Goal: Task Accomplishment & Management: Manage account settings

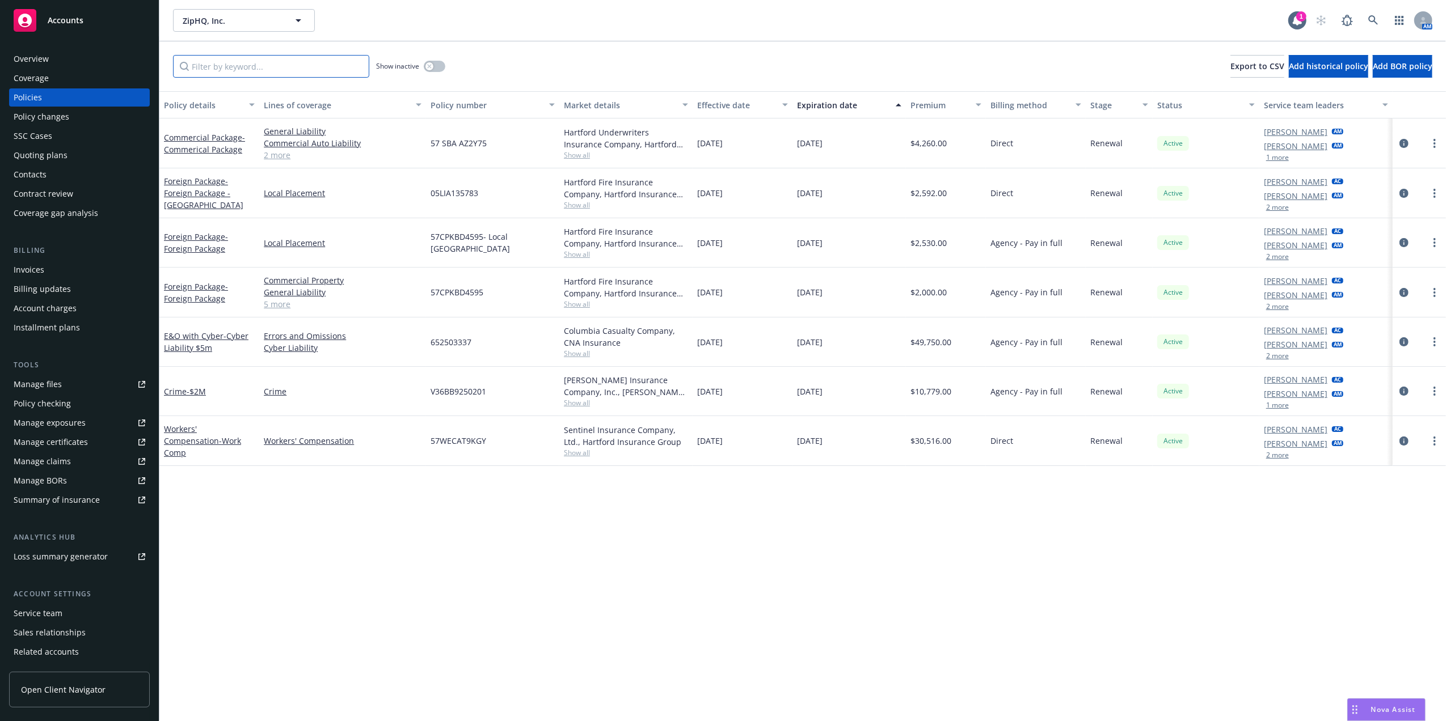
click at [264, 58] on input "Filter by keyword..." at bounding box center [271, 66] width 196 height 23
paste input "652503337"
type input "652503337"
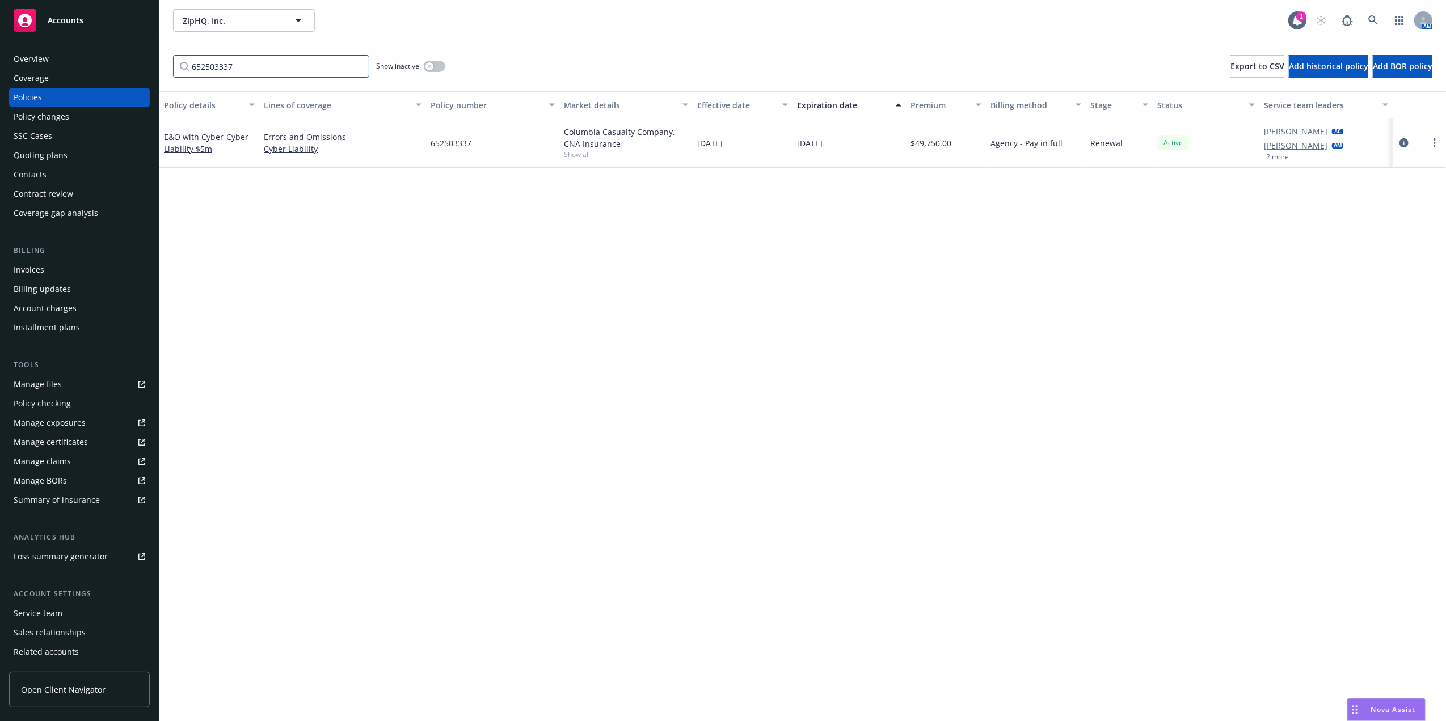
click at [354, 65] on input "652503337" at bounding box center [271, 66] width 196 height 23
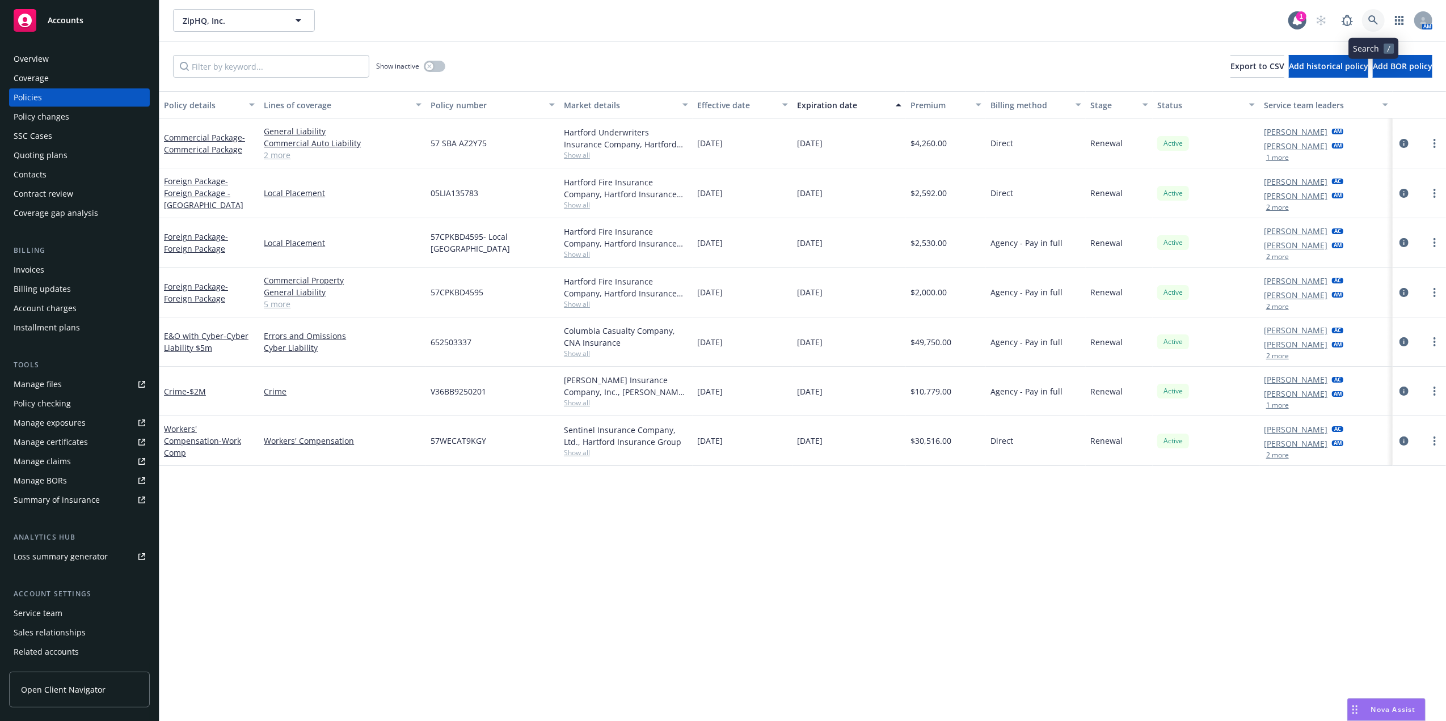
click at [1368, 17] on icon at bounding box center [1373, 20] width 10 height 10
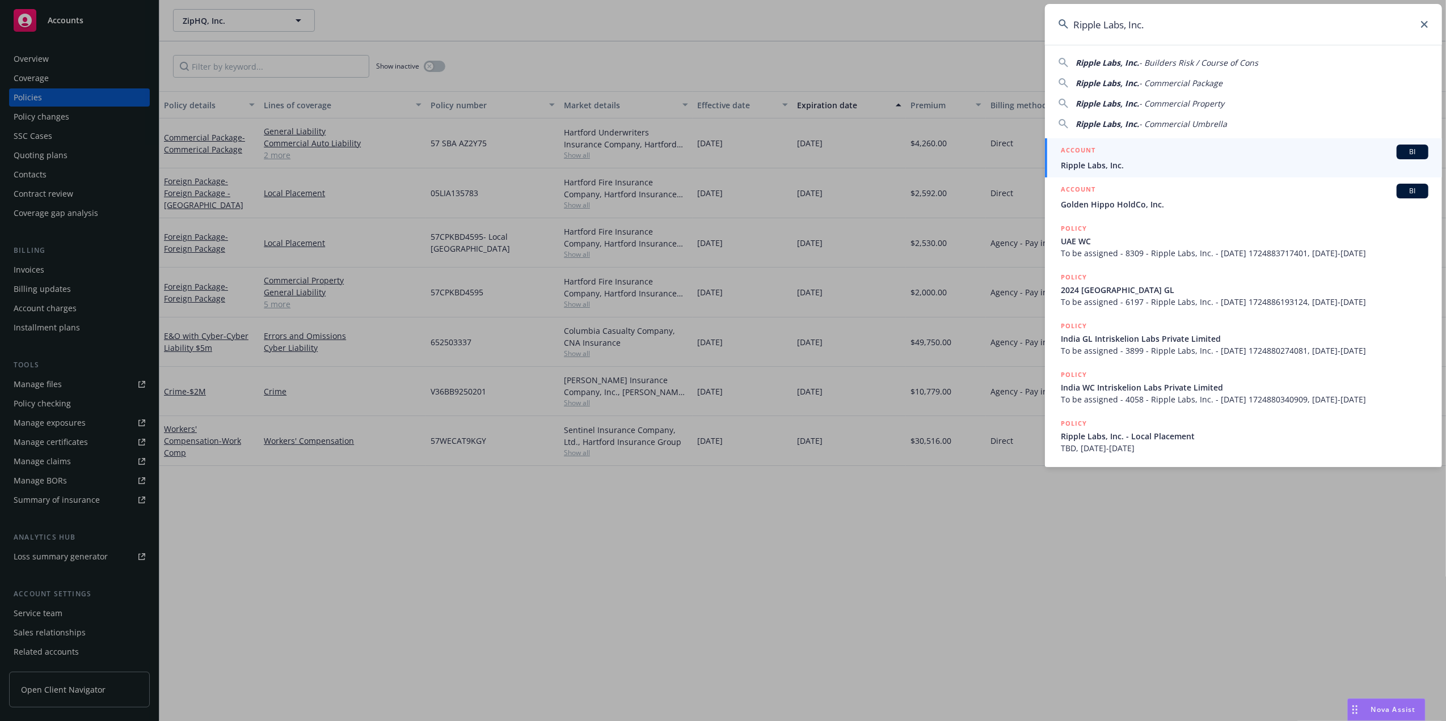
type input "Ripple Labs, Inc."
click at [1119, 169] on span "Ripple Labs, Inc." at bounding box center [1244, 165] width 367 height 12
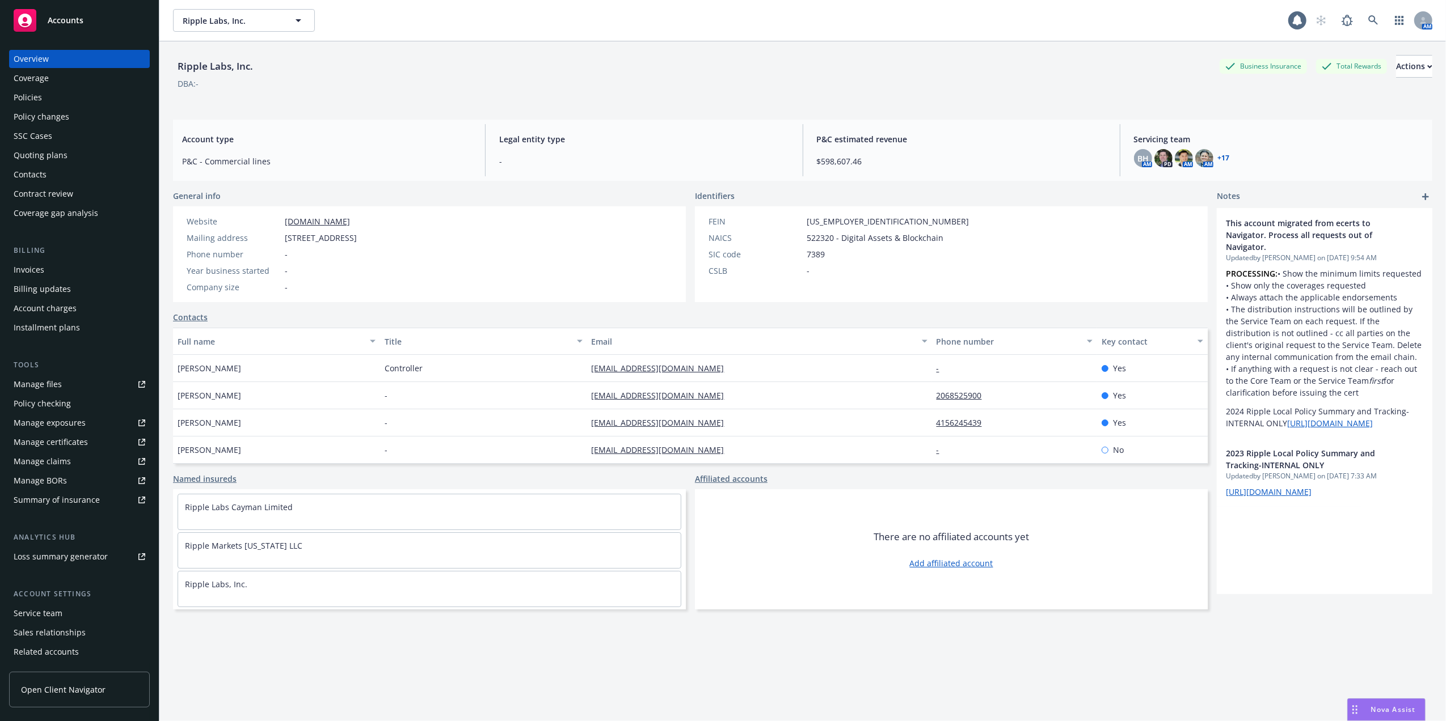
click at [50, 91] on div "Policies" at bounding box center [80, 97] width 132 height 18
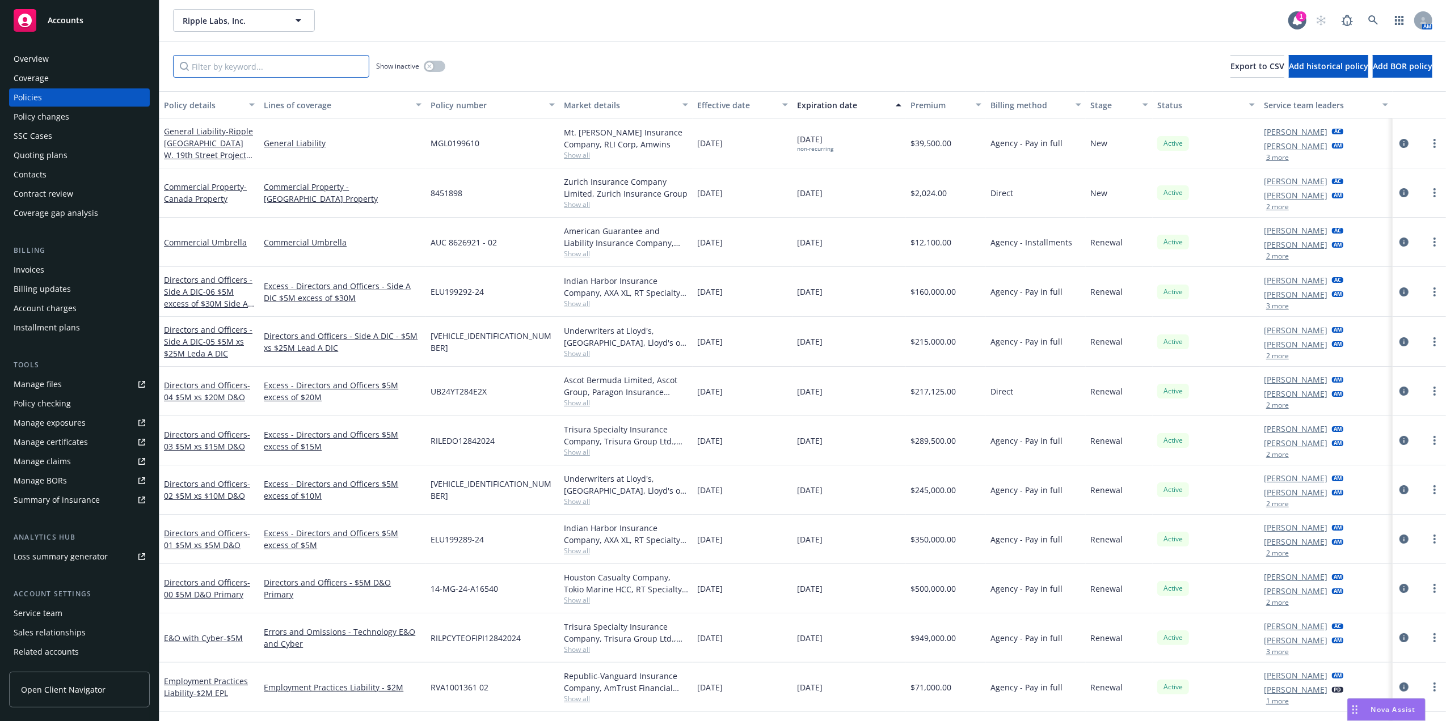
click at [286, 68] on input "Filter by keyword..." at bounding box center [271, 66] width 196 height 23
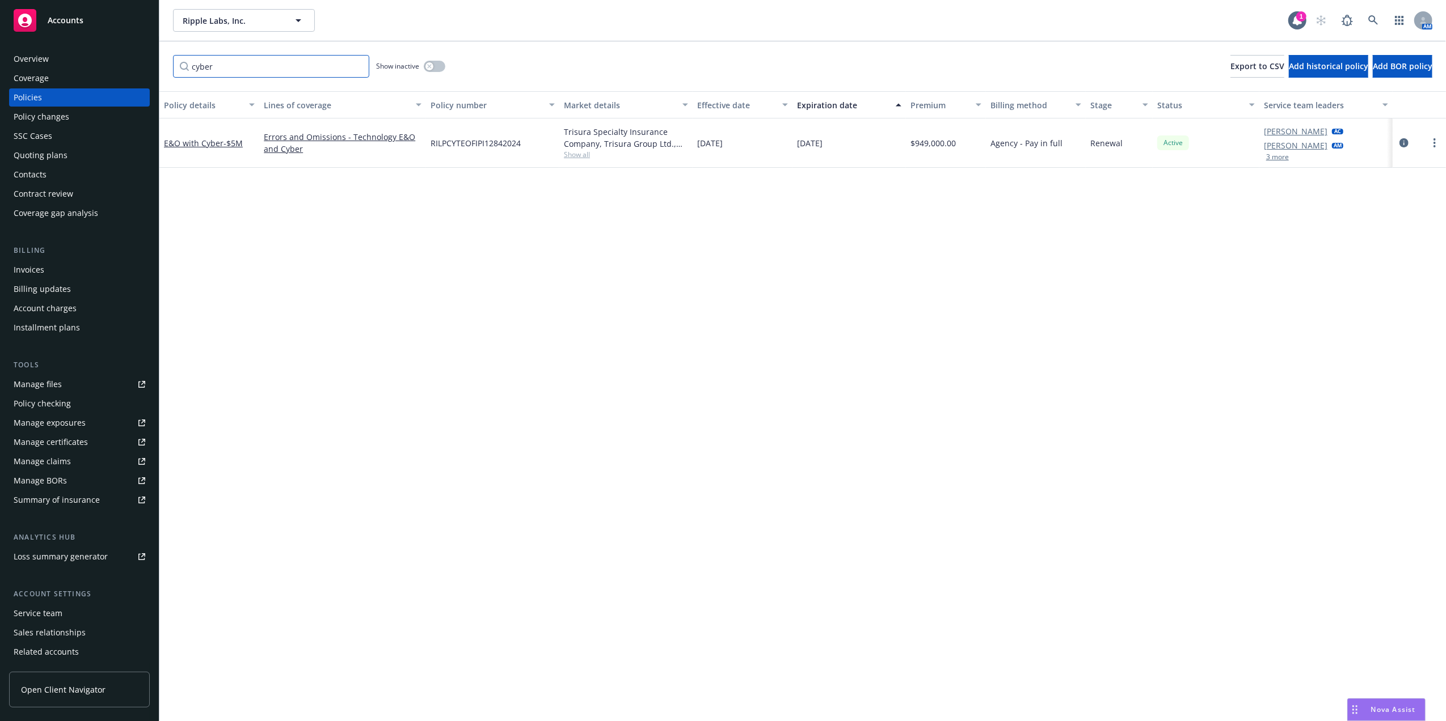
type input "cyber"
click at [1369, 23] on icon at bounding box center [1373, 20] width 10 height 10
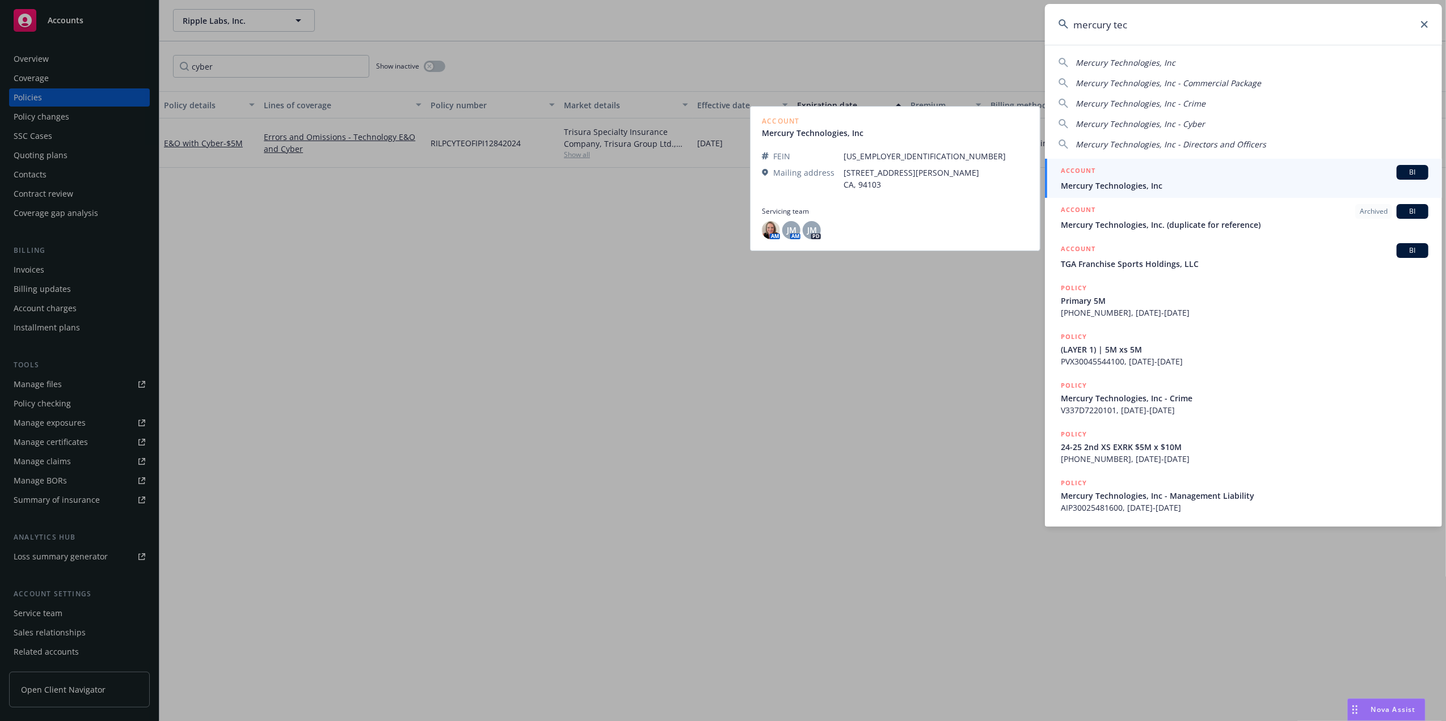
type input "mercury tec"
click at [1155, 186] on span "Mercury Technologies, Inc" at bounding box center [1244, 186] width 367 height 12
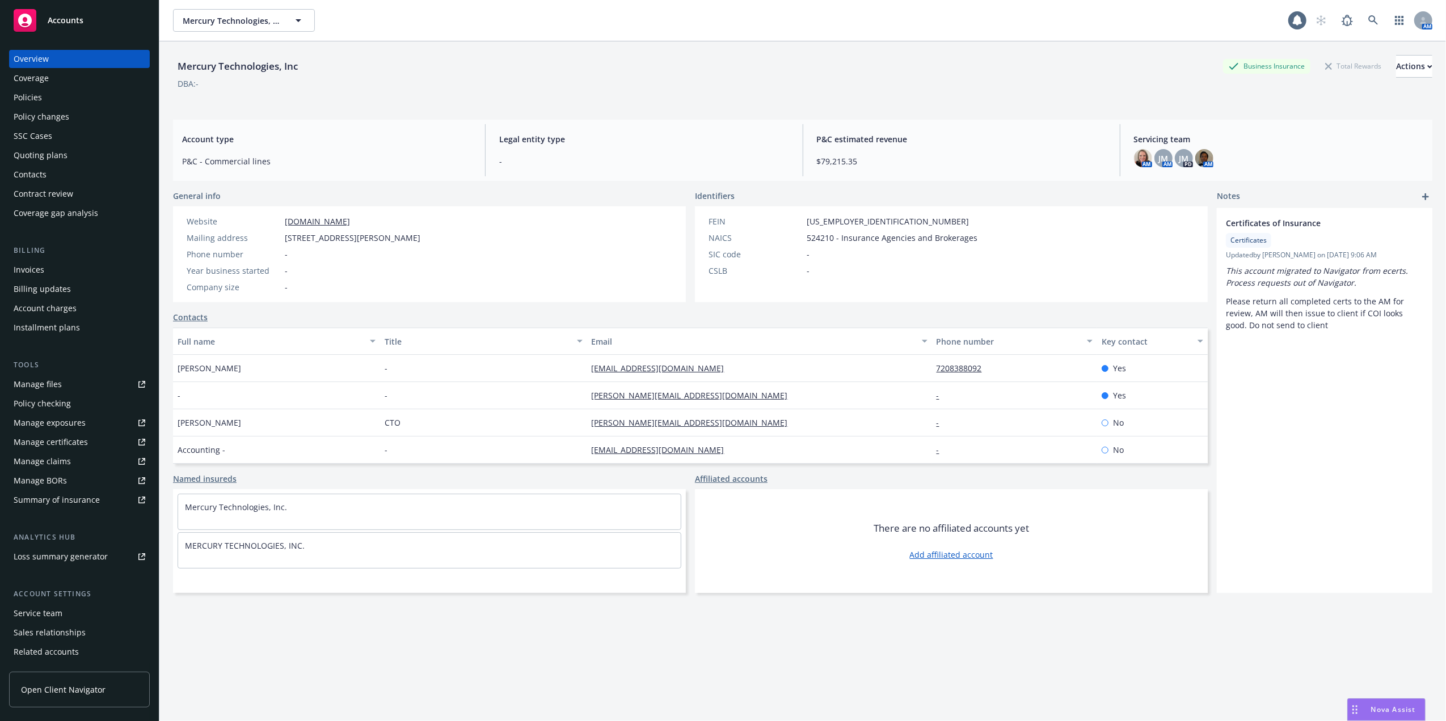
click at [78, 103] on div "Policies" at bounding box center [80, 97] width 132 height 18
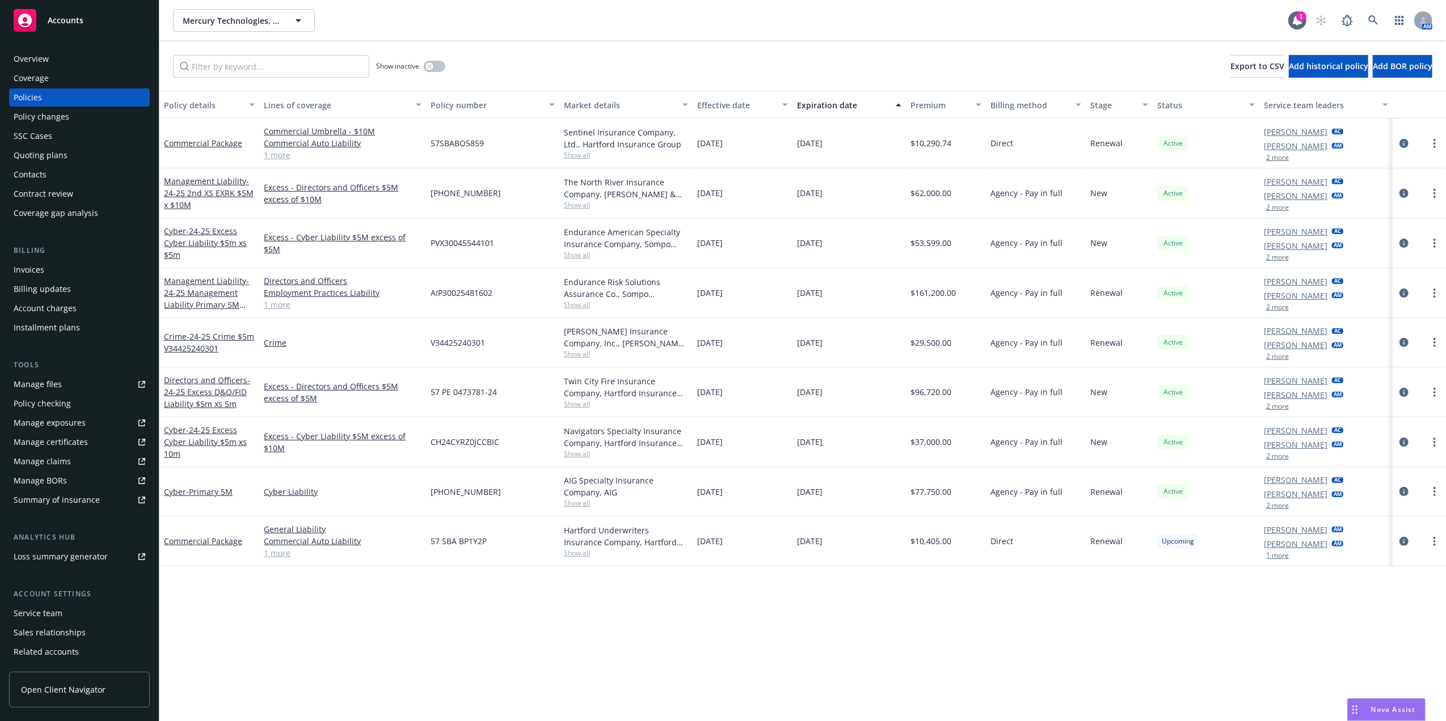
click at [824, 101] on div "Expiration date" at bounding box center [843, 105] width 92 height 12
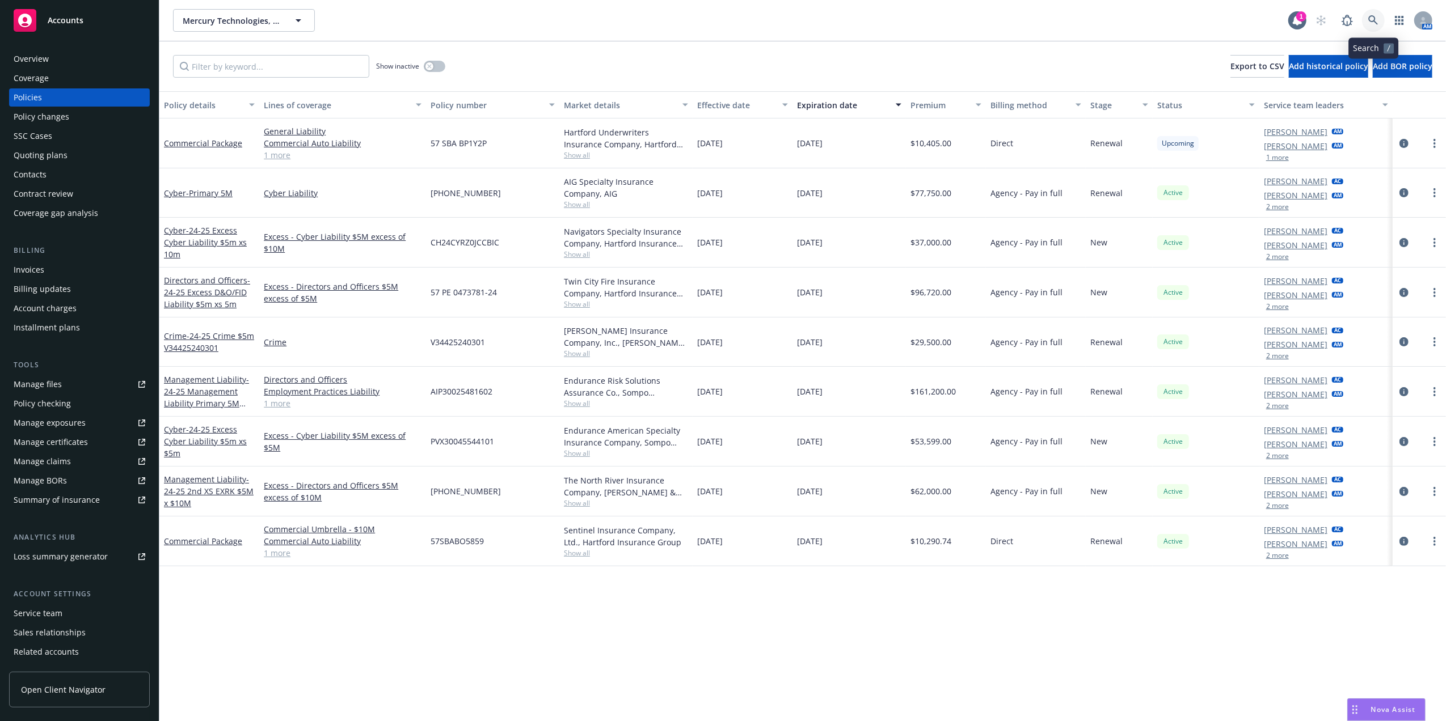
click at [1369, 25] on link at bounding box center [1373, 20] width 23 height 23
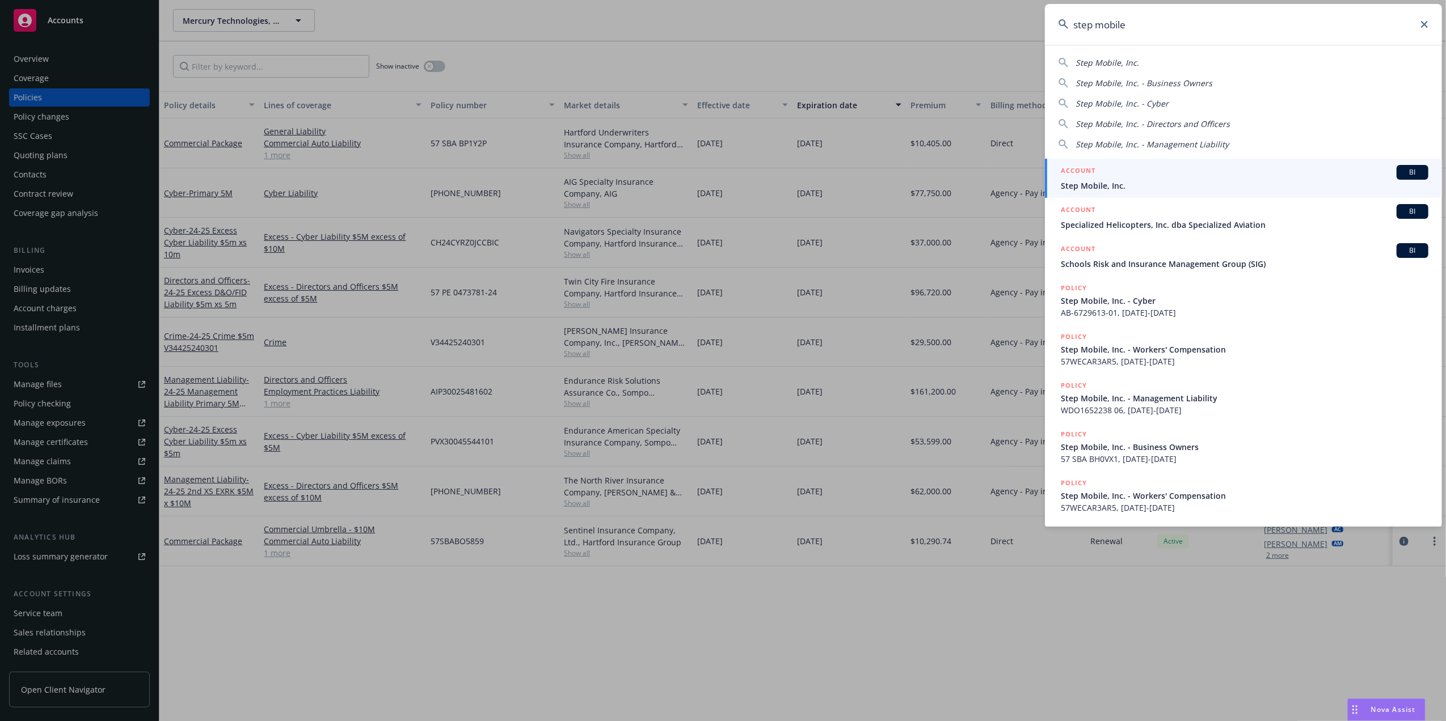
type input "step mobile"
click at [1157, 178] on div "ACCOUNT BI" at bounding box center [1244, 172] width 367 height 15
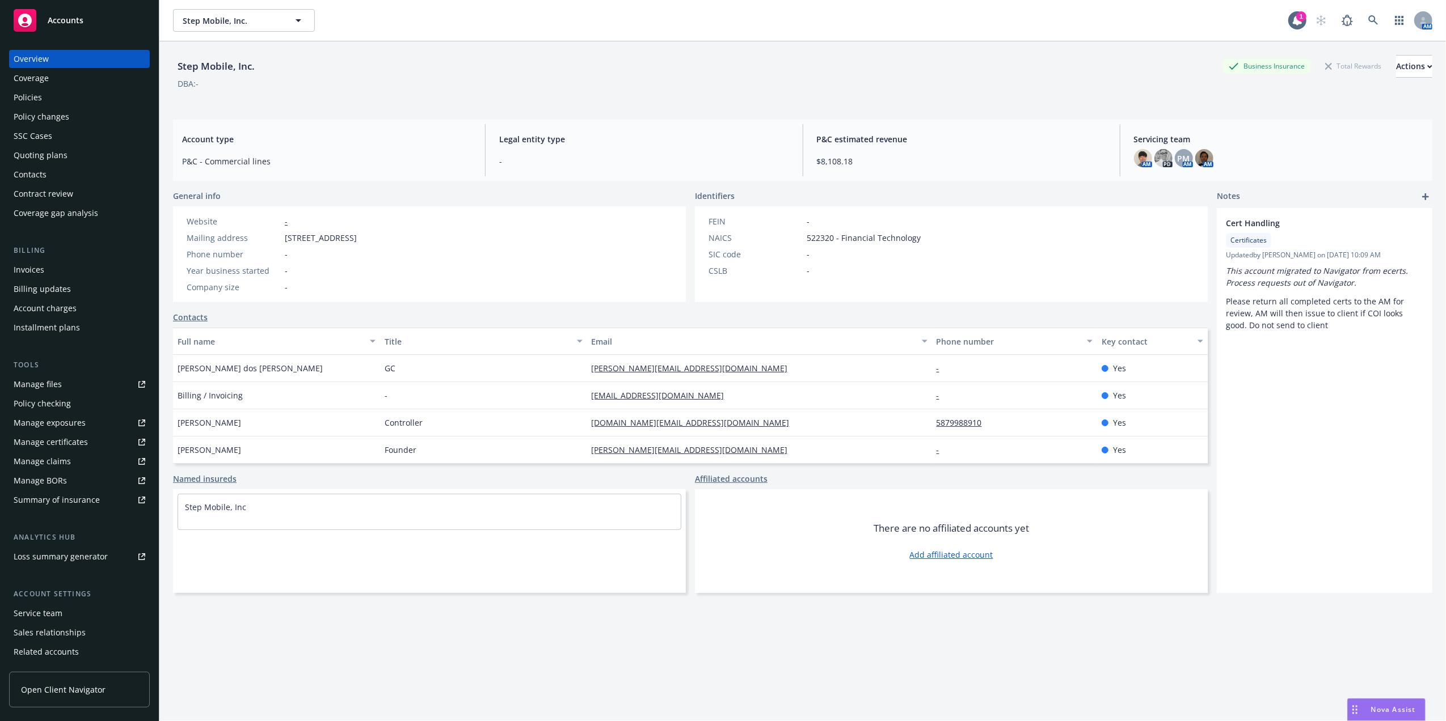
click at [32, 98] on div "Policies" at bounding box center [28, 97] width 28 height 18
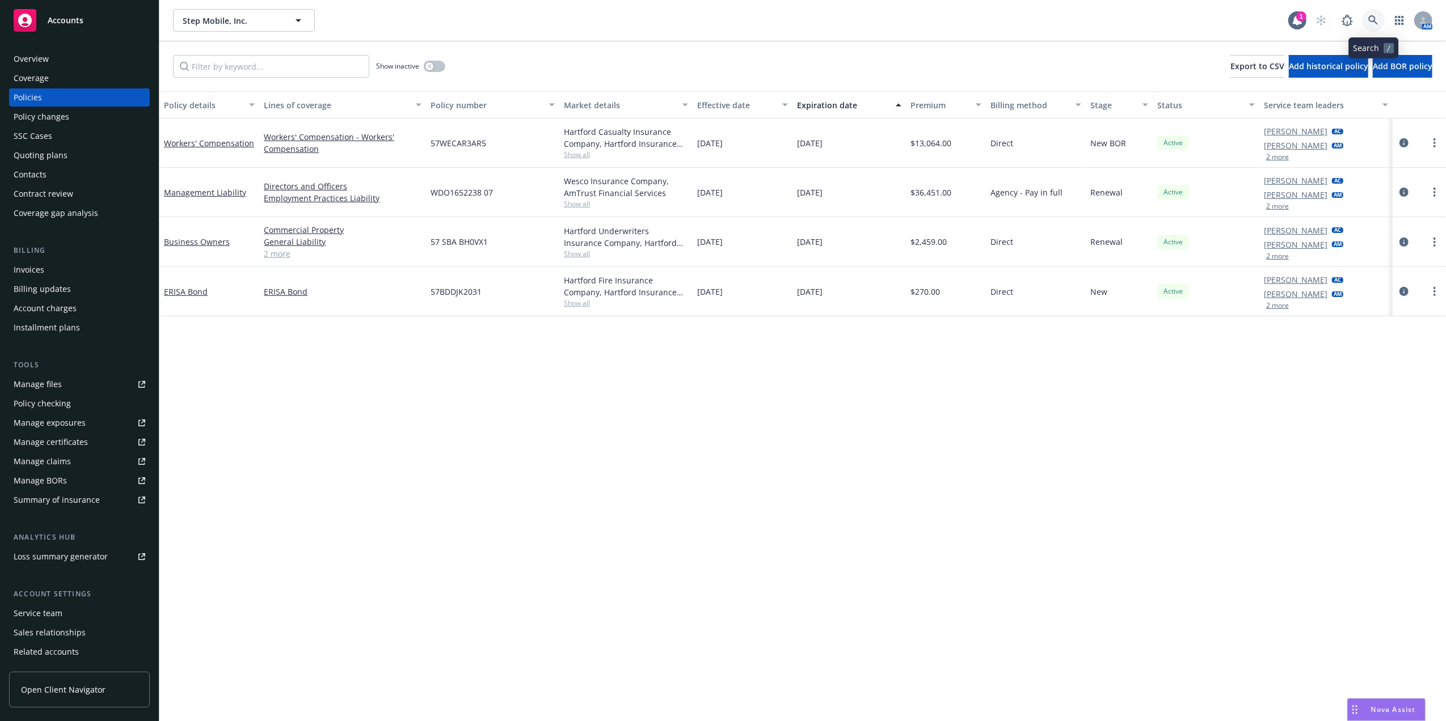
click at [1371, 18] on icon at bounding box center [1373, 20] width 10 height 10
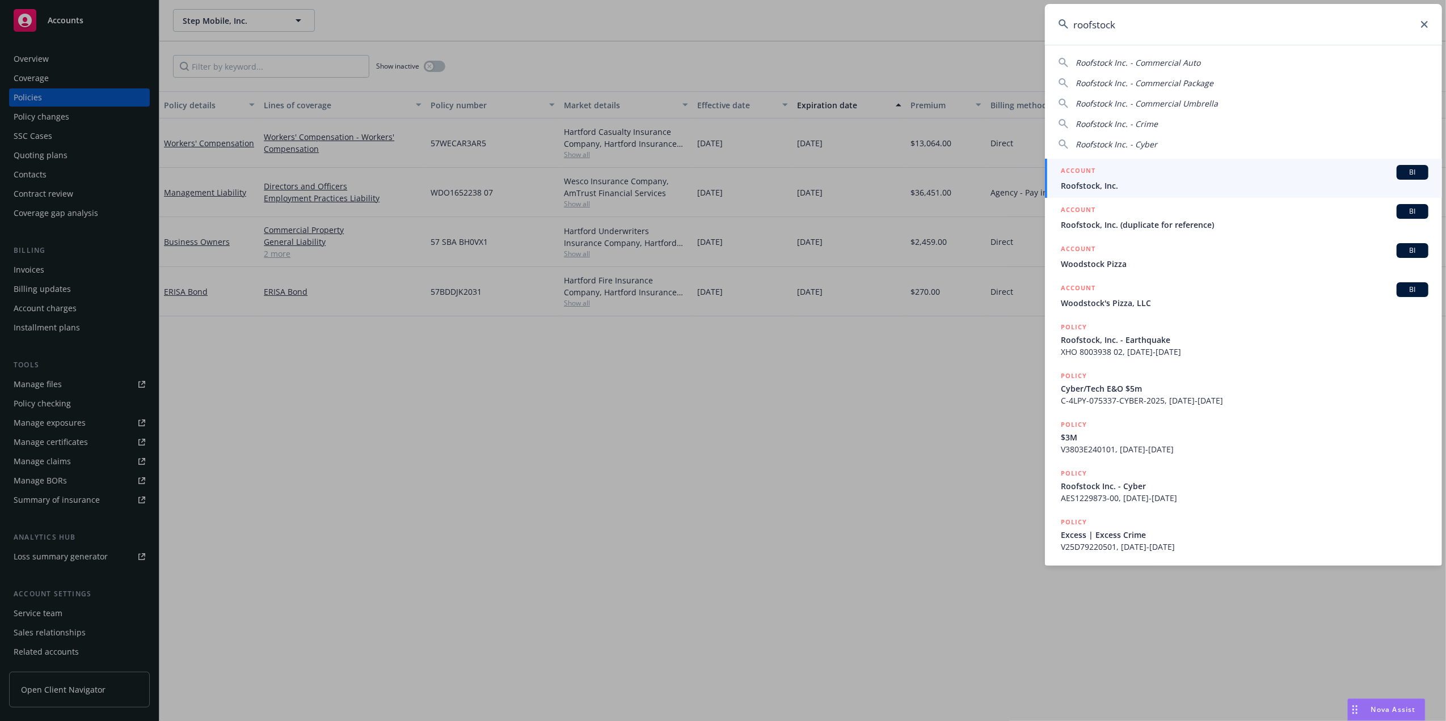
type input "roofstock"
click at [1123, 187] on span "Roofstock, Inc." at bounding box center [1244, 186] width 367 height 12
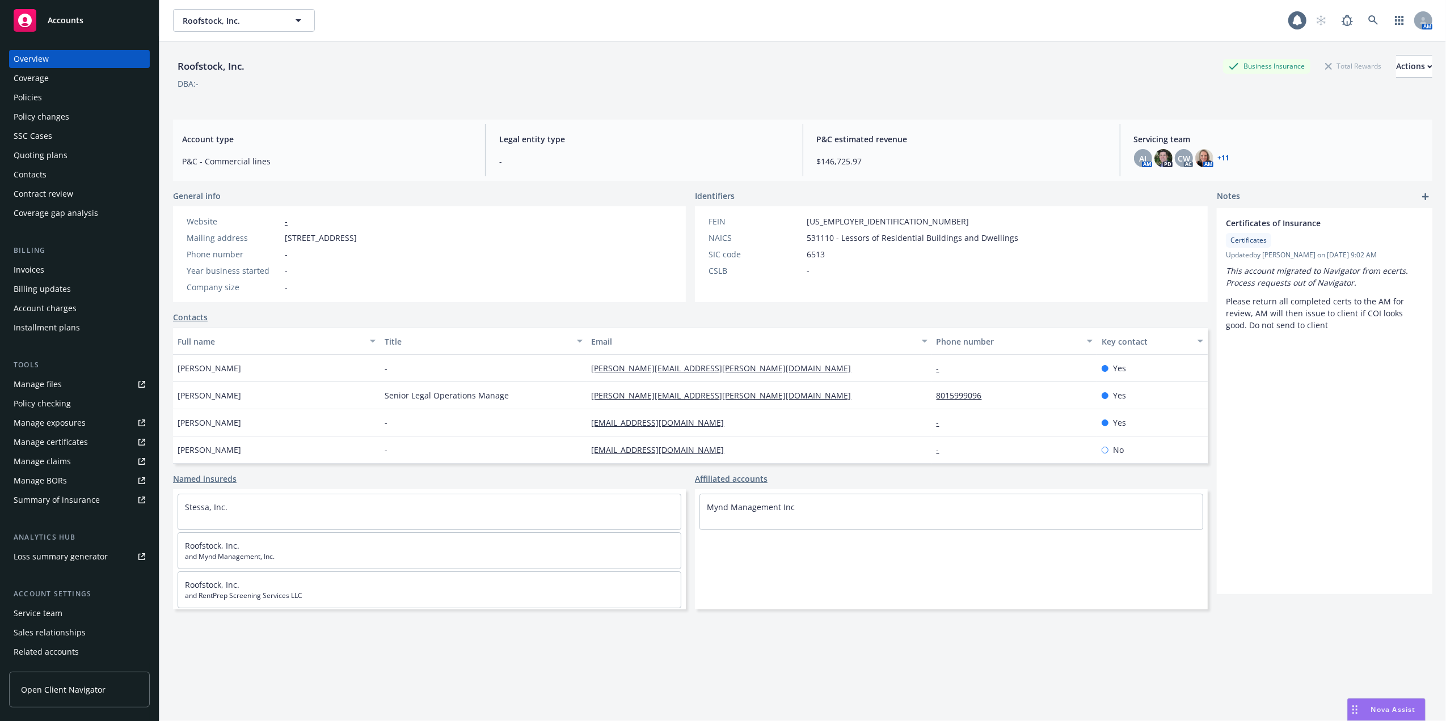
click at [33, 99] on div "Policies" at bounding box center [28, 97] width 28 height 18
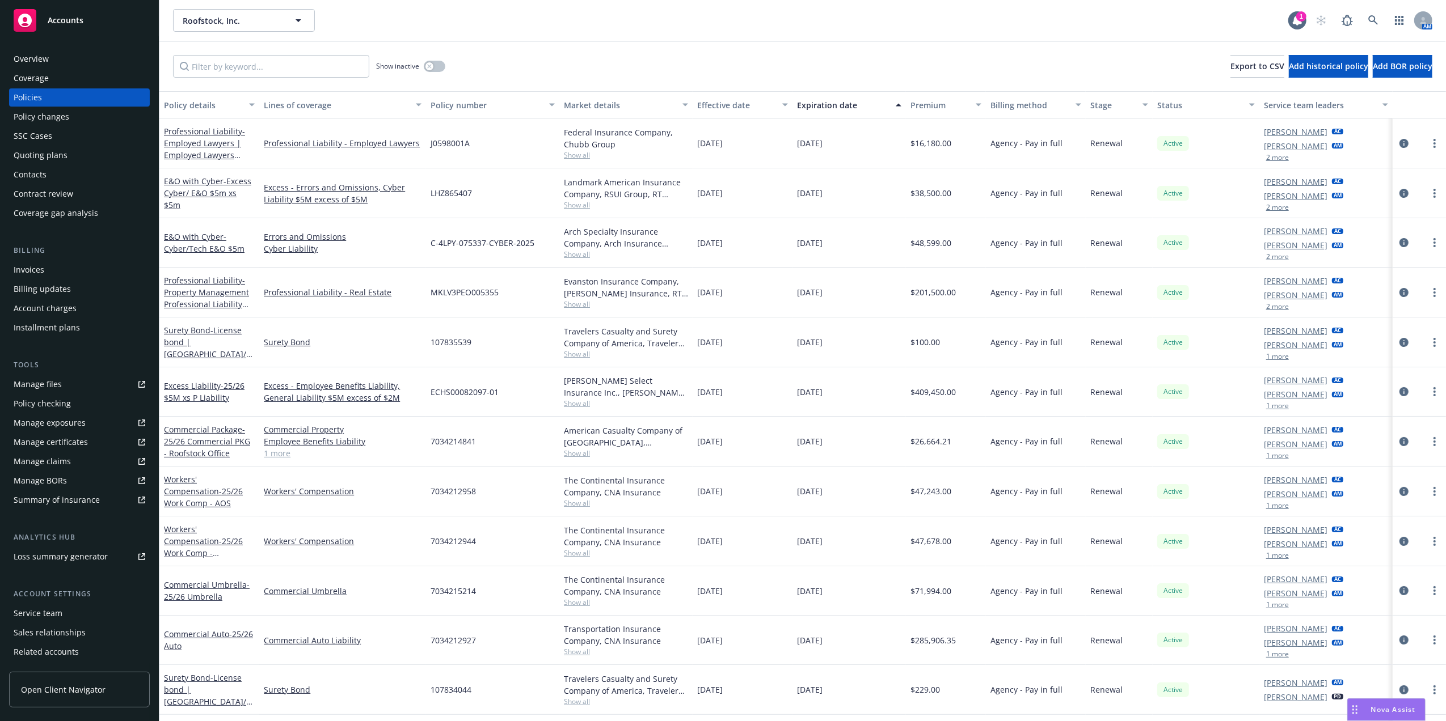
click at [1157, 105] on div "Status" at bounding box center [1199, 105] width 85 height 12
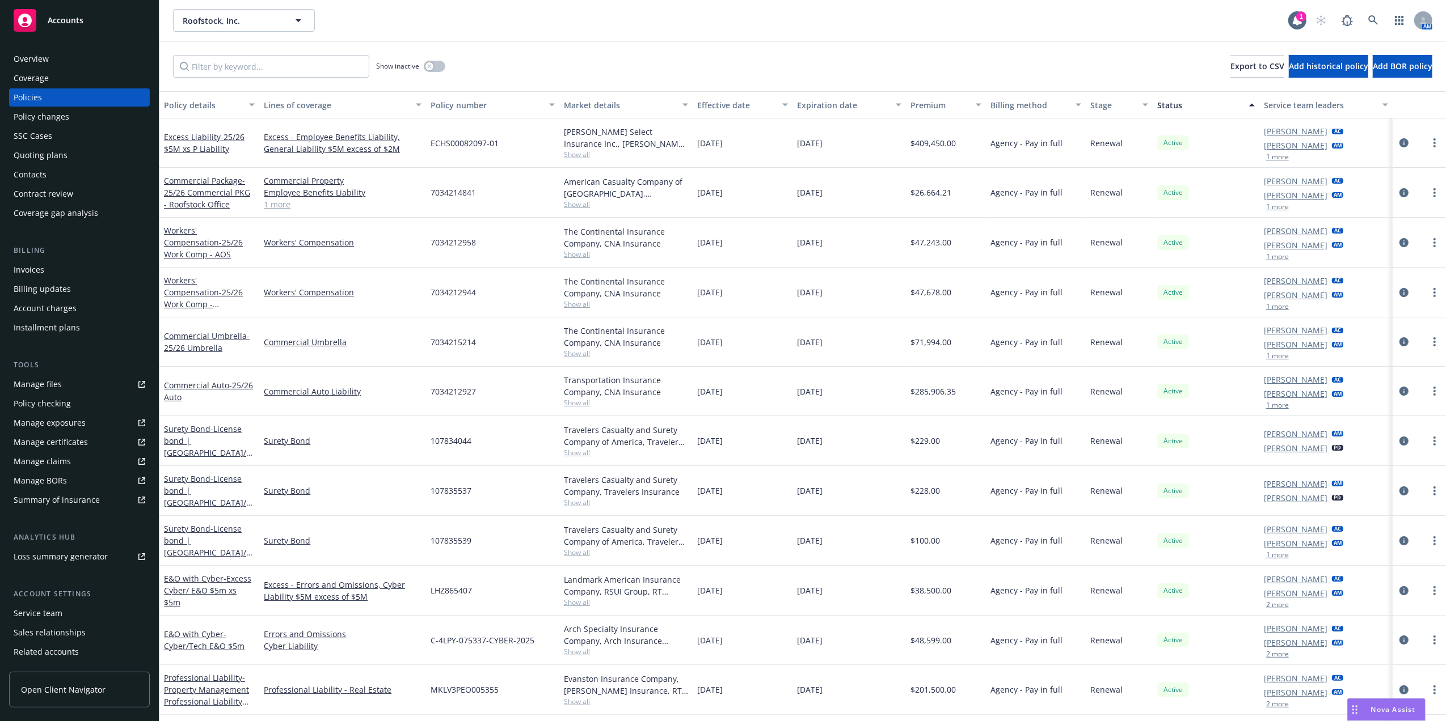
click at [822, 104] on div "Expiration date" at bounding box center [843, 105] width 92 height 12
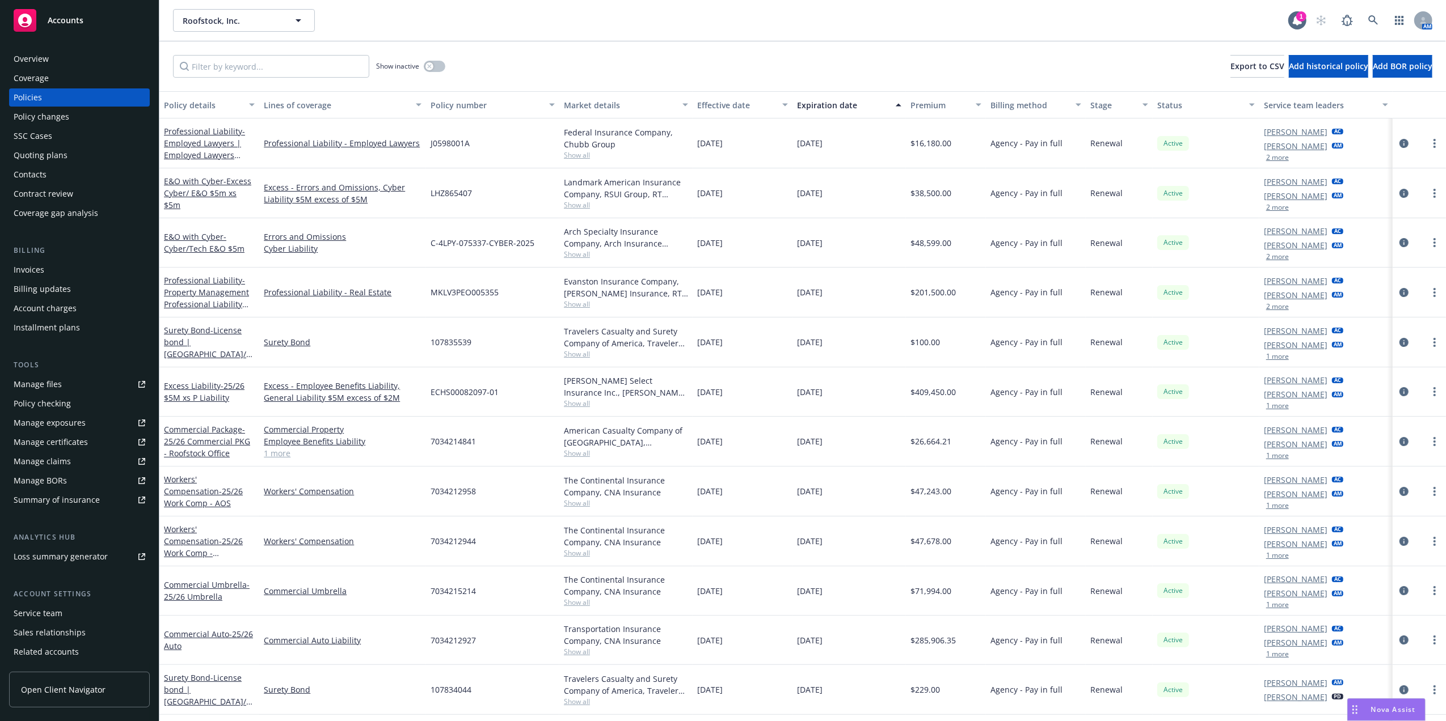
click at [822, 104] on div "Expiration date" at bounding box center [843, 105] width 92 height 12
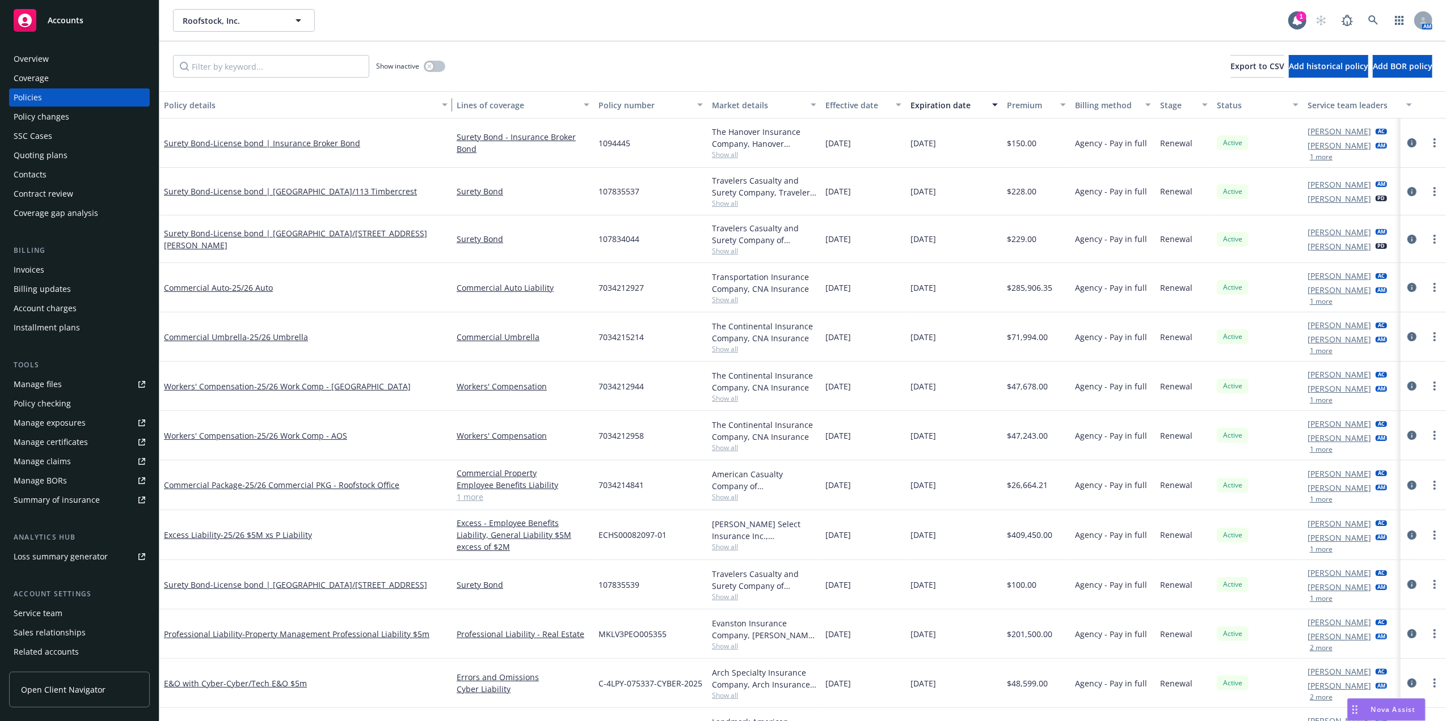
drag, startPoint x: 254, startPoint y: 98, endPoint x: 466, endPoint y: 102, distance: 212.1
click at [466, 102] on div "Policy details Lines of coverage Policy number Market details Effective date Ex…" at bounding box center [810, 104] width 1302 height 27
click at [214, 75] on input "Filter by keyword..." at bounding box center [271, 66] width 196 height 23
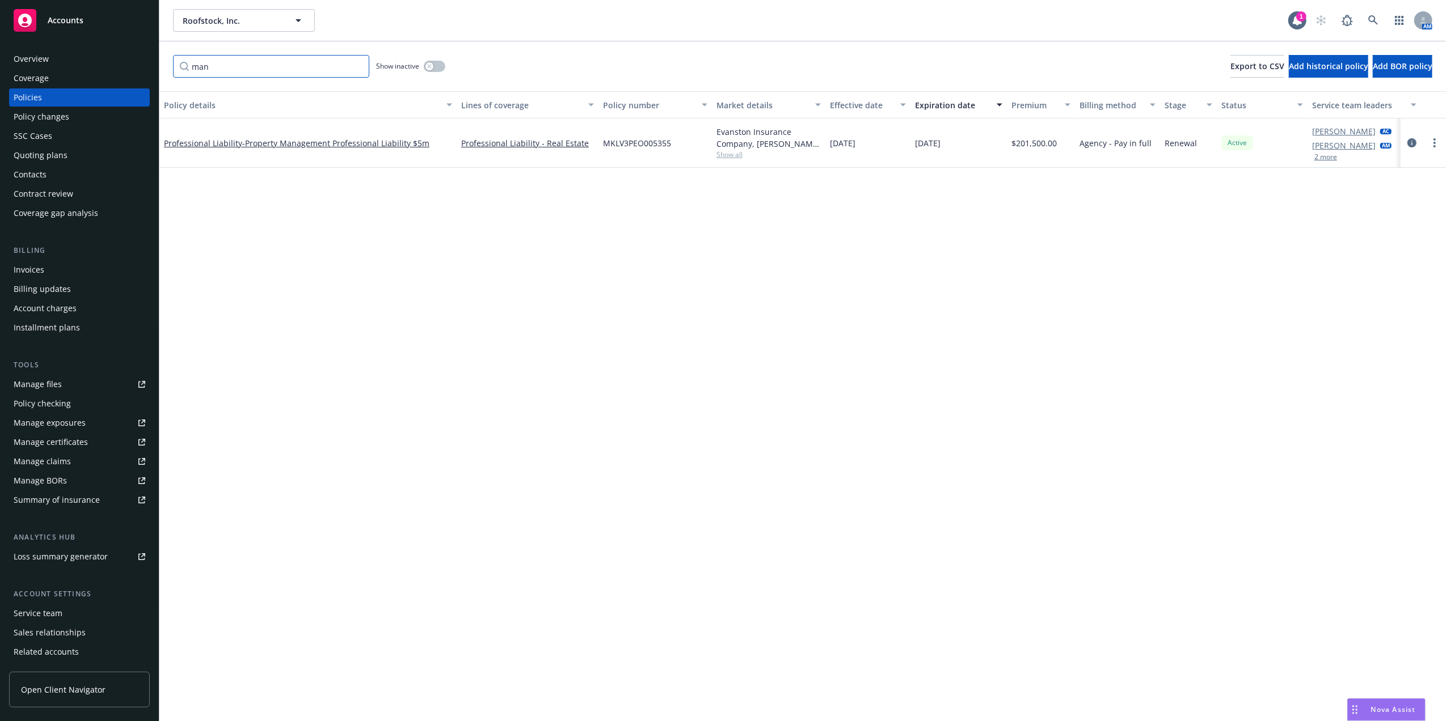
type input "man"
click at [929, 138] on span "[DATE]" at bounding box center [928, 143] width 26 height 12
click at [268, 142] on span "- Property Management Professional Liability $5m" at bounding box center [335, 143] width 187 height 11
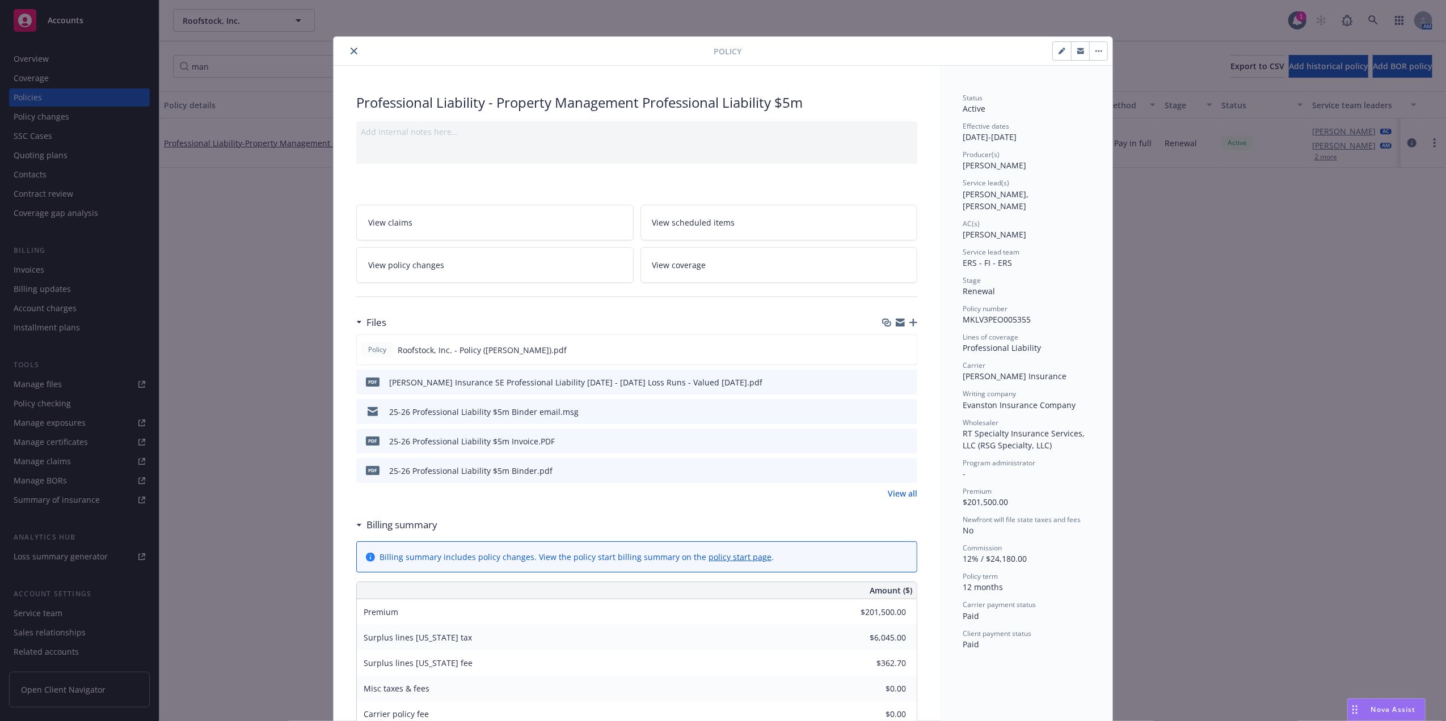
click at [350, 53] on icon "close" at bounding box center [353, 51] width 7 height 7
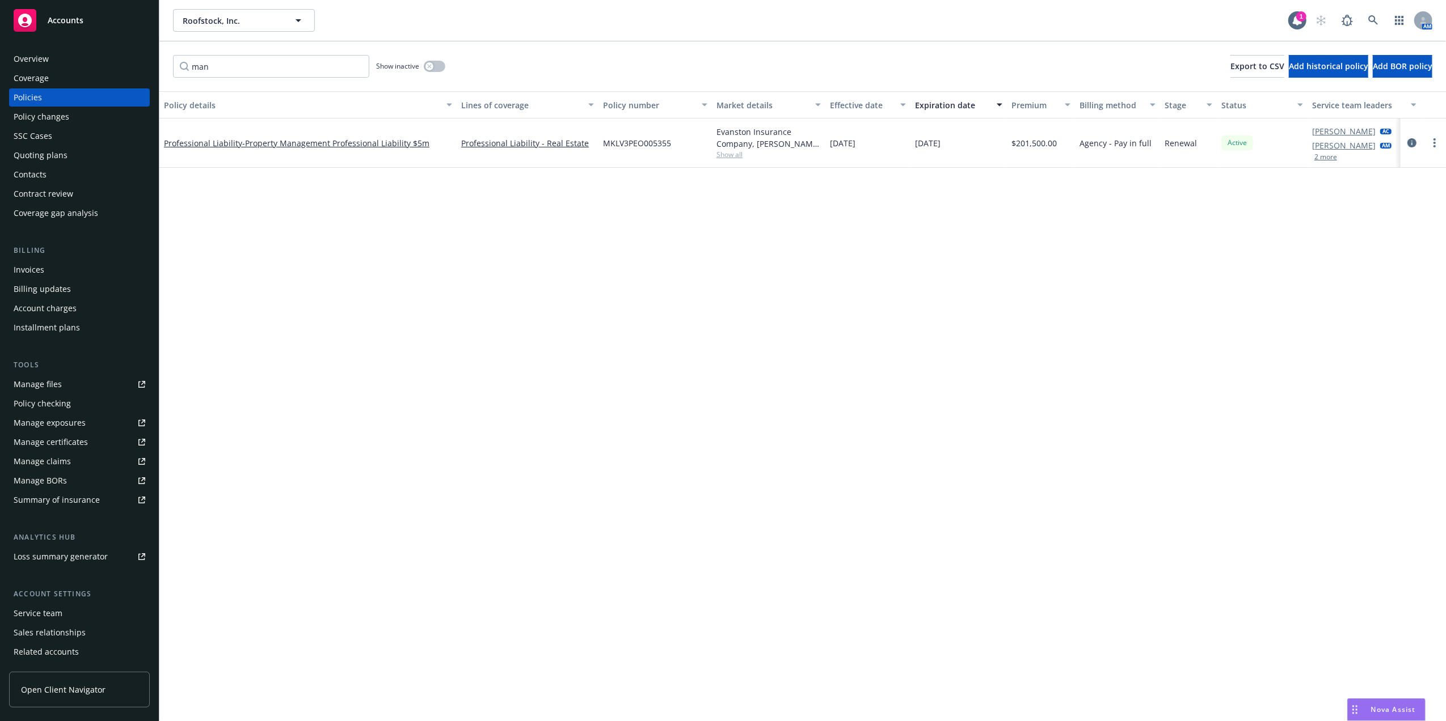
click at [41, 100] on div "Policies" at bounding box center [28, 97] width 28 height 18
click at [40, 268] on div "Invoices" at bounding box center [29, 270] width 31 height 18
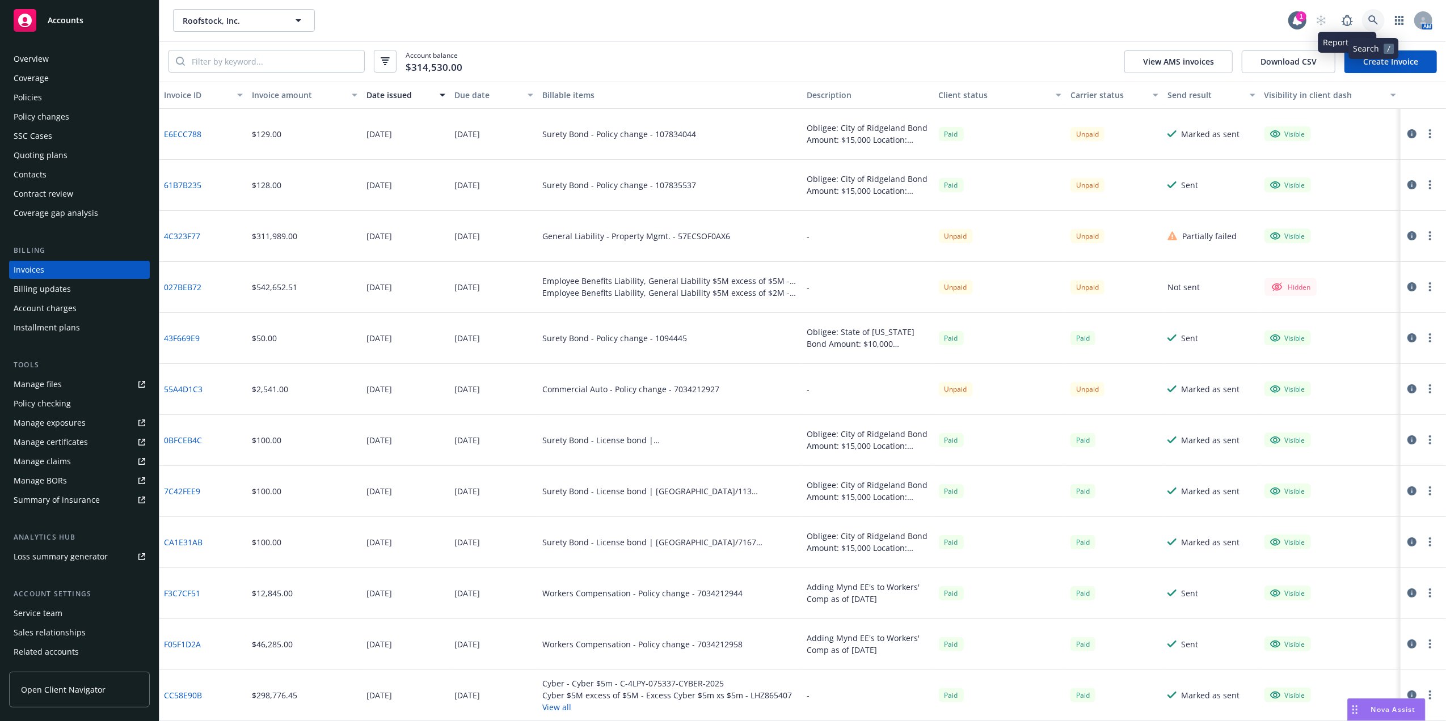
click at [1372, 18] on icon at bounding box center [1373, 20] width 10 height 10
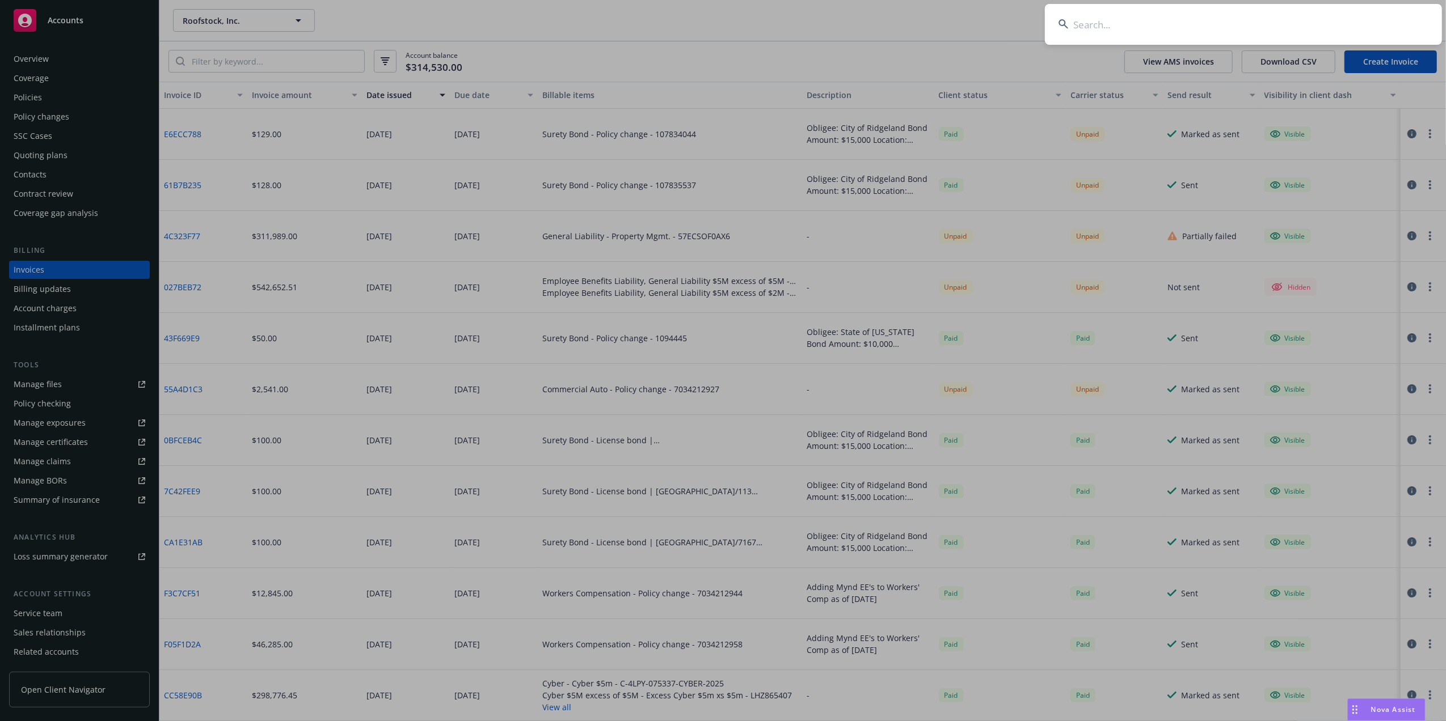
click at [1166, 16] on input at bounding box center [1243, 24] width 397 height 41
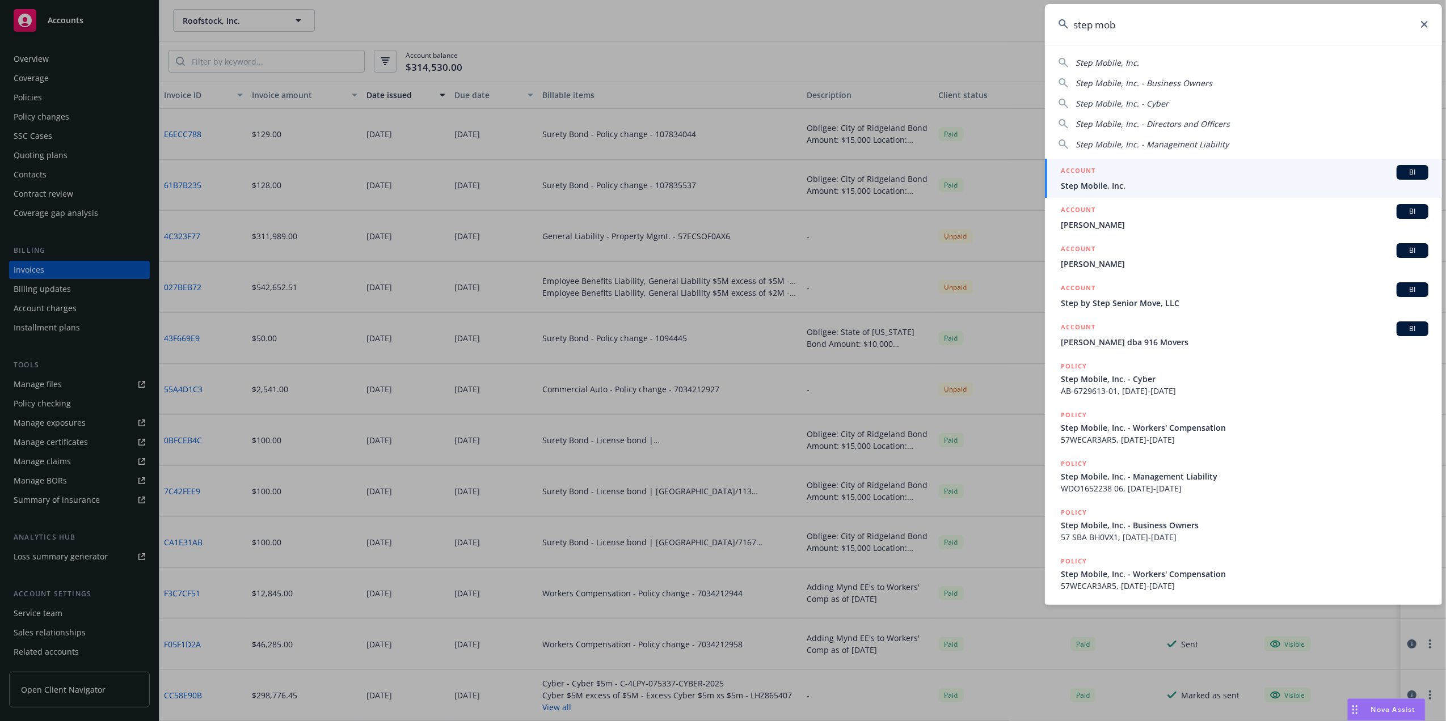
type input "step mob"
click at [1155, 182] on span "Step Mobile, Inc." at bounding box center [1244, 186] width 367 height 12
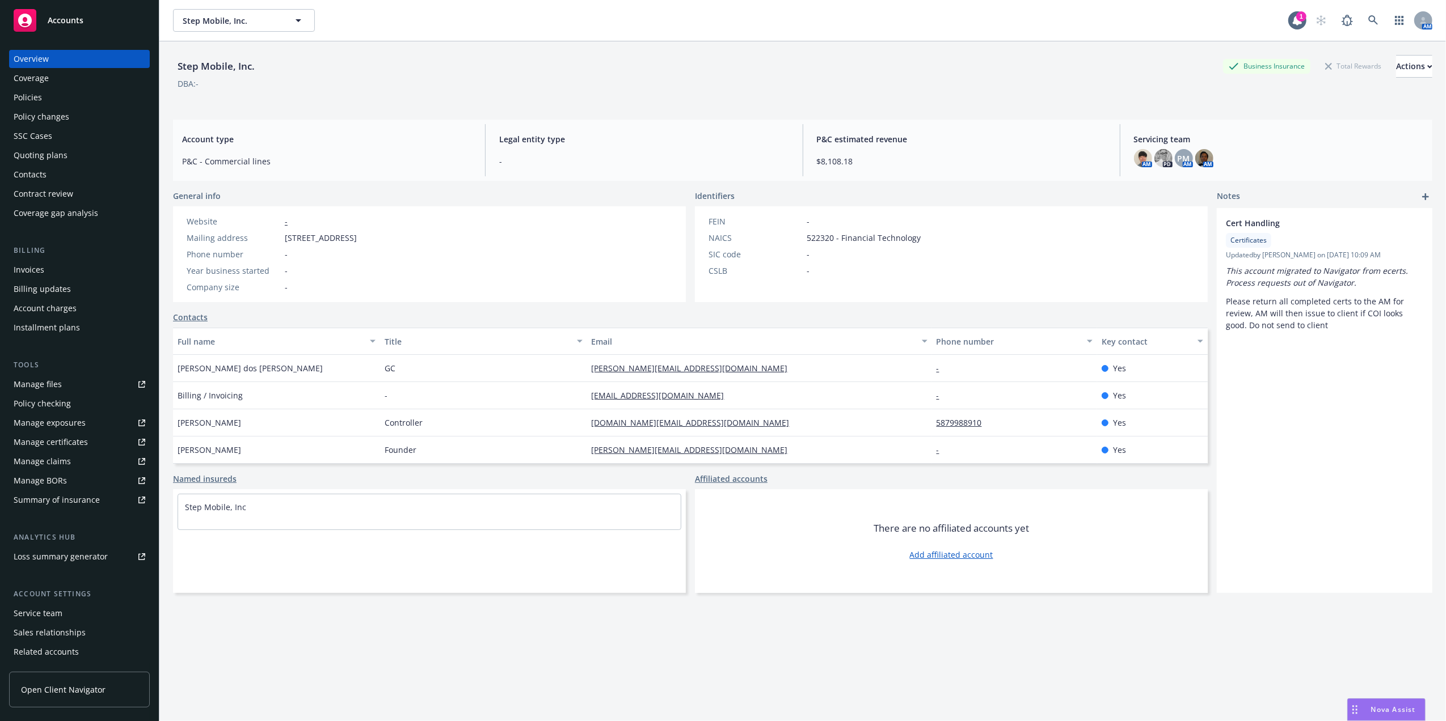
click at [35, 273] on div "Invoices" at bounding box center [29, 270] width 31 height 18
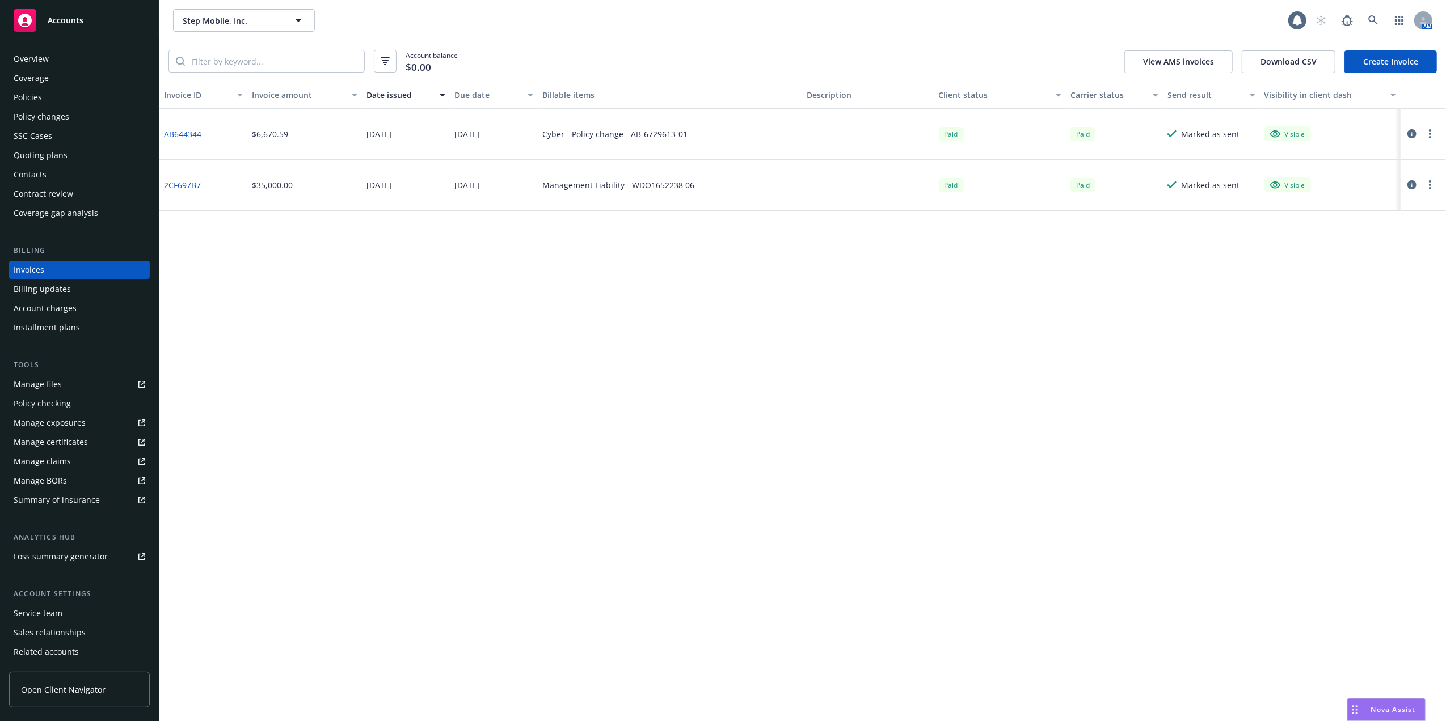
click at [642, 154] on div "Cyber - Policy change - AB-6729613-01" at bounding box center [670, 134] width 264 height 51
click at [56, 98] on div "Policies" at bounding box center [80, 97] width 132 height 18
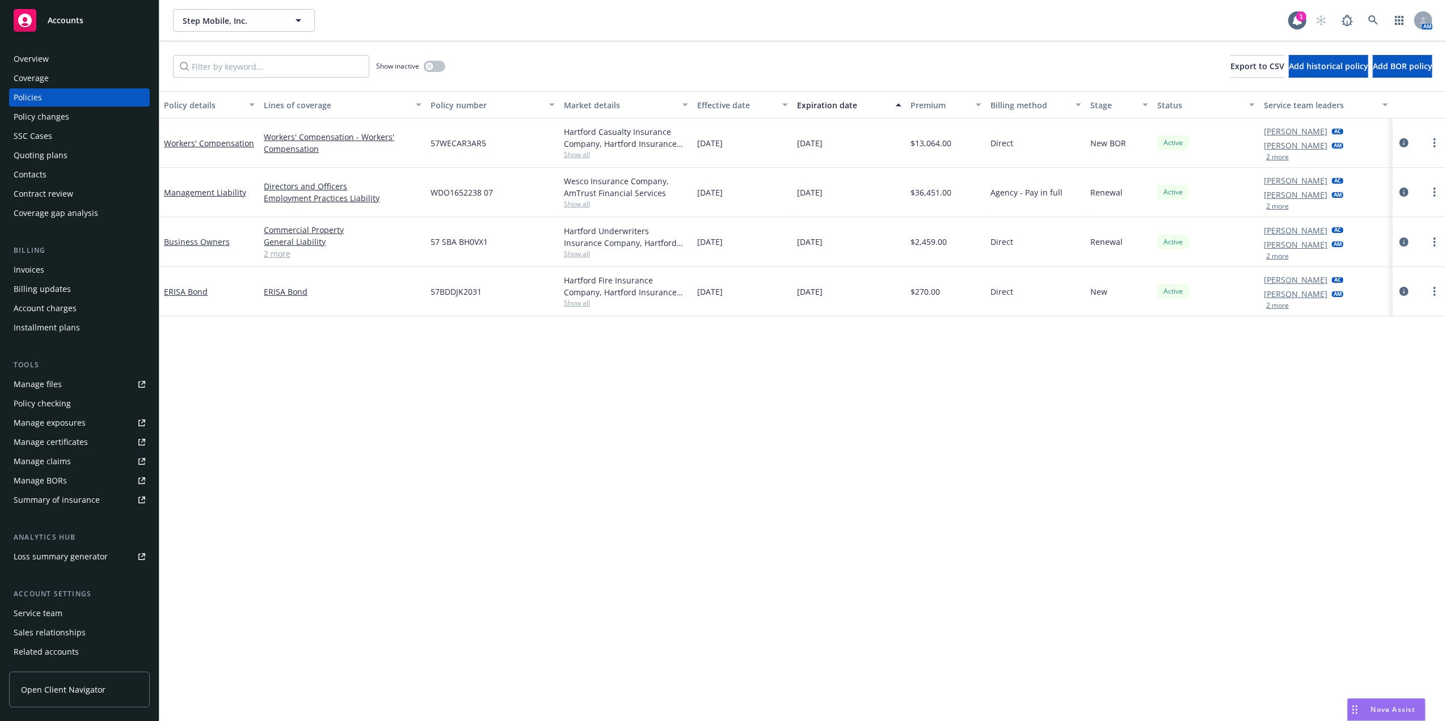
click at [1279, 255] on button "2 more" at bounding box center [1277, 256] width 23 height 7
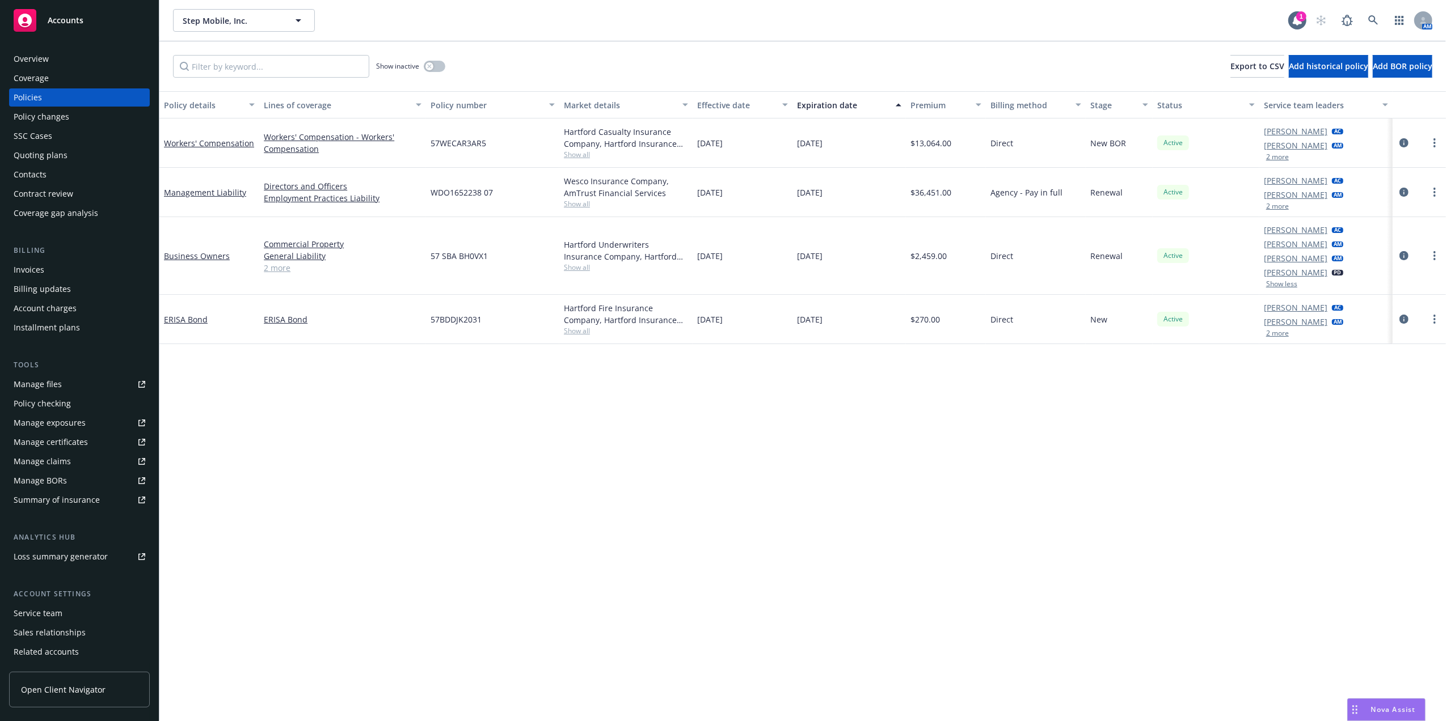
click at [1164, 336] on div "Active" at bounding box center [1205, 319] width 107 height 49
click at [1376, 14] on link at bounding box center [1373, 20] width 23 height 23
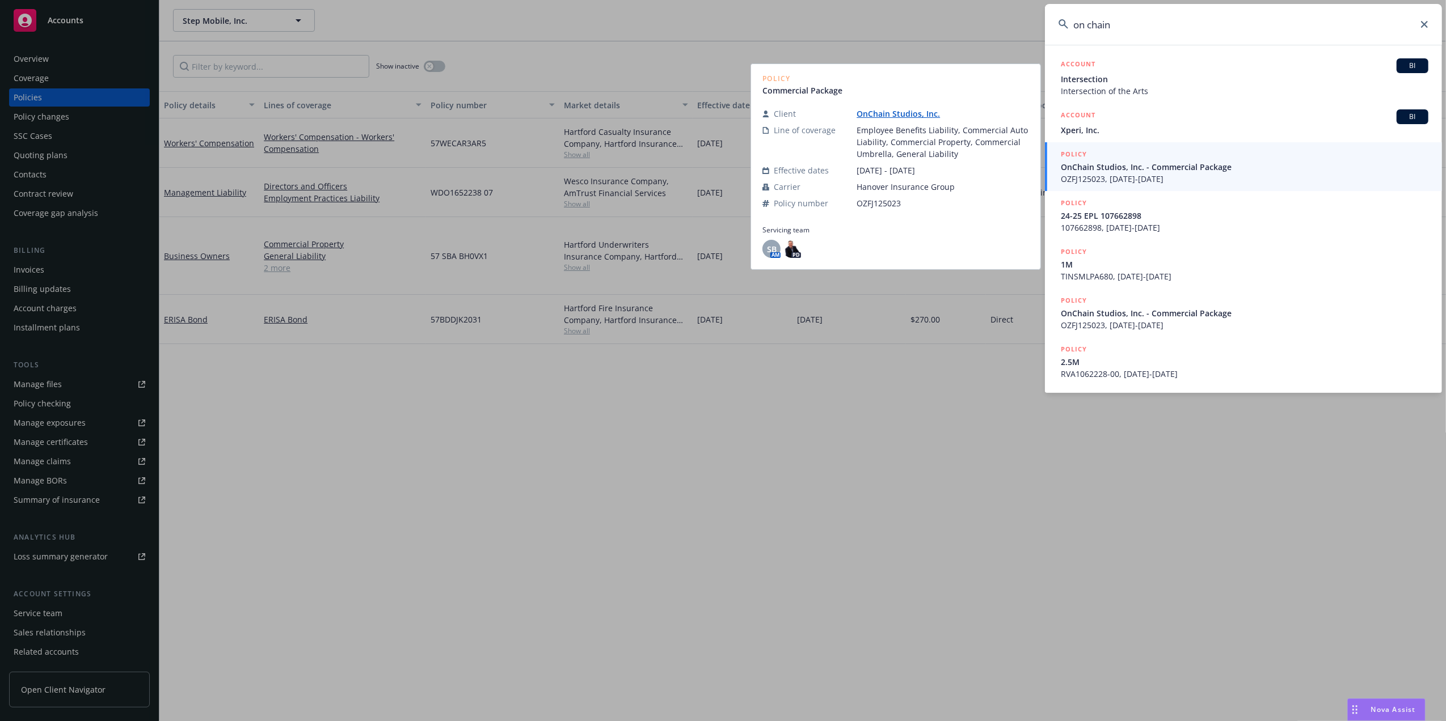
type input "on chain"
click at [1156, 171] on span "OnChain Studios, Inc. - Commercial Package" at bounding box center [1244, 167] width 367 height 12
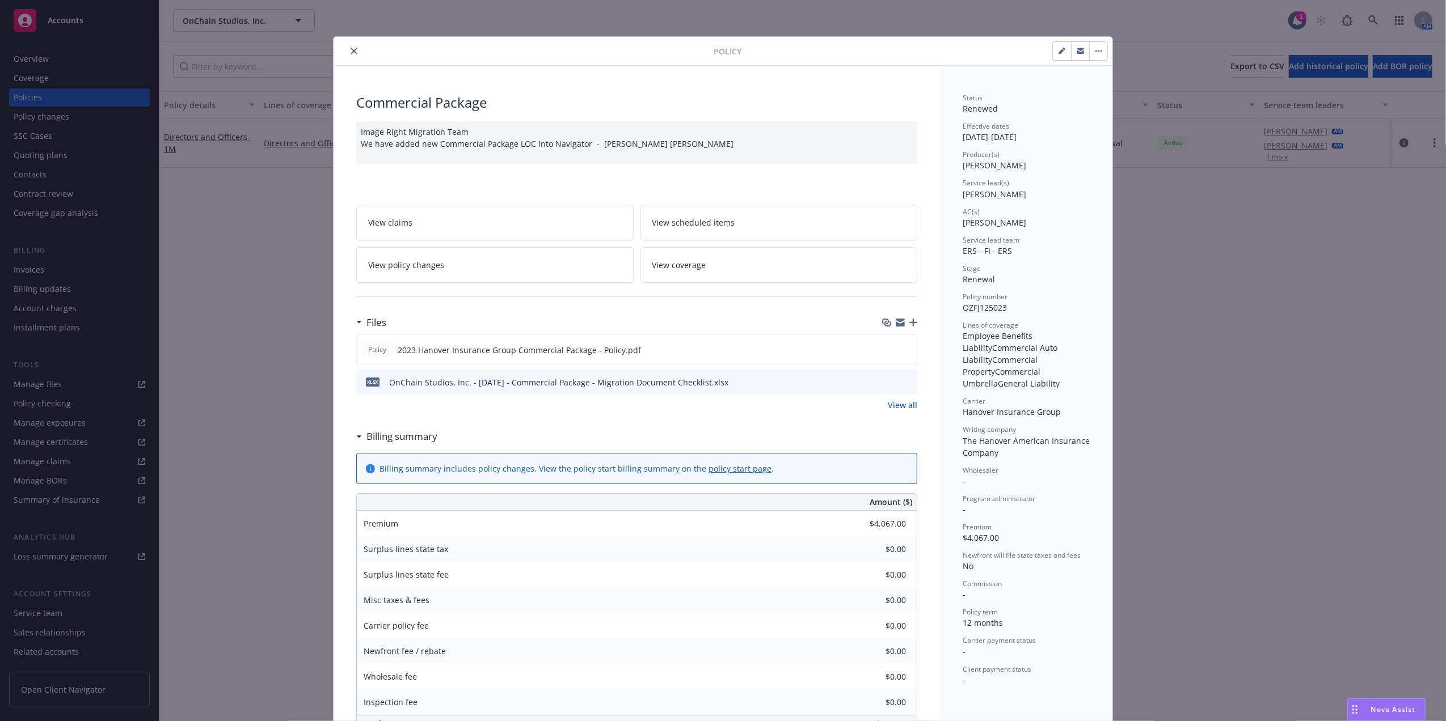
click at [350, 50] on icon "close" at bounding box center [353, 51] width 7 height 7
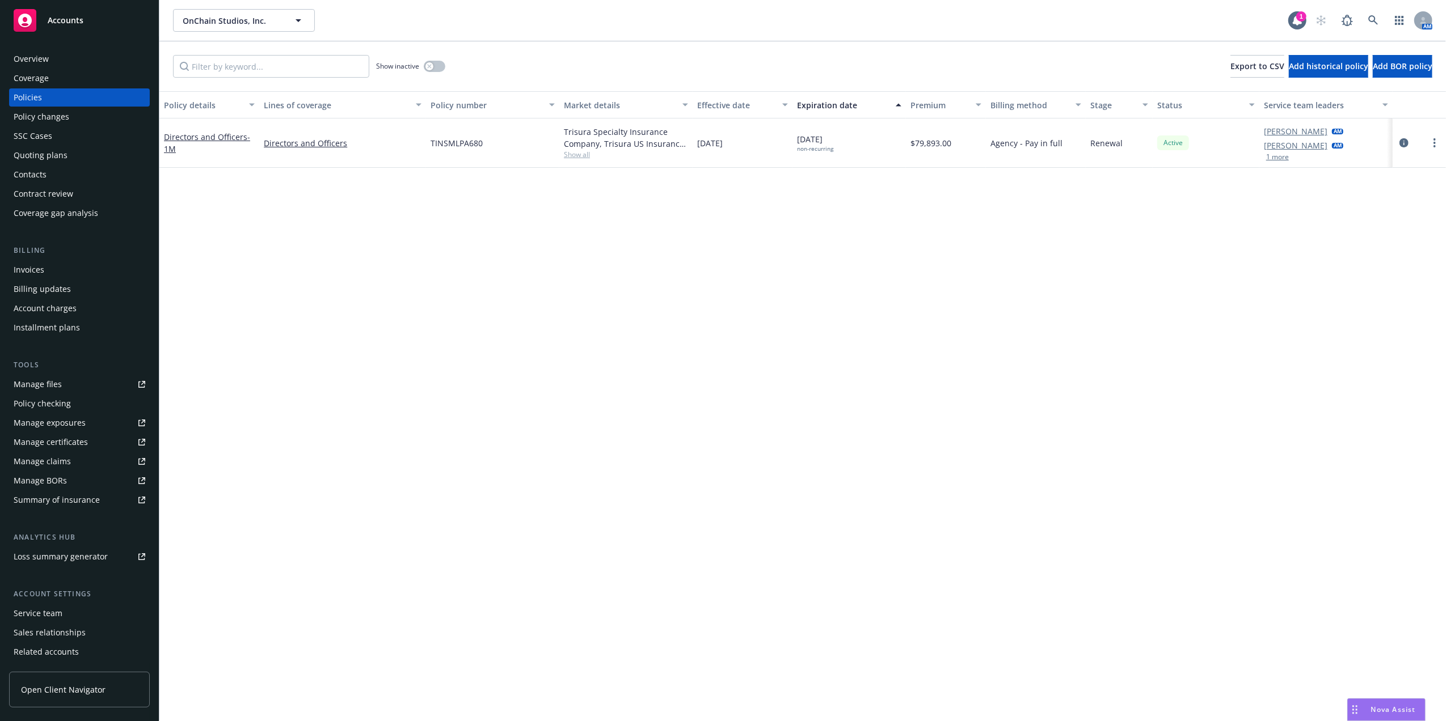
click at [37, 98] on div "Policies" at bounding box center [28, 97] width 28 height 18
click at [438, 65] on button "button" at bounding box center [435, 66] width 22 height 11
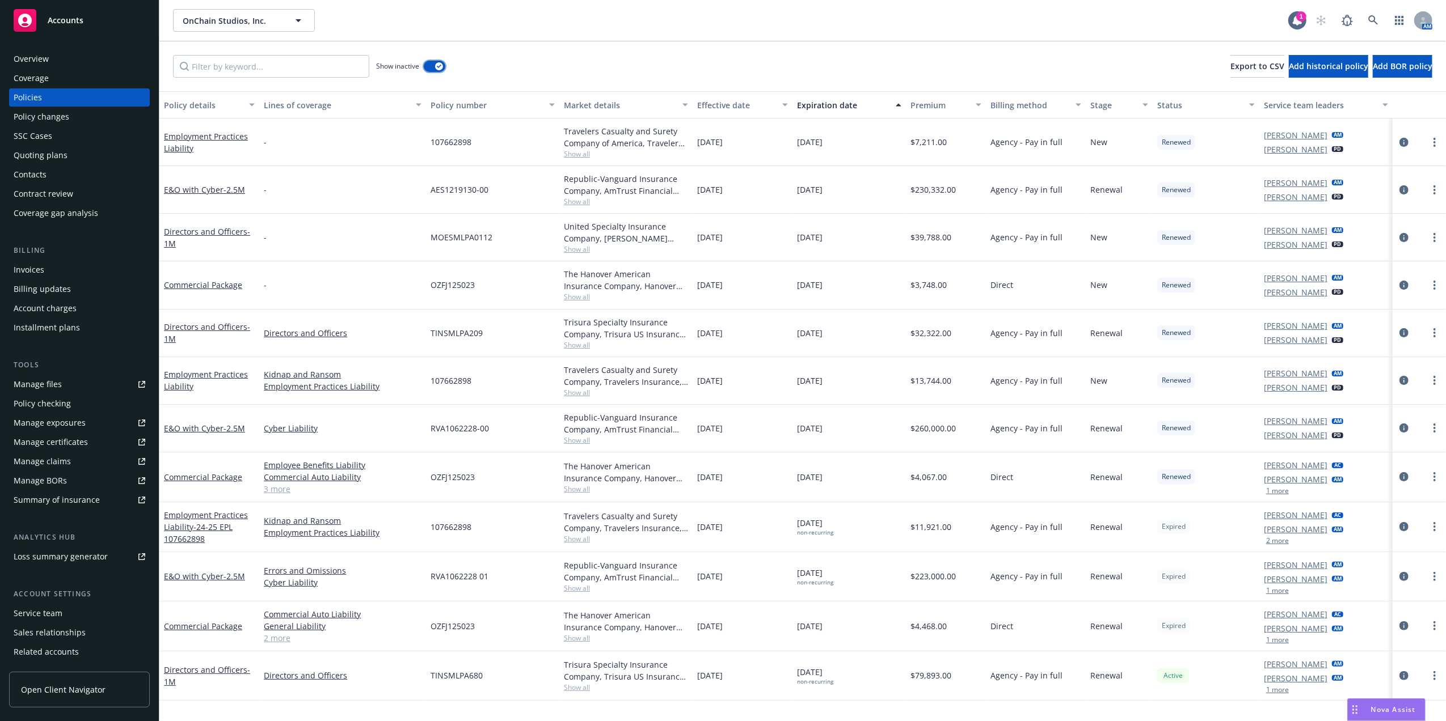
click at [438, 65] on icon "button" at bounding box center [439, 66] width 5 height 3
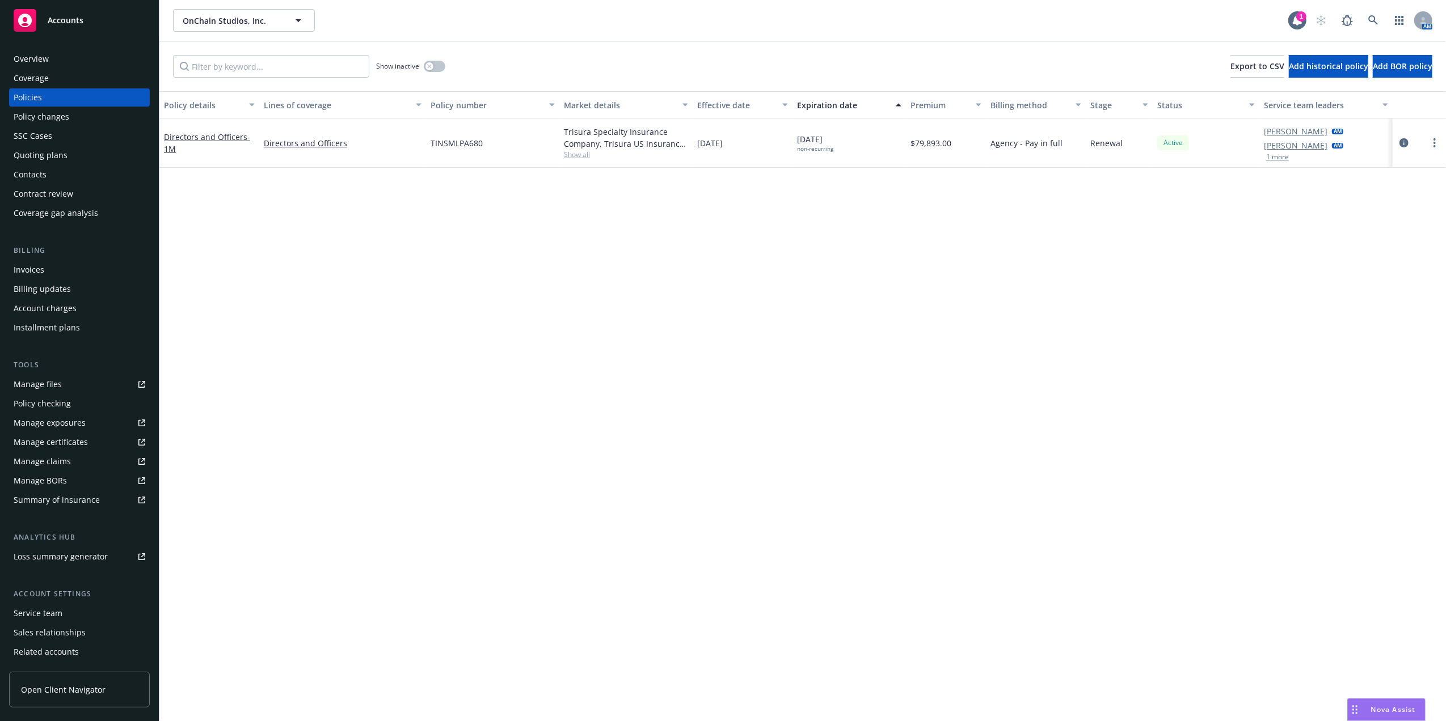
click at [1275, 160] on button "1 more" at bounding box center [1277, 157] width 23 height 7
click at [1380, 22] on link at bounding box center [1373, 20] width 23 height 23
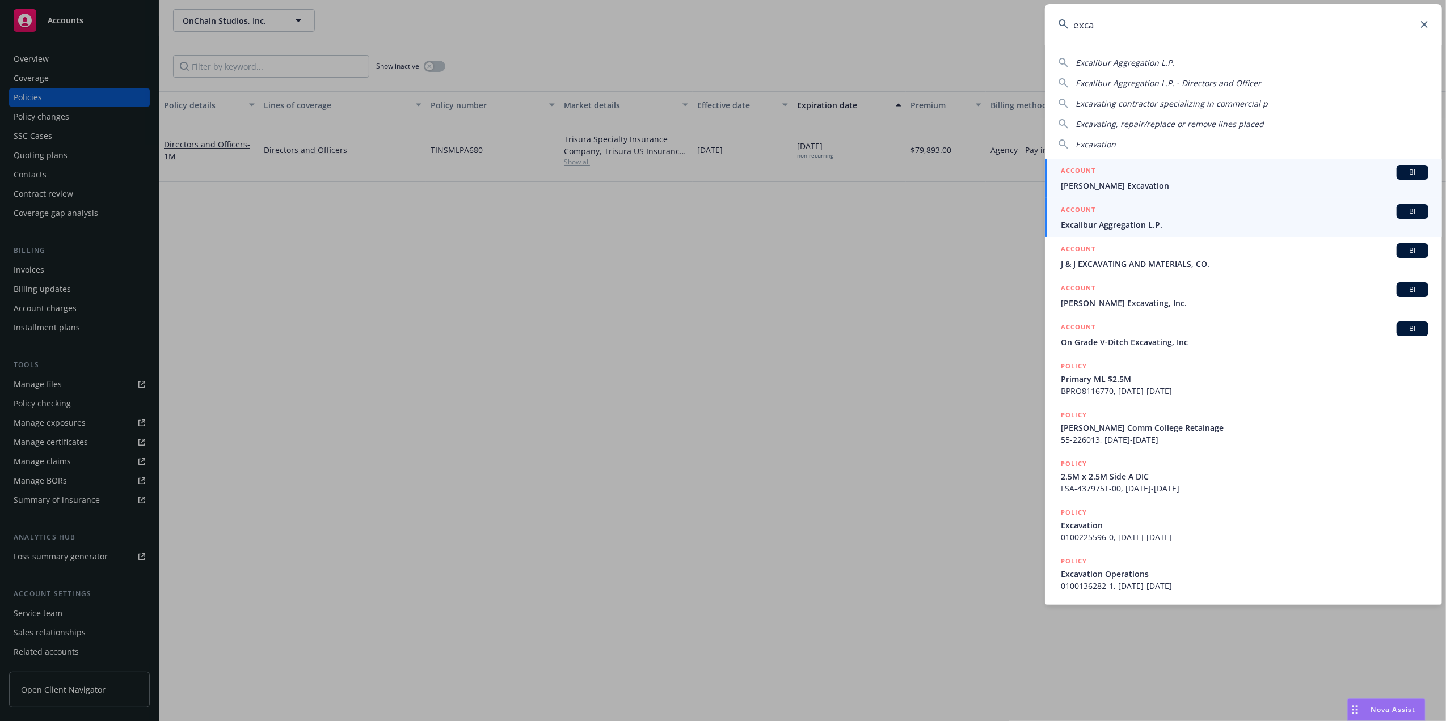
type input "exca"
click at [1192, 221] on span "Excalibur Aggregation L.P." at bounding box center [1244, 225] width 367 height 12
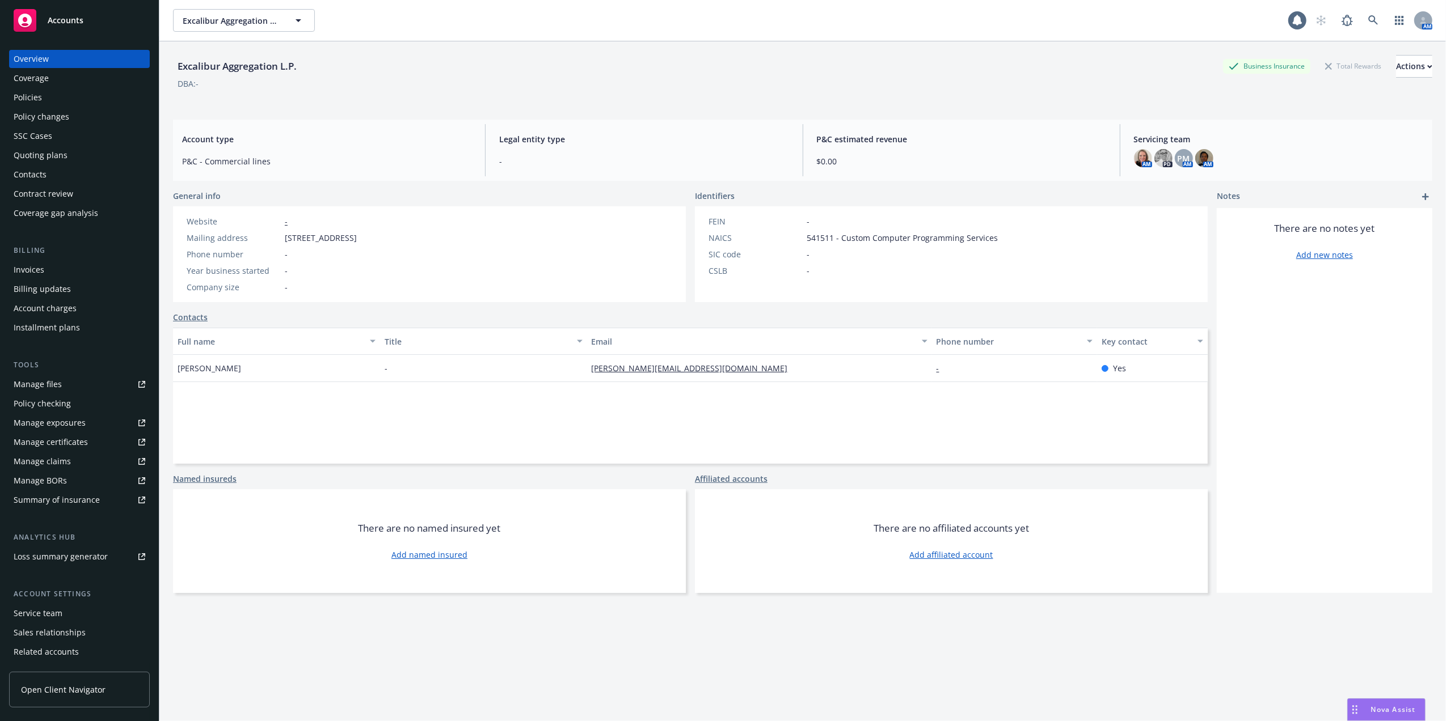
click at [50, 96] on div "Policies" at bounding box center [80, 97] width 132 height 18
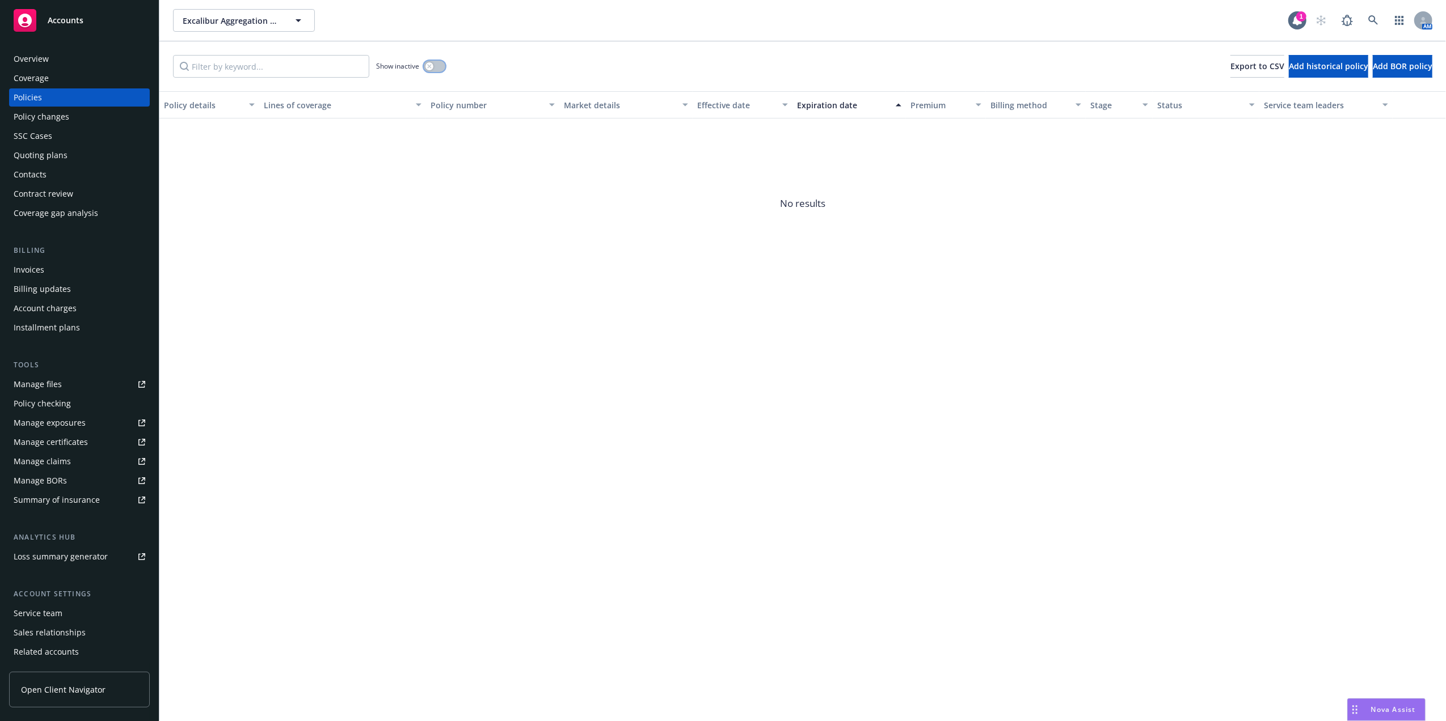
click at [438, 66] on button "button" at bounding box center [435, 66] width 22 height 11
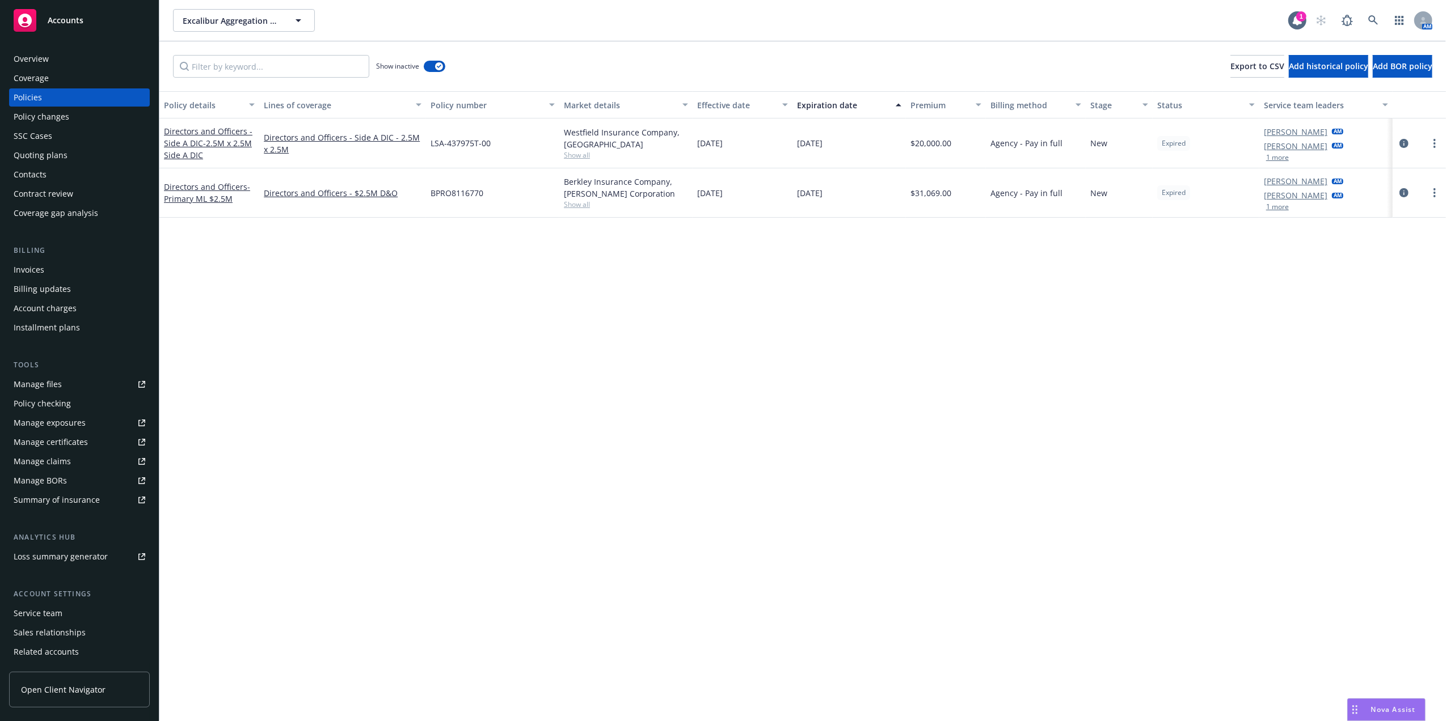
click at [595, 64] on div "Show inactive Export to CSV Add historical policy Add BOR policy" at bounding box center [802, 66] width 1286 height 50
click at [1371, 19] on icon at bounding box center [1373, 20] width 10 height 10
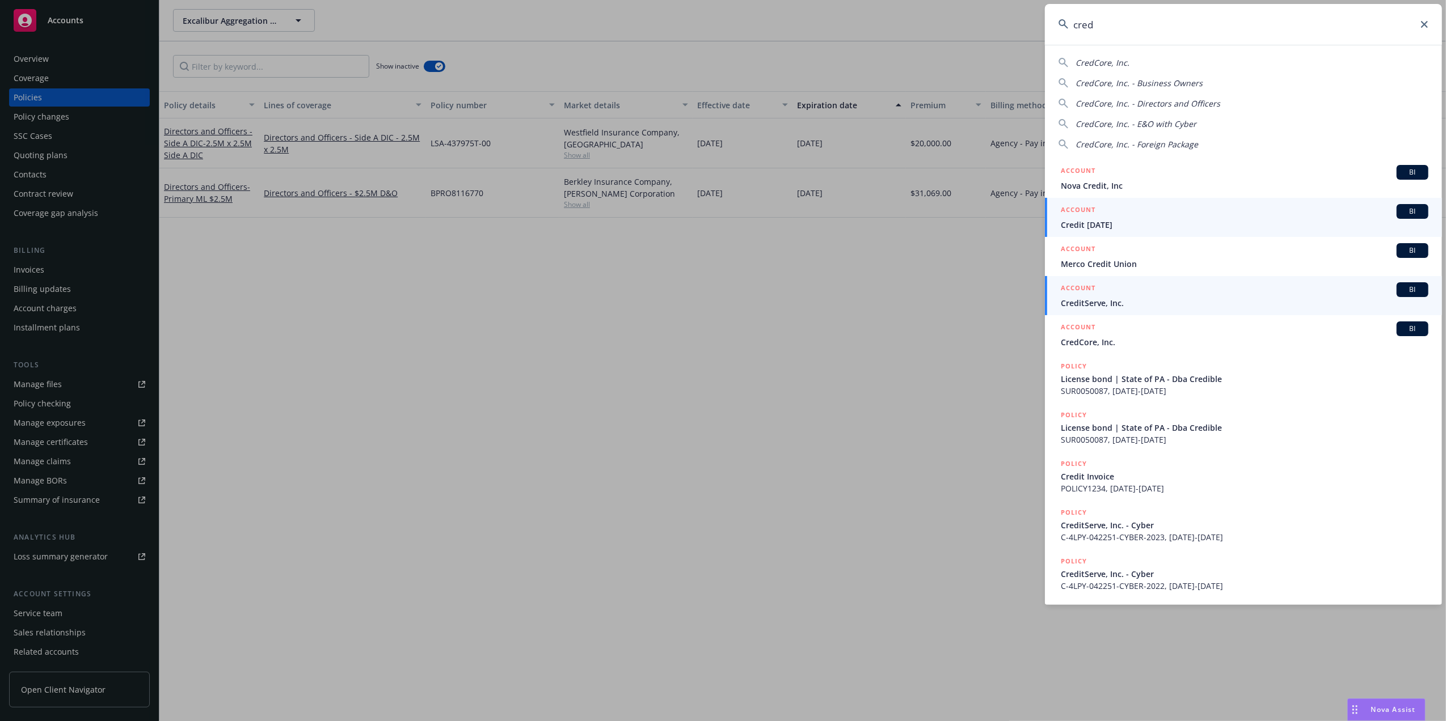
type input "cred"
click at [1110, 304] on span "CreditServe, Inc." at bounding box center [1244, 303] width 367 height 12
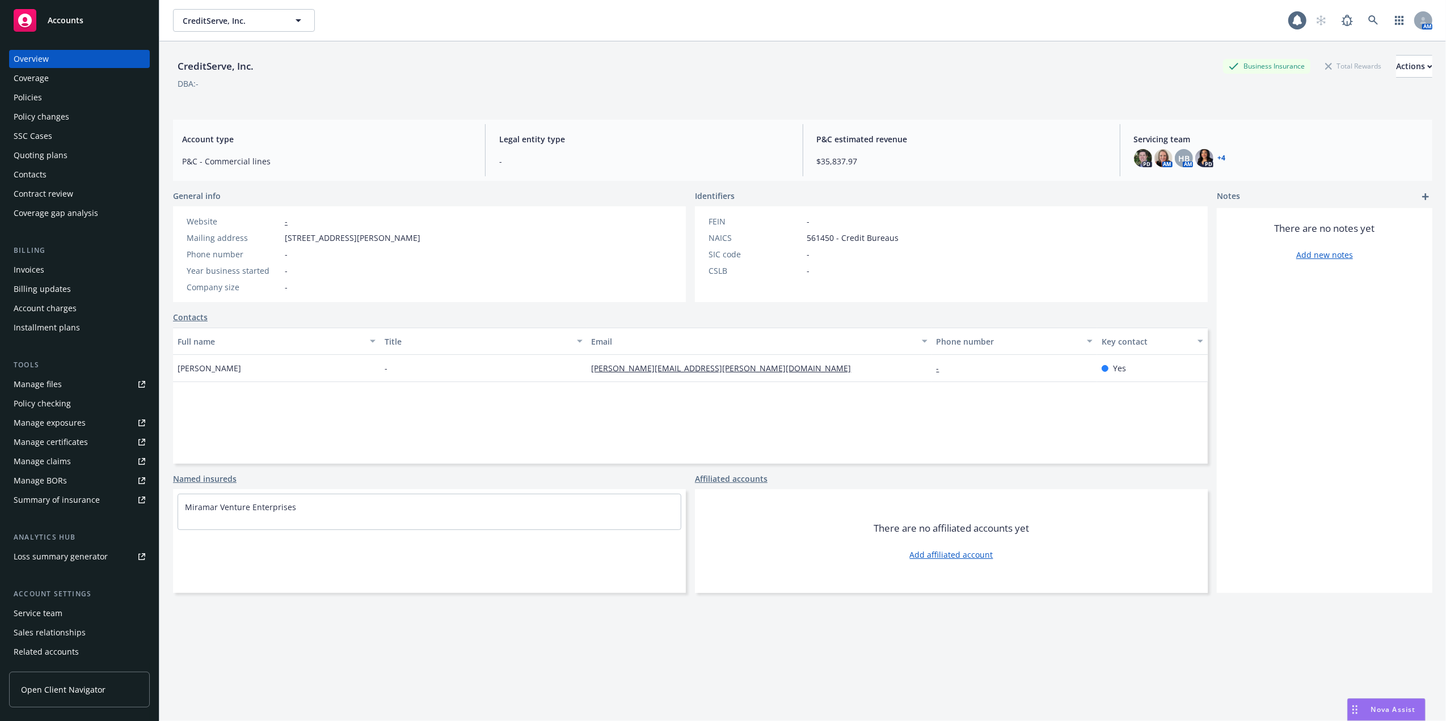
click at [37, 273] on div "Invoices" at bounding box center [29, 270] width 31 height 18
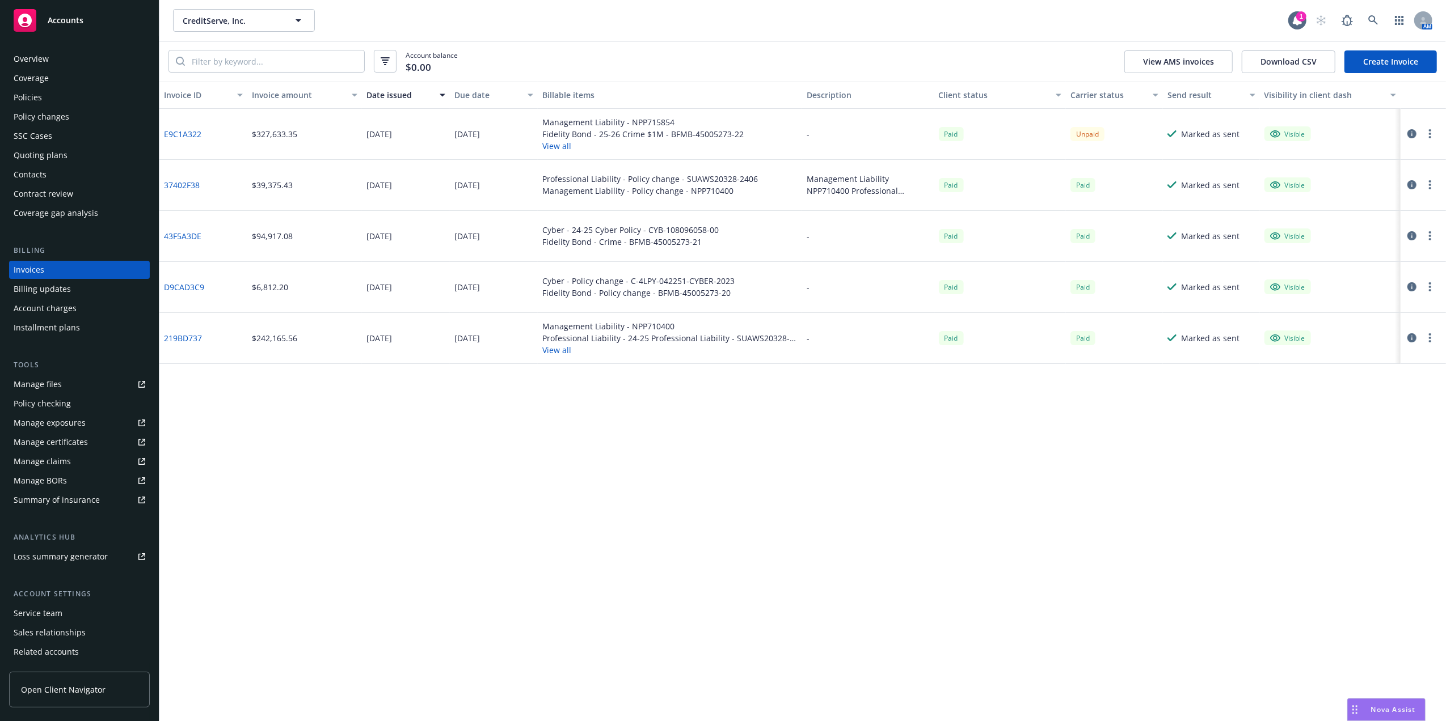
click at [554, 148] on button "View all" at bounding box center [642, 146] width 201 height 12
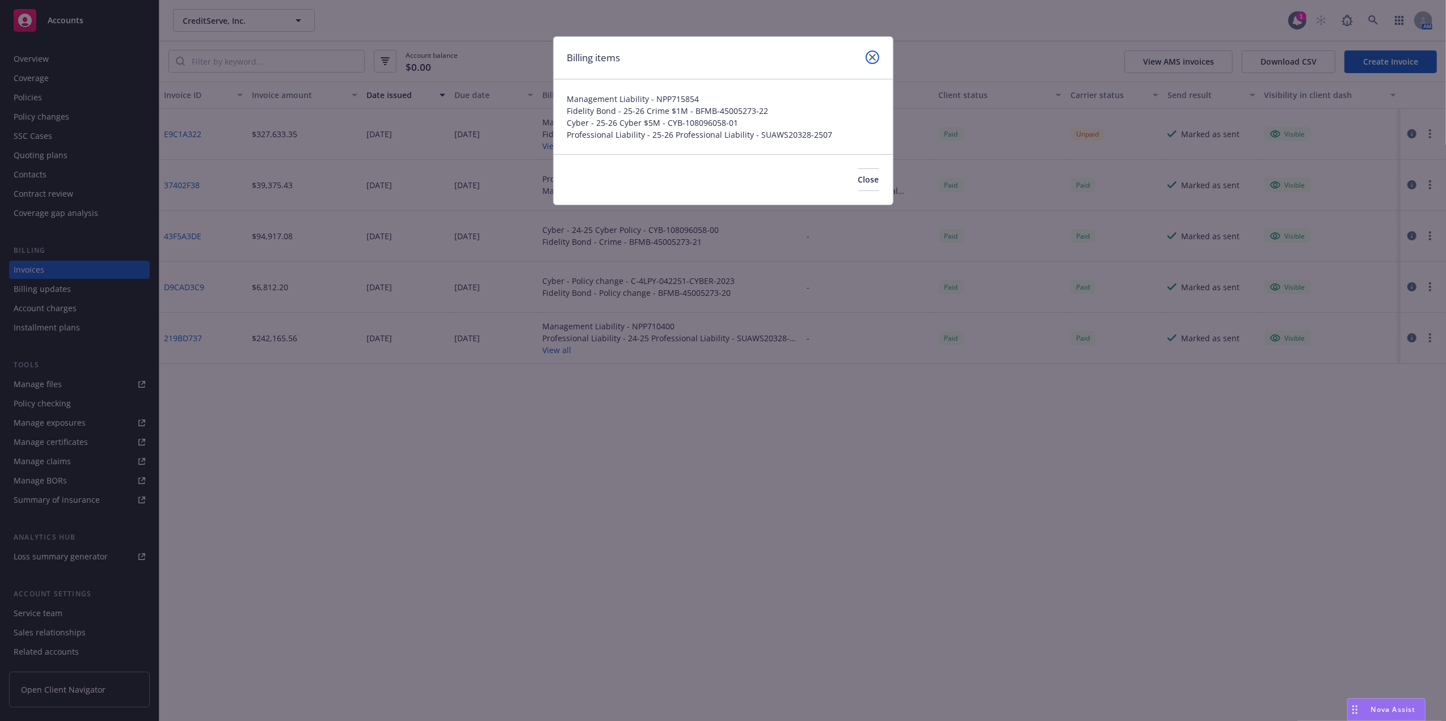
drag, startPoint x: 873, startPoint y: 56, endPoint x: 1146, endPoint y: 49, distance: 272.3
click at [873, 56] on icon "close" at bounding box center [872, 57] width 7 height 7
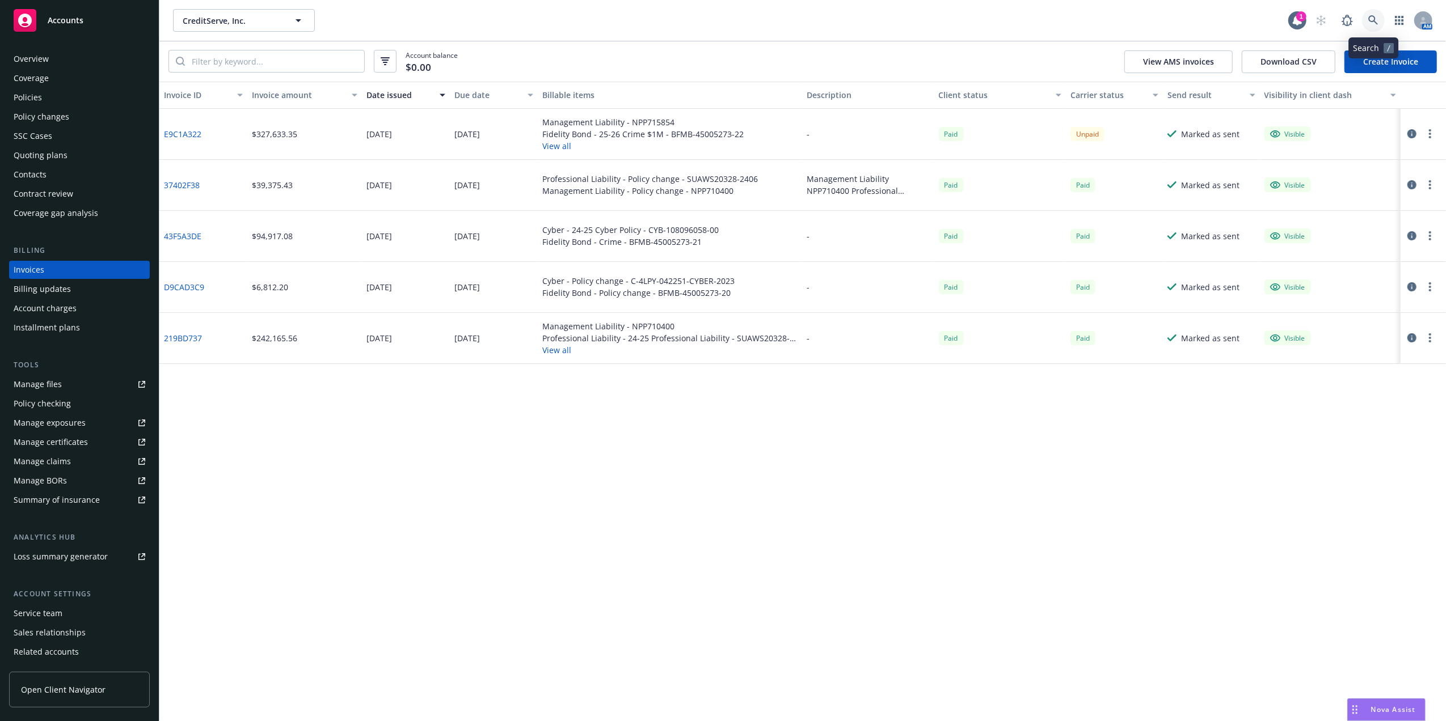
click at [1368, 16] on icon at bounding box center [1373, 20] width 10 height 10
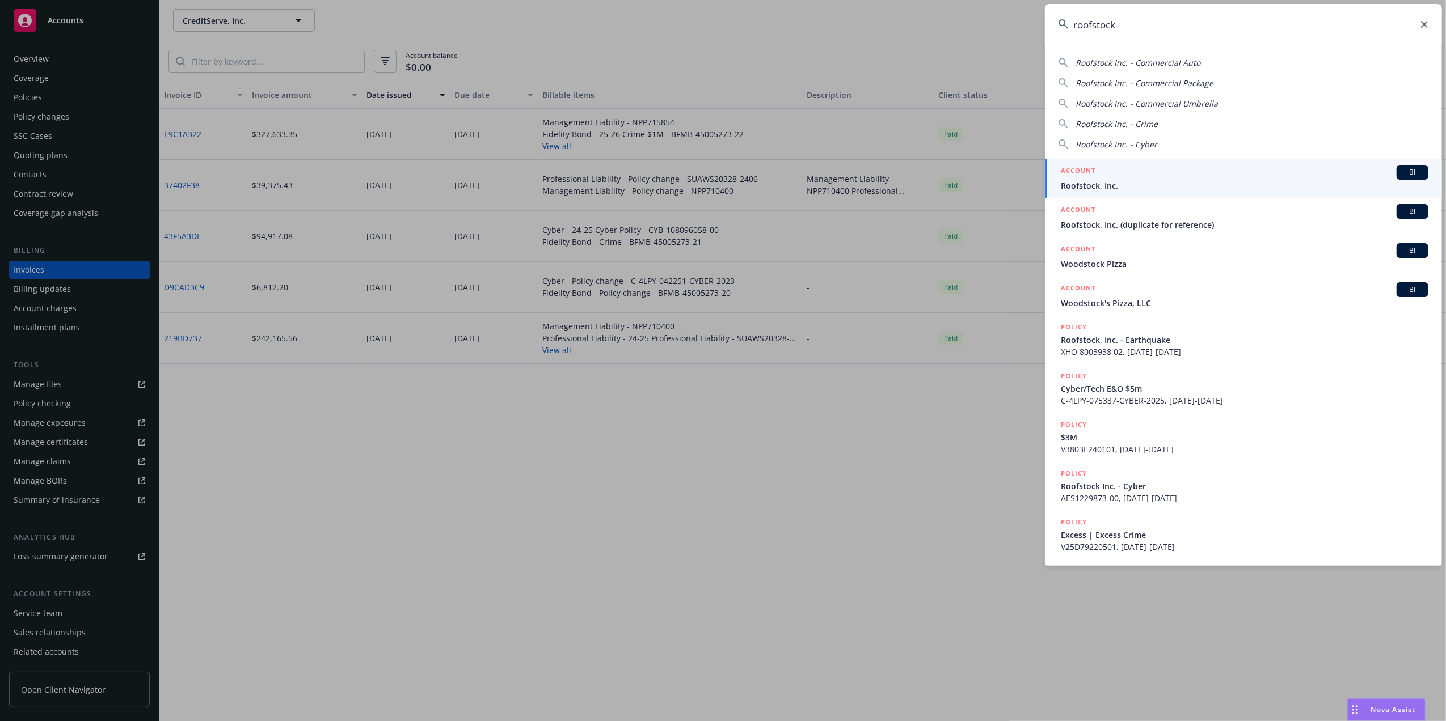
type input "roofstock"
drag, startPoint x: 1090, startPoint y: 177, endPoint x: 864, endPoint y: 178, distance: 225.7
click at [1089, 178] on h5 "ACCOUNT" at bounding box center [1078, 172] width 35 height 14
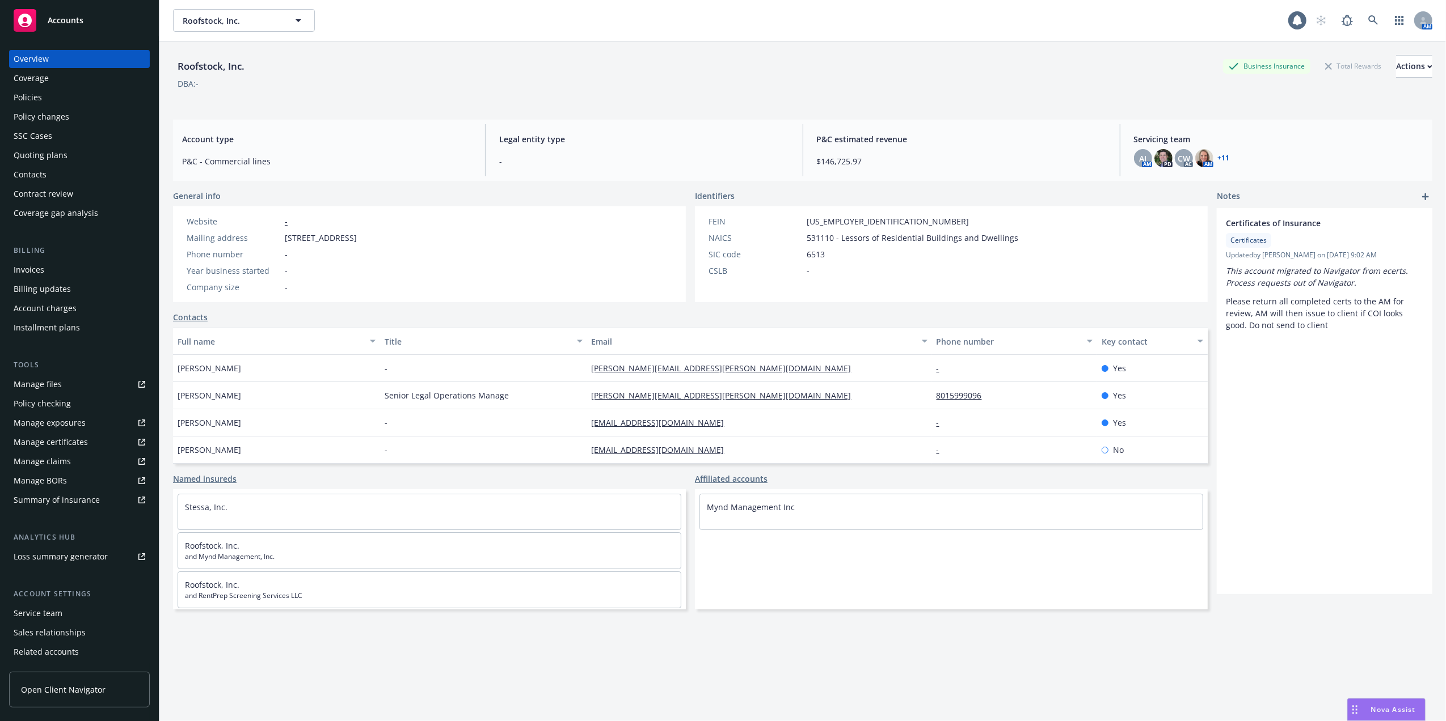
click at [78, 96] on div "Policies" at bounding box center [80, 97] width 132 height 18
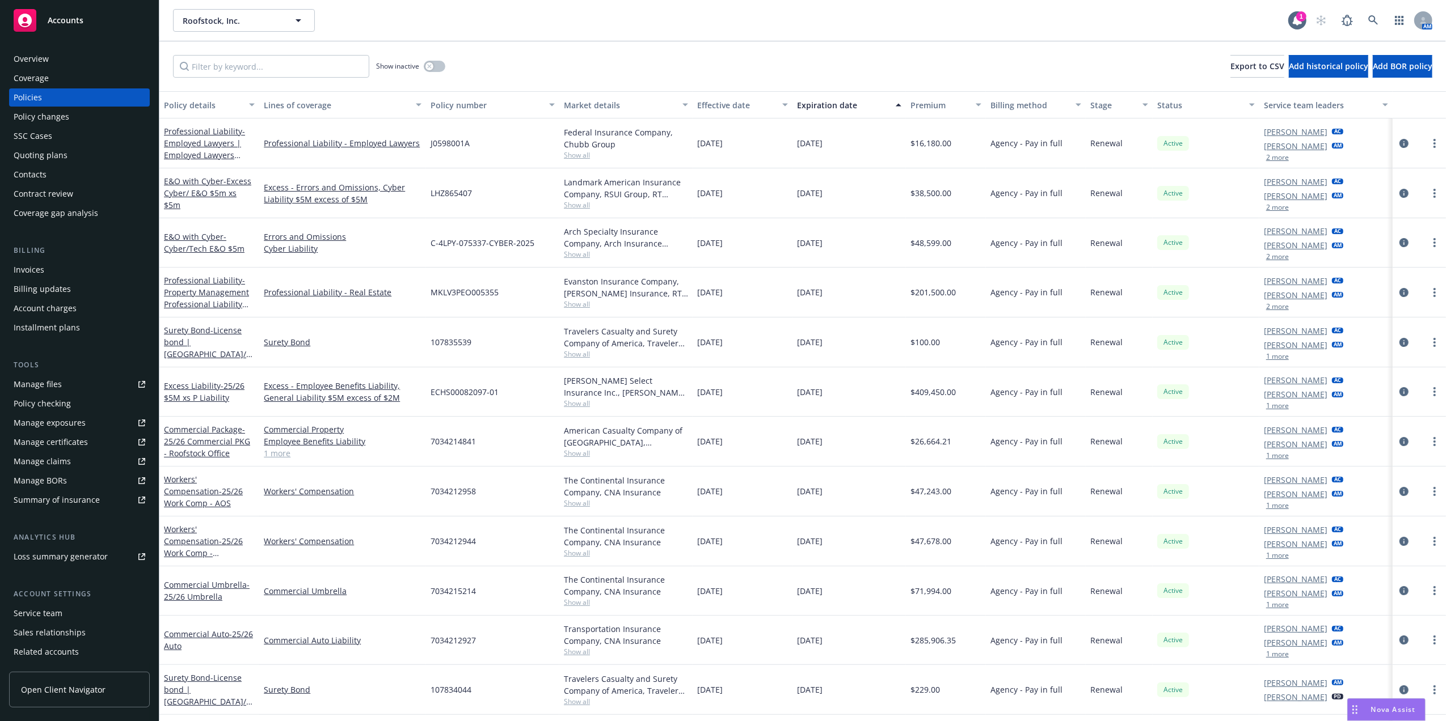
click at [45, 268] on div "Invoices" at bounding box center [80, 270] width 132 height 18
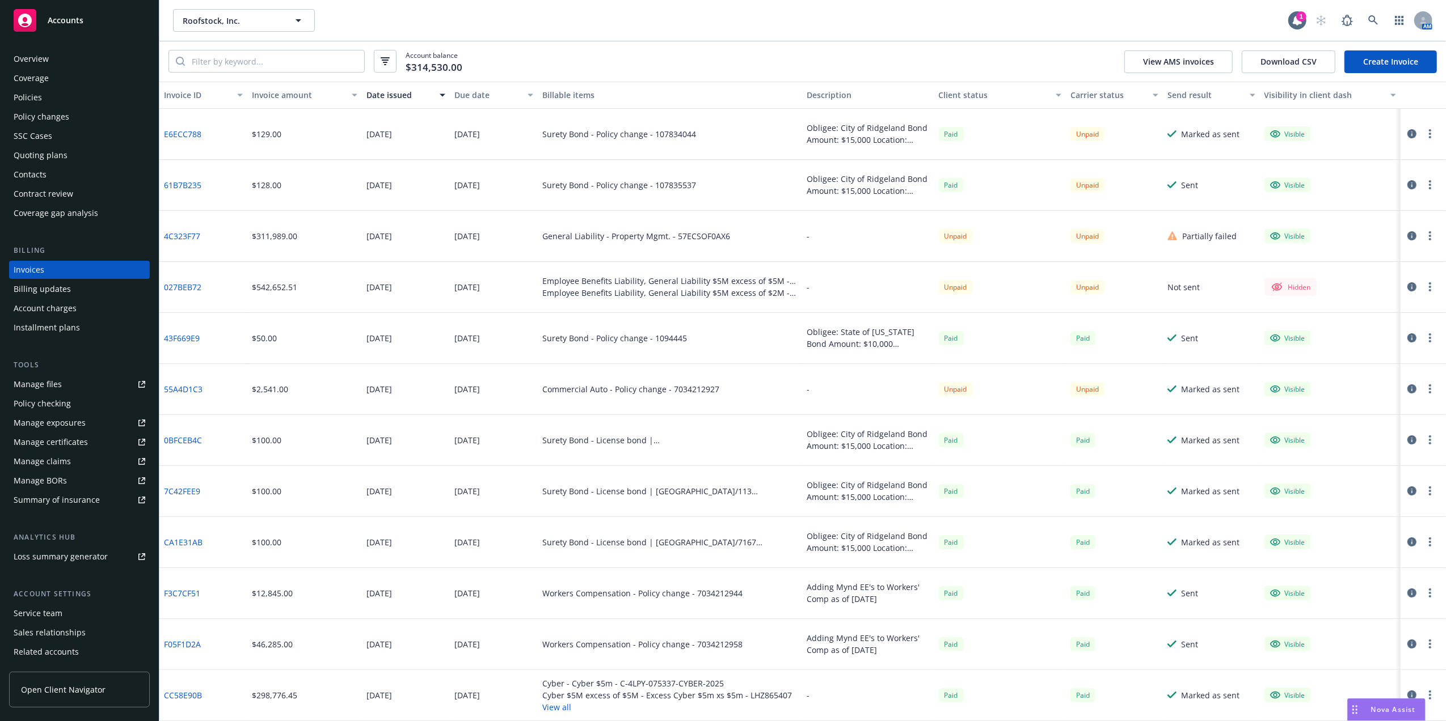
click at [49, 98] on div "Policies" at bounding box center [80, 97] width 132 height 18
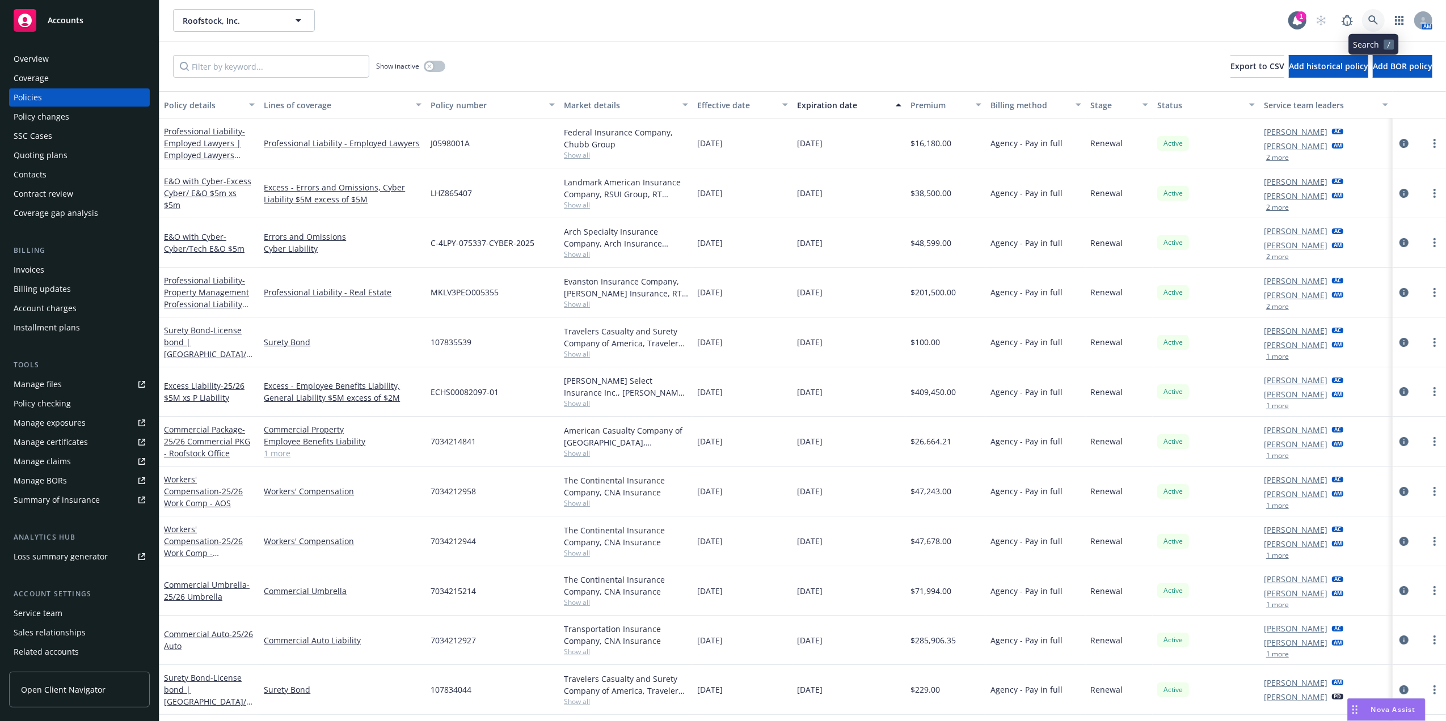
click at [1368, 14] on link at bounding box center [1373, 20] width 23 height 23
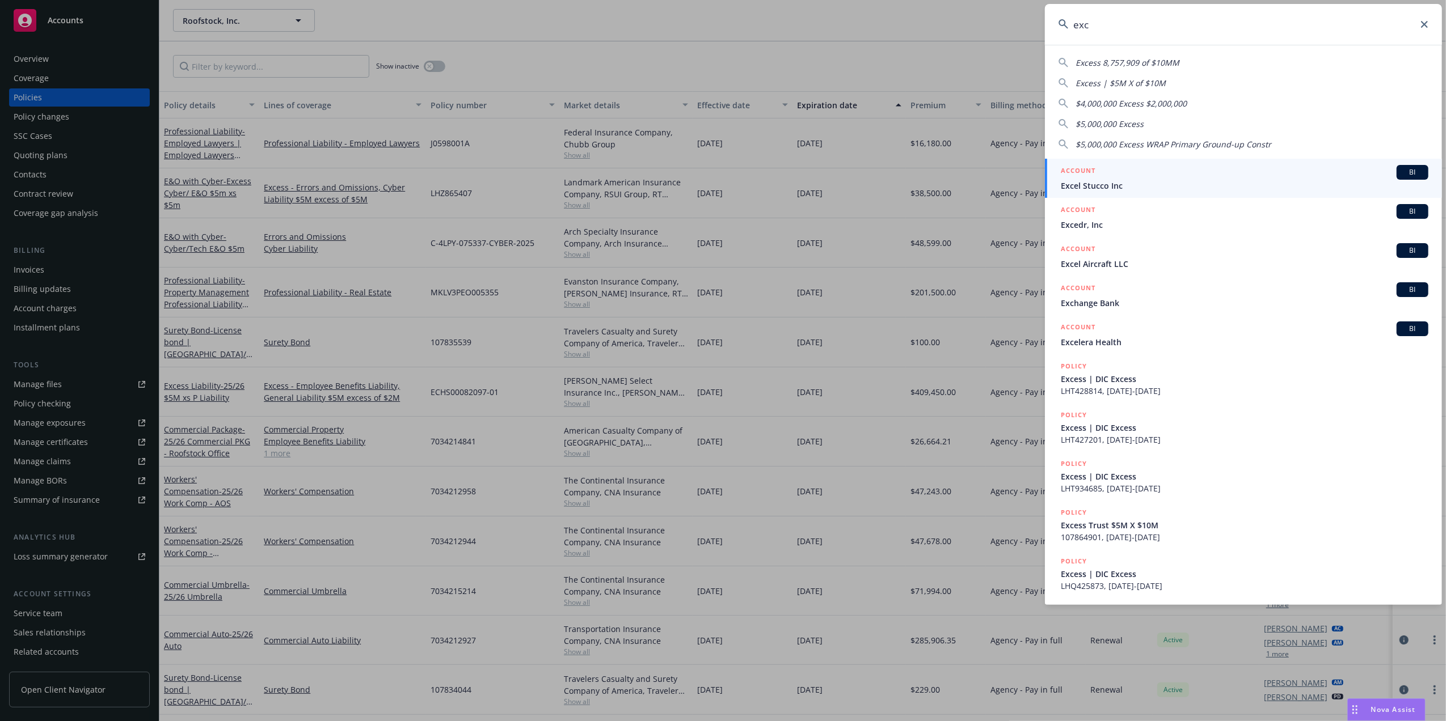
click at [1114, 19] on input "exc" at bounding box center [1243, 24] width 397 height 41
paste input "Excalibur Aggregation, LP"
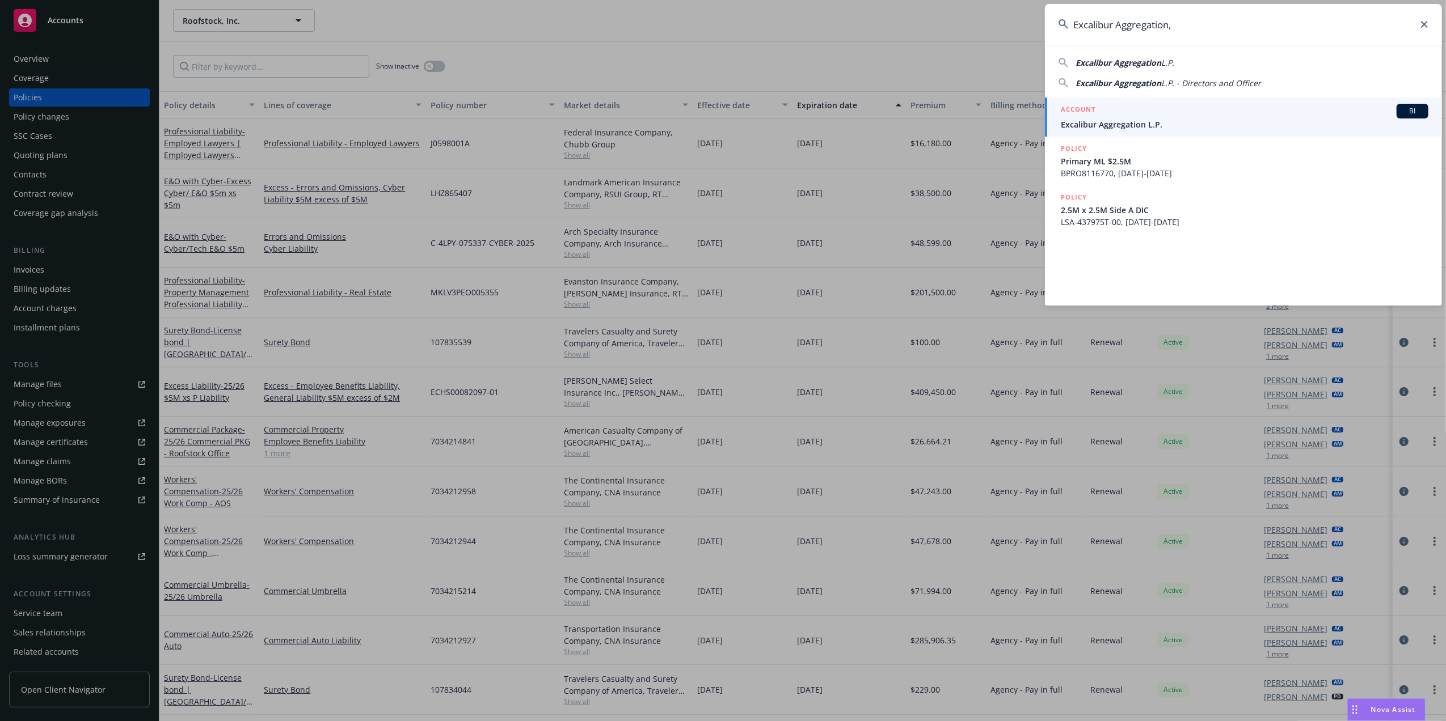
type input "Excalibur Aggregation,"
click at [1169, 105] on div "ACCOUNT BI" at bounding box center [1244, 111] width 367 height 15
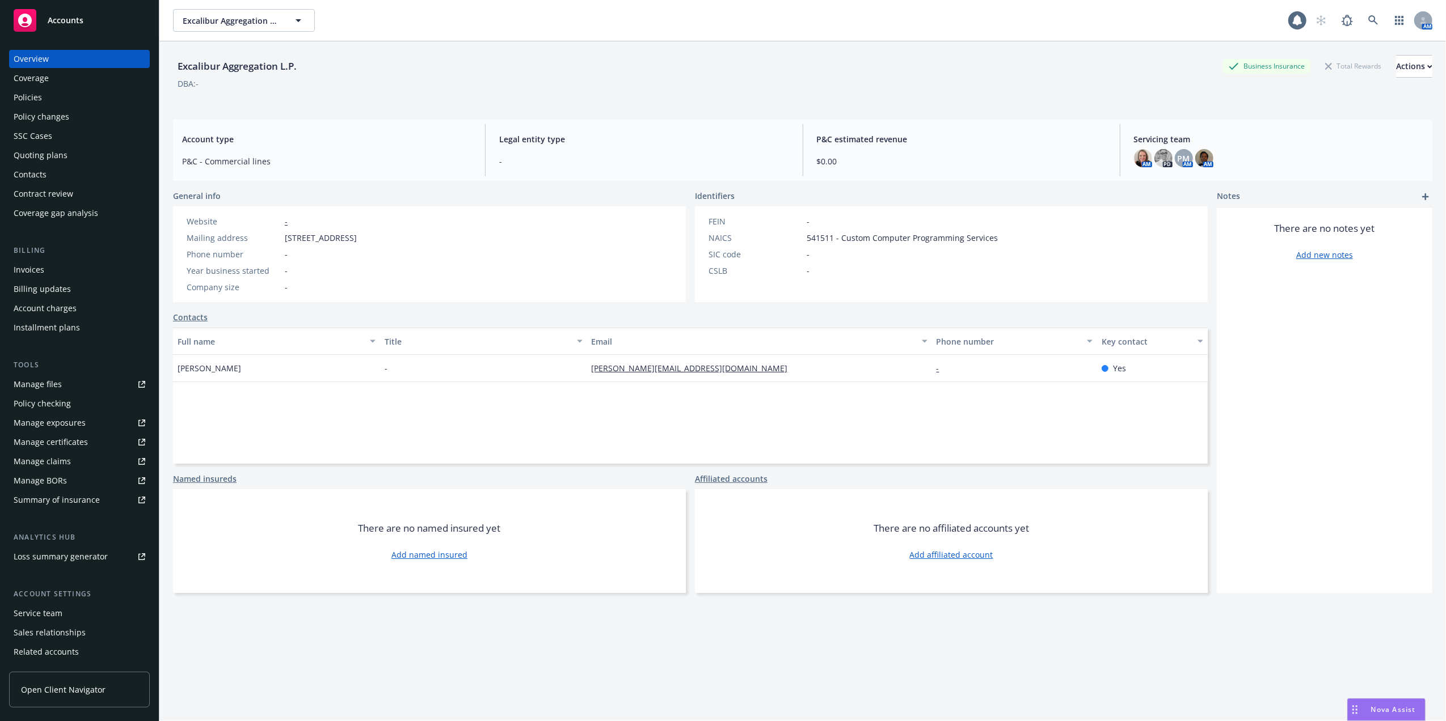
click at [76, 121] on div "Policy changes" at bounding box center [80, 117] width 132 height 18
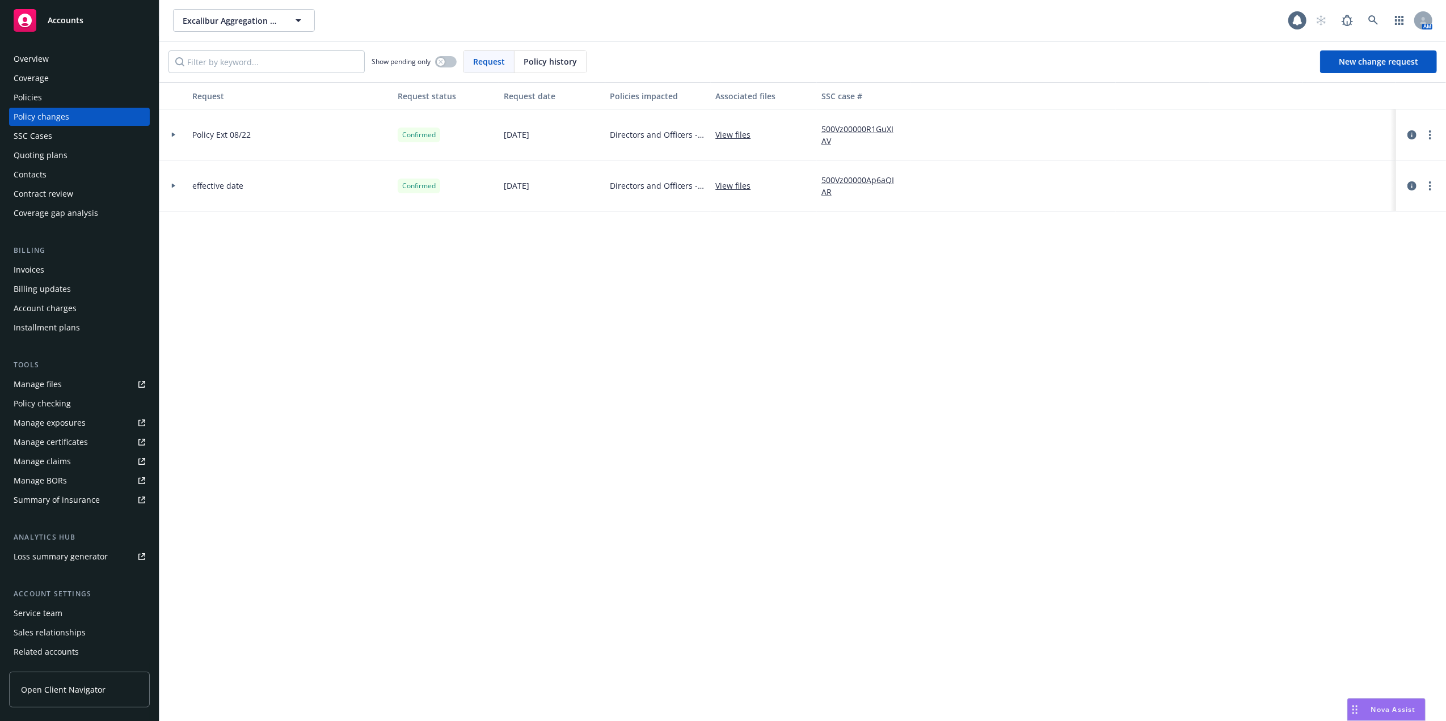
click at [16, 99] on div "Policies" at bounding box center [28, 97] width 28 height 18
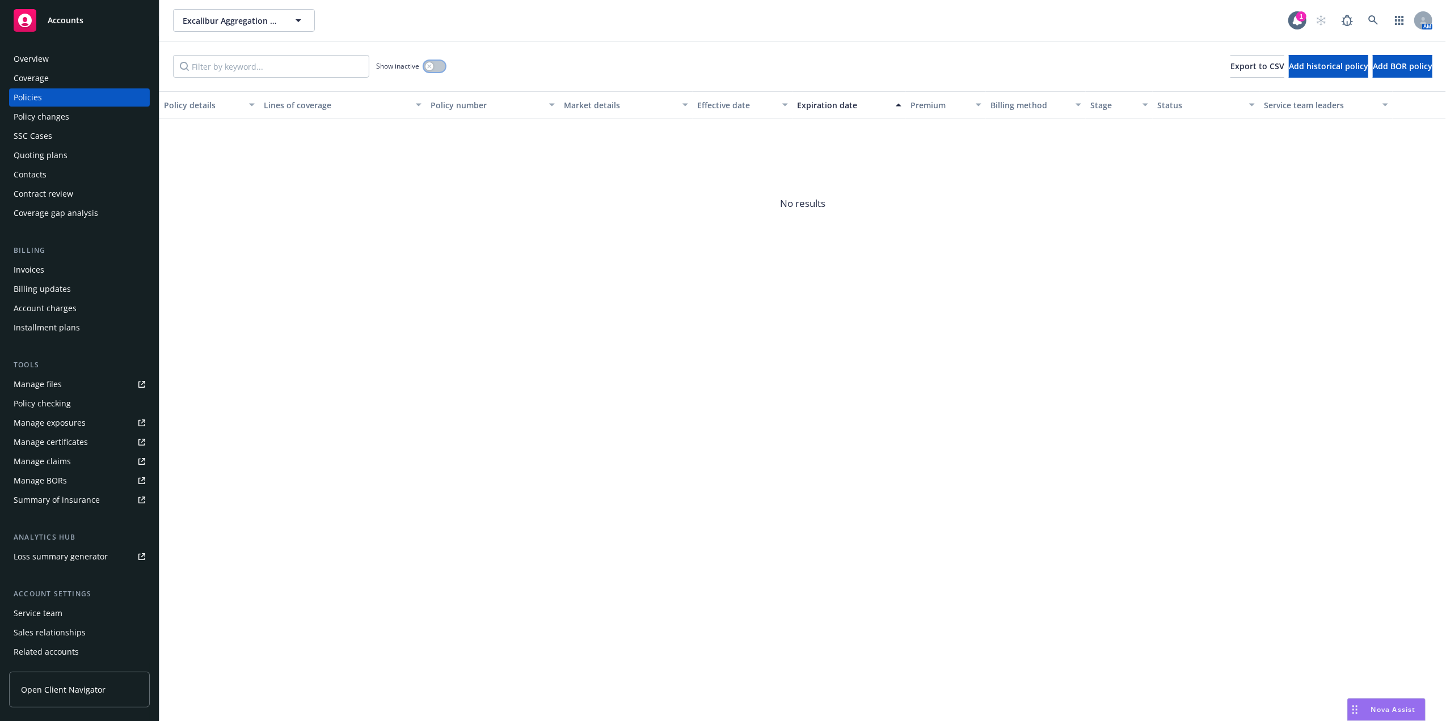
click at [445, 64] on button "button" at bounding box center [435, 66] width 22 height 11
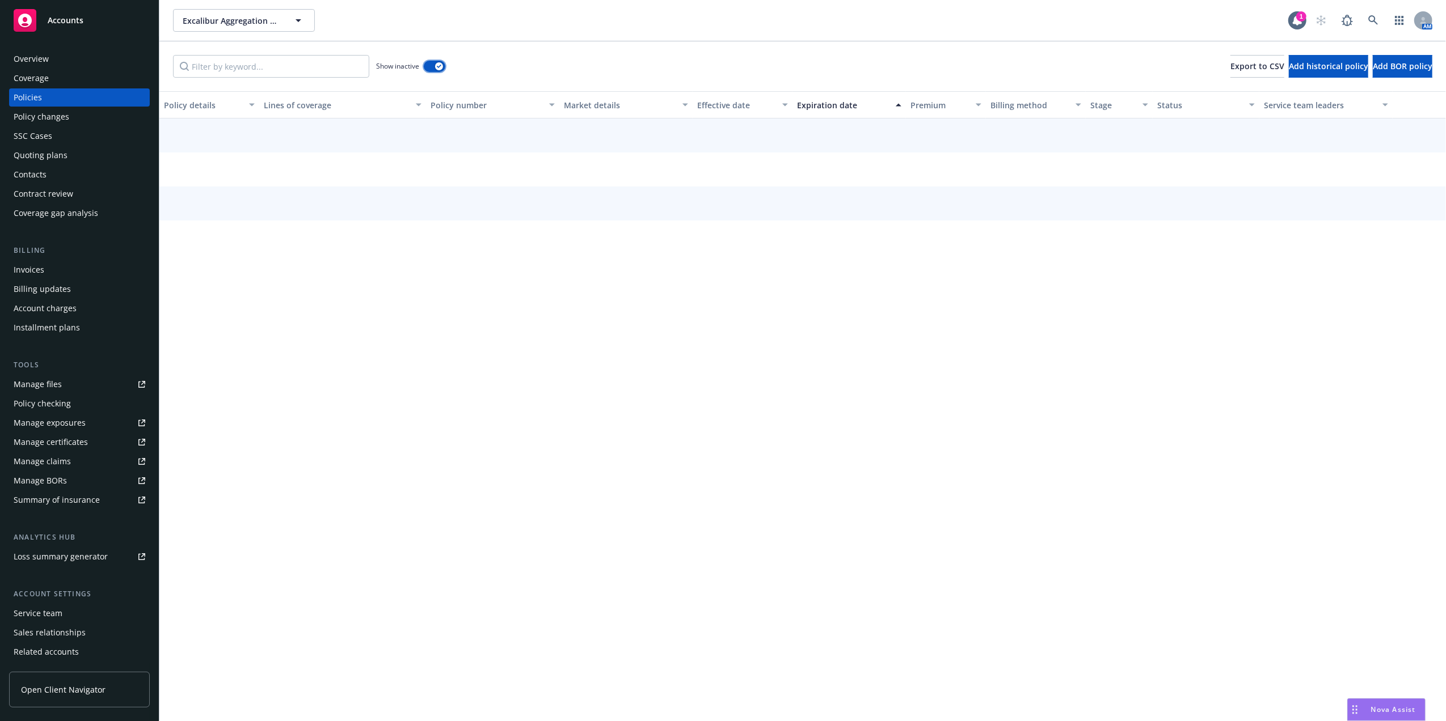
click at [430, 67] on button "button" at bounding box center [435, 66] width 22 height 11
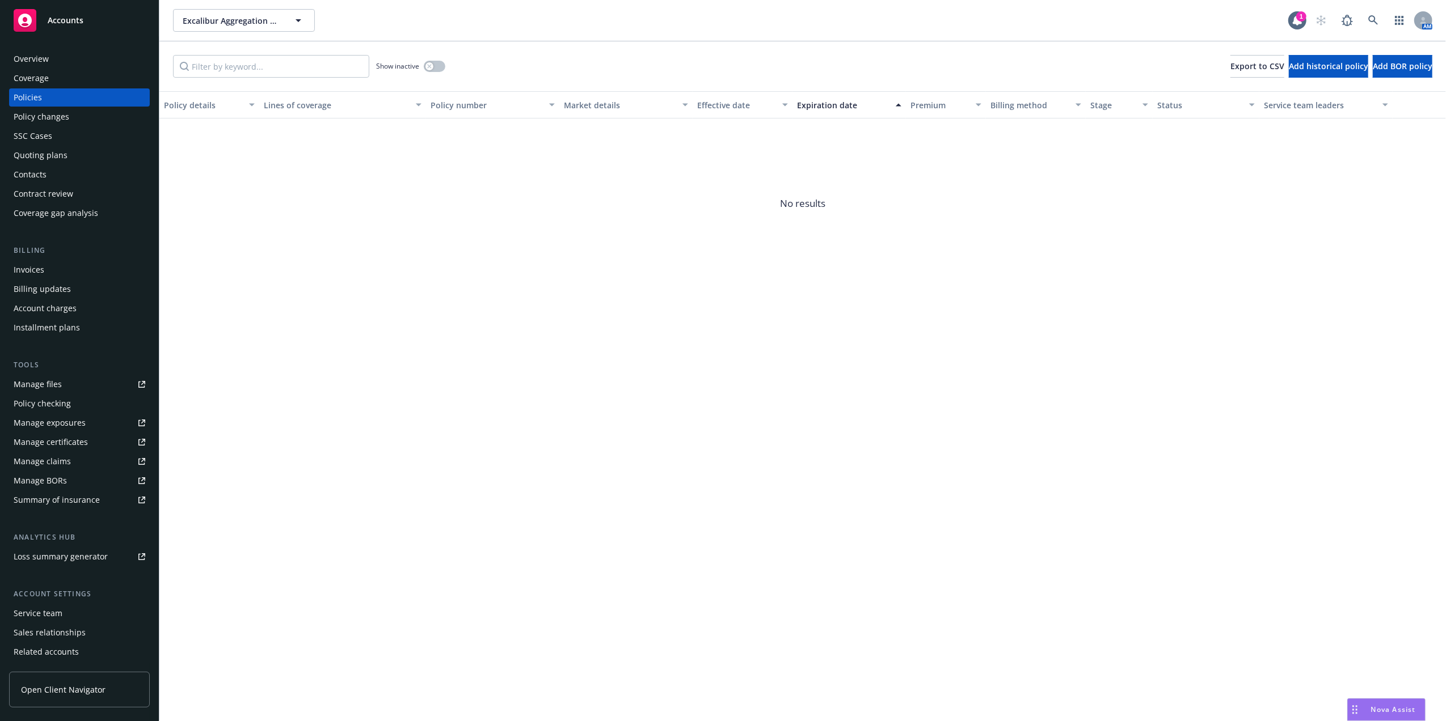
click at [422, 69] on div "Show inactive" at bounding box center [410, 66] width 69 height 23
click at [429, 66] on icon "button" at bounding box center [429, 66] width 4 height 4
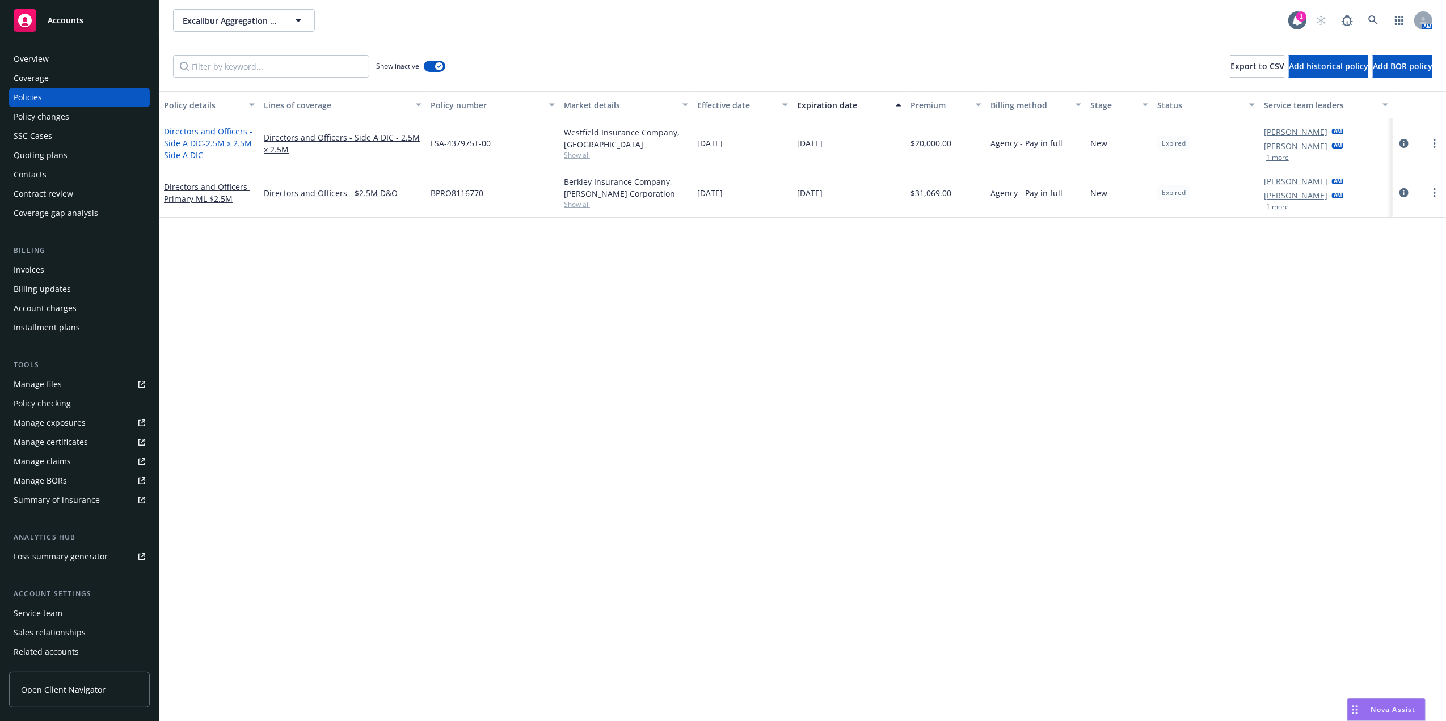
click at [207, 142] on span "- 2.5M x 2.5M Side A DIC" at bounding box center [208, 149] width 88 height 23
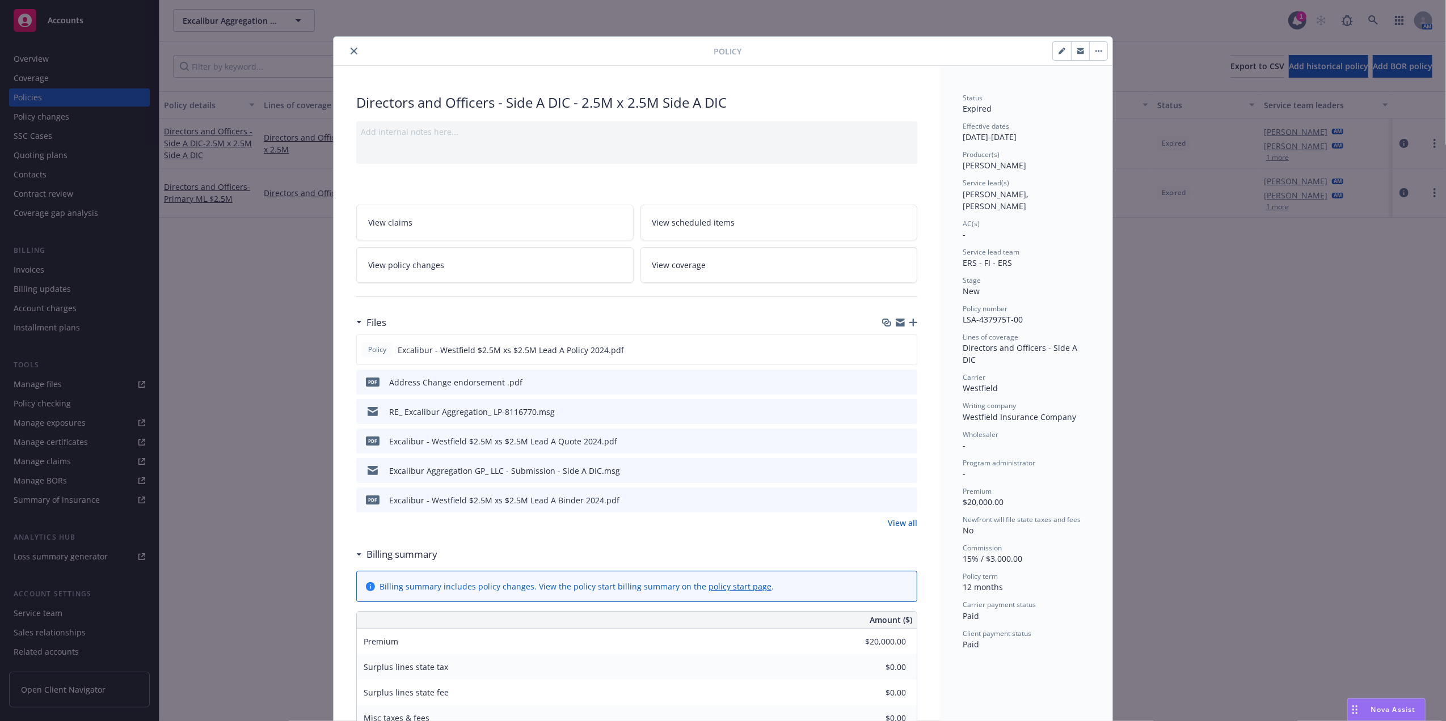
click at [1053, 52] on button "button" at bounding box center [1062, 51] width 18 height 18
select select "NEW"
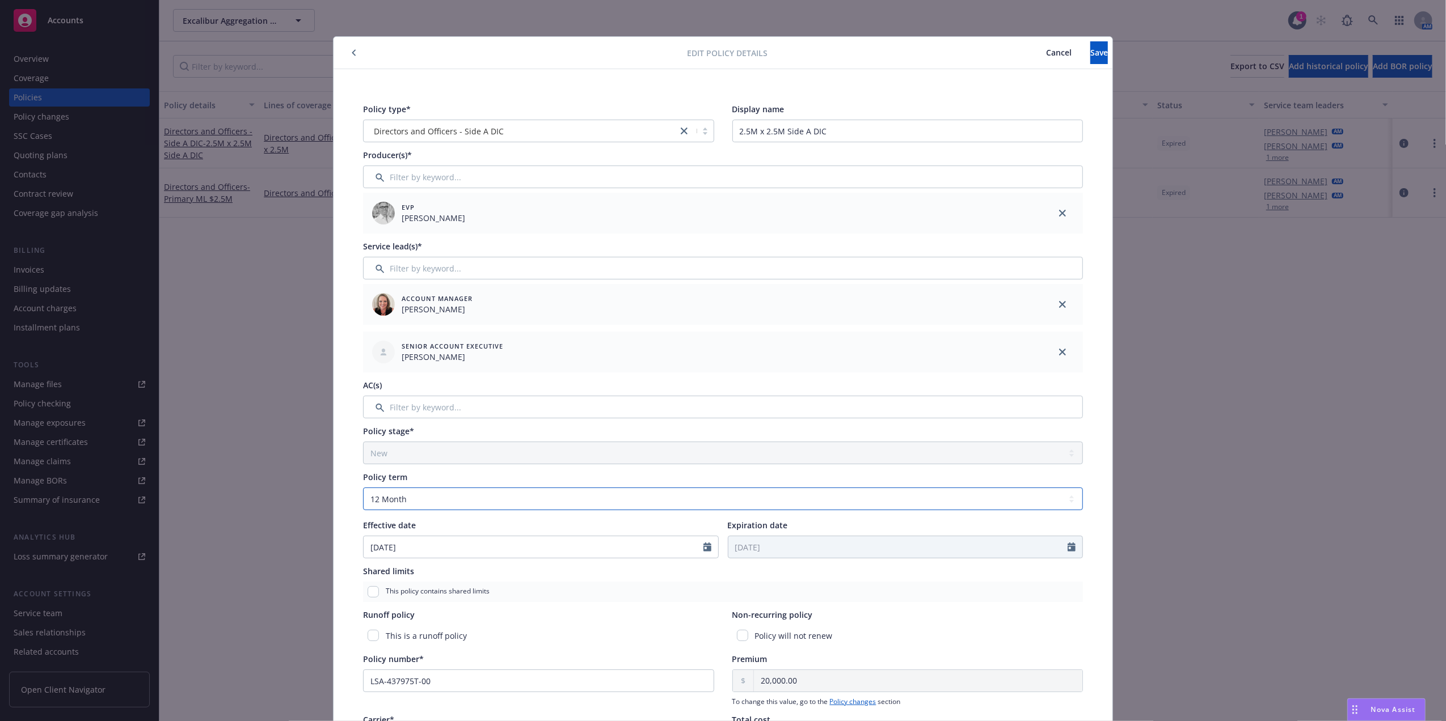
click at [683, 506] on select "Select policy term 12 Month 6 Month 4 Month 3 Month 2 Month 1 Month 36 Month (3…" at bounding box center [723, 499] width 720 height 23
select select "other"
click at [363, 488] on select "Select policy term 12 Month 6 Month 4 Month 3 Month 2 Month 1 Month 36 Month (3…" at bounding box center [723, 499] width 720 height 23
select select "8"
click at [758, 551] on input "Expiration date" at bounding box center [898, 547] width 340 height 22
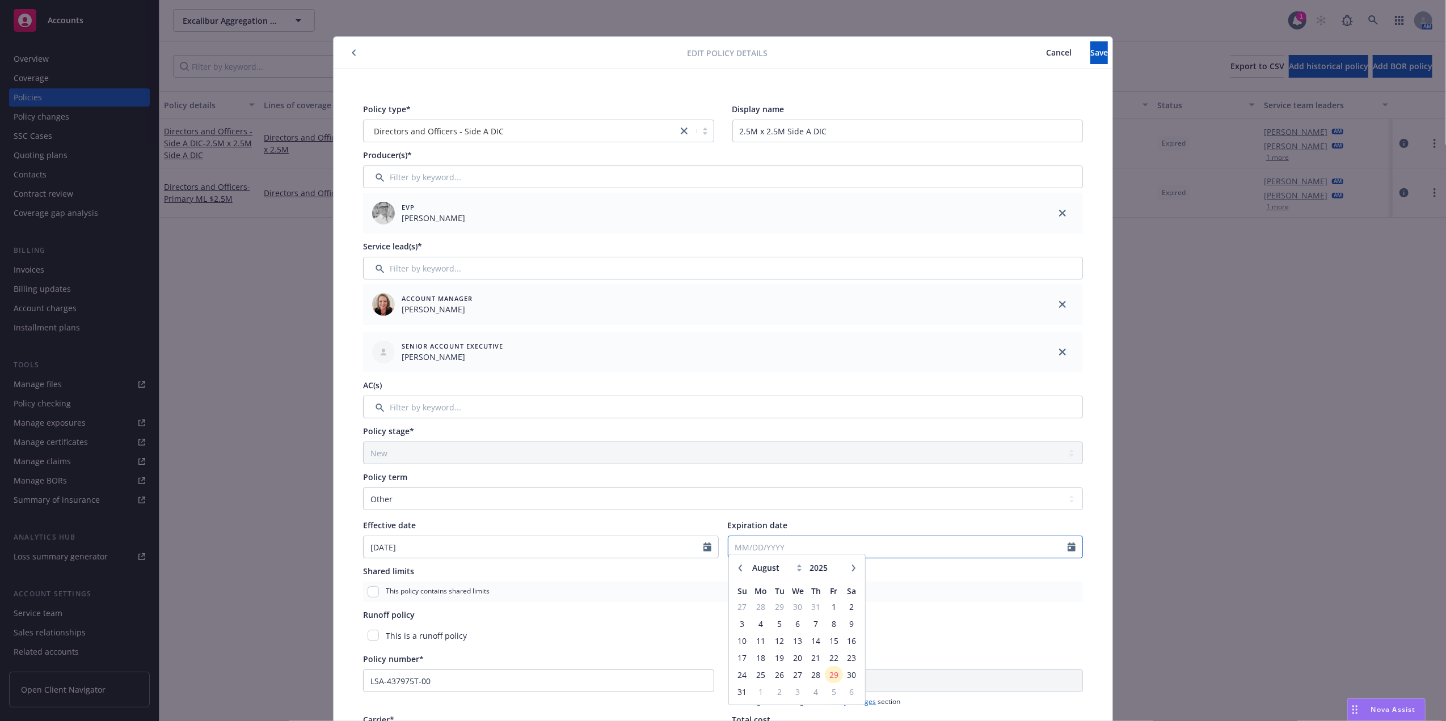
paste input "[DATE]"
type input "[DATE]"
click at [901, 518] on div "Policy term Select policy term 12 Month 6 Month 4 Month 3 Month 2 Month 1 Month…" at bounding box center [723, 514] width 720 height 87
click at [1090, 48] on button "Save" at bounding box center [1099, 52] width 18 height 23
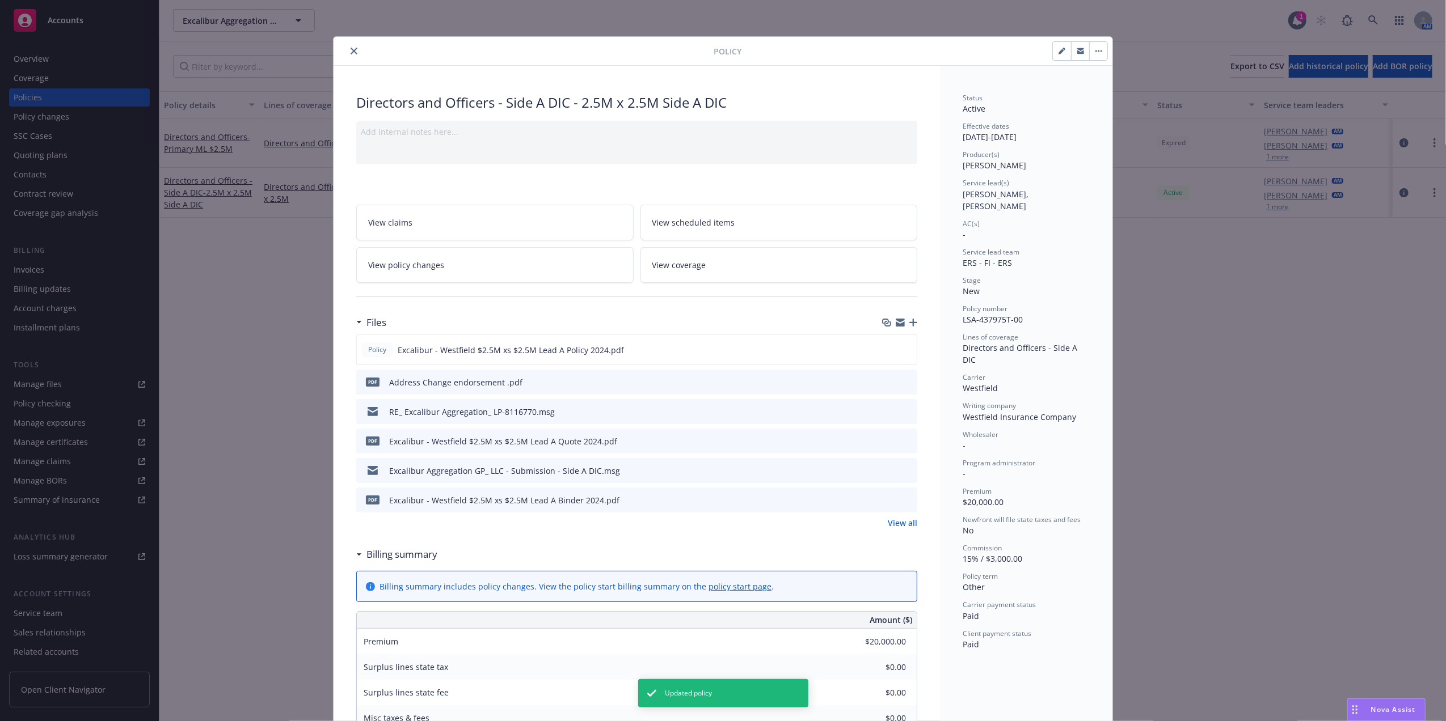
click at [350, 53] on icon "close" at bounding box center [353, 51] width 7 height 7
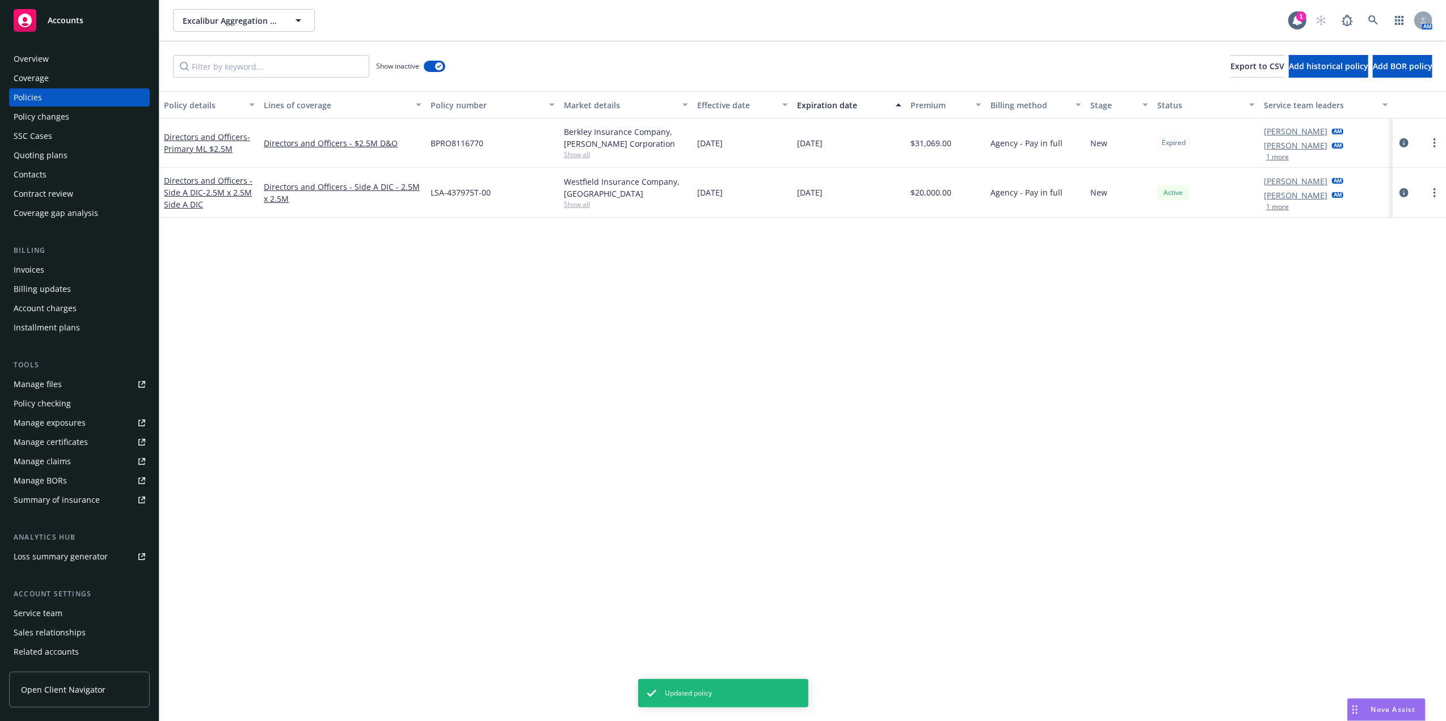
click at [198, 154] on div "Directors and Officers - Primary ML $2.5M" at bounding box center [209, 143] width 91 height 24
click at [201, 147] on span "- Primary ML $2.5M" at bounding box center [207, 143] width 86 height 23
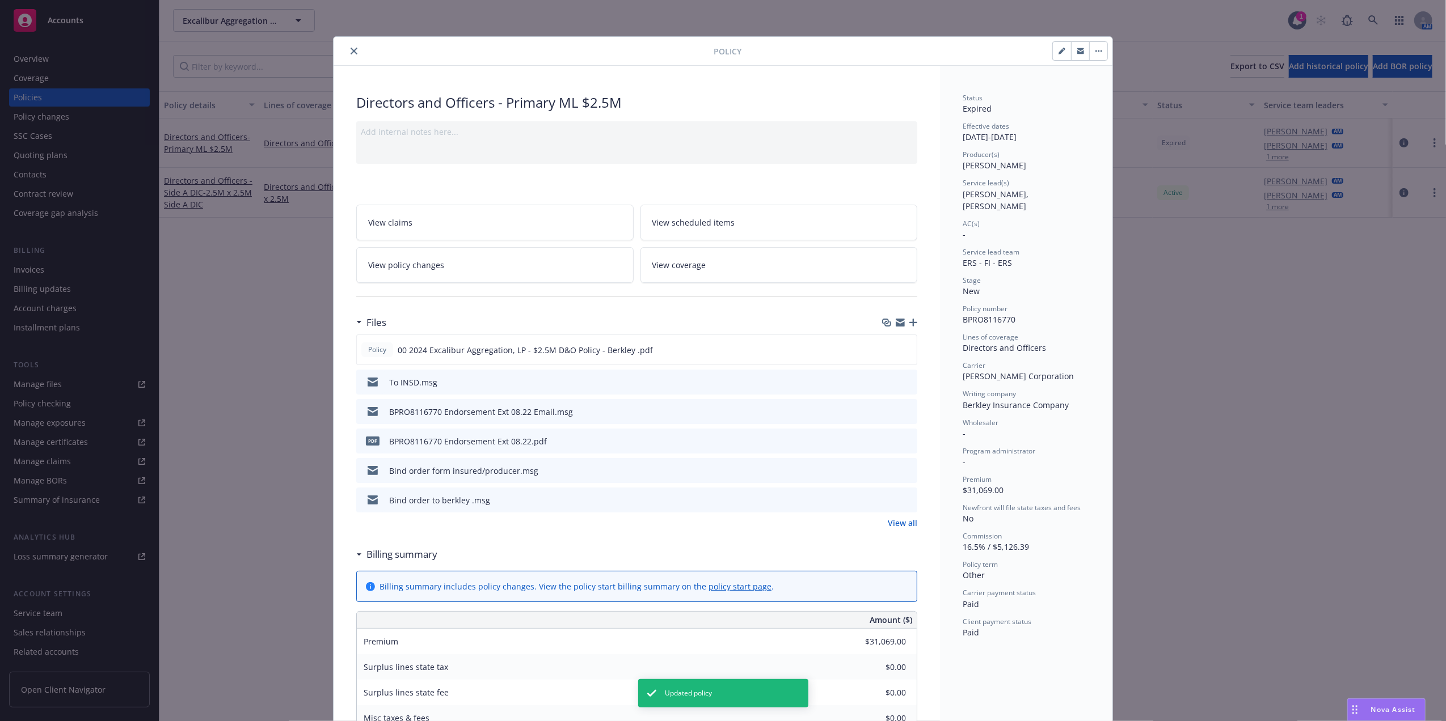
click at [1058, 51] on icon "button" at bounding box center [1061, 51] width 7 height 7
select select "NEW"
select select "other"
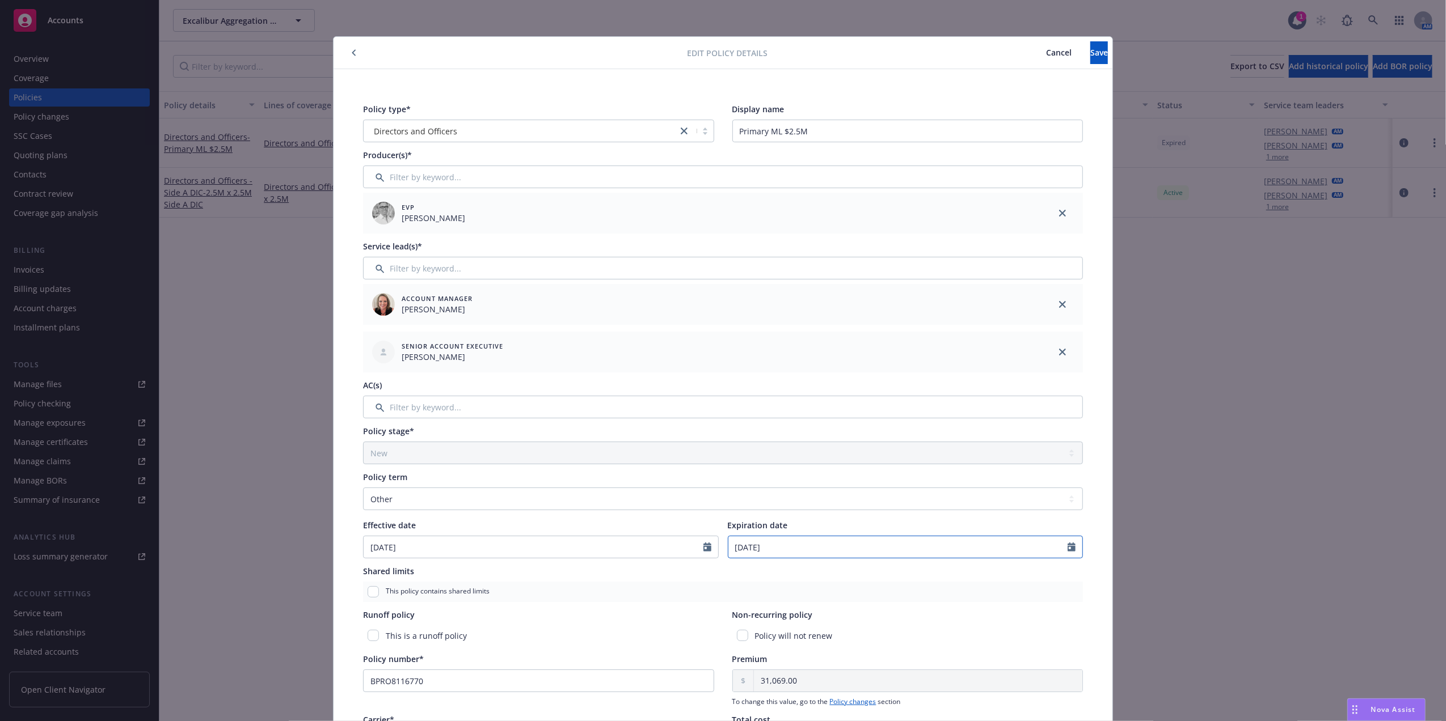
select select "8"
drag, startPoint x: 789, startPoint y: 550, endPoint x: 645, endPoint y: 551, distance: 144.6
click at [649, 551] on div "Effective date [DATE] Expiration date [DATE] January February March April May J…" at bounding box center [723, 538] width 720 height 39
paste input "9/05"
type input "[DATE]"
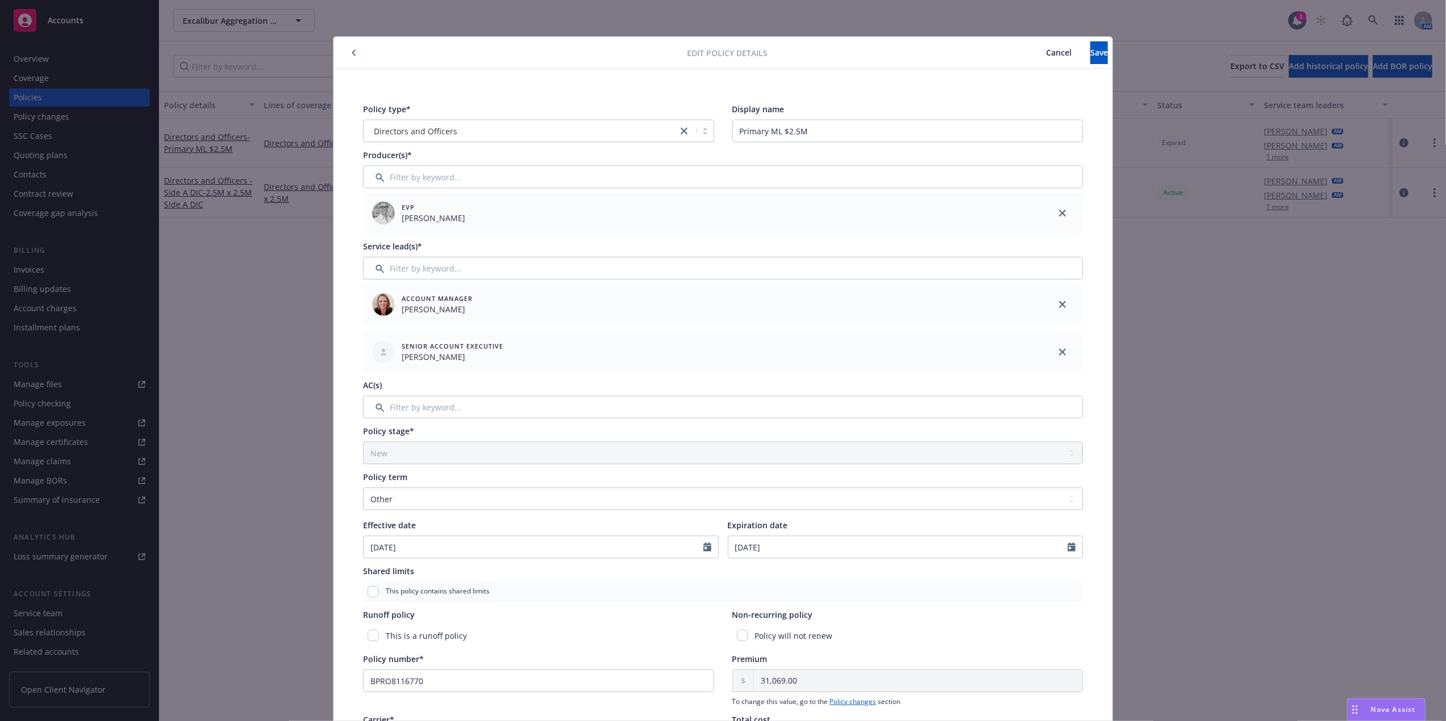
click at [1002, 593] on div "This policy contains shared limits" at bounding box center [723, 592] width 720 height 20
click at [1100, 53] on button "Save" at bounding box center [1099, 52] width 18 height 23
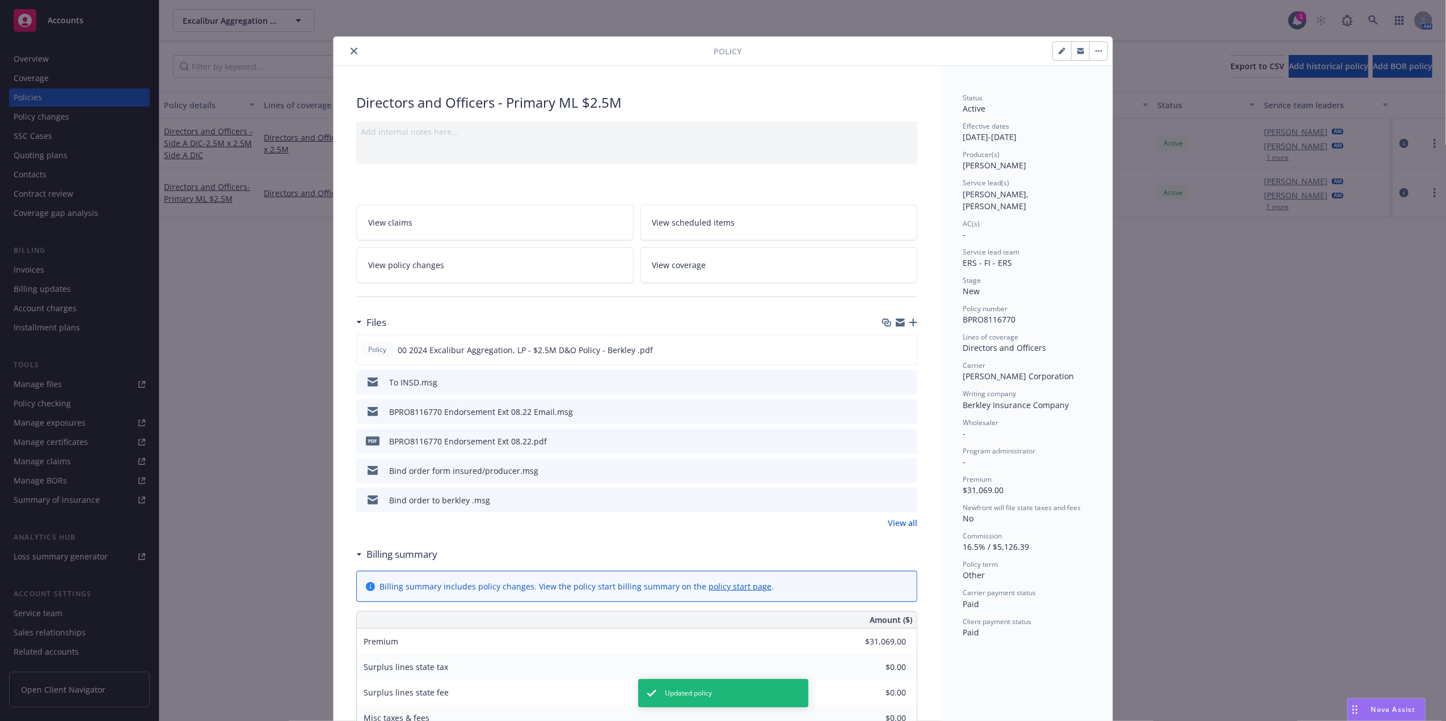
click at [347, 50] on button "close" at bounding box center [354, 51] width 14 height 14
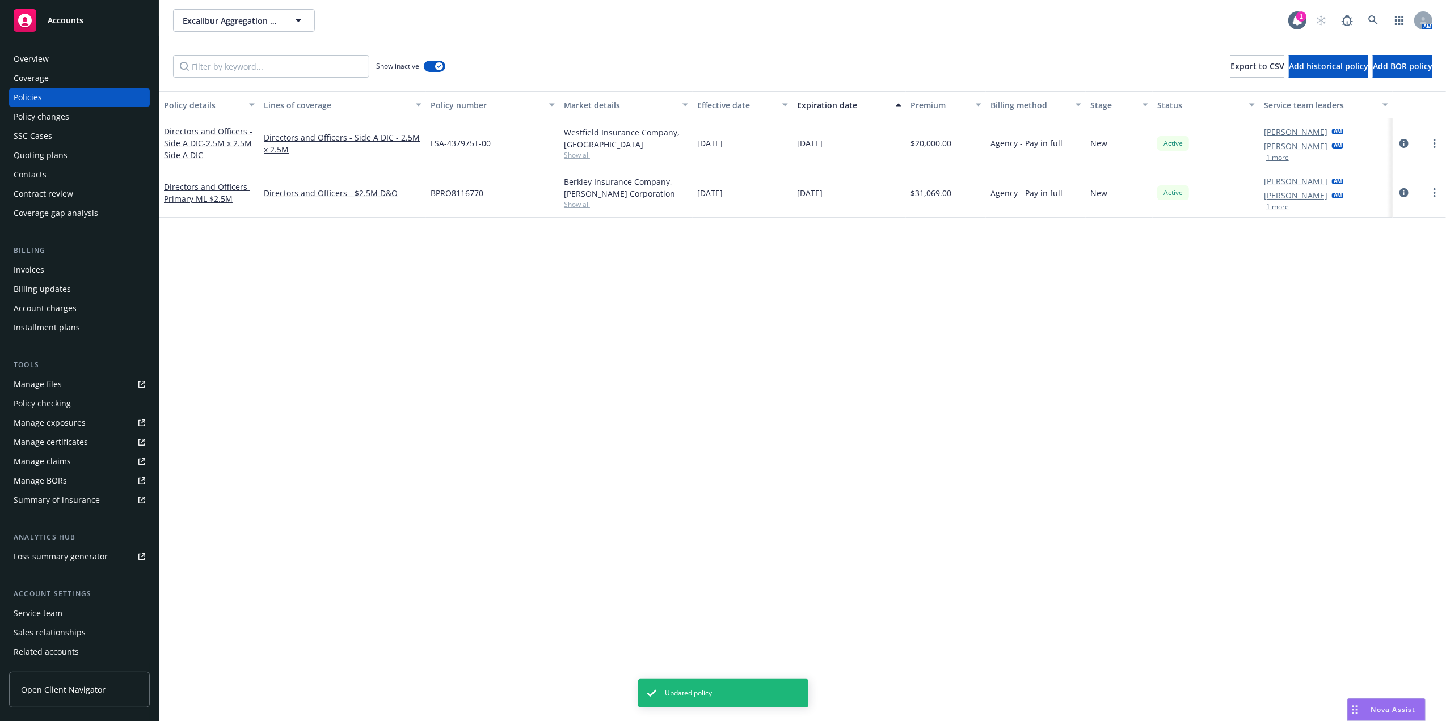
click at [53, 118] on div "Policy changes" at bounding box center [42, 117] width 56 height 18
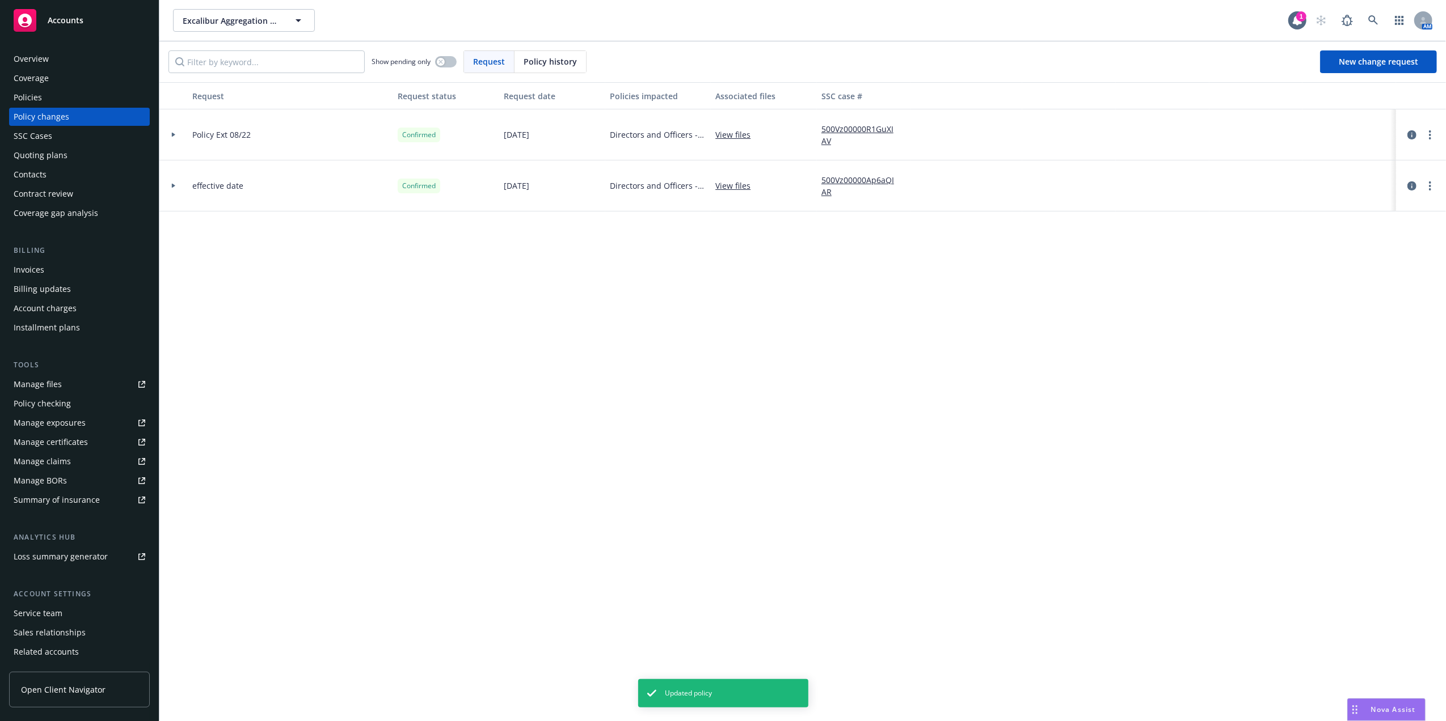
click at [171, 130] on div at bounding box center [173, 134] width 28 height 51
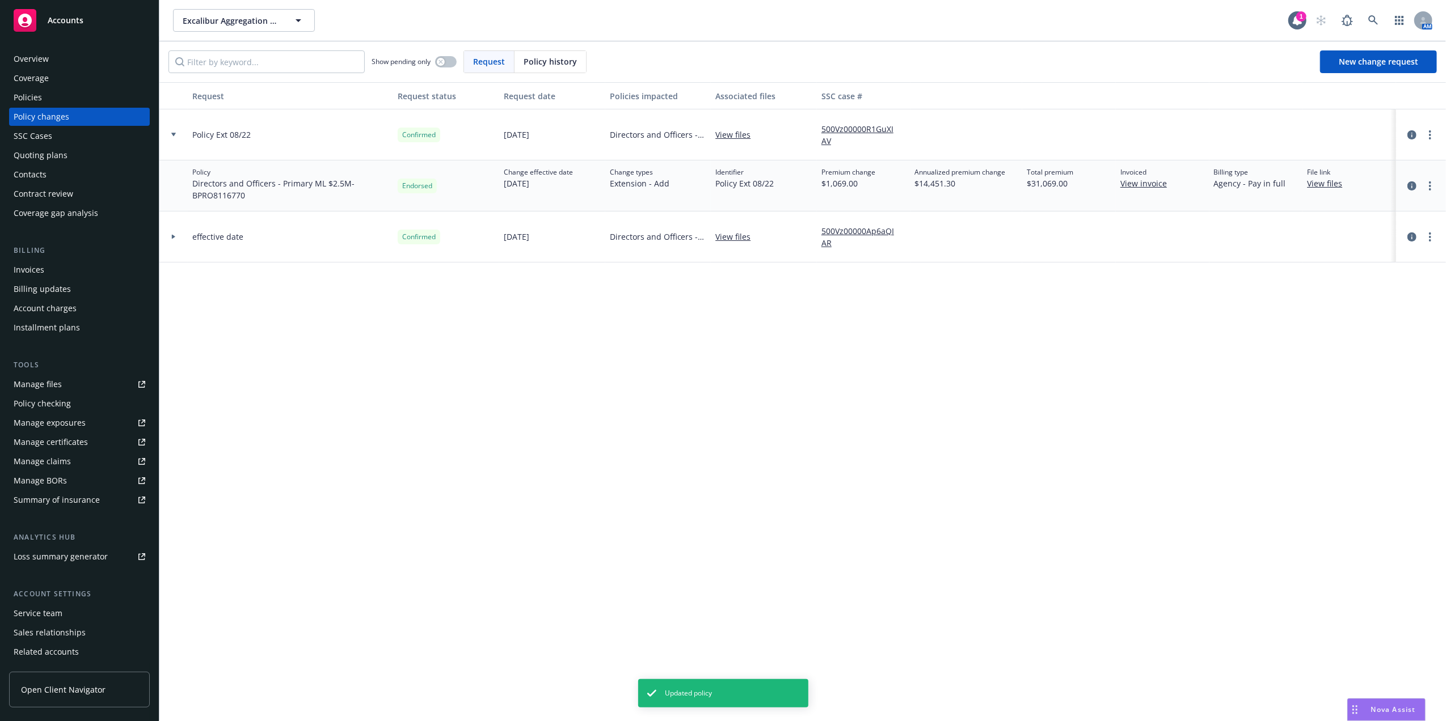
click at [169, 132] on div at bounding box center [173, 134] width 28 height 51
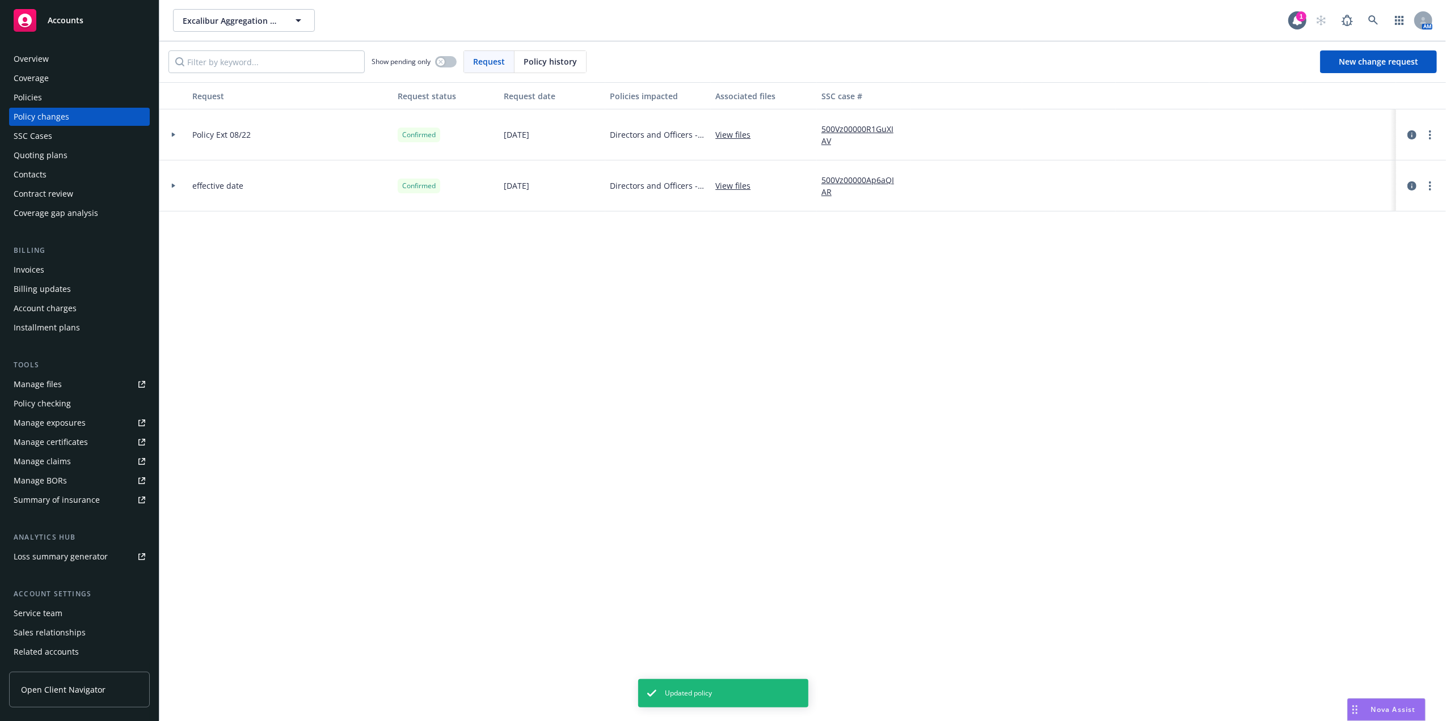
click at [174, 181] on div at bounding box center [173, 185] width 28 height 51
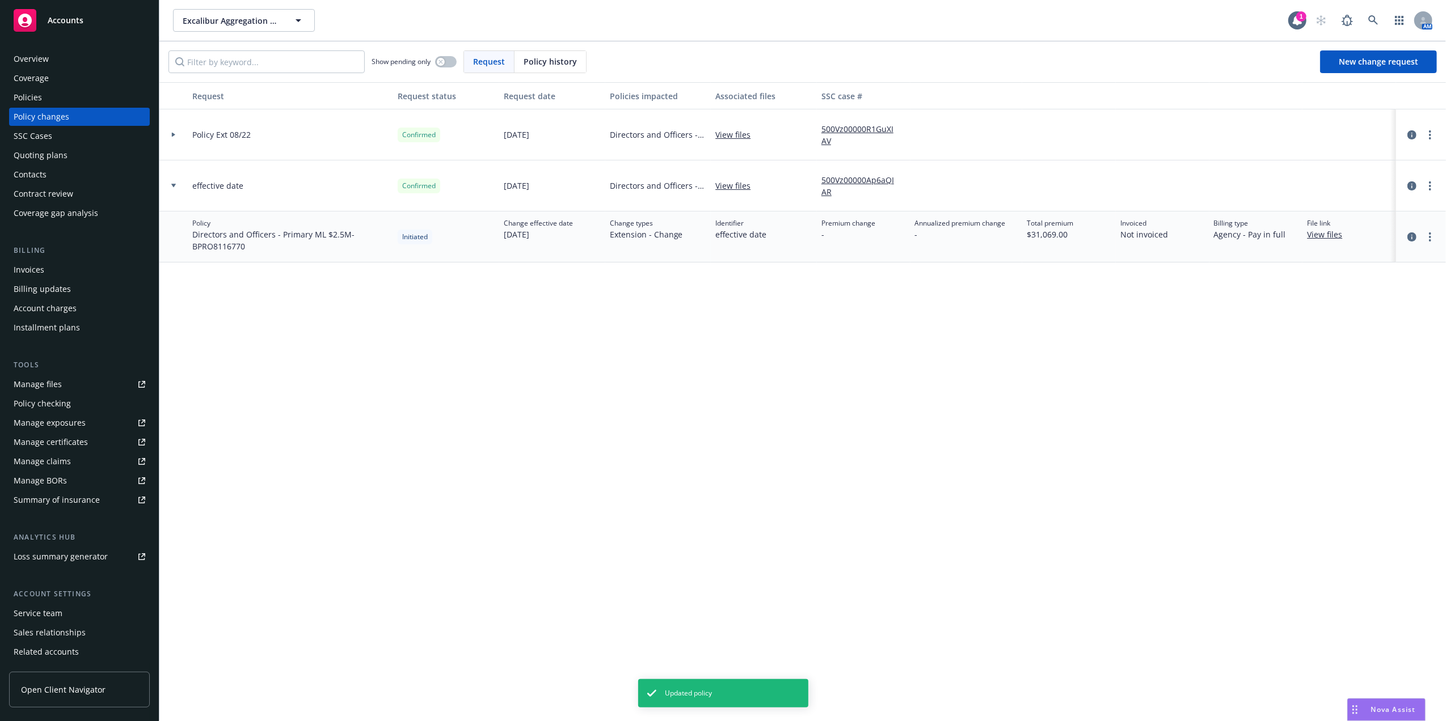
click at [174, 181] on div at bounding box center [173, 185] width 28 height 51
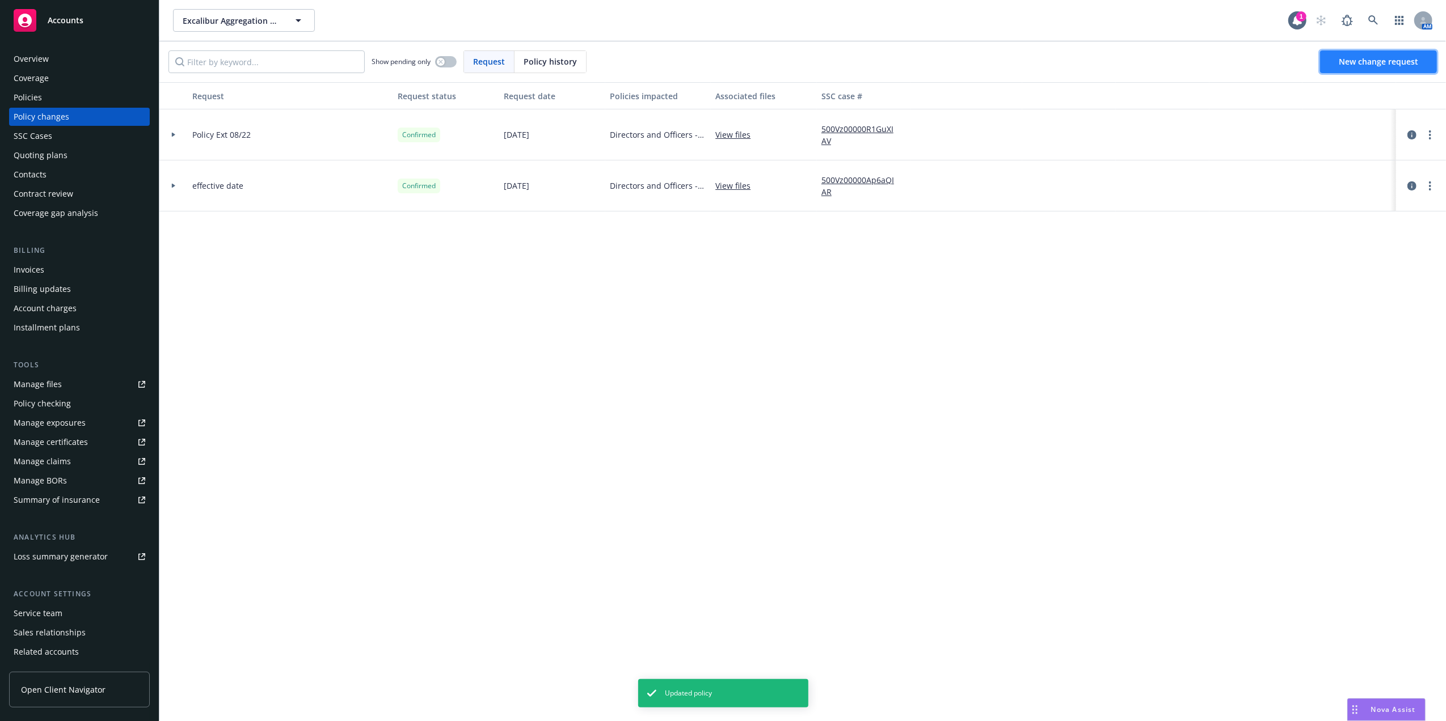
click at [1357, 60] on span "New change request" at bounding box center [1377, 61] width 79 height 11
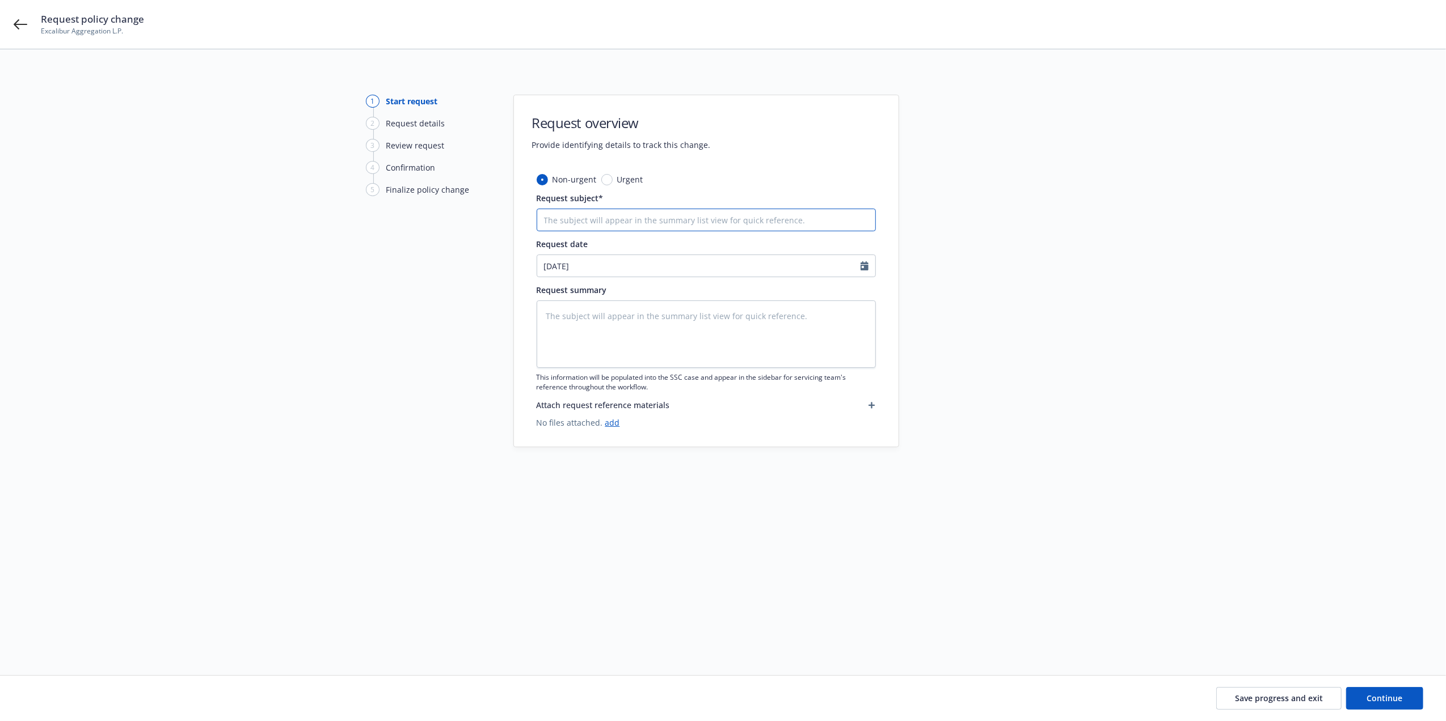
click at [611, 229] on input "Request subject*" at bounding box center [705, 220] width 339 height 23
type textarea "x"
type input "P"
type textarea "x"
type input "Po"
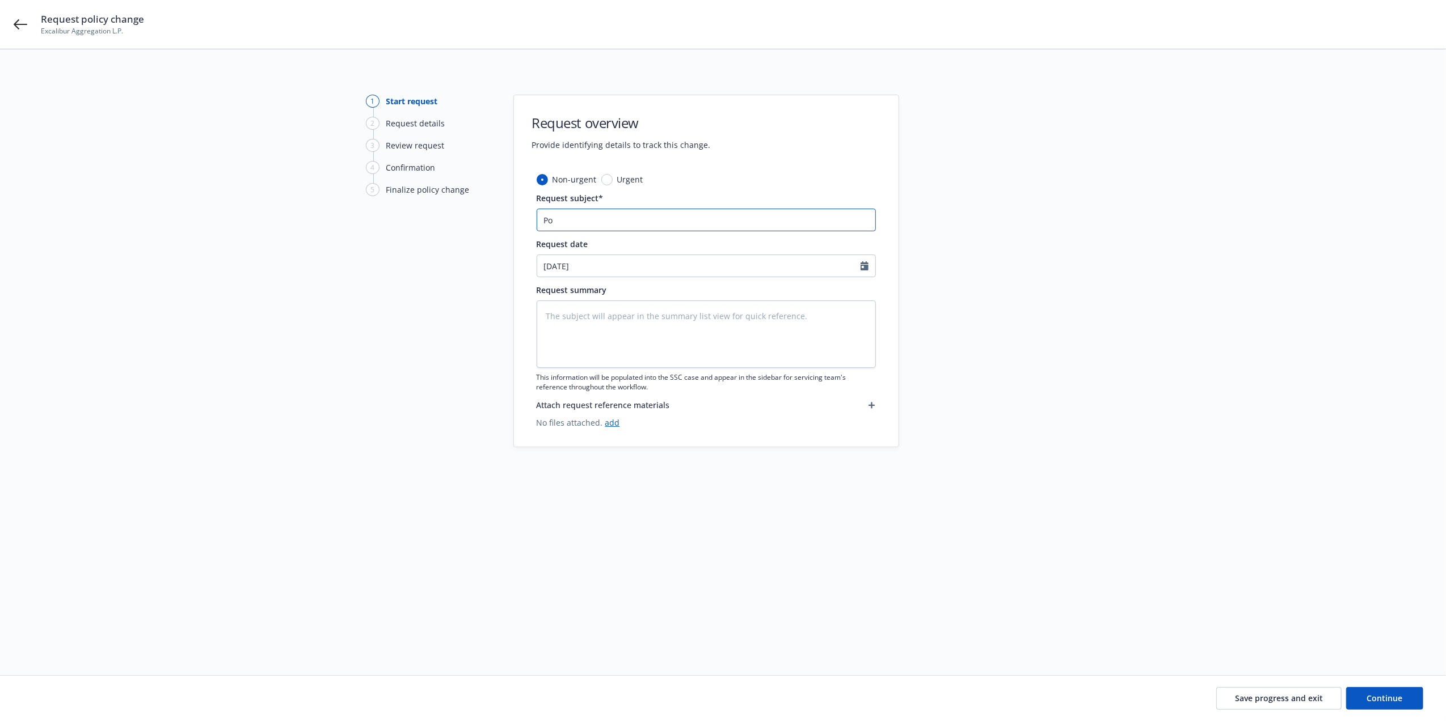
type textarea "x"
type input "Pol"
type textarea "x"
type input "Poli"
type textarea "x"
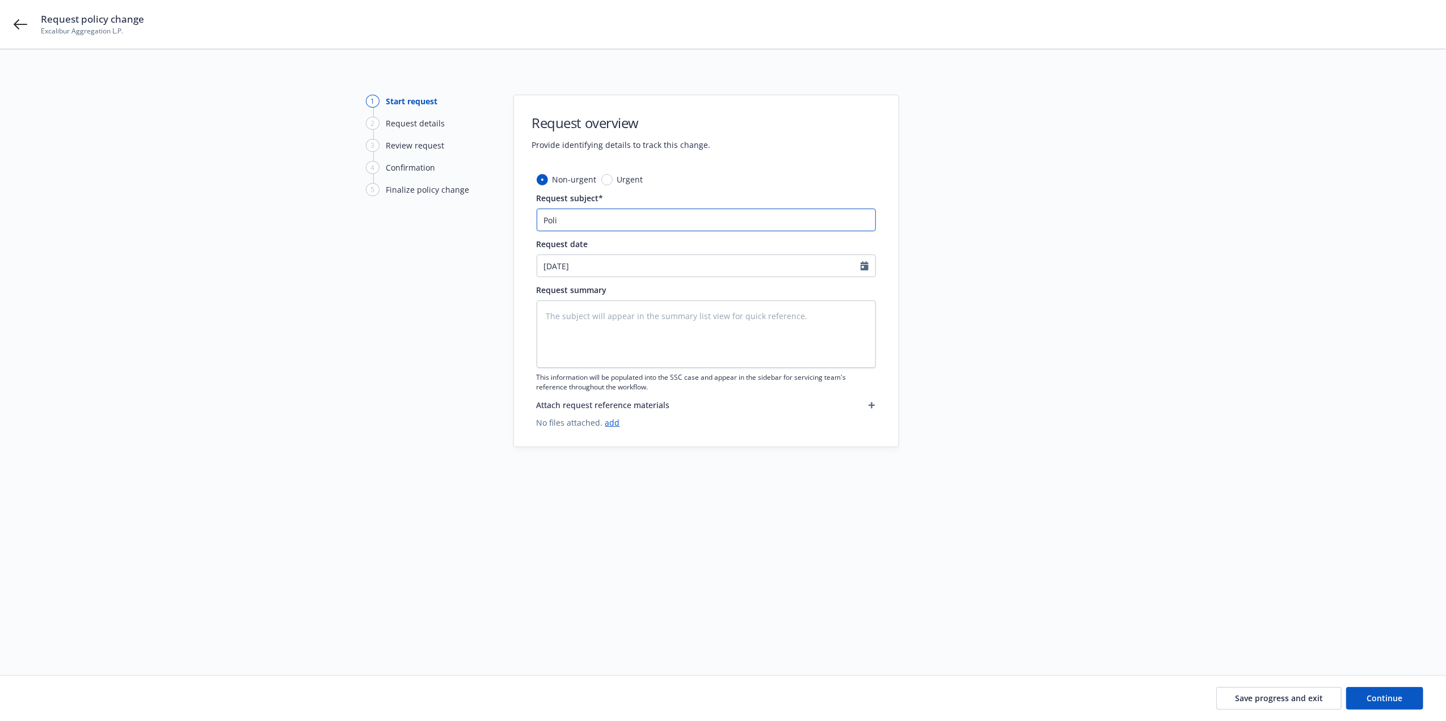
type input "Polic"
type textarea "x"
type input "Policy"
type textarea "x"
type input "Policy"
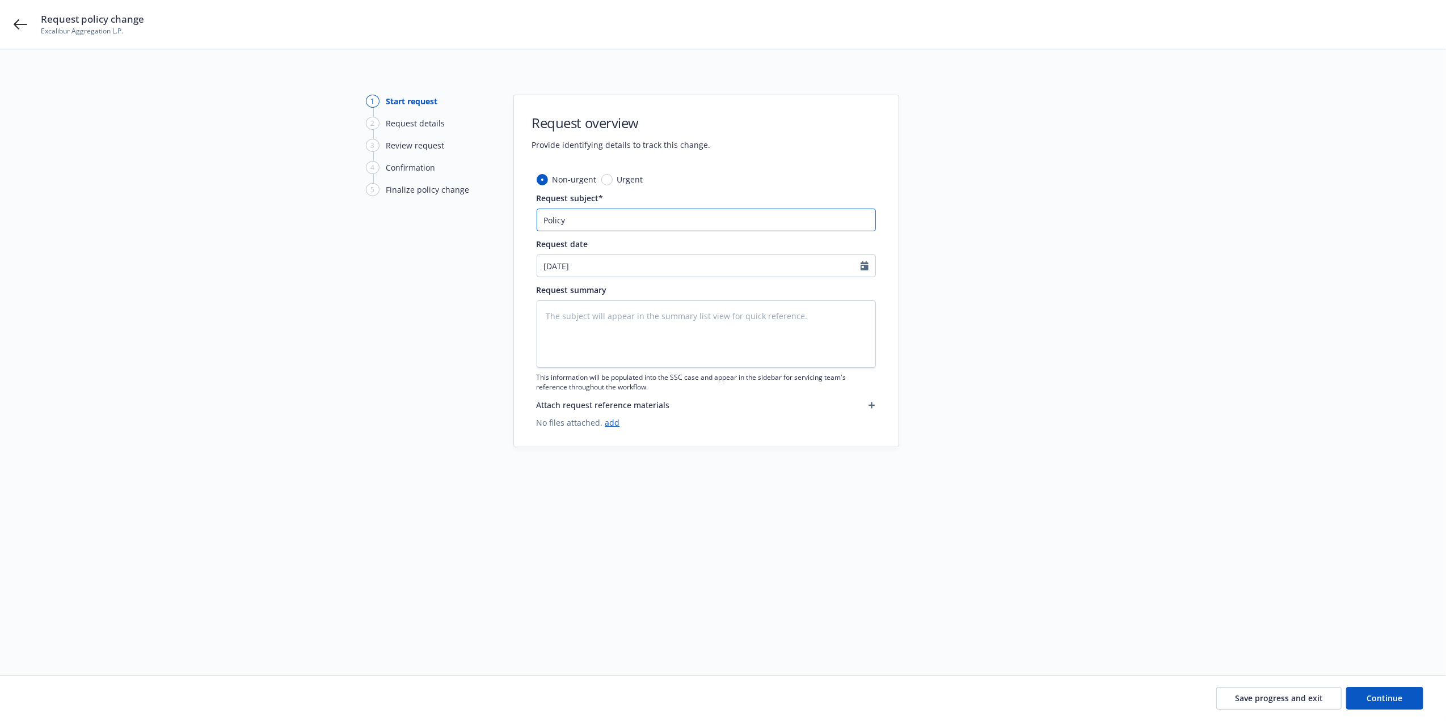
type textarea "x"
type input "Policy E"
type textarea "x"
type input "Policy Ex"
type textarea "x"
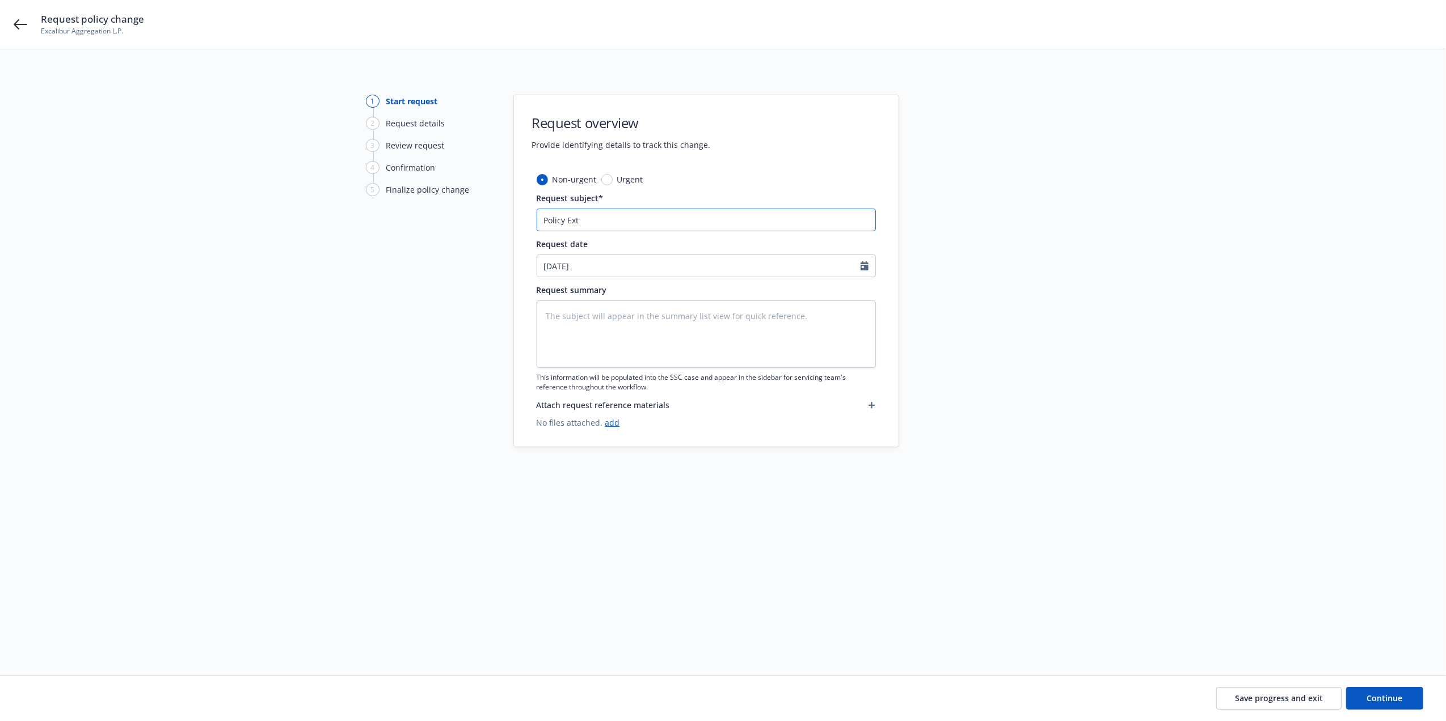
type input "Policy Ext"
paste input "[DATE]"
type textarea "x"
type input "Policy Ext [DATE]"
click at [575, 320] on textarea at bounding box center [705, 334] width 339 height 67
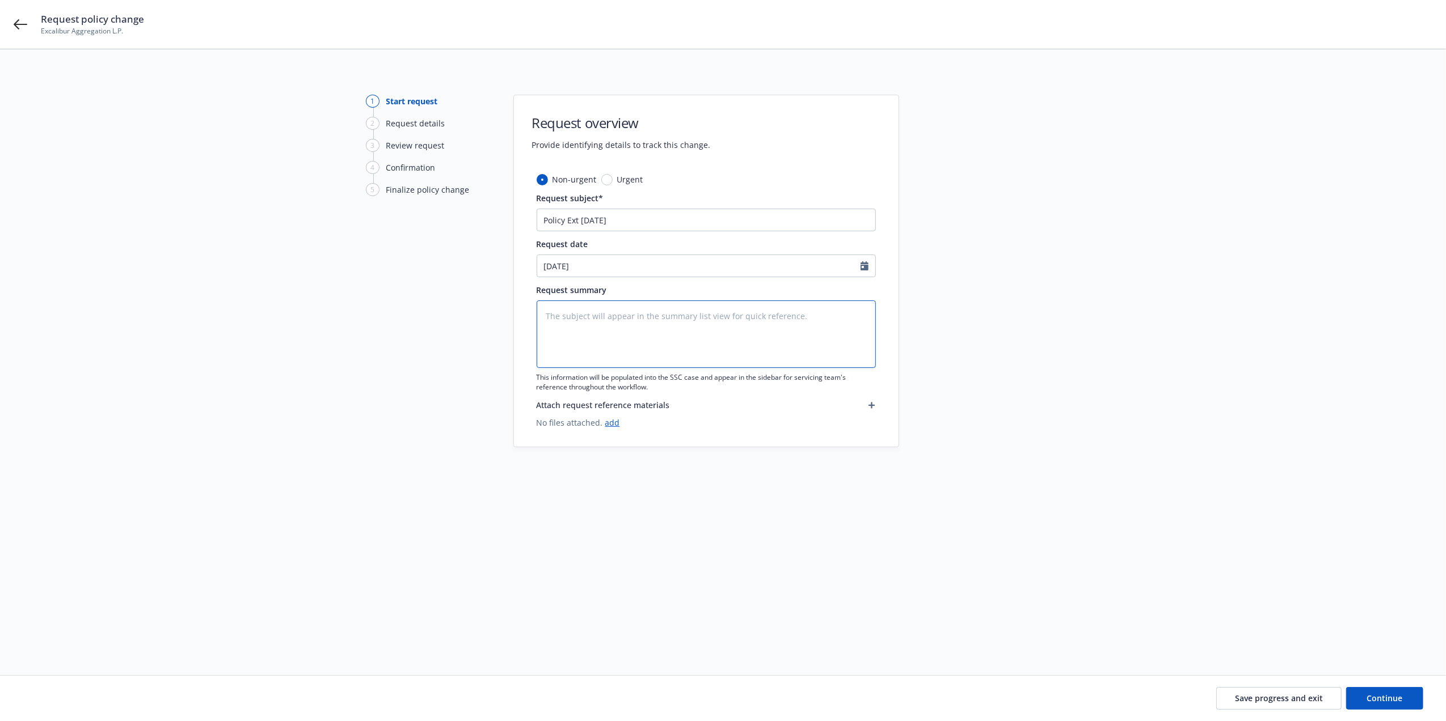
paste textarea "BPRO8116770"
type textarea "x"
type textarea "BPRO8116770"
click at [622, 327] on textarea "BPRO8116770" at bounding box center [705, 334] width 339 height 67
type textarea "x"
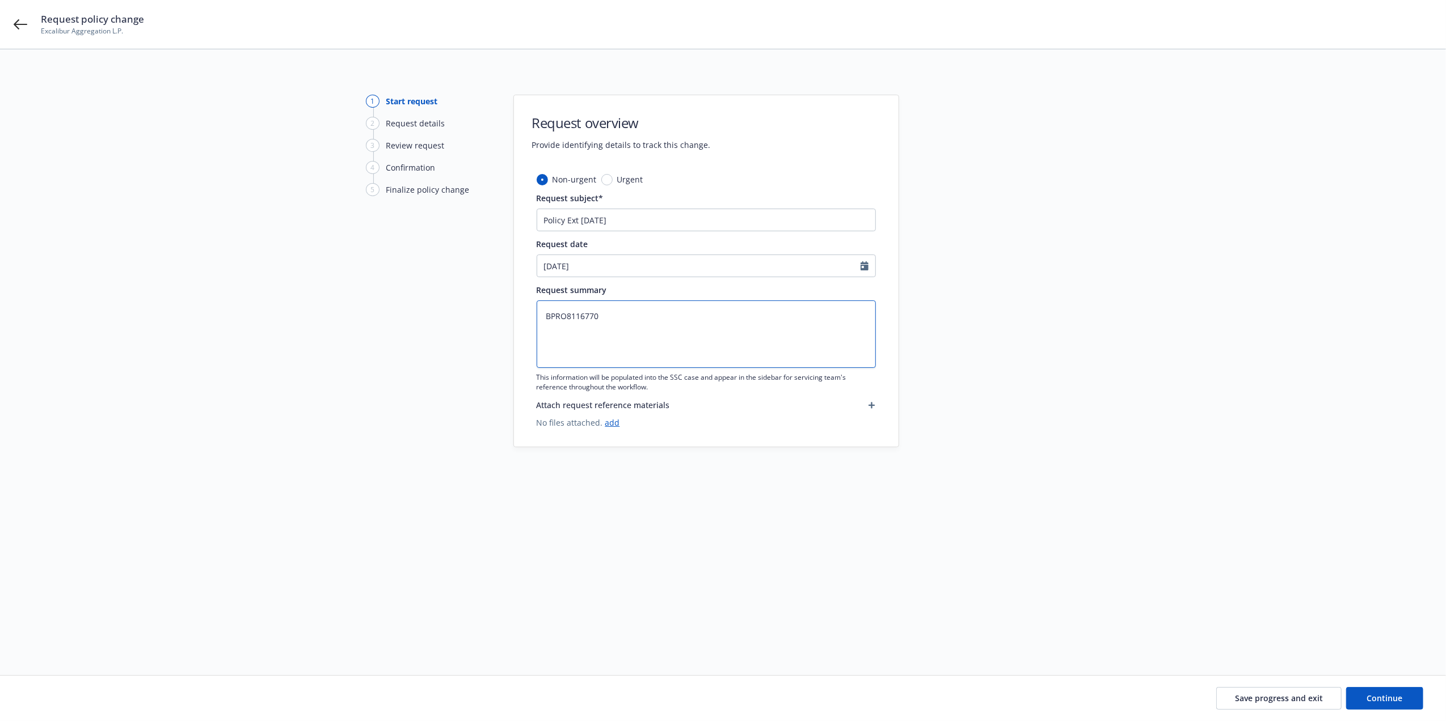
type textarea "BPRO8116770"
paste textarea "LSA-437975T-00"
type textarea "x"
type textarea "BPRO8116770 LSA-437975T-00"
click at [1030, 325] on div at bounding box center [1001, 349] width 159 height 508
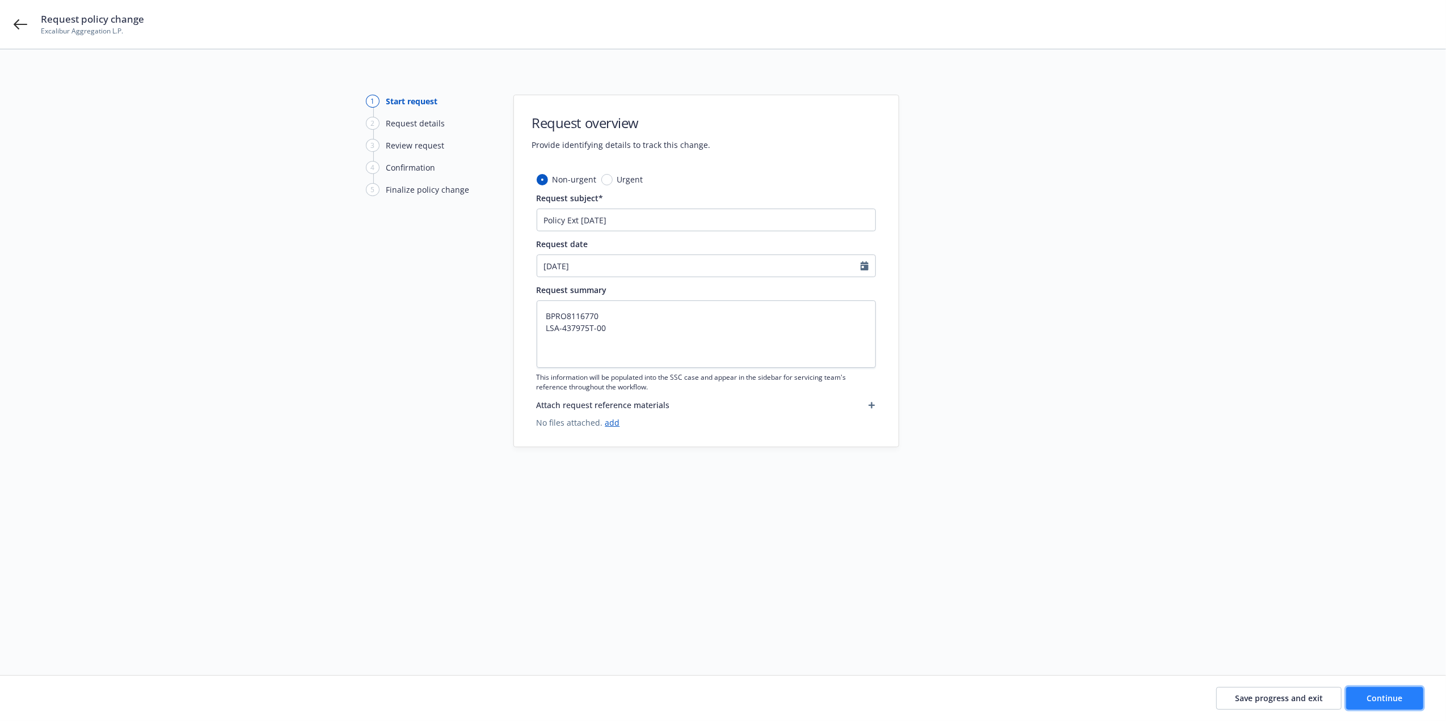
click at [1382, 699] on span "Continue" at bounding box center [1385, 698] width 36 height 11
type textarea "x"
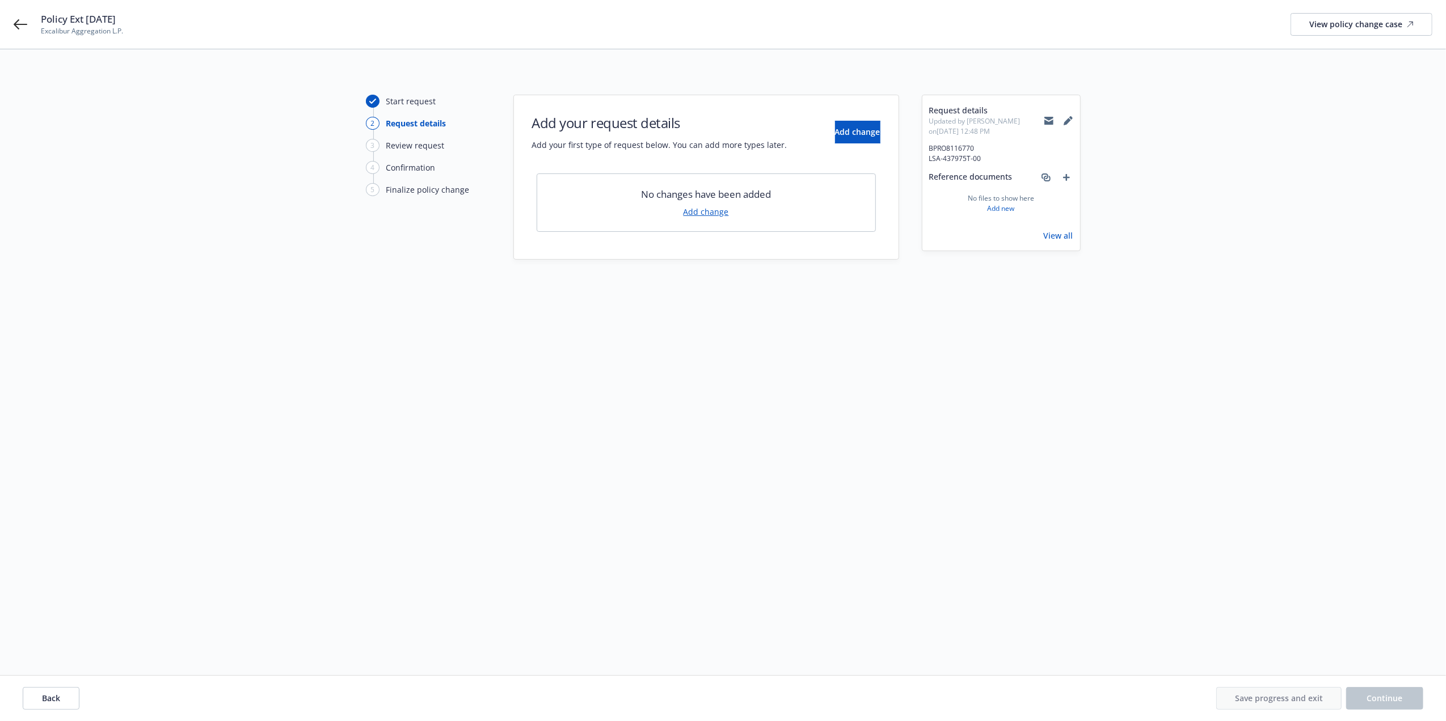
click at [719, 212] on link "Add change" at bounding box center [705, 212] width 45 height 12
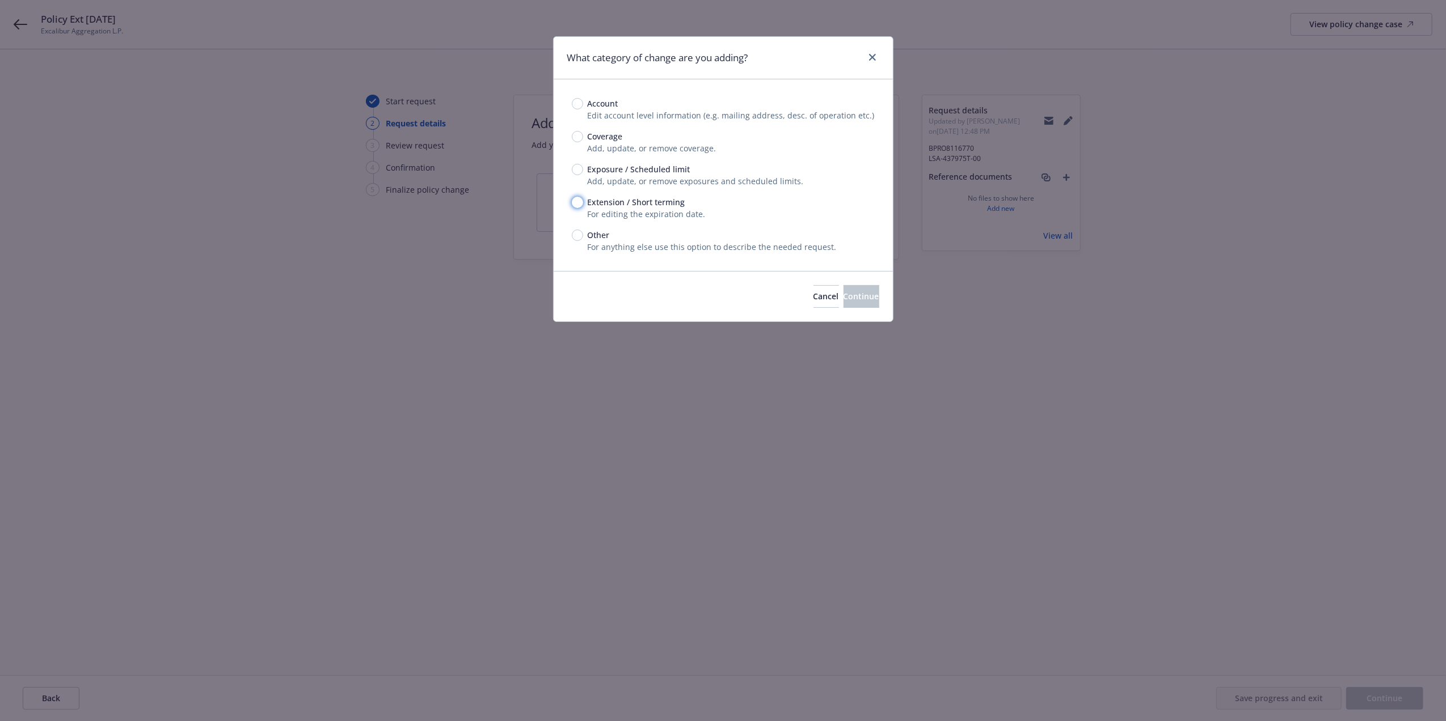
click at [575, 201] on input "Extension / Short terming" at bounding box center [577, 202] width 11 height 11
radio input "true"
click at [865, 296] on button "Continue" at bounding box center [861, 296] width 36 height 23
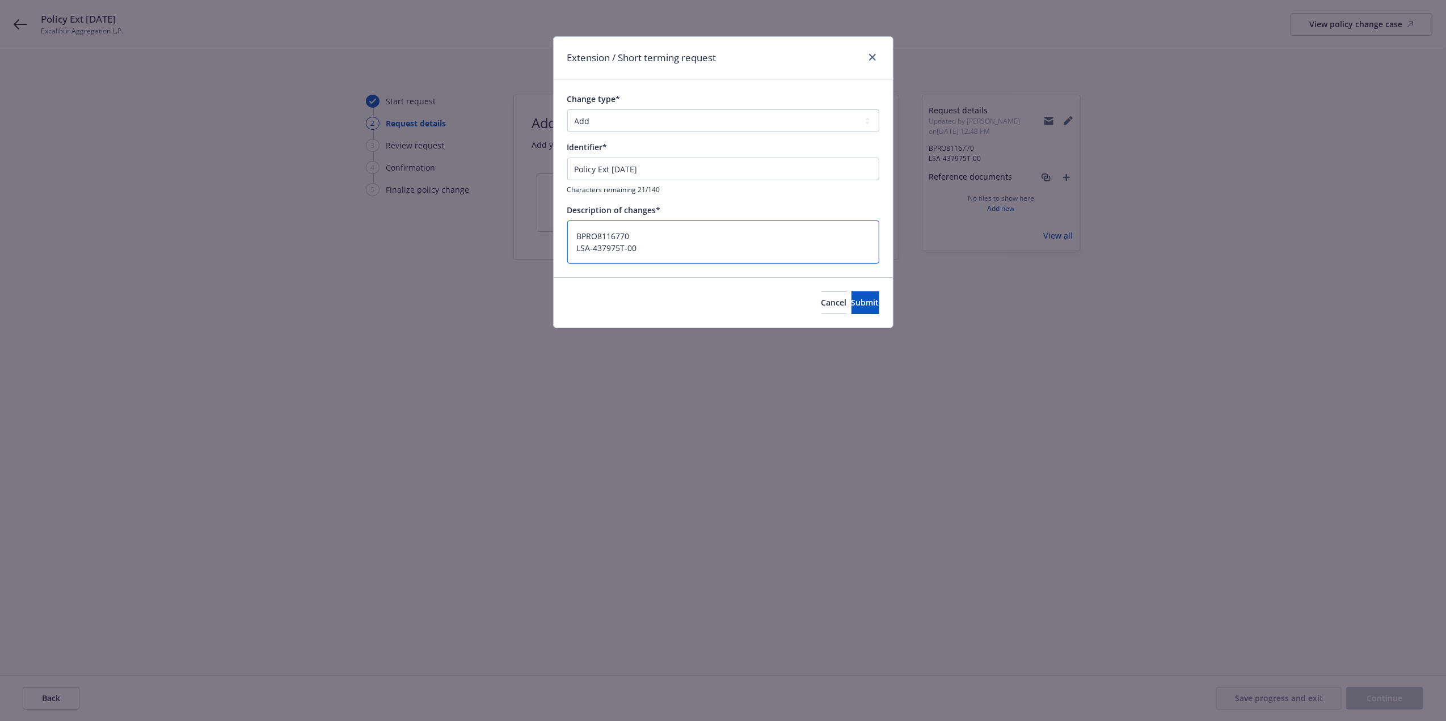
scroll to position [1, 0]
drag, startPoint x: 663, startPoint y: 252, endPoint x: 495, endPoint y: 250, distance: 168.4
click at [495, 250] on div "Extension / Short terming request Change type* Add Audit Change Remove Identifi…" at bounding box center [723, 360] width 1446 height 721
type textarea "x"
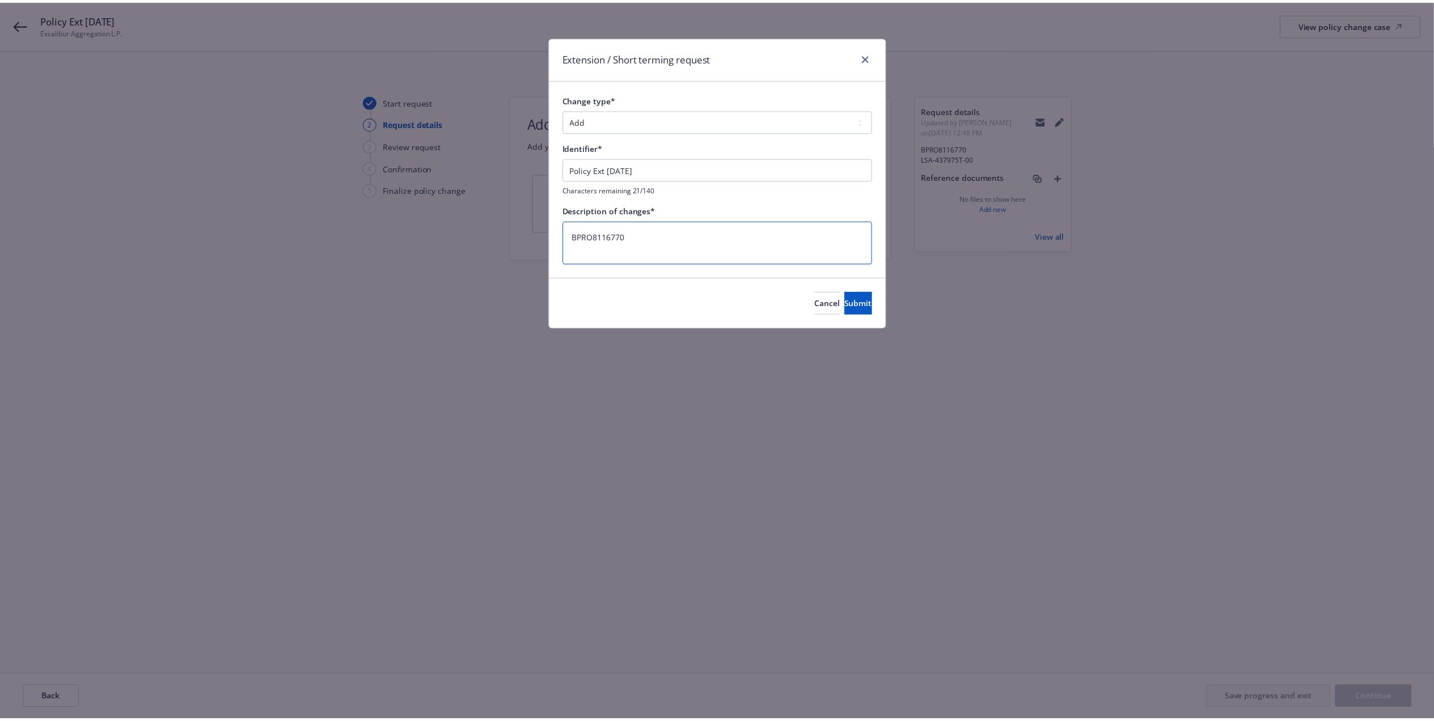
scroll to position [0, 0]
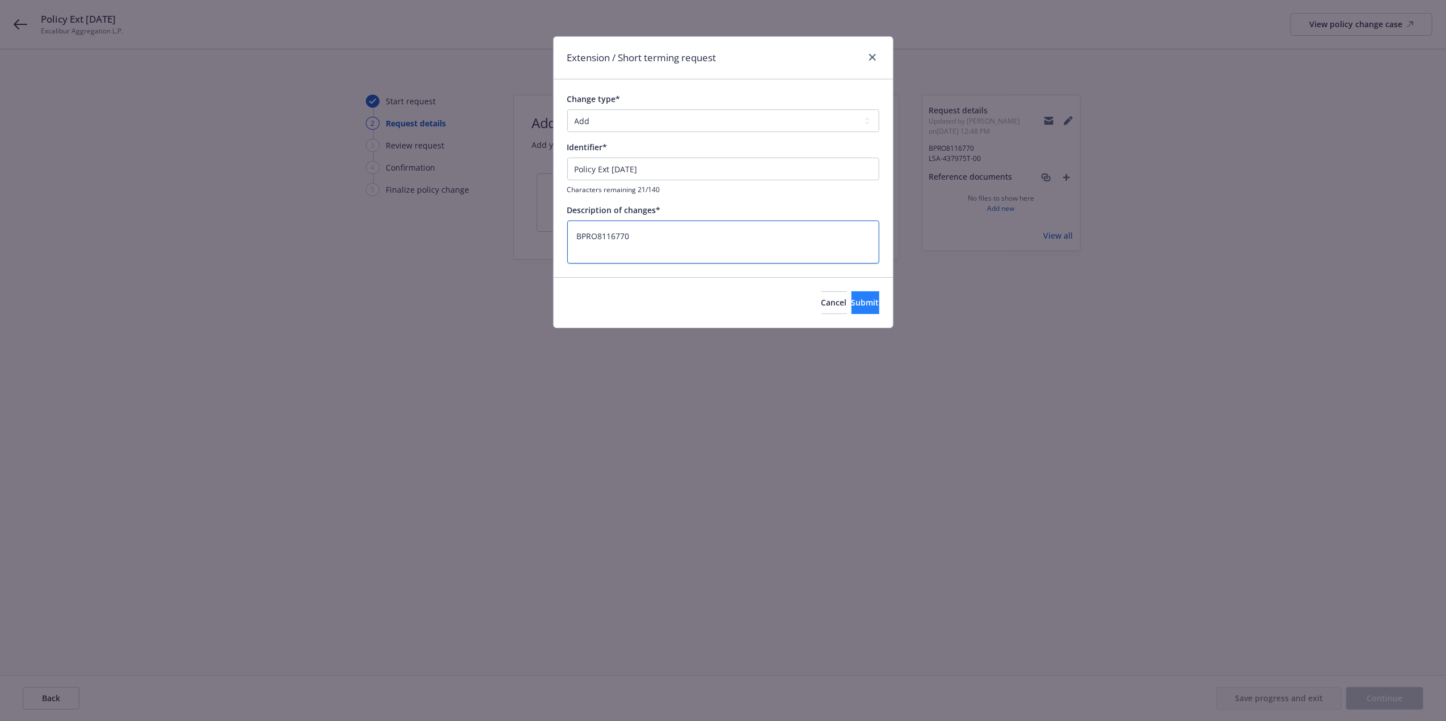
type textarea "BPRO8116770"
click at [851, 299] on span "Submit" at bounding box center [865, 302] width 28 height 11
type textarea "x"
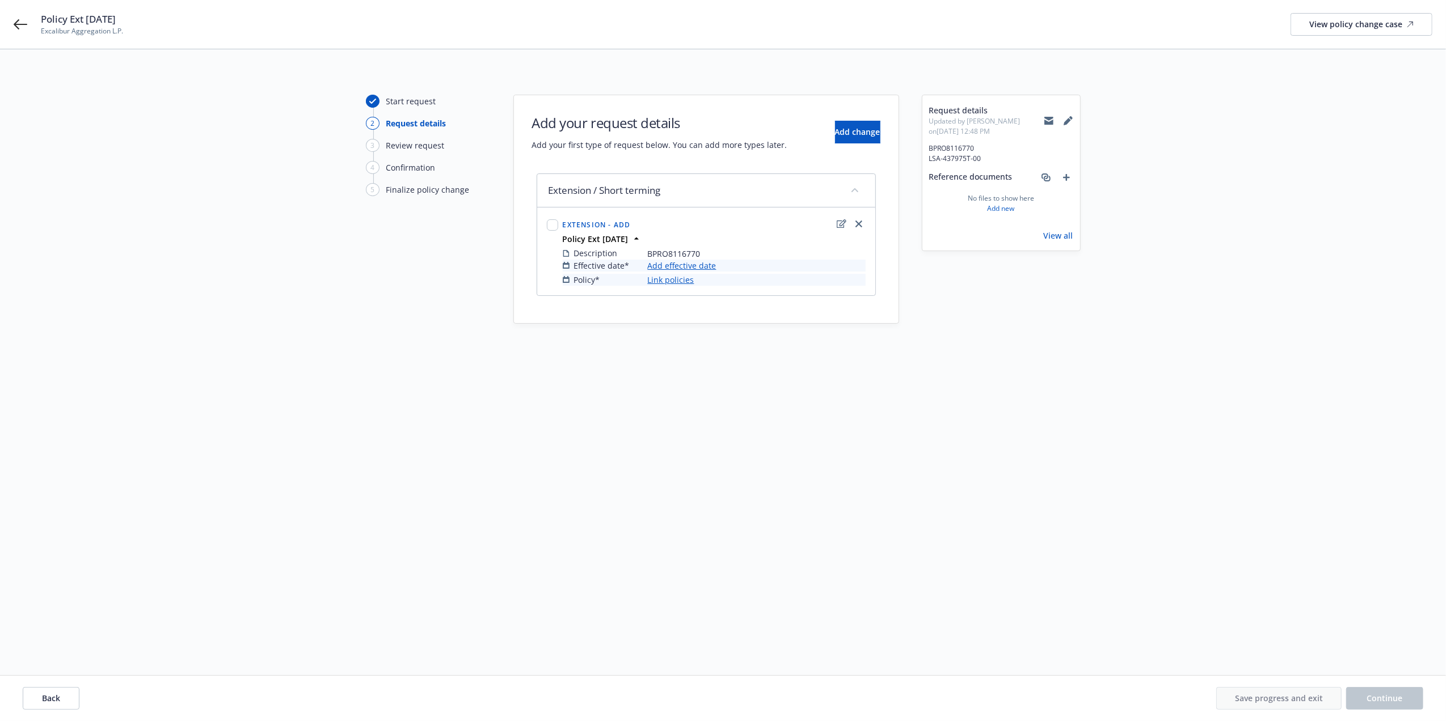
click at [679, 266] on link "Add effective date" at bounding box center [682, 266] width 69 height 12
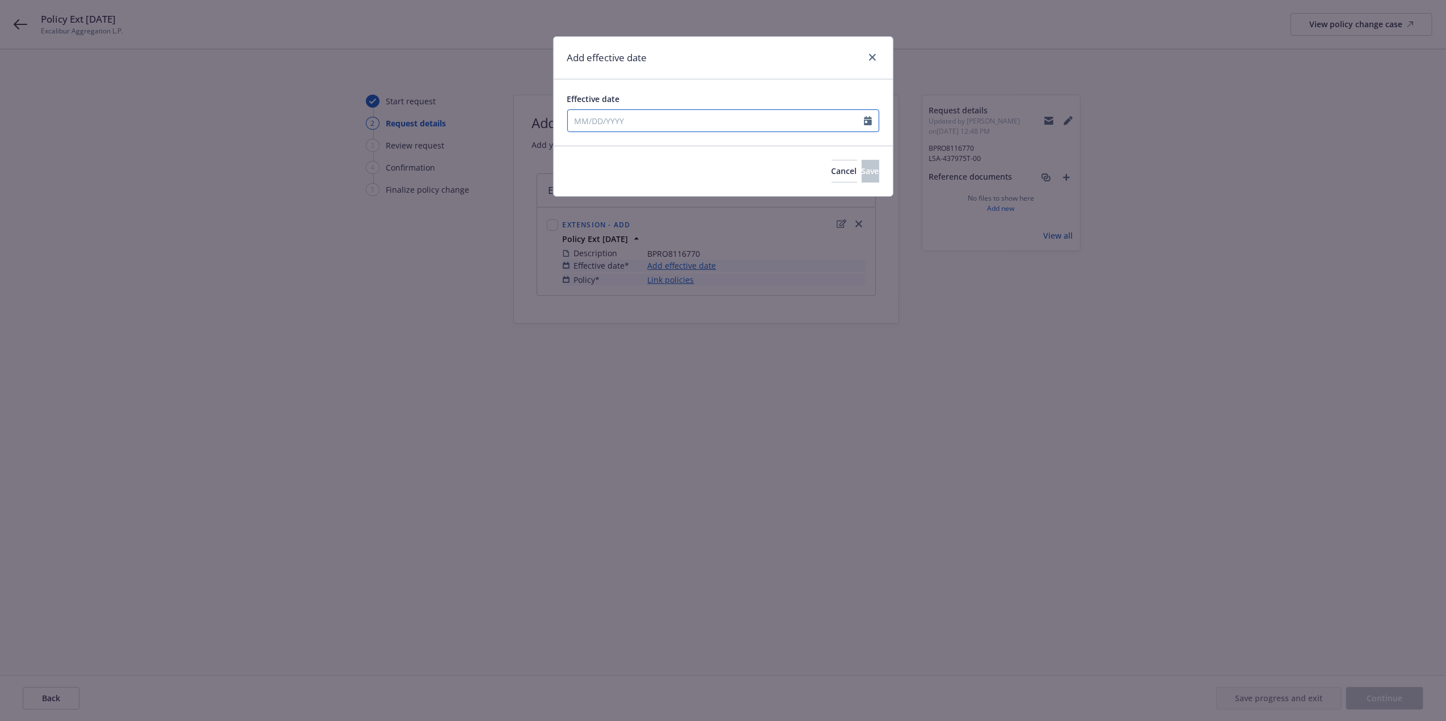
click at [702, 123] on input "Effective date" at bounding box center [716, 121] width 296 height 22
select select "8"
click at [888, 262] on div "Add effective date Effective date January February March April May June July Au…" at bounding box center [723, 360] width 1446 height 721
click at [867, 119] on icon "Calendar" at bounding box center [868, 120] width 8 height 9
select select "8"
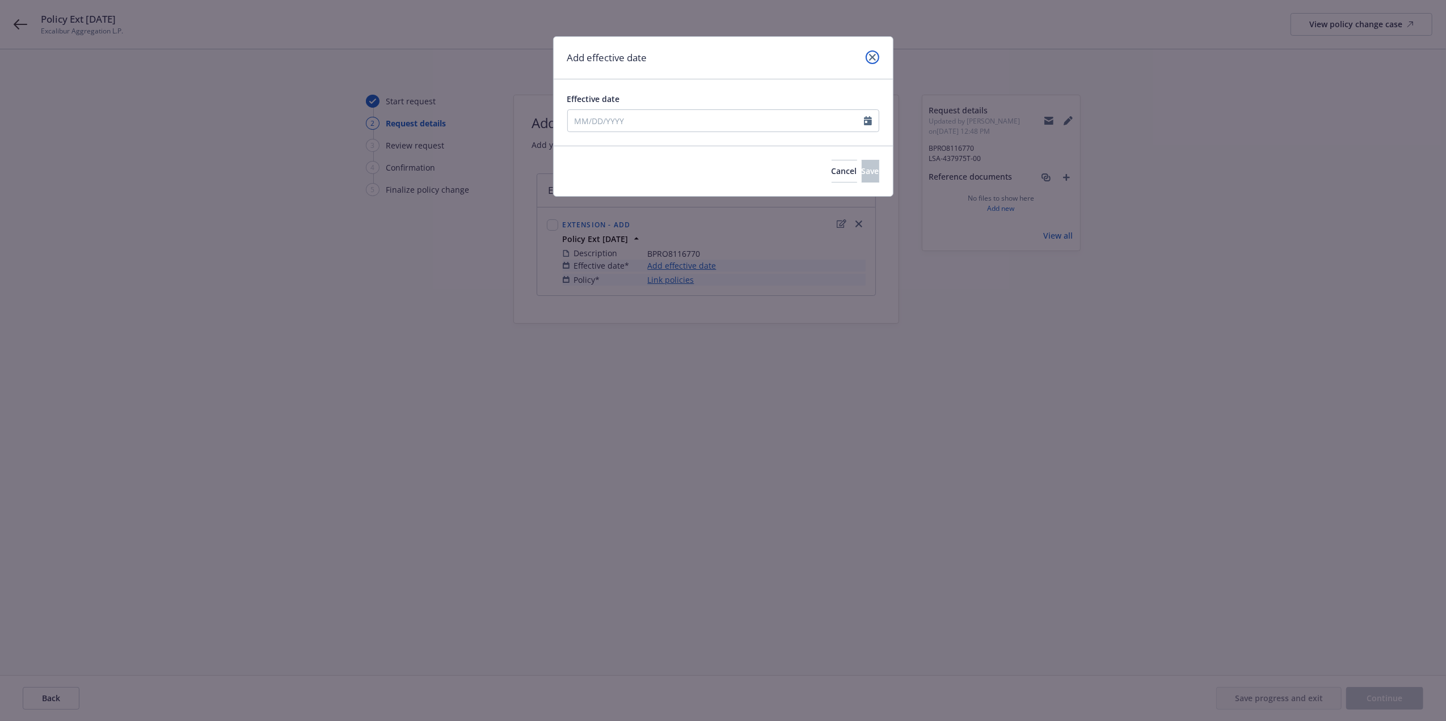
click at [869, 57] on icon "close" at bounding box center [872, 57] width 7 height 7
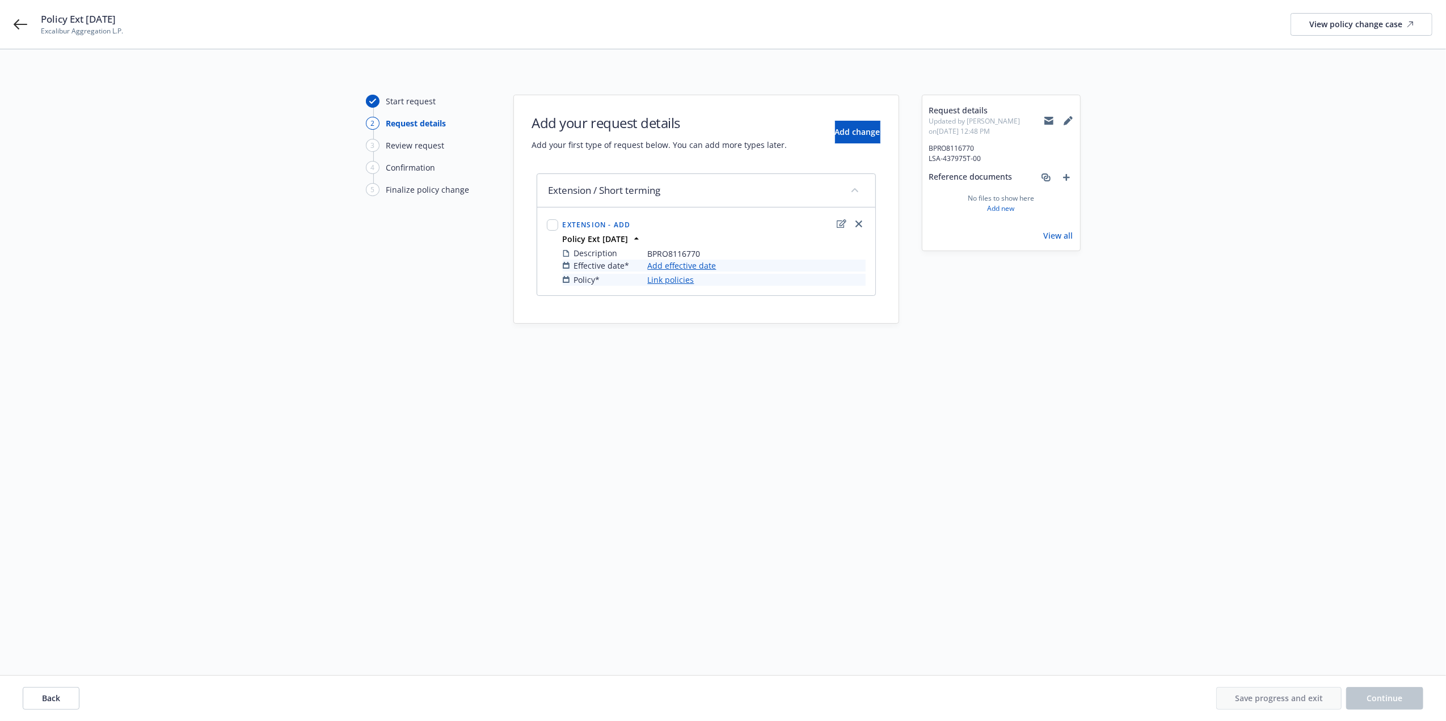
click at [679, 267] on link "Add effective date" at bounding box center [682, 266] width 69 height 12
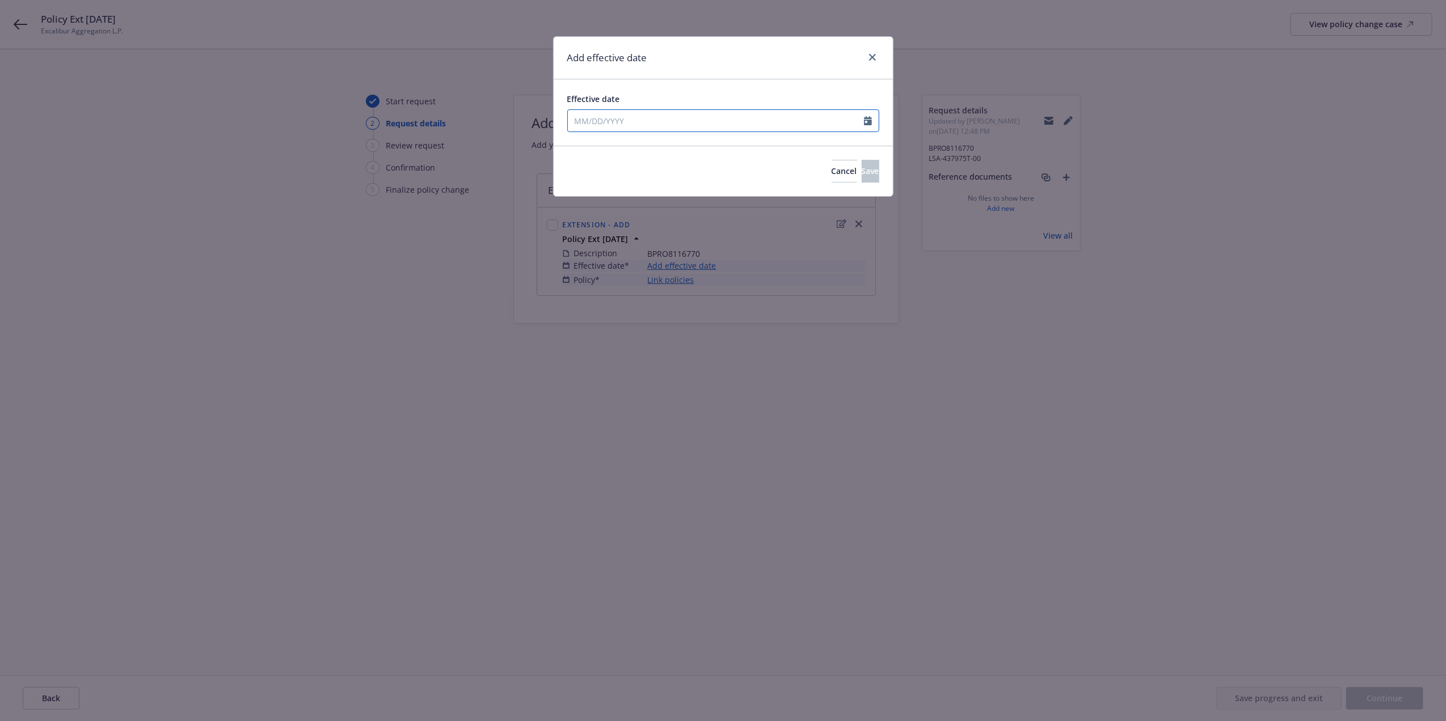
click at [867, 121] on icon "Calendar" at bounding box center [868, 120] width 8 height 9
select select "8"
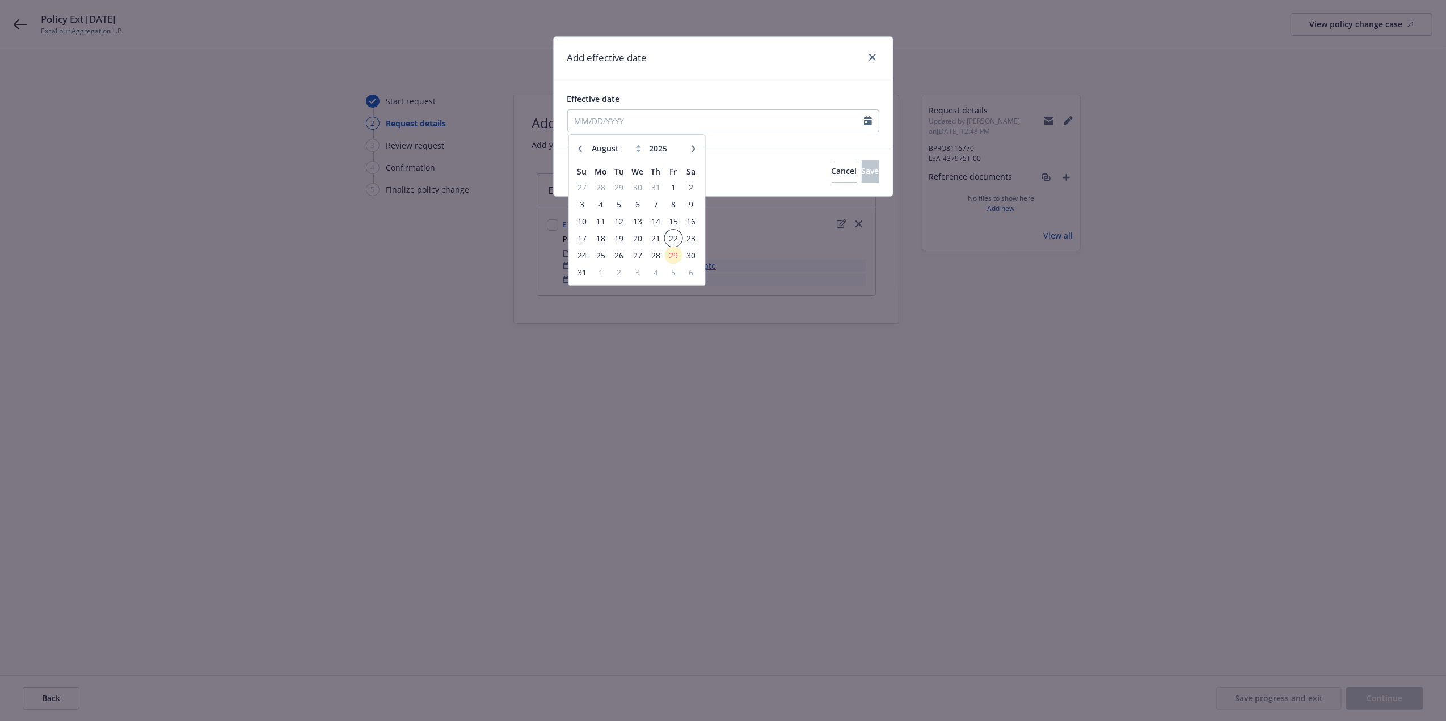
click at [674, 237] on span "22" at bounding box center [672, 238] width 15 height 14
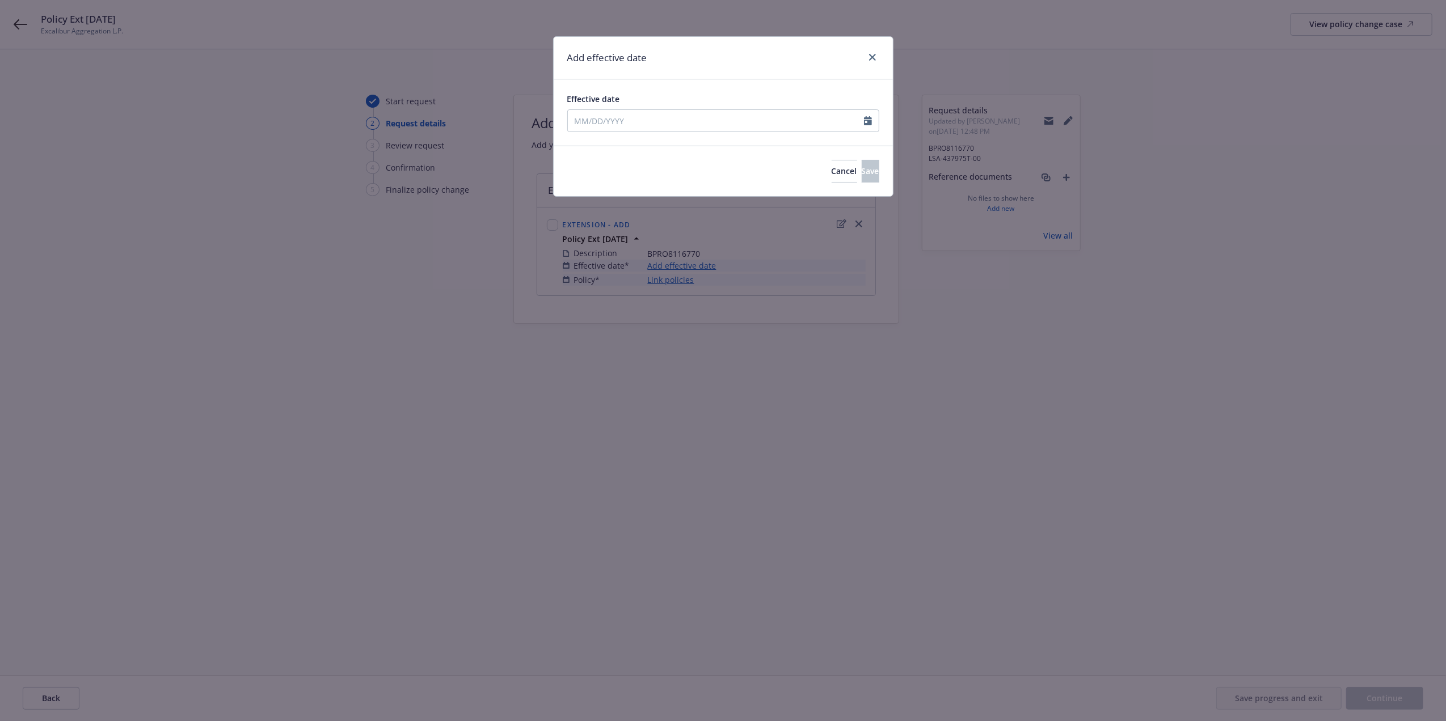
type input "[DATE]"
click at [861, 175] on span "Save" at bounding box center [870, 171] width 18 height 11
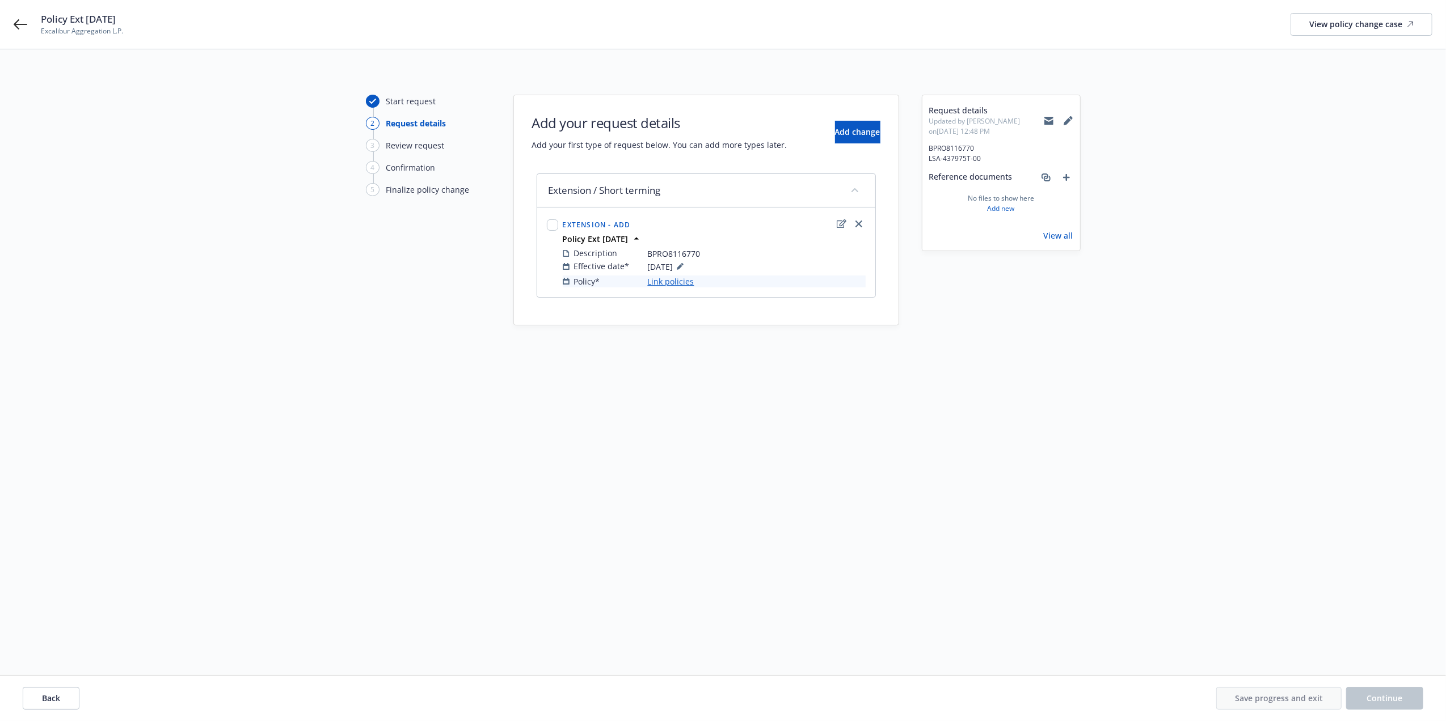
click at [681, 281] on link "Link policies" at bounding box center [671, 282] width 47 height 12
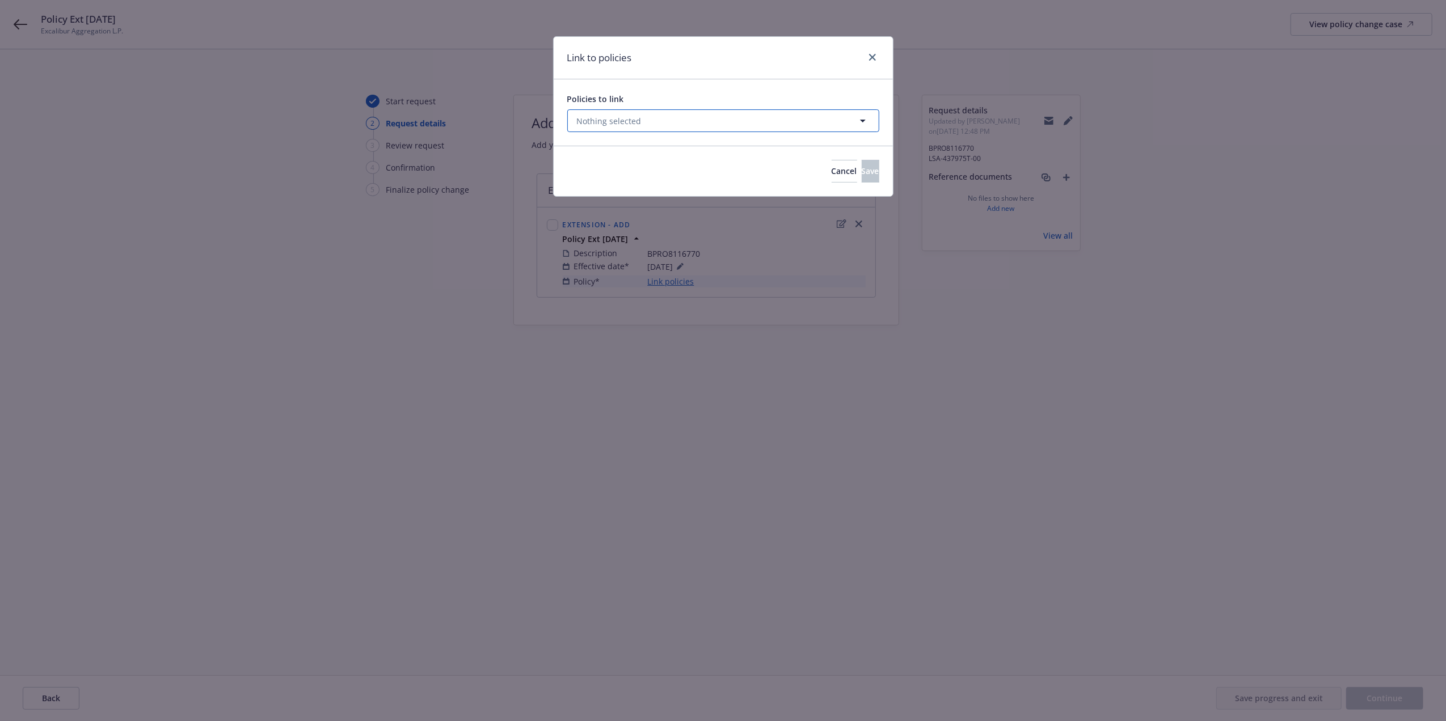
click at [643, 121] on button "Nothing selected" at bounding box center [723, 120] width 312 height 23
select select "ACTIVE"
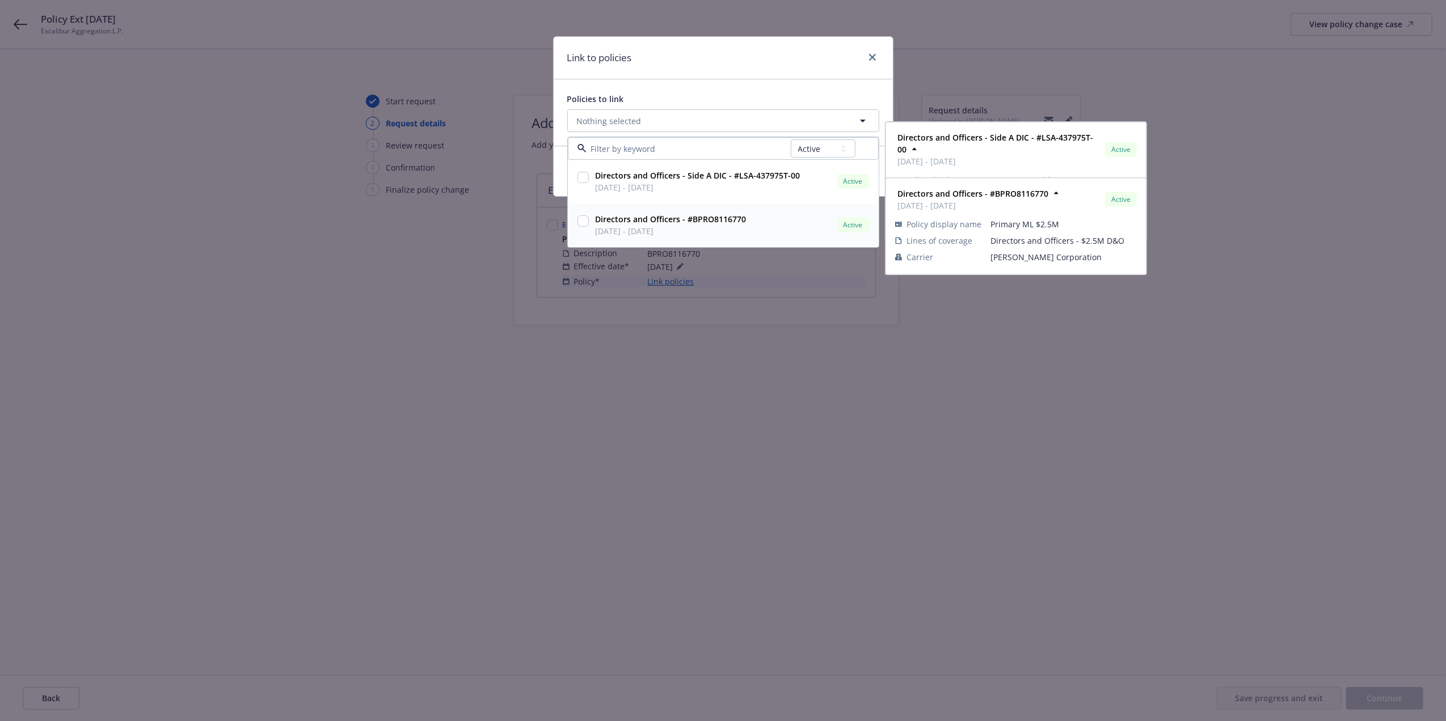
click at [649, 218] on strong "Directors and Officers - #BPRO8116770" at bounding box center [670, 219] width 151 height 11
checkbox input "true"
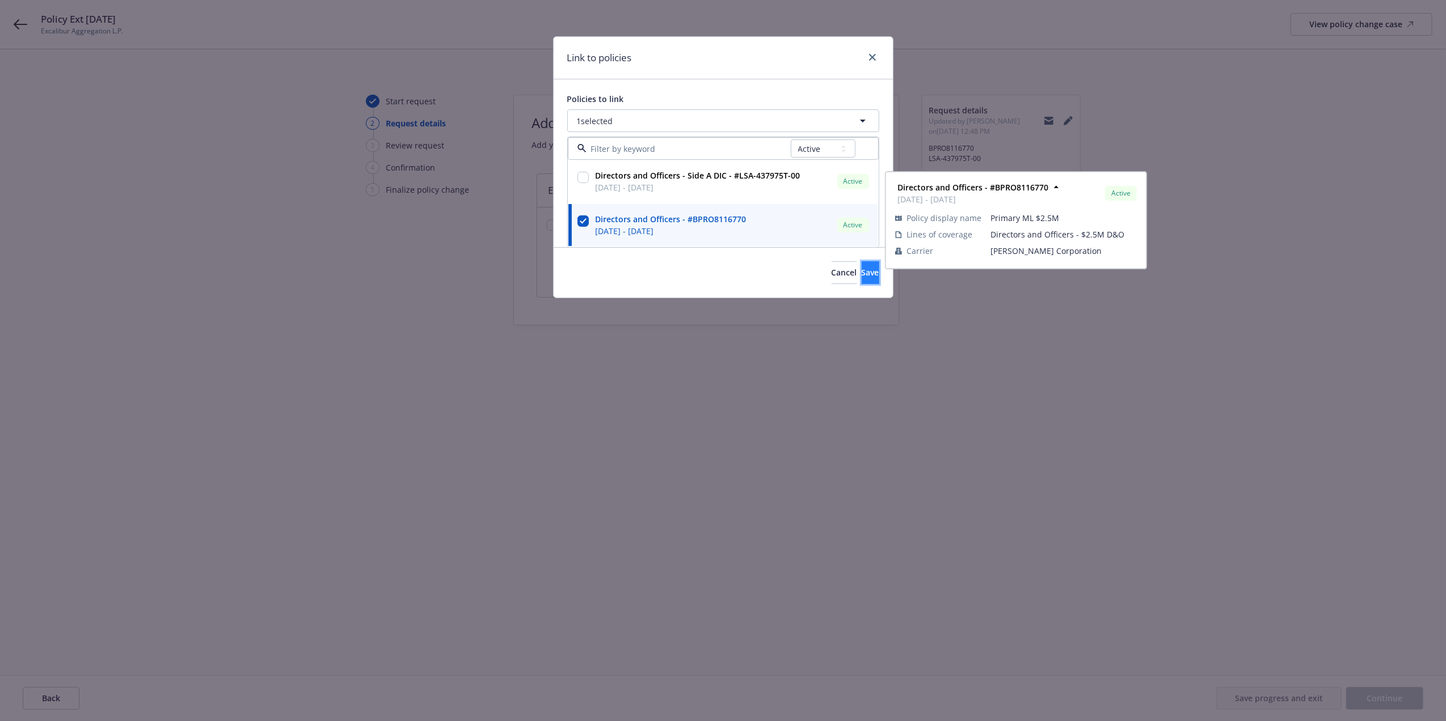
click at [861, 278] on span "Save" at bounding box center [870, 272] width 18 height 11
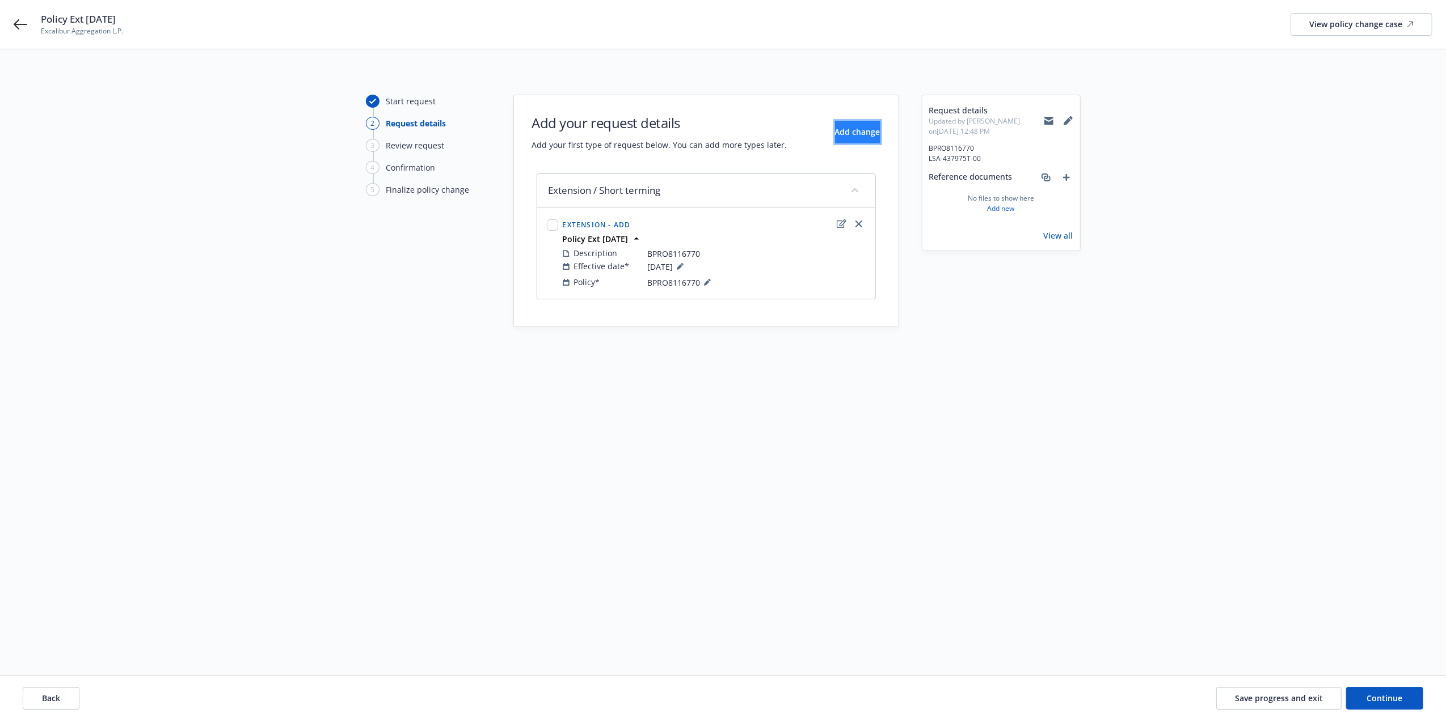
click at [839, 133] on span "Add change" at bounding box center [857, 131] width 45 height 11
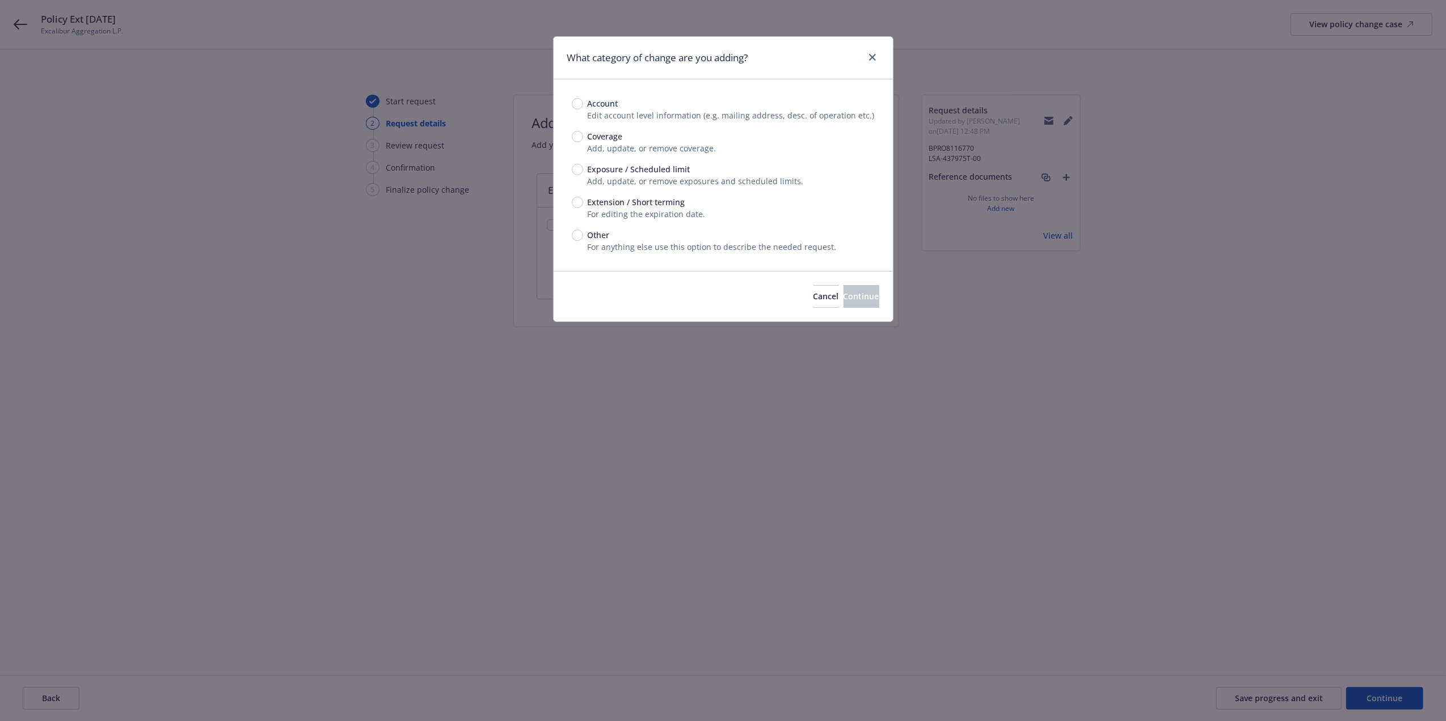
click at [571, 202] on div "Account Edit account level information (e.g. mailing address, desc. of operatio…" at bounding box center [723, 175] width 339 height 192
drag, startPoint x: 574, startPoint y: 203, endPoint x: 577, endPoint y: 209, distance: 6.3
click at [576, 203] on input "Extension / Short terming" at bounding box center [577, 202] width 11 height 11
radio input "true"
click at [858, 298] on span "Continue" at bounding box center [861, 296] width 36 height 11
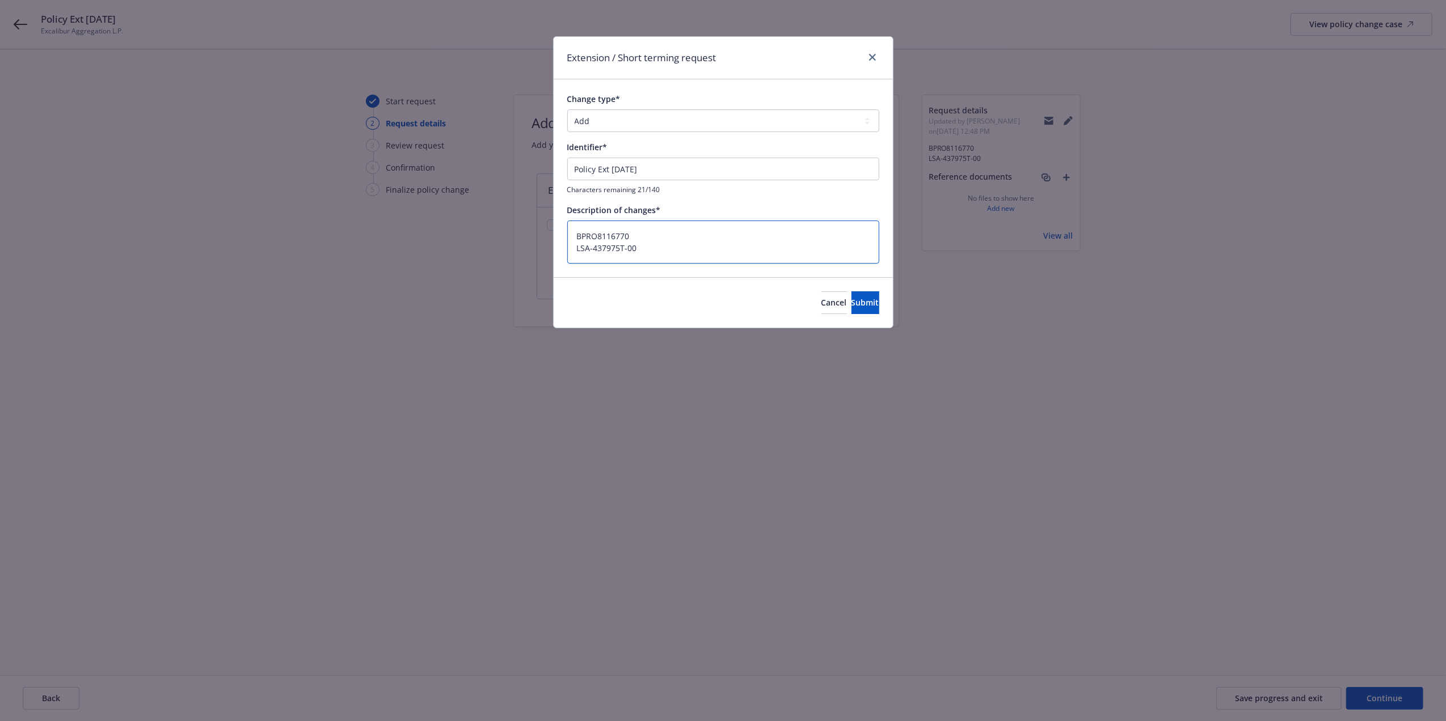
drag, startPoint x: 639, startPoint y: 237, endPoint x: 459, endPoint y: 216, distance: 180.5
click at [463, 218] on div "Extension / Short terming request Change type* Add Audit Change Remove Identifi…" at bounding box center [723, 360] width 1446 height 721
type textarea "x"
type textarea "LSA-437975T-00"
click at [851, 296] on button "Submit" at bounding box center [865, 303] width 28 height 23
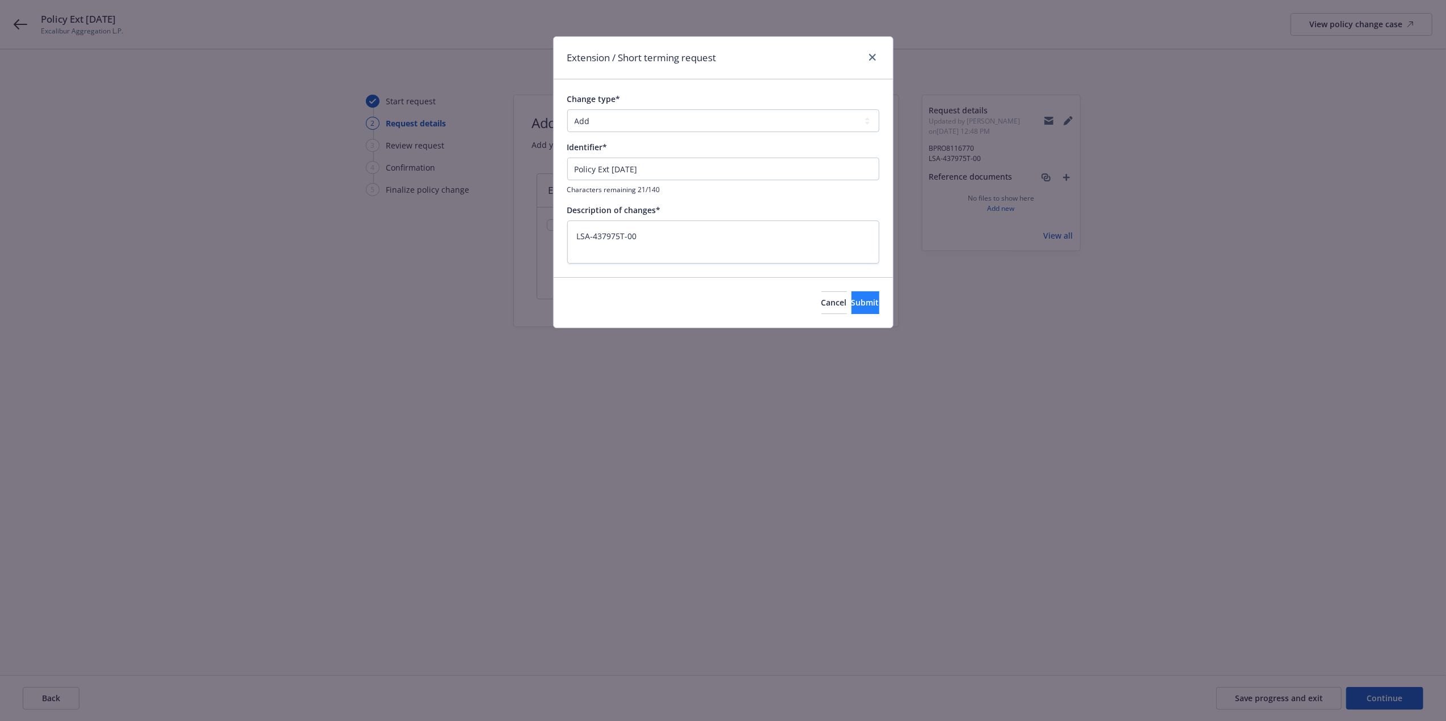
type textarea "x"
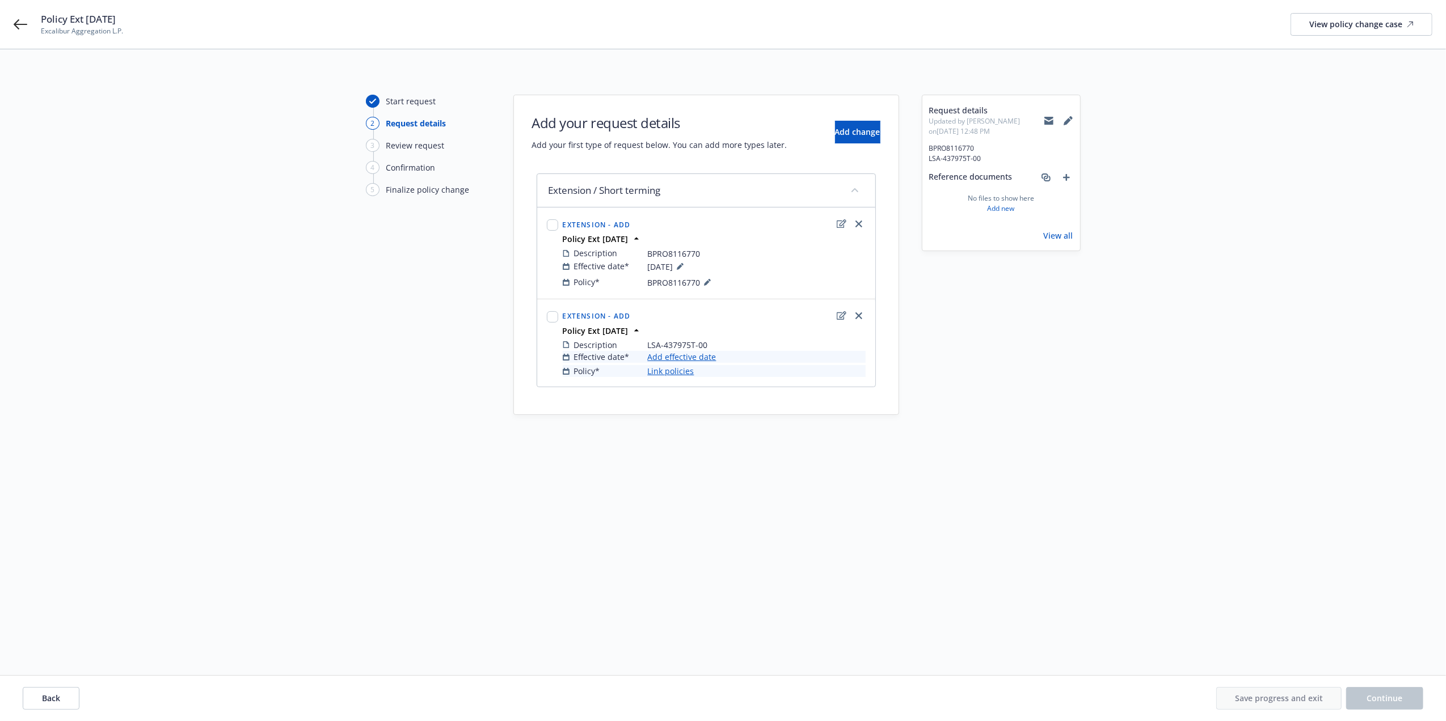
click at [695, 363] on link "Add effective date" at bounding box center [682, 357] width 69 height 12
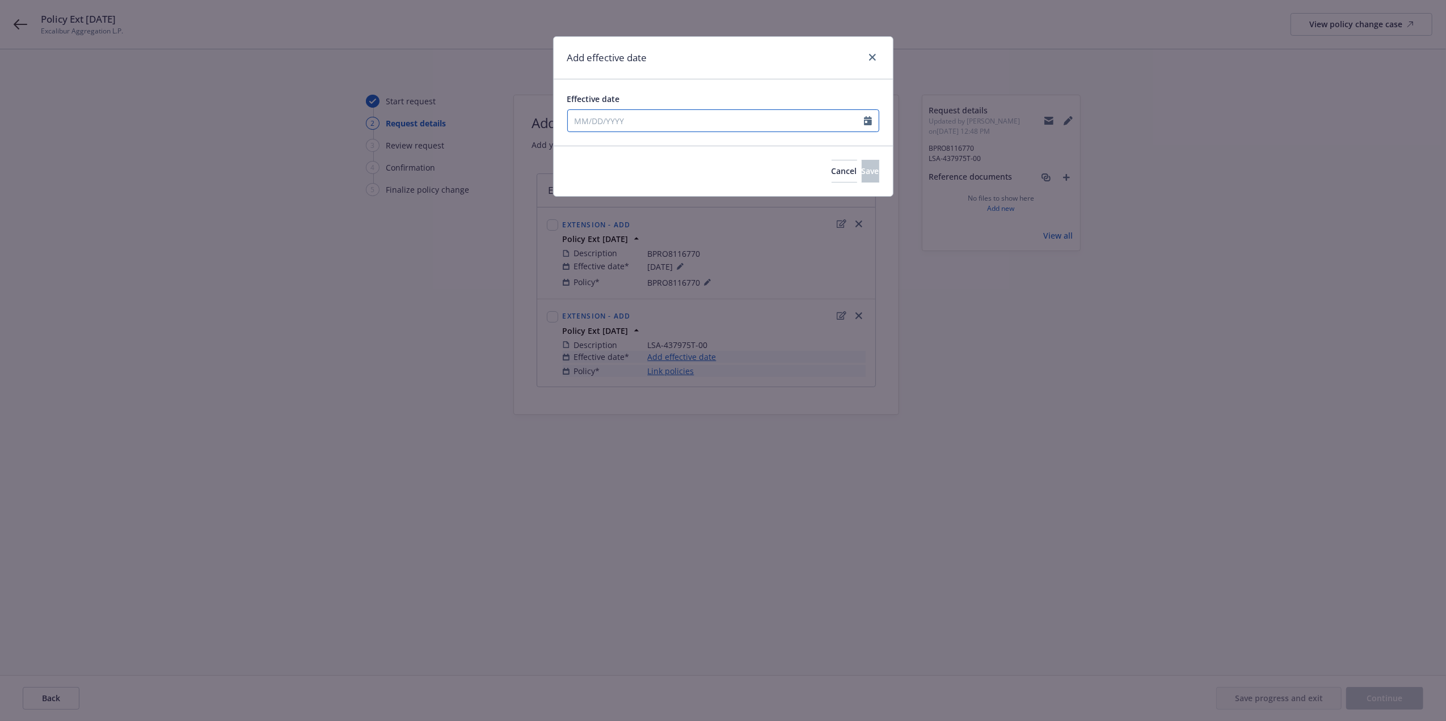
click at [868, 120] on icon "Calendar" at bounding box center [868, 120] width 8 height 9
select select "8"
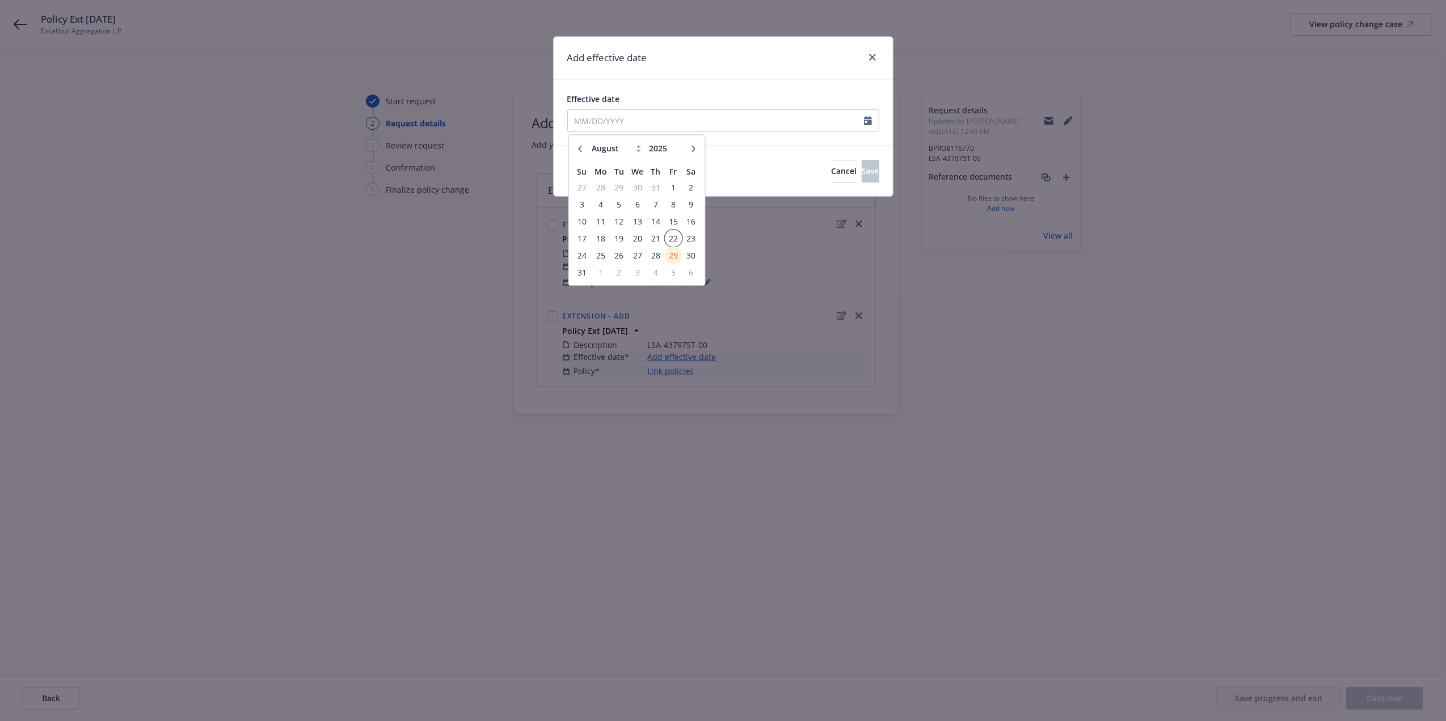
click at [668, 239] on span "22" at bounding box center [672, 238] width 15 height 14
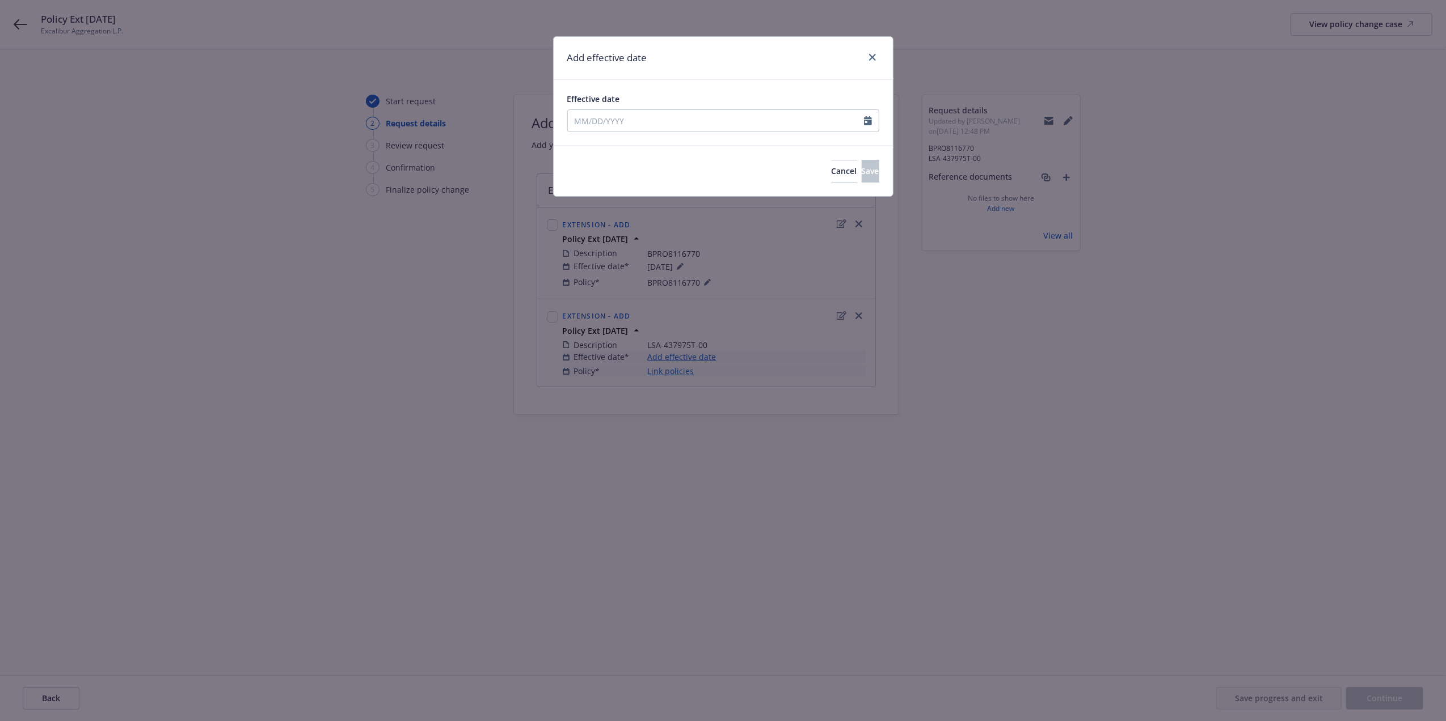
type input "[DATE]"
click at [861, 180] on button "Save" at bounding box center [870, 171] width 18 height 23
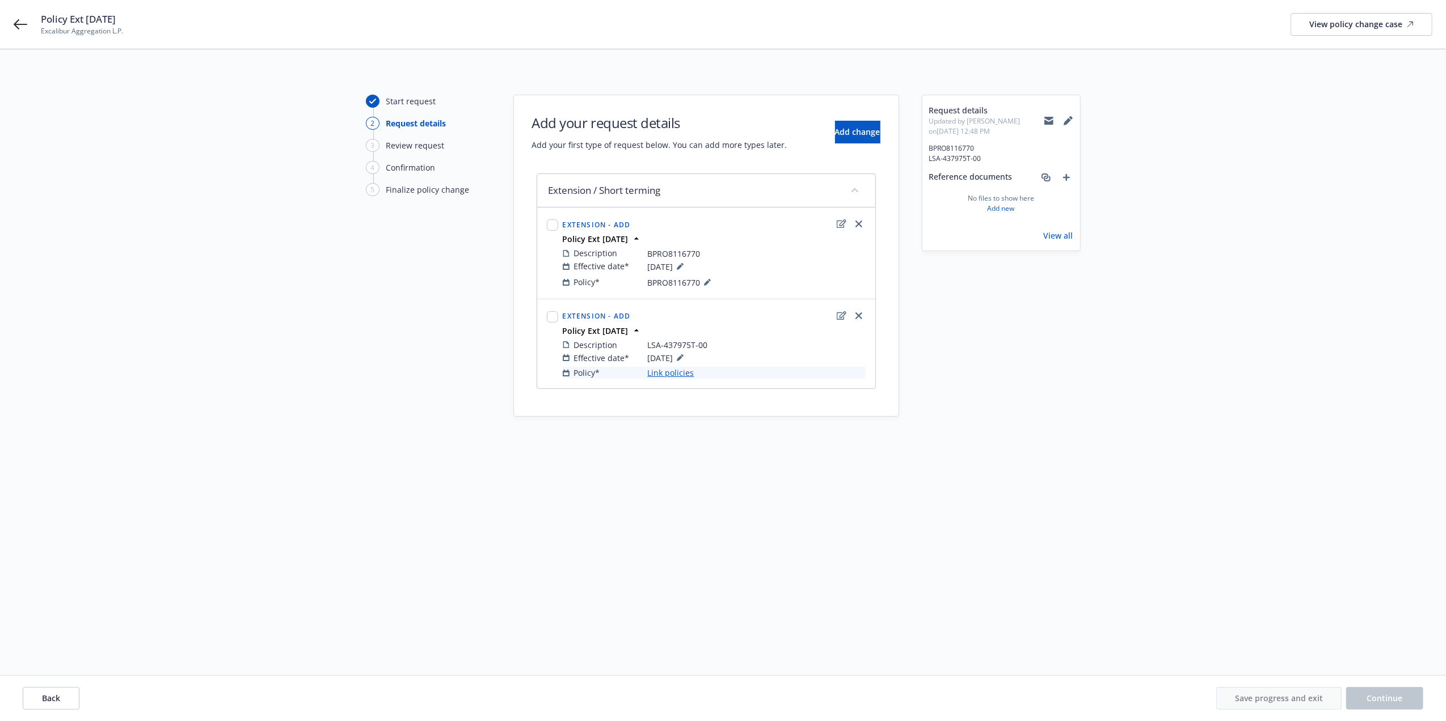
click at [662, 379] on link "Link policies" at bounding box center [671, 373] width 47 height 12
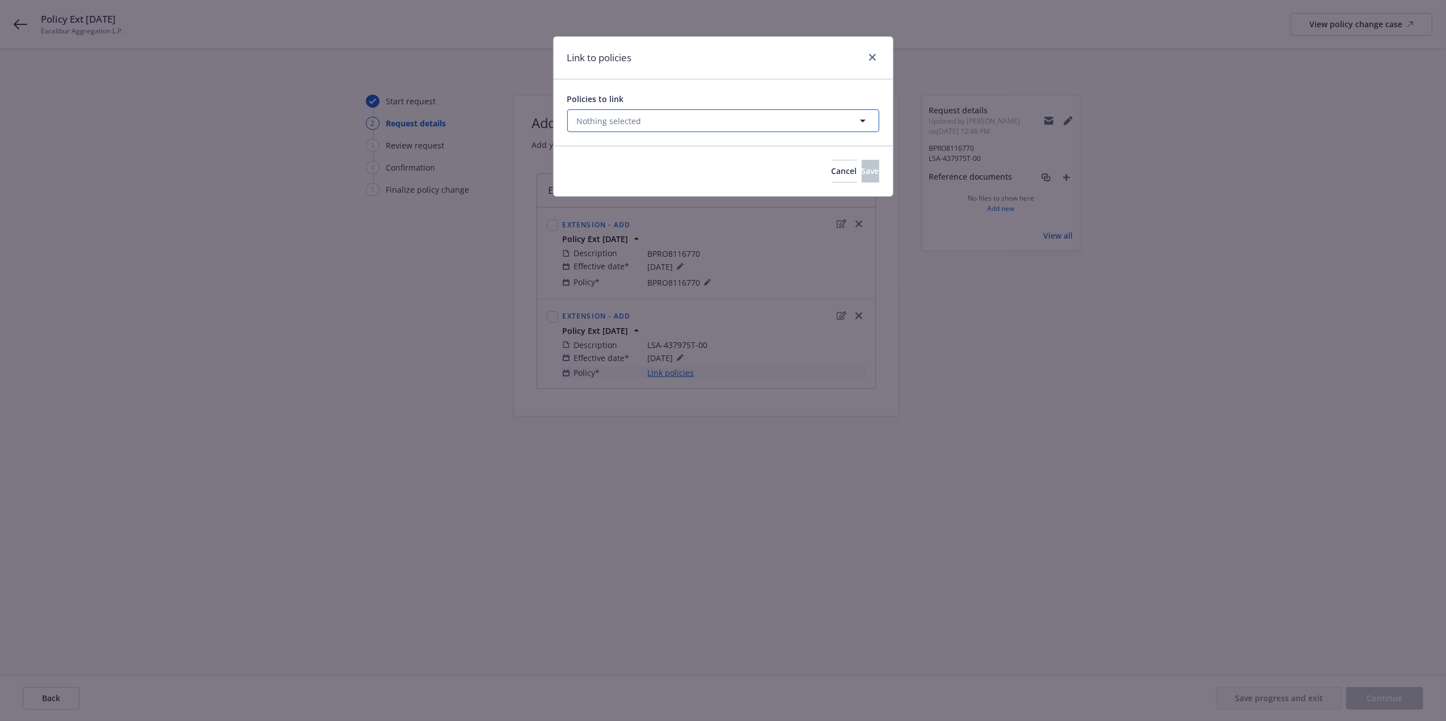
click at [661, 126] on button "Nothing selected" at bounding box center [723, 120] width 312 height 23
select select "ACTIVE"
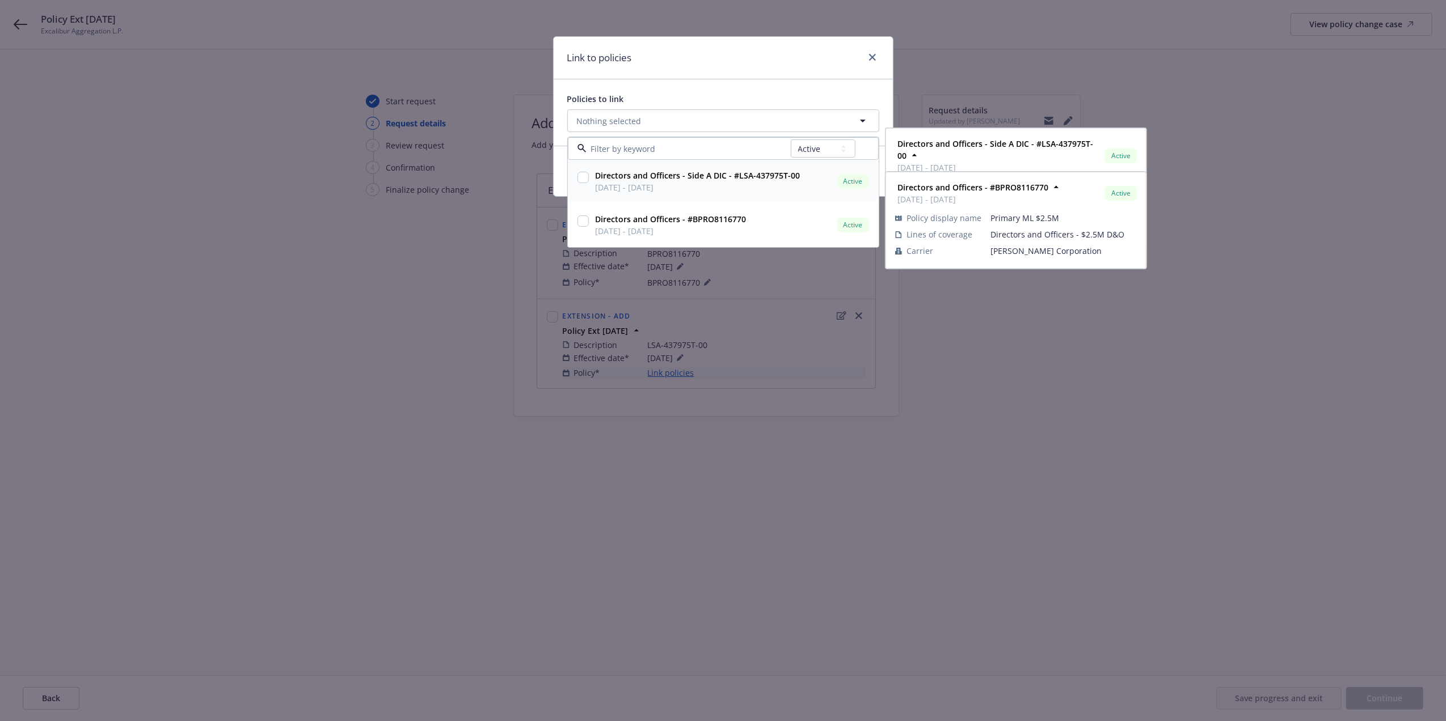
click at [642, 187] on span "[DATE] - [DATE]" at bounding box center [697, 187] width 205 height 12
checkbox input "true"
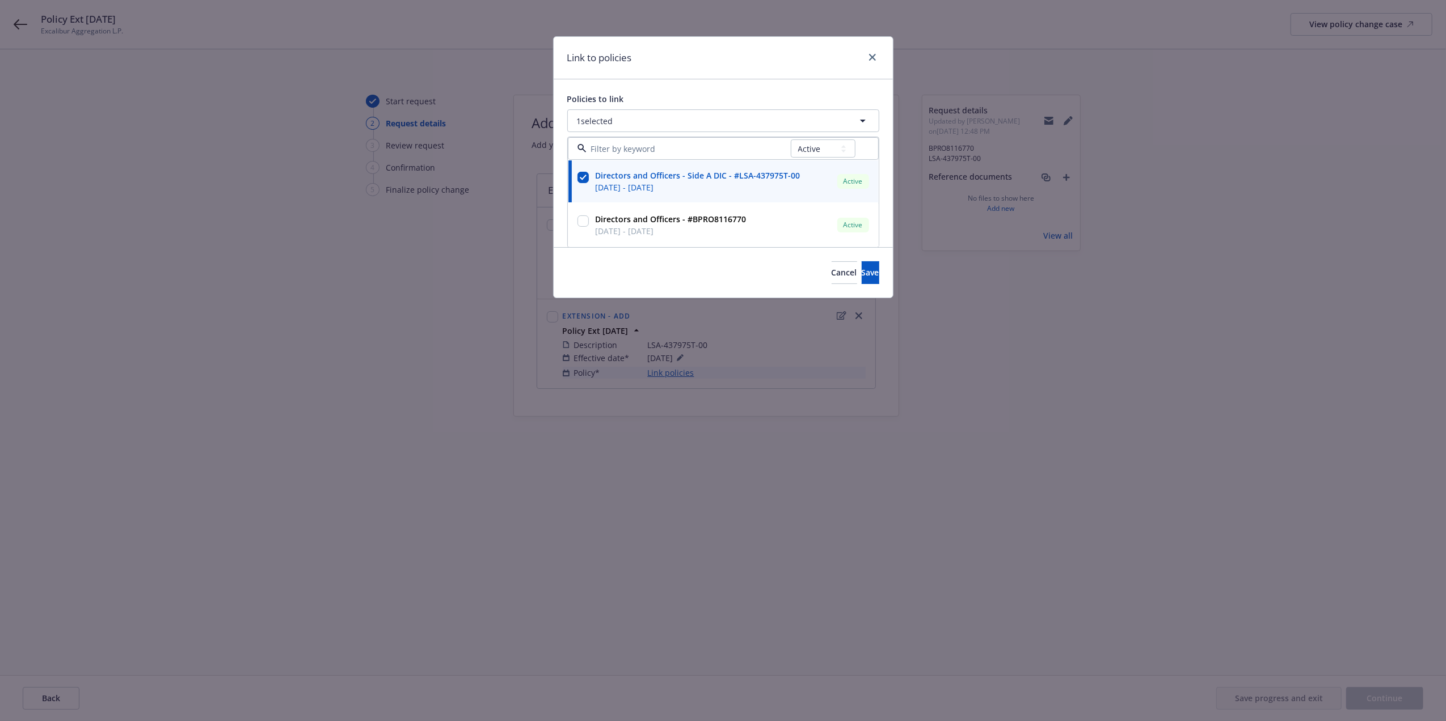
click at [708, 103] on div "Policies to link" at bounding box center [723, 99] width 312 height 12
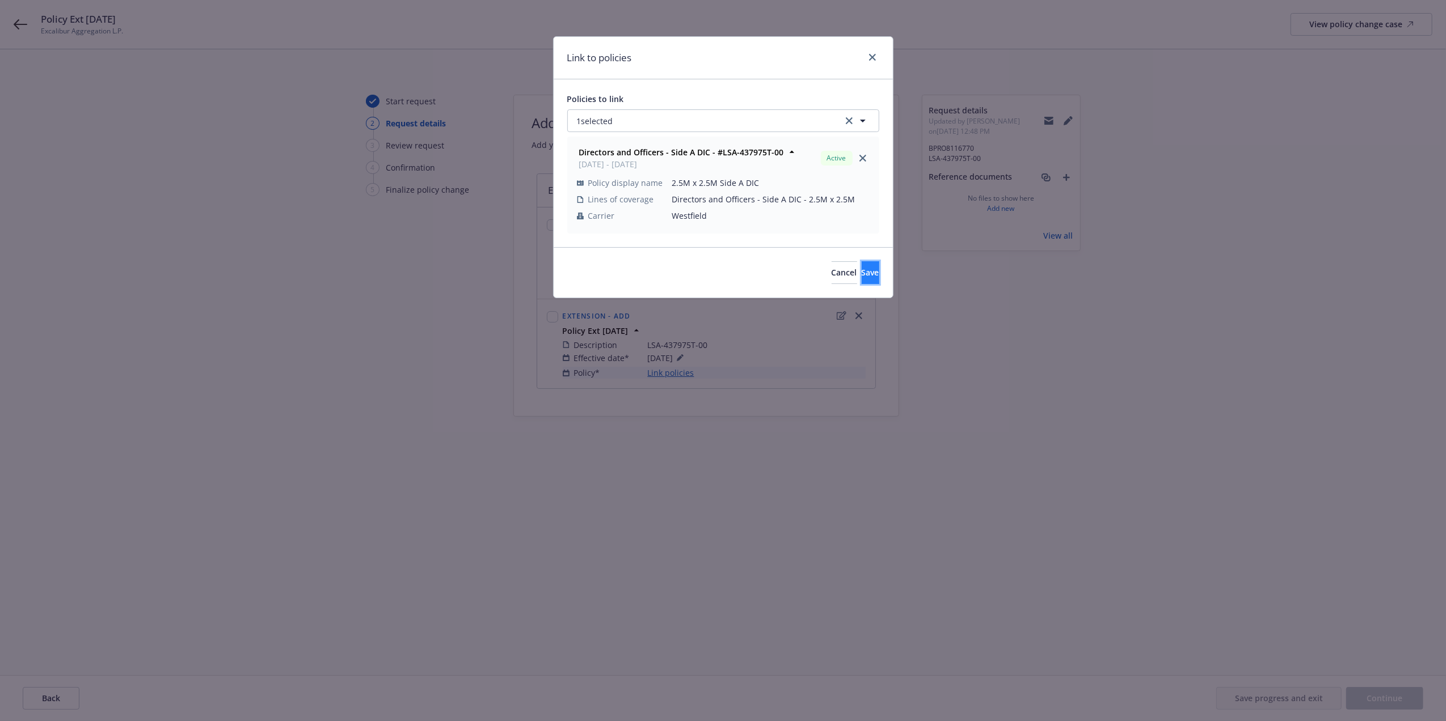
click at [861, 273] on span "Save" at bounding box center [870, 272] width 18 height 11
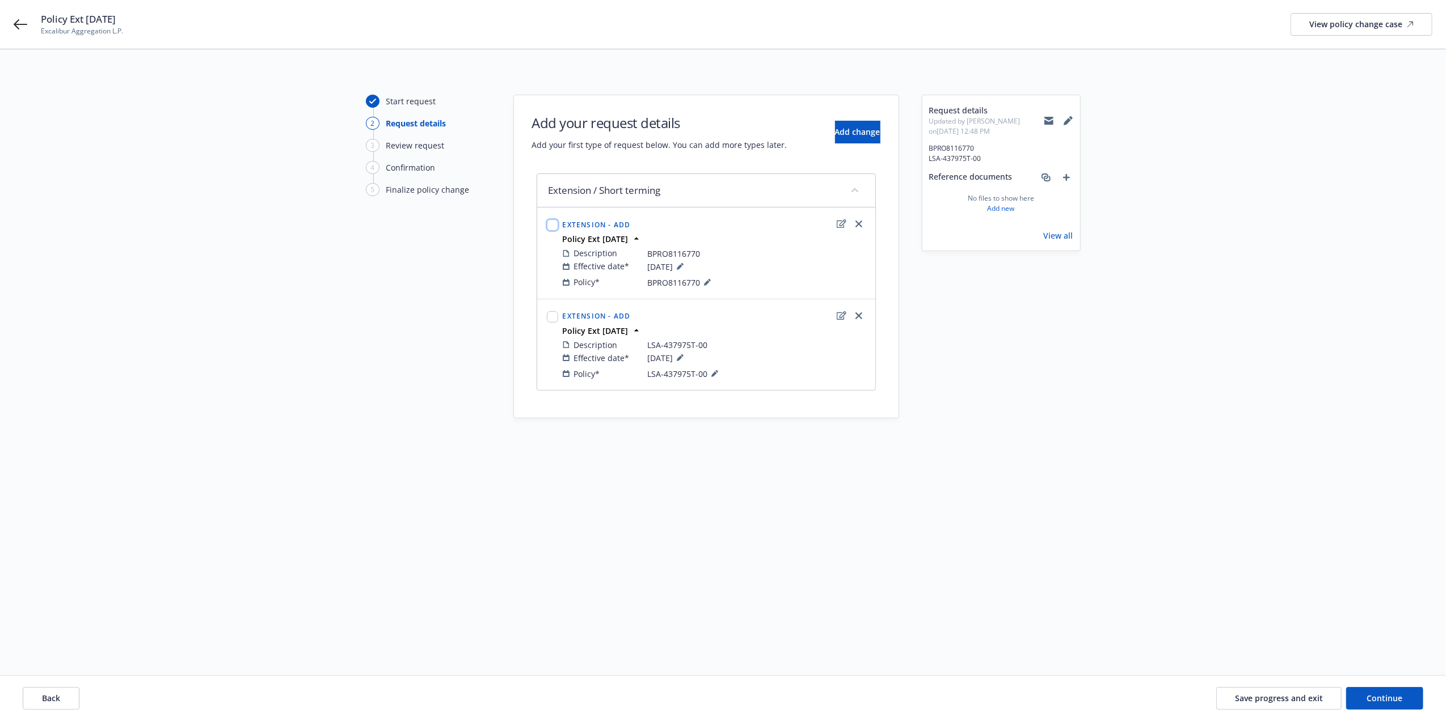
click at [552, 227] on input "checkbox" at bounding box center [552, 224] width 11 height 11
checkbox input "true"
click at [551, 318] on input "checkbox" at bounding box center [552, 316] width 11 height 11
checkbox input "true"
click at [1393, 701] on span "Continue" at bounding box center [1385, 698] width 36 height 11
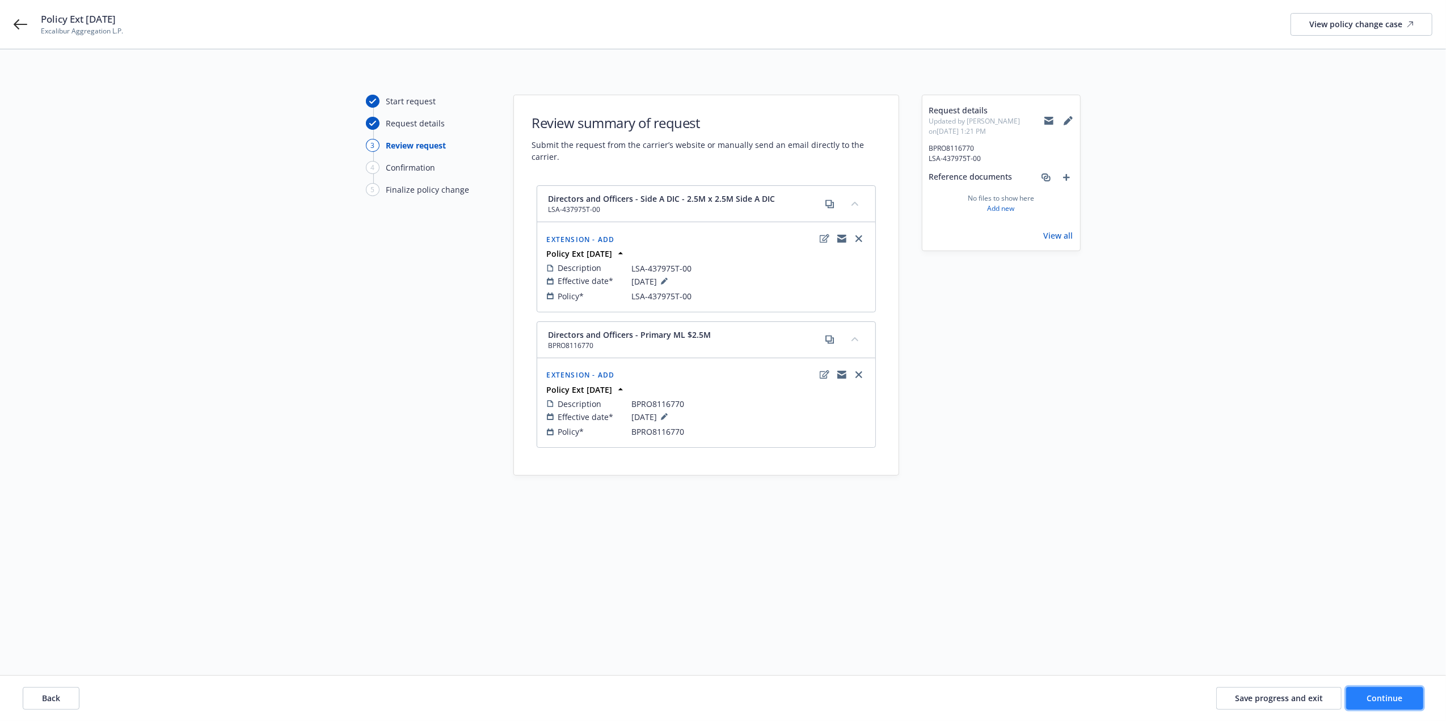
click at [1403, 693] on button "Continue" at bounding box center [1384, 698] width 77 height 23
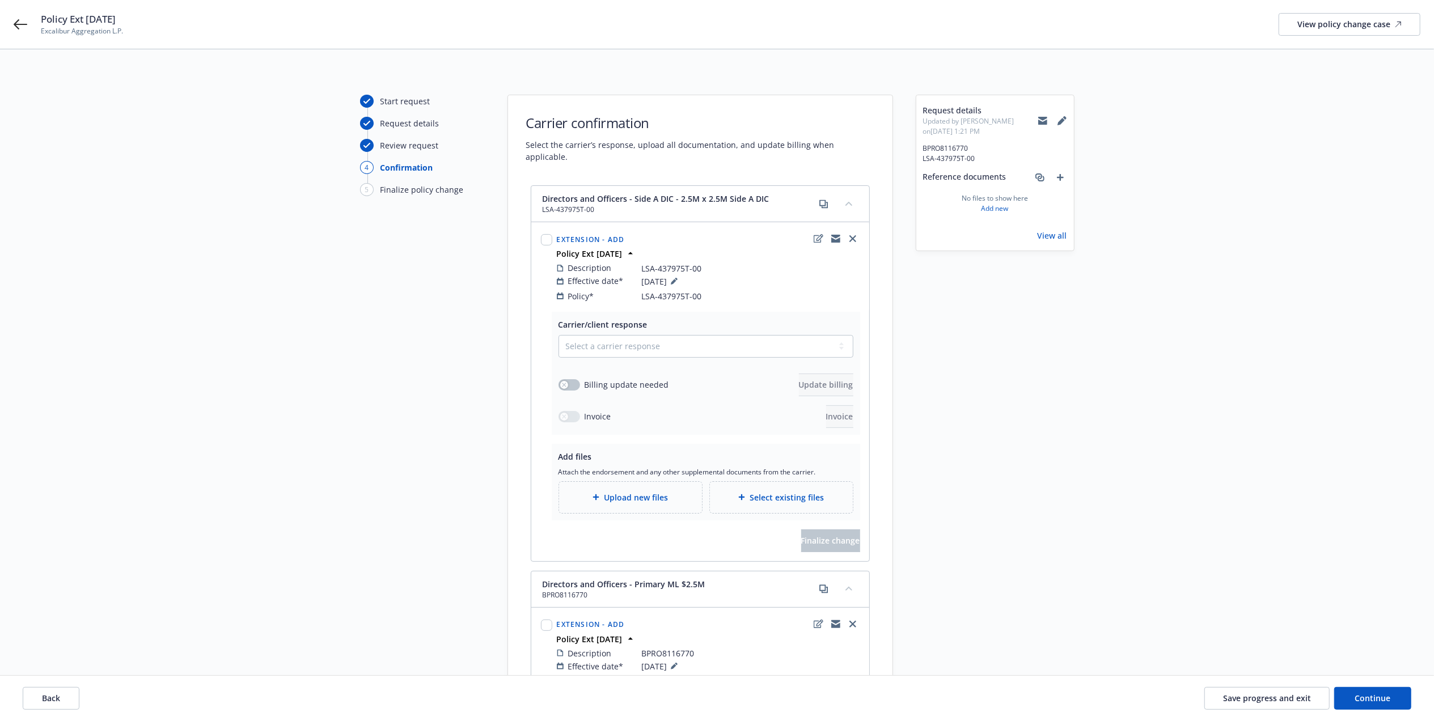
click at [538, 230] on div "Extension - Add Policy Ext [DATE] Description LSA-437975T-00 Effective date* [D…" at bounding box center [700, 267] width 337 height 88
click at [548, 627] on input "checkbox" at bounding box center [546, 625] width 11 height 11
checkbox input "true"
click at [547, 234] on input "checkbox" at bounding box center [546, 239] width 11 height 11
checkbox input "true"
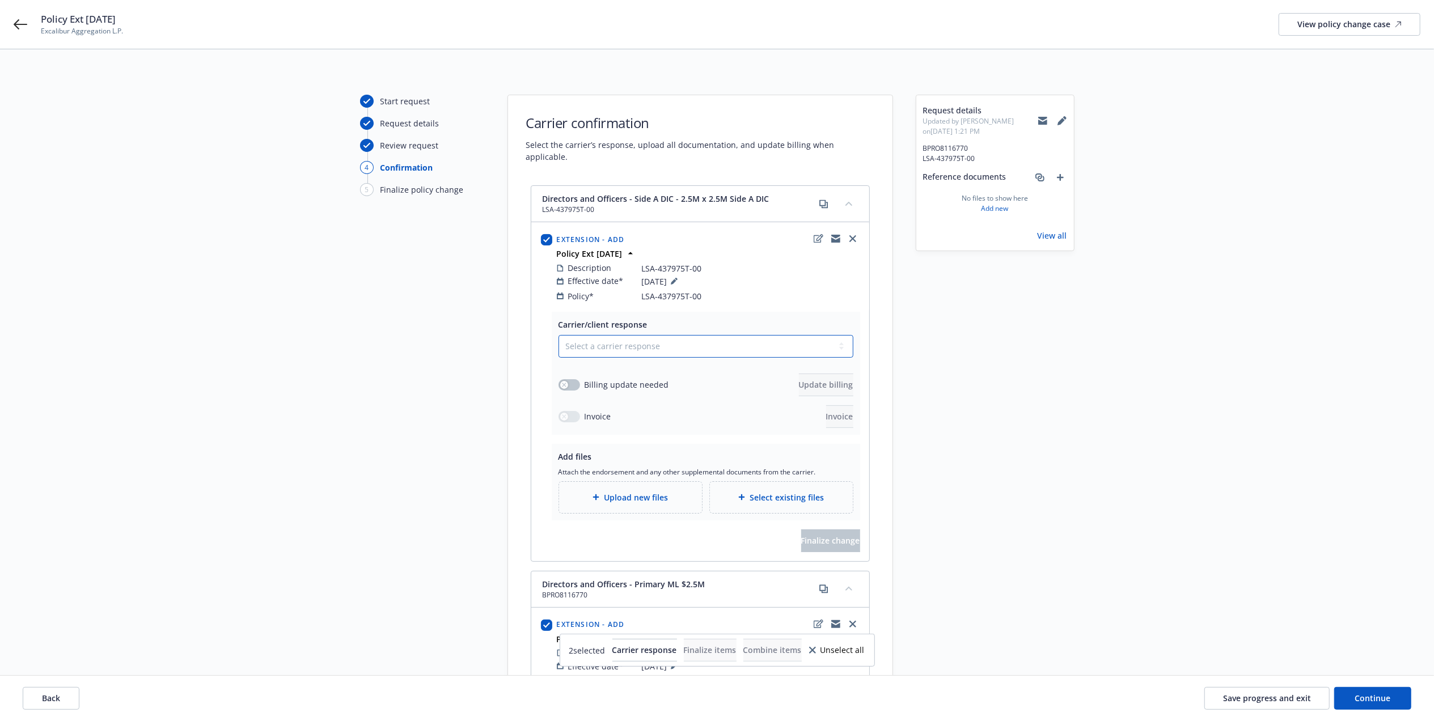
drag, startPoint x: 659, startPoint y: 346, endPoint x: 658, endPoint y: 352, distance: 6.3
click at [659, 346] on select "Select a carrier response Accepted Accepted with revision No endorsement needed…" at bounding box center [706, 346] width 295 height 23
select select "ACCEPTED"
click at [559, 337] on select "Select a carrier response Accepted Accepted with revision No endorsement needed…" at bounding box center [706, 346] width 295 height 23
click at [575, 389] on button "button" at bounding box center [570, 384] width 22 height 11
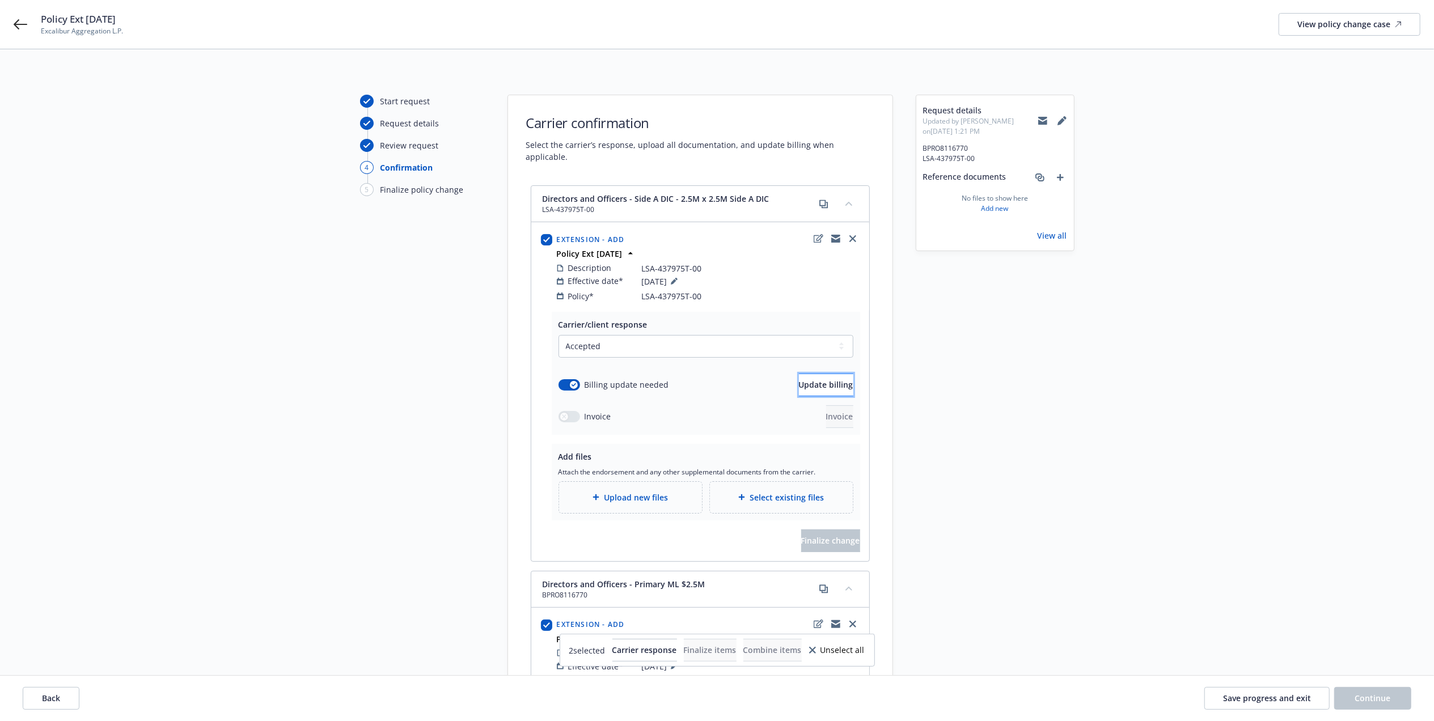
click at [826, 392] on button "Update billing" at bounding box center [826, 385] width 54 height 23
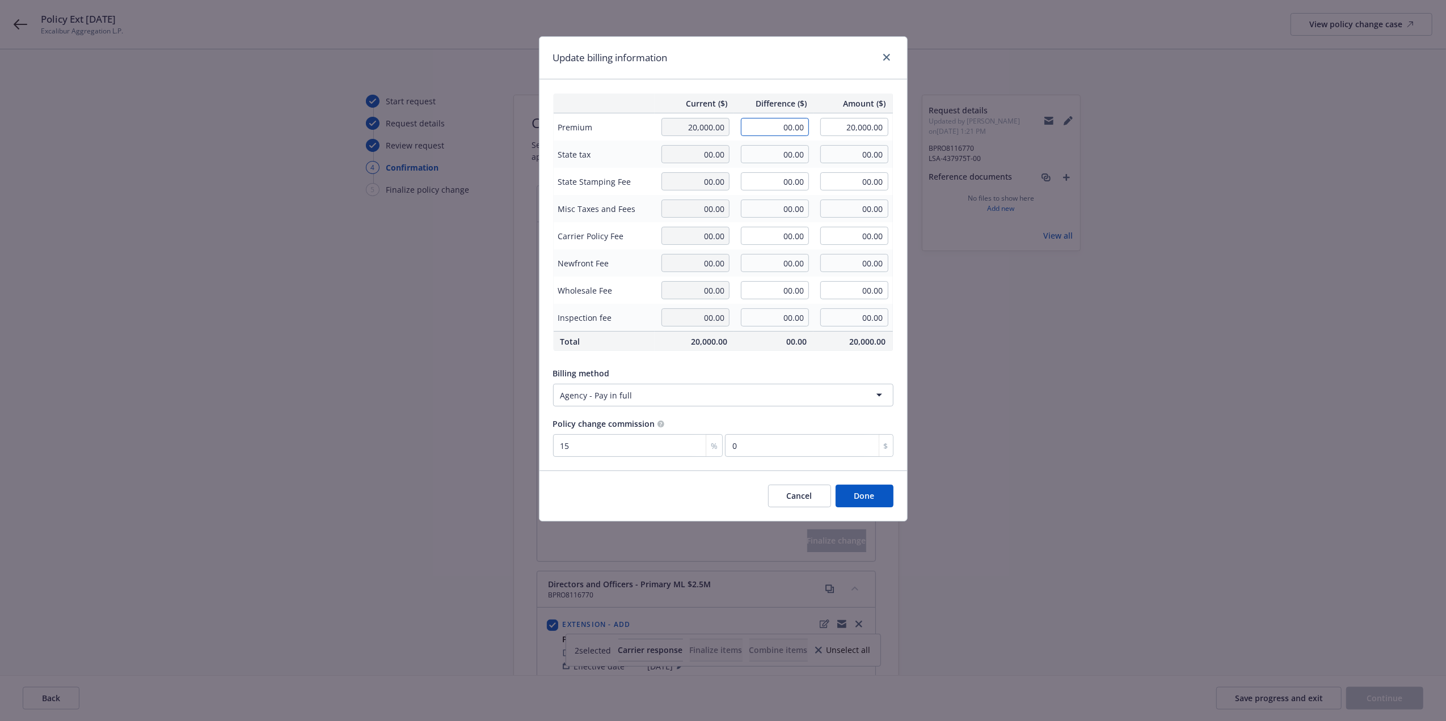
click at [797, 132] on input "00.00" at bounding box center [775, 127] width 68 height 18
paste input "767"
type input "767.00"
type input "20,767.00"
type input "115.05"
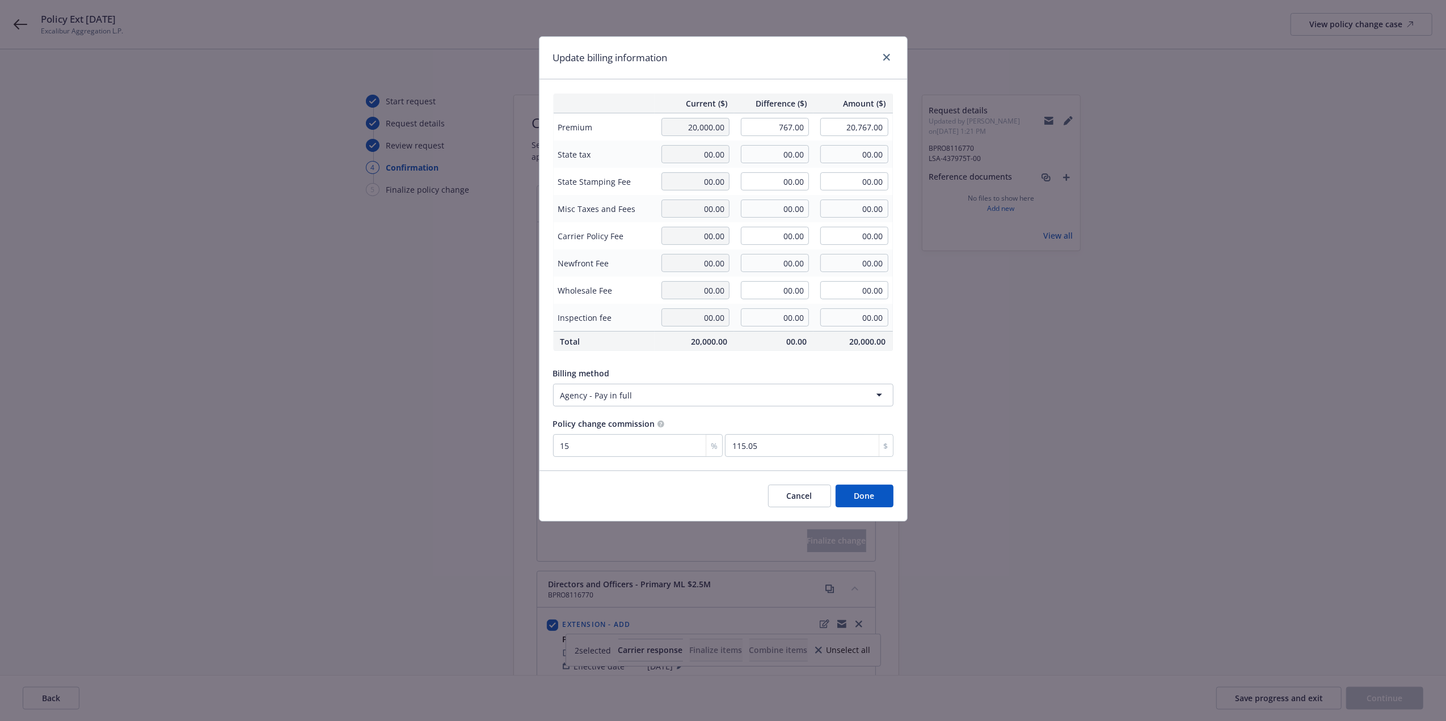
click at [808, 81] on div "Current ($) Difference ($) Amount ($) Premium 20,000.00 767.00 20,767.00 State …" at bounding box center [722, 274] width 367 height 391
click at [882, 492] on button "Done" at bounding box center [864, 496] width 58 height 23
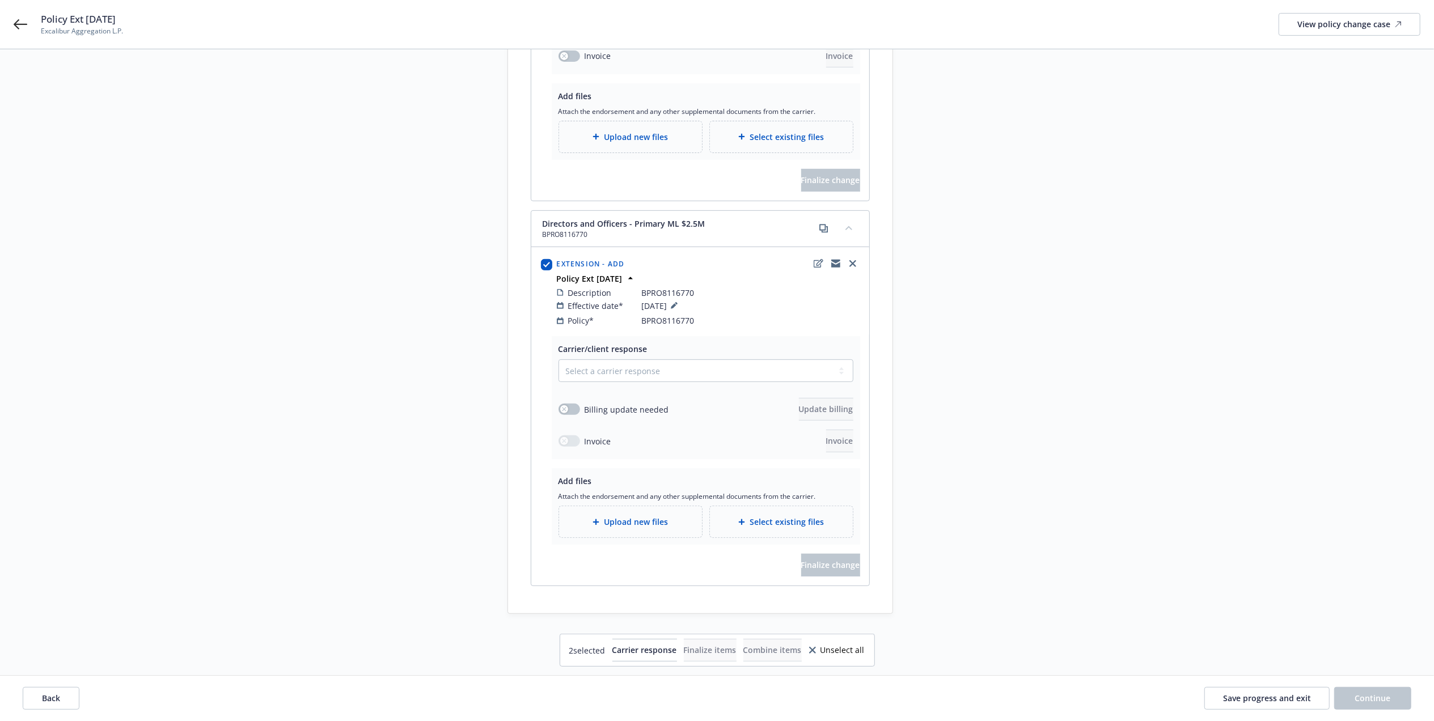
scroll to position [373, 0]
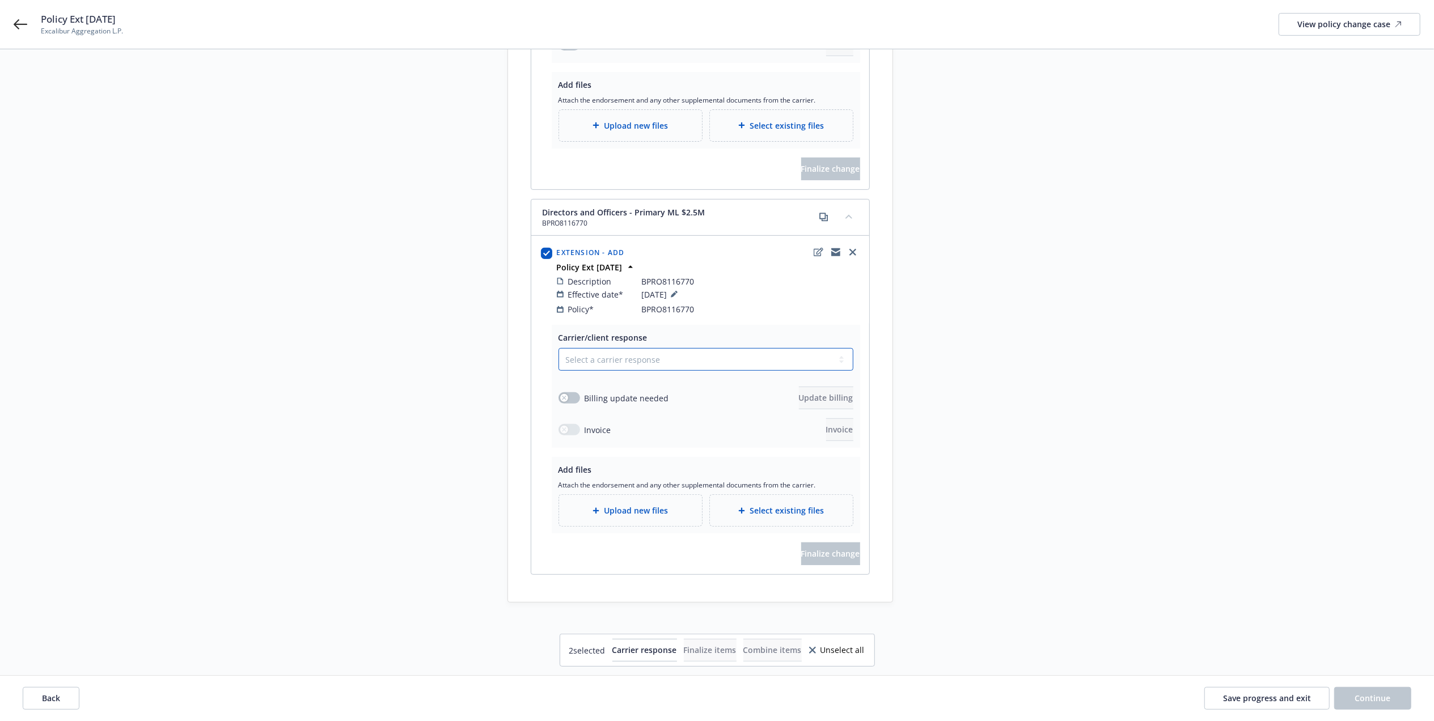
click at [600, 361] on select "Select a carrier response Accepted Accepted with revision No endorsement needed…" at bounding box center [706, 359] width 295 height 23
select select "ACCEPTED"
click at [559, 351] on select "Select a carrier response Accepted Accepted with revision No endorsement needed…" at bounding box center [706, 359] width 295 height 23
click at [569, 394] on div "Billing update needed Update billing" at bounding box center [706, 398] width 295 height 23
click at [568, 398] on button "button" at bounding box center [570, 397] width 22 height 11
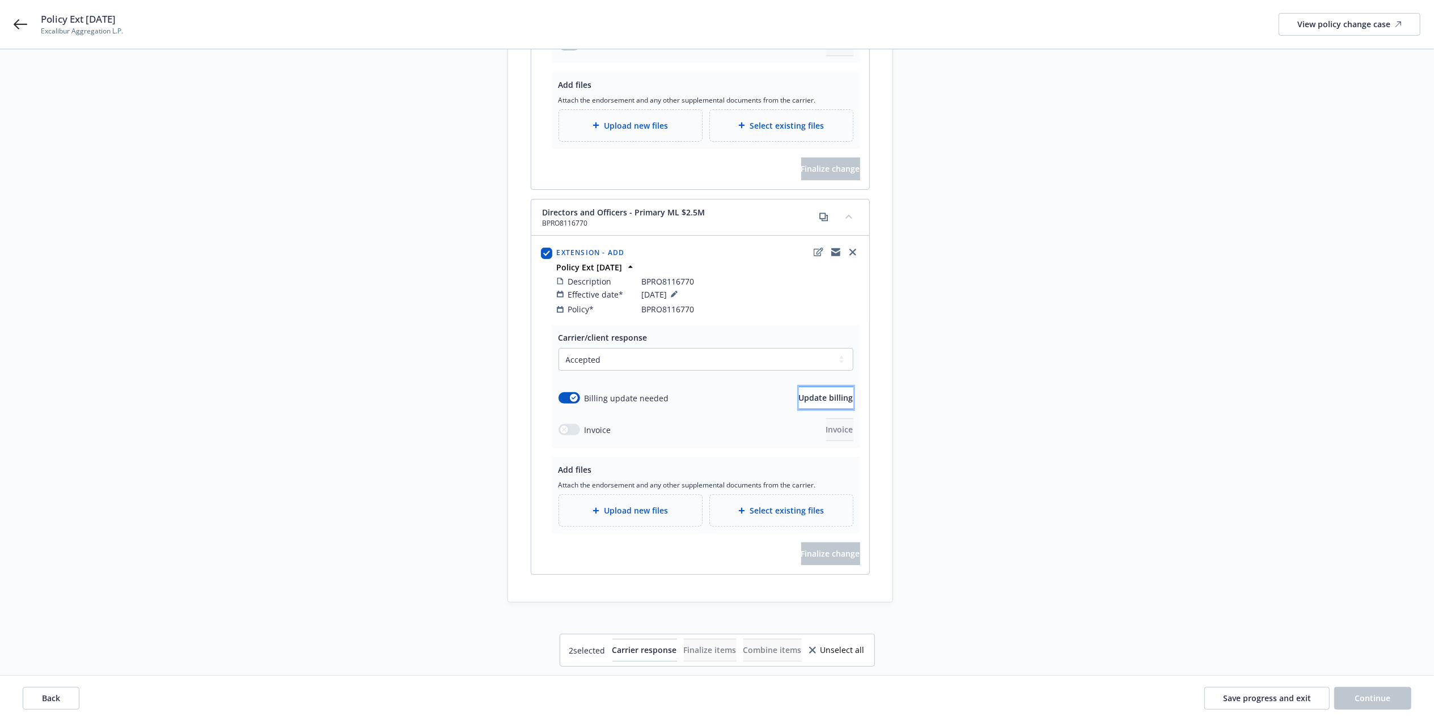
click at [799, 403] on span "Update billing" at bounding box center [826, 397] width 54 height 11
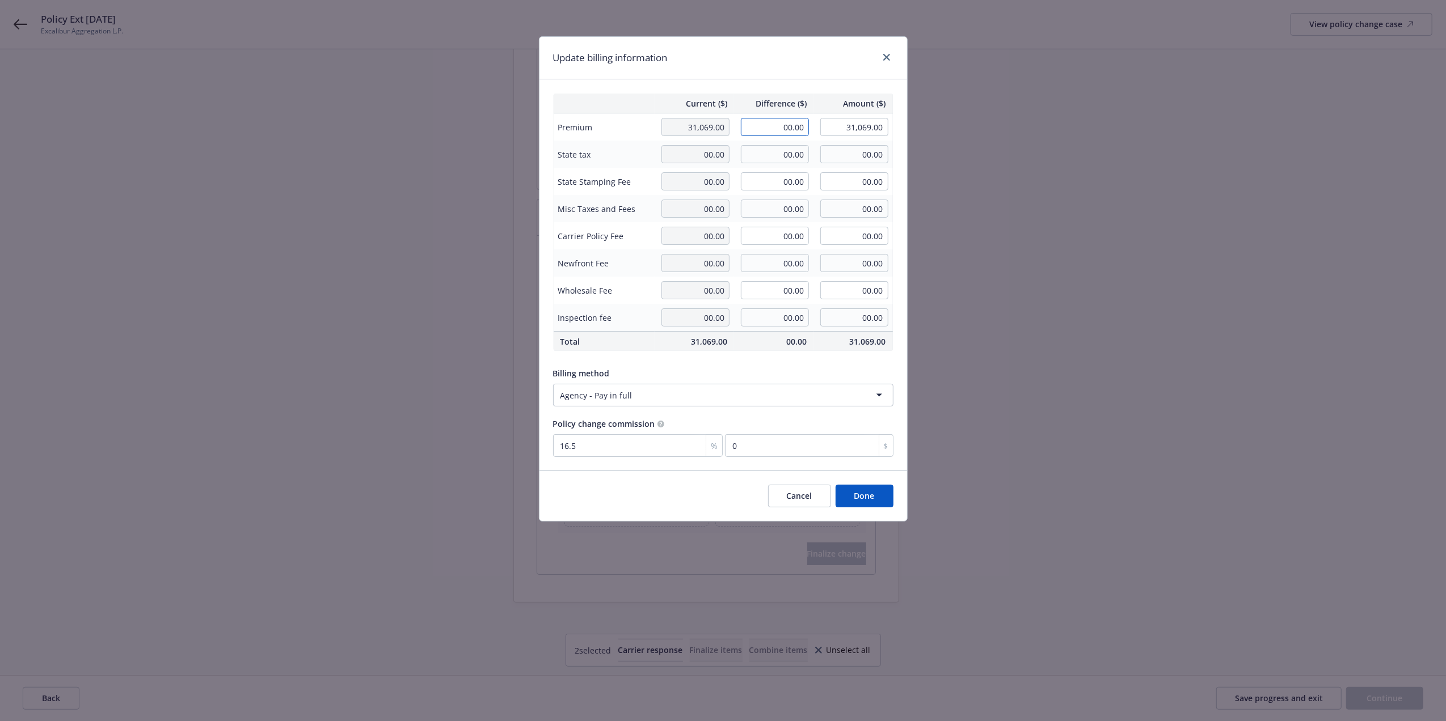
click at [769, 132] on input "00.00" at bounding box center [775, 127] width 68 height 18
paste input "1,151"
type input "1,151.00"
type input "32,220.00"
type input "189.92"
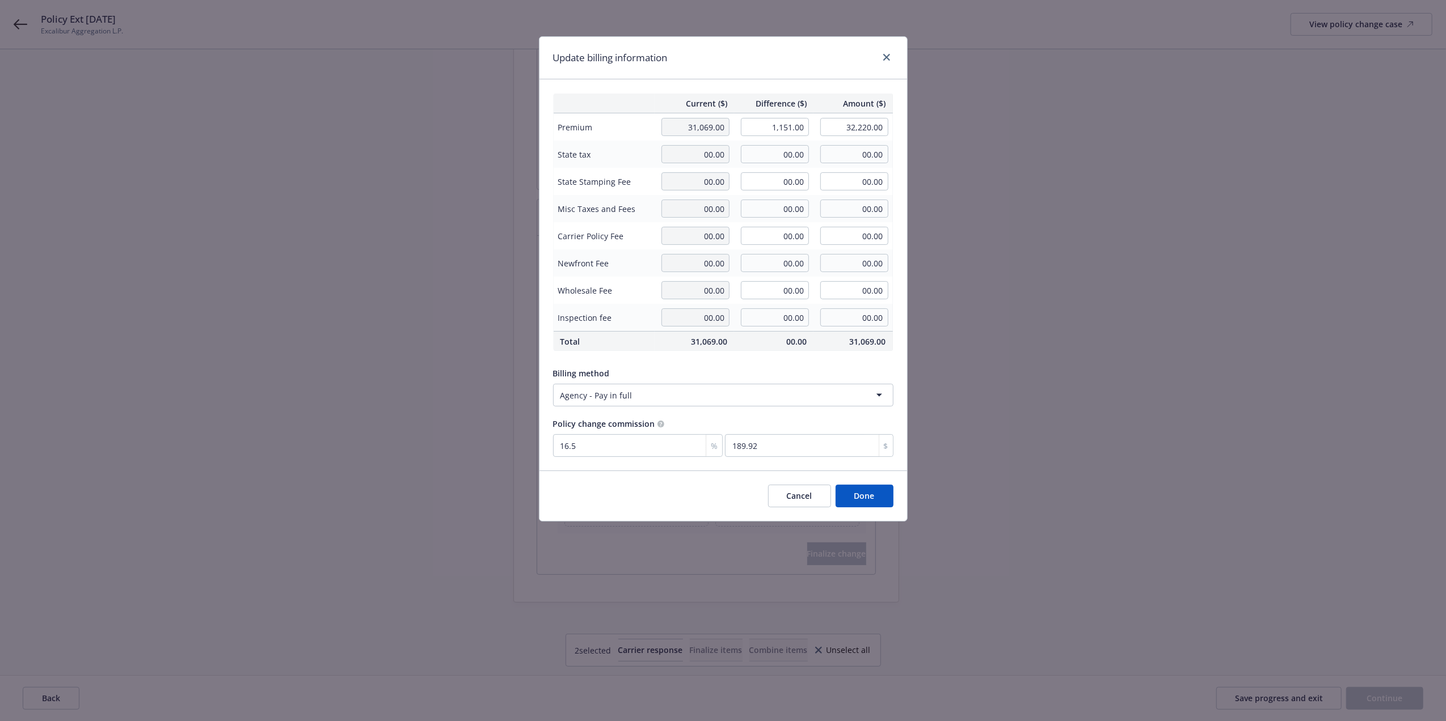
click at [822, 362] on div "Current ($) Difference ($) Amount ($) Premium 31,069.00 1,151.00 32,220.00 Stat…" at bounding box center [722, 274] width 367 height 391
click at [865, 495] on button "Done" at bounding box center [864, 496] width 58 height 23
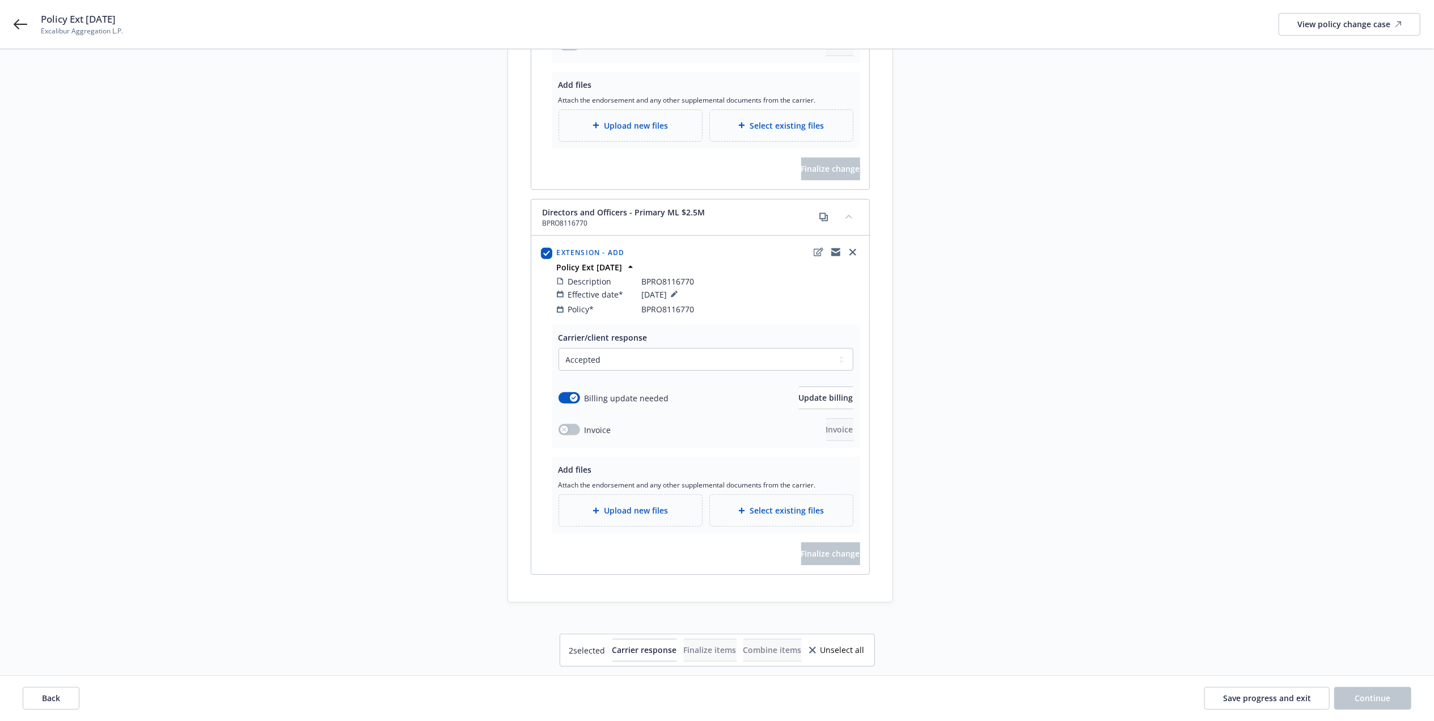
click at [1037, 373] on div "Request details Updated by [PERSON_NAME] on [DATE] 1:21 PM BPRO8116770 LSA-4379…" at bounding box center [995, 163] width 159 height 880
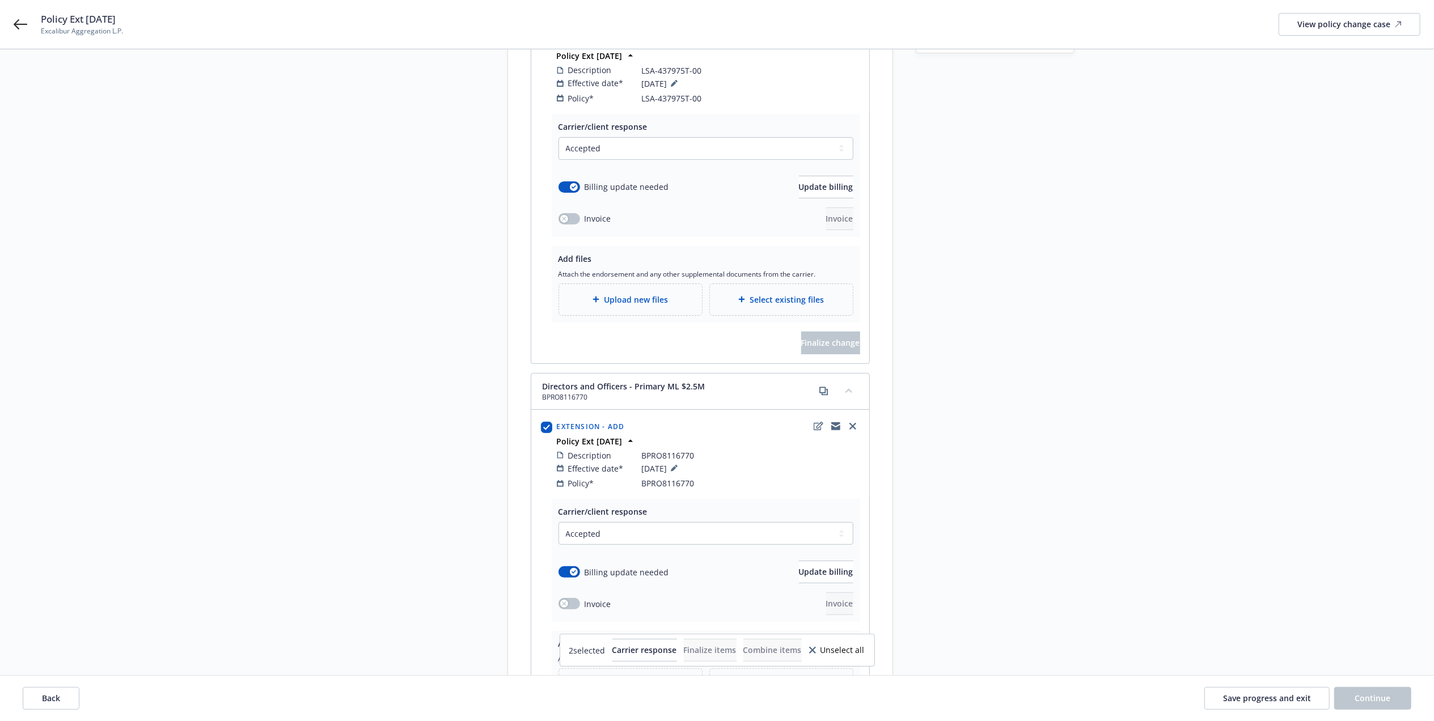
scroll to position [197, 0]
click at [628, 305] on span "Upload new files" at bounding box center [636, 300] width 64 height 12
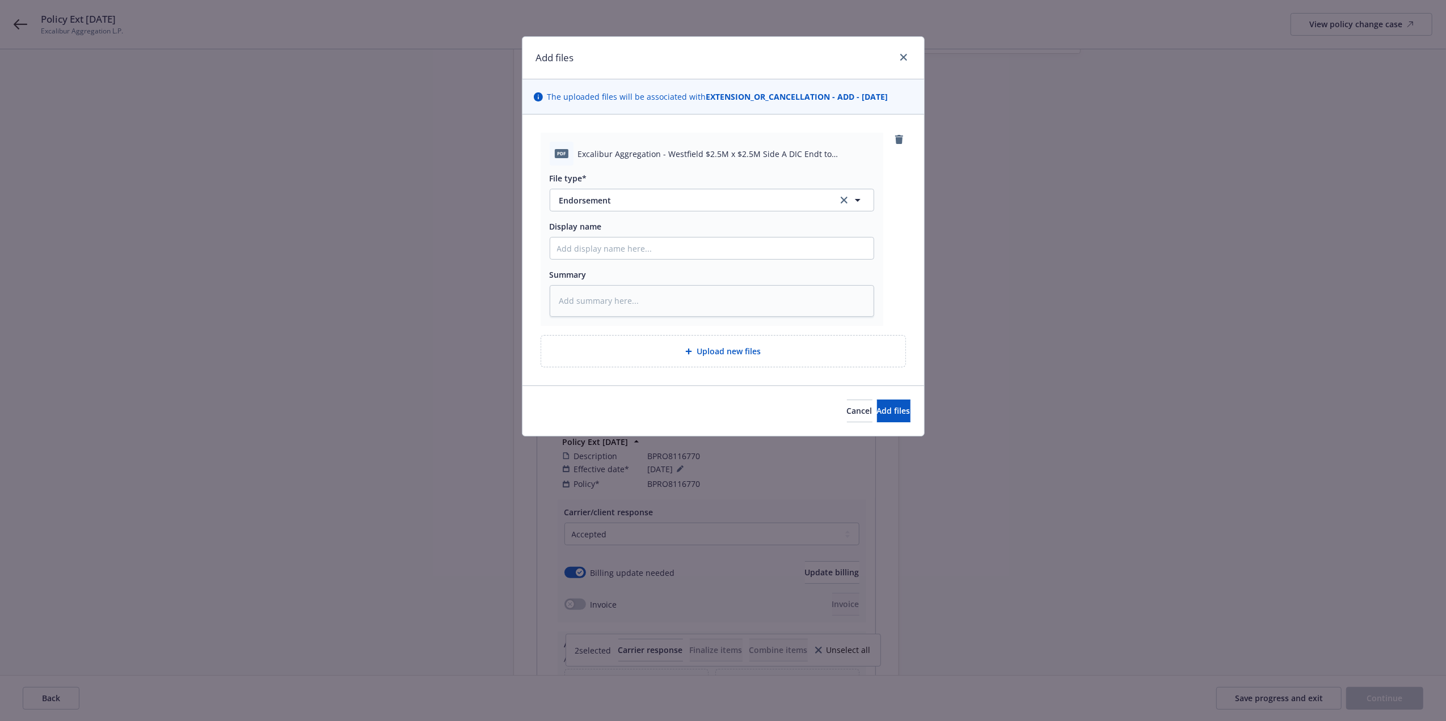
type textarea "x"
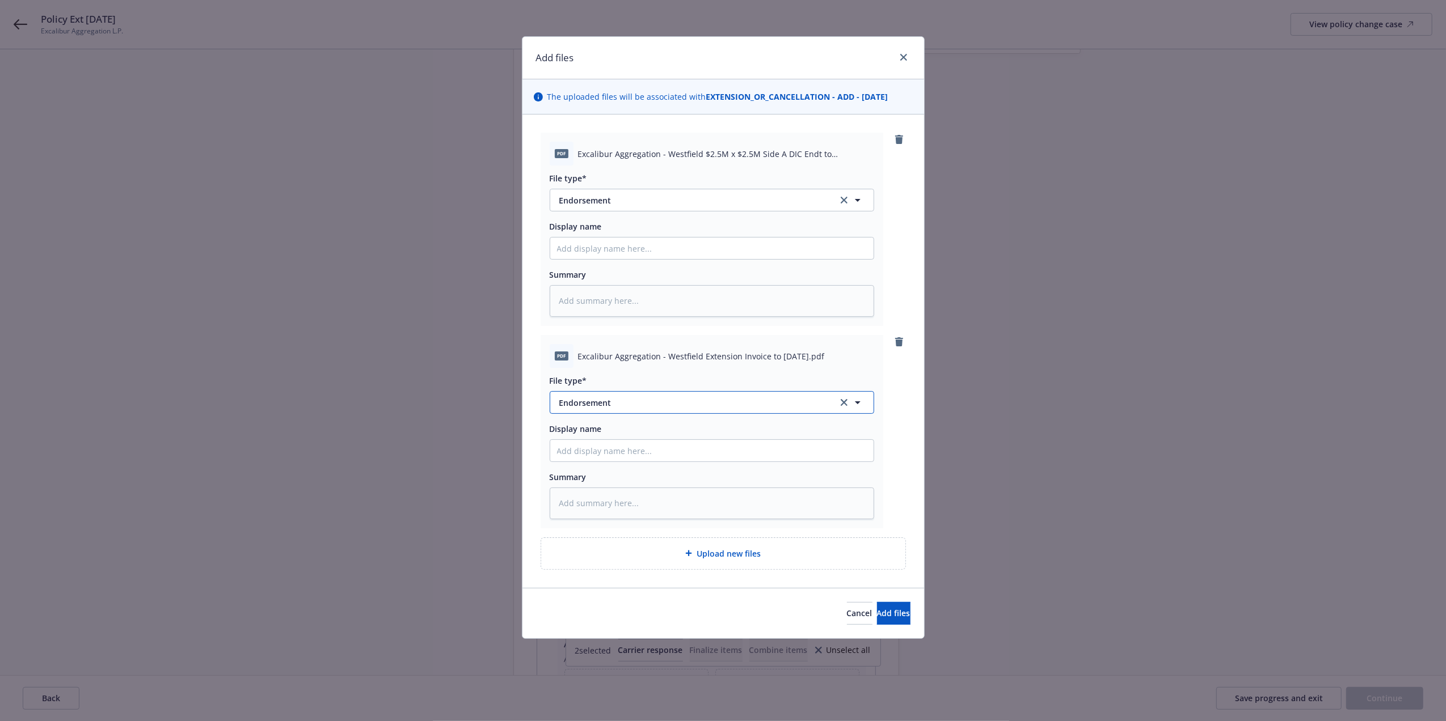
click at [653, 411] on button "Endorsement" at bounding box center [712, 402] width 324 height 23
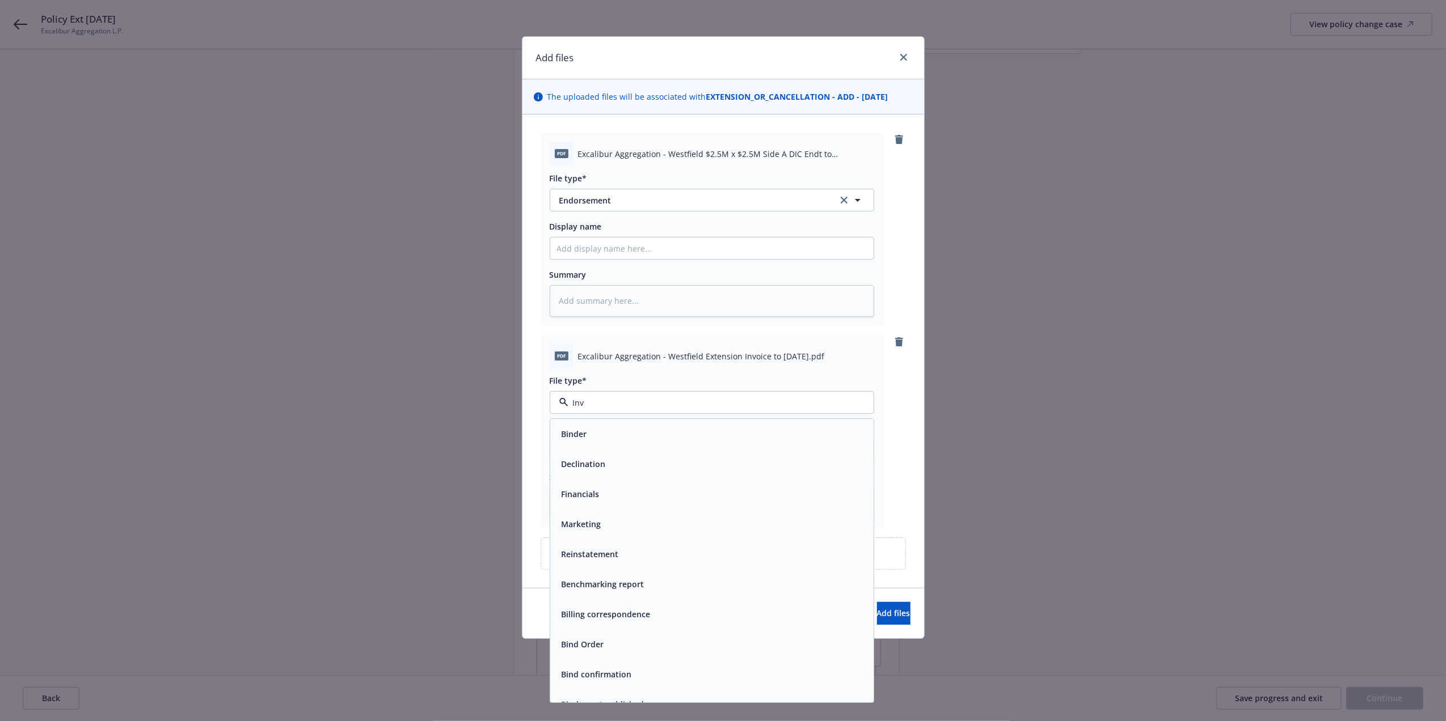
type input "Invo"
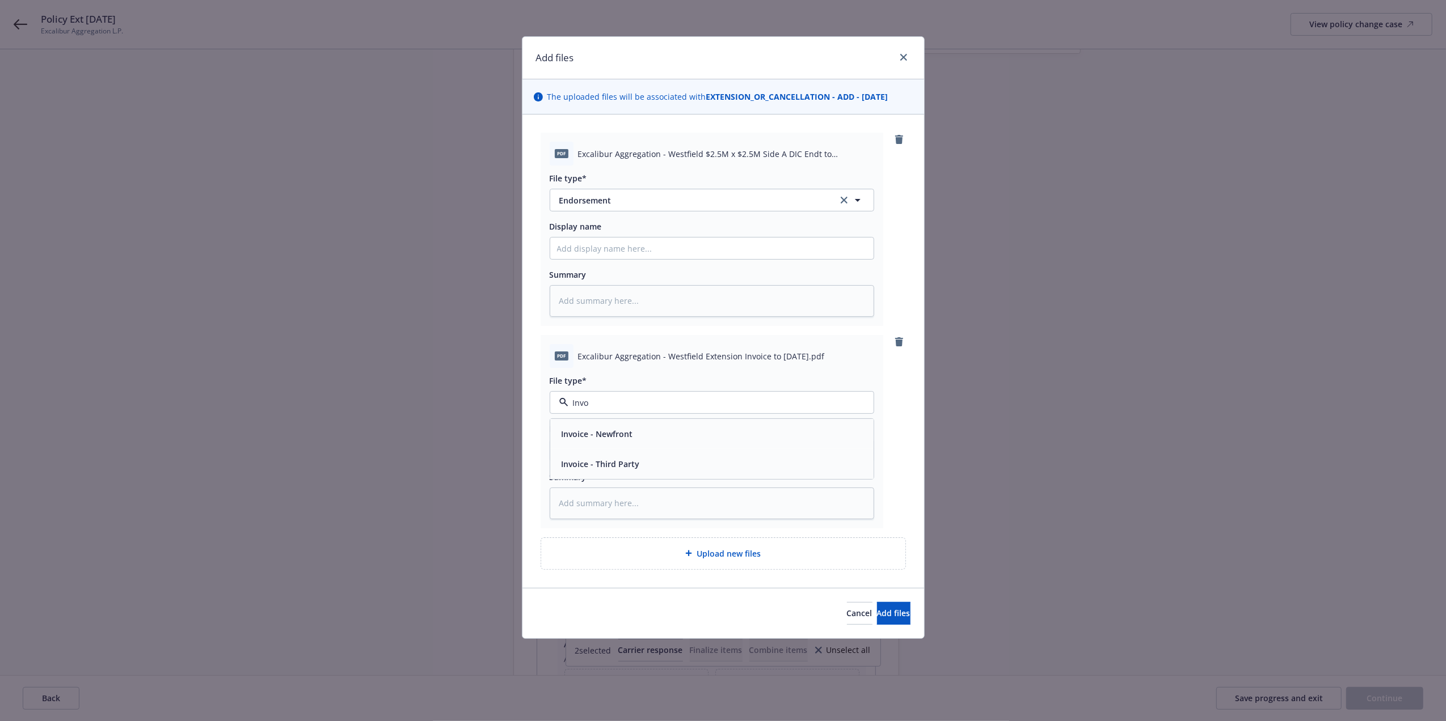
click at [638, 472] on div "Invoice - Third Party" at bounding box center [599, 464] width 85 height 16
click at [877, 615] on span "Add files" at bounding box center [893, 613] width 33 height 11
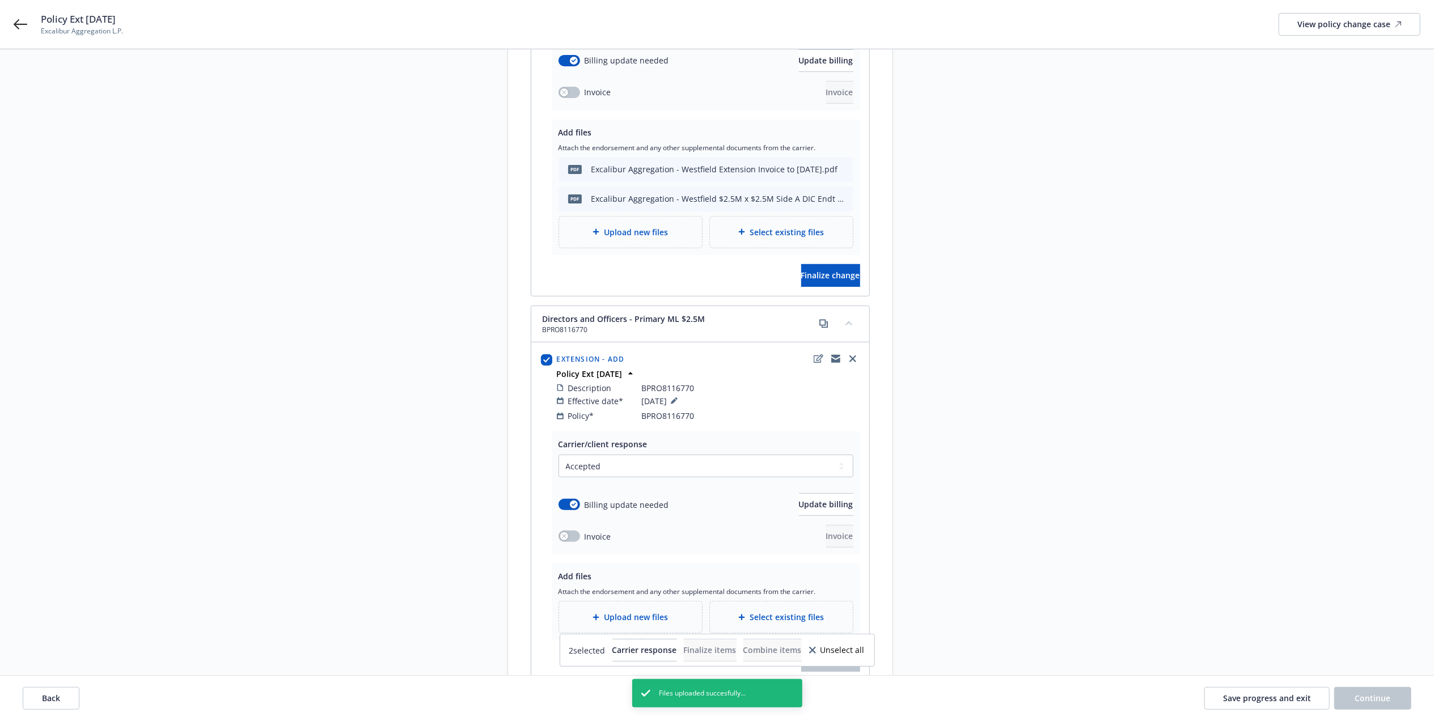
scroll to position [436, 0]
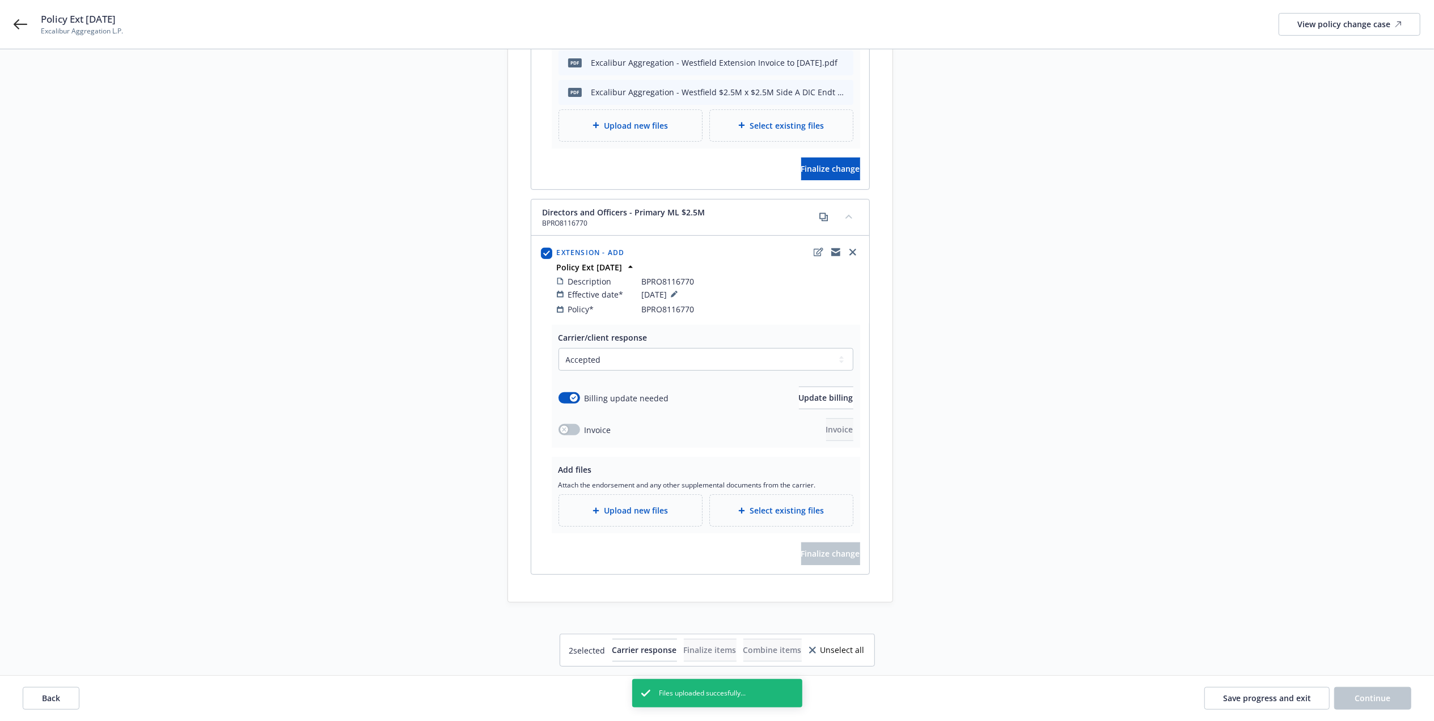
click at [651, 505] on span "Upload new files" at bounding box center [636, 511] width 64 height 12
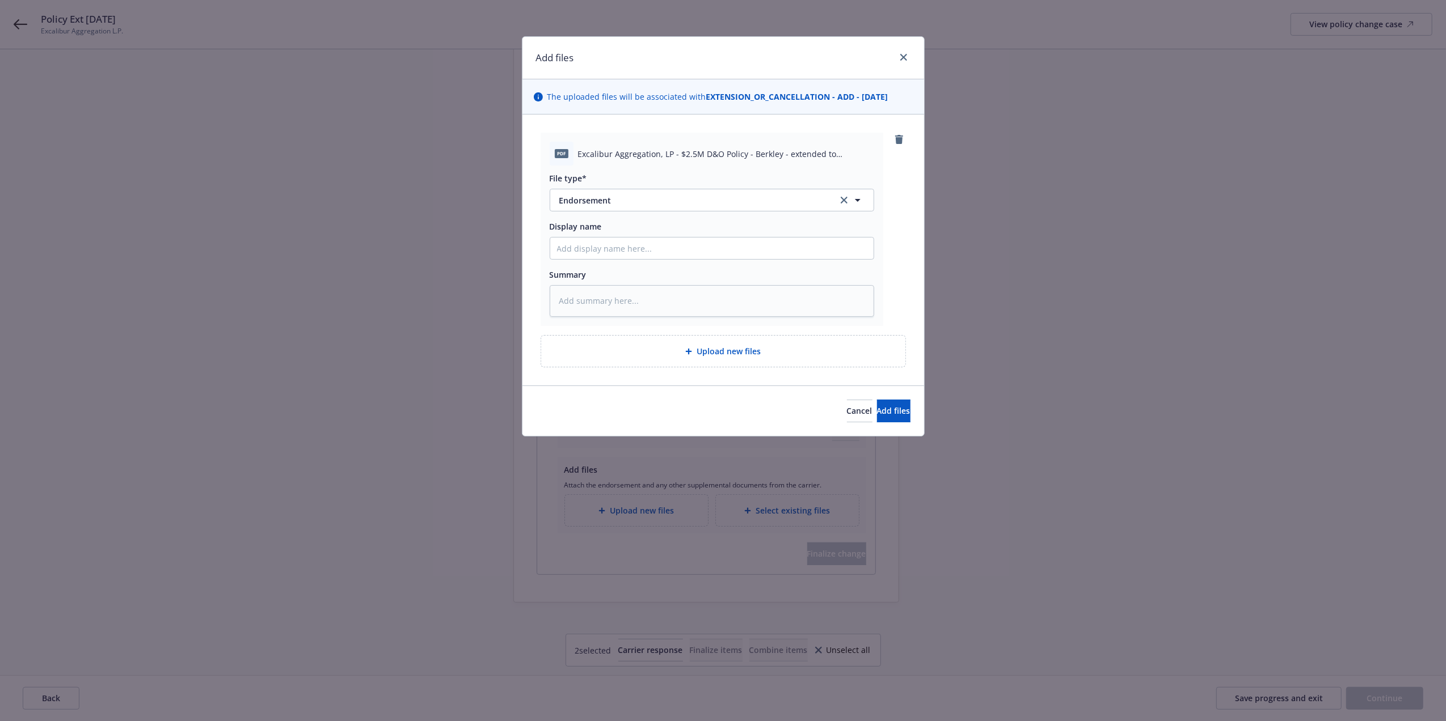
type textarea "x"
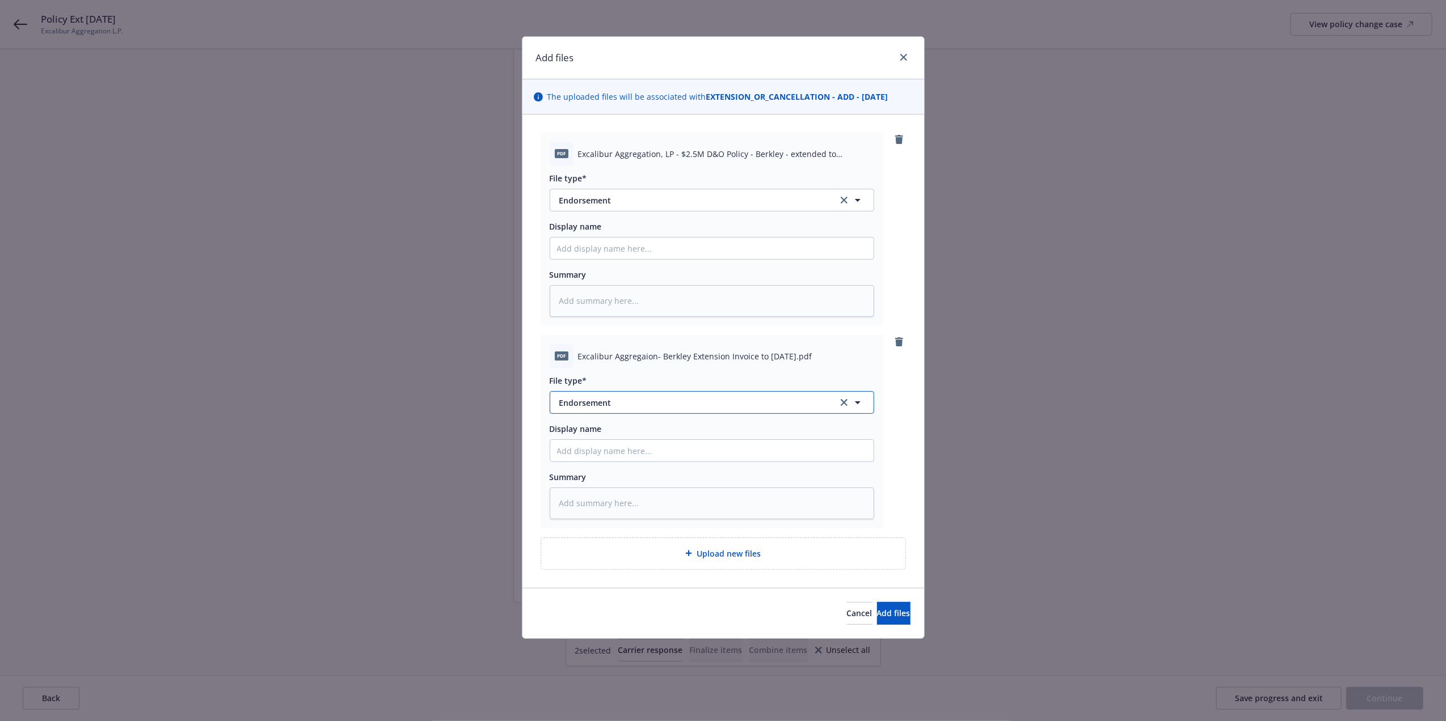
click at [660, 402] on span "Endorsement" at bounding box center [690, 403] width 263 height 12
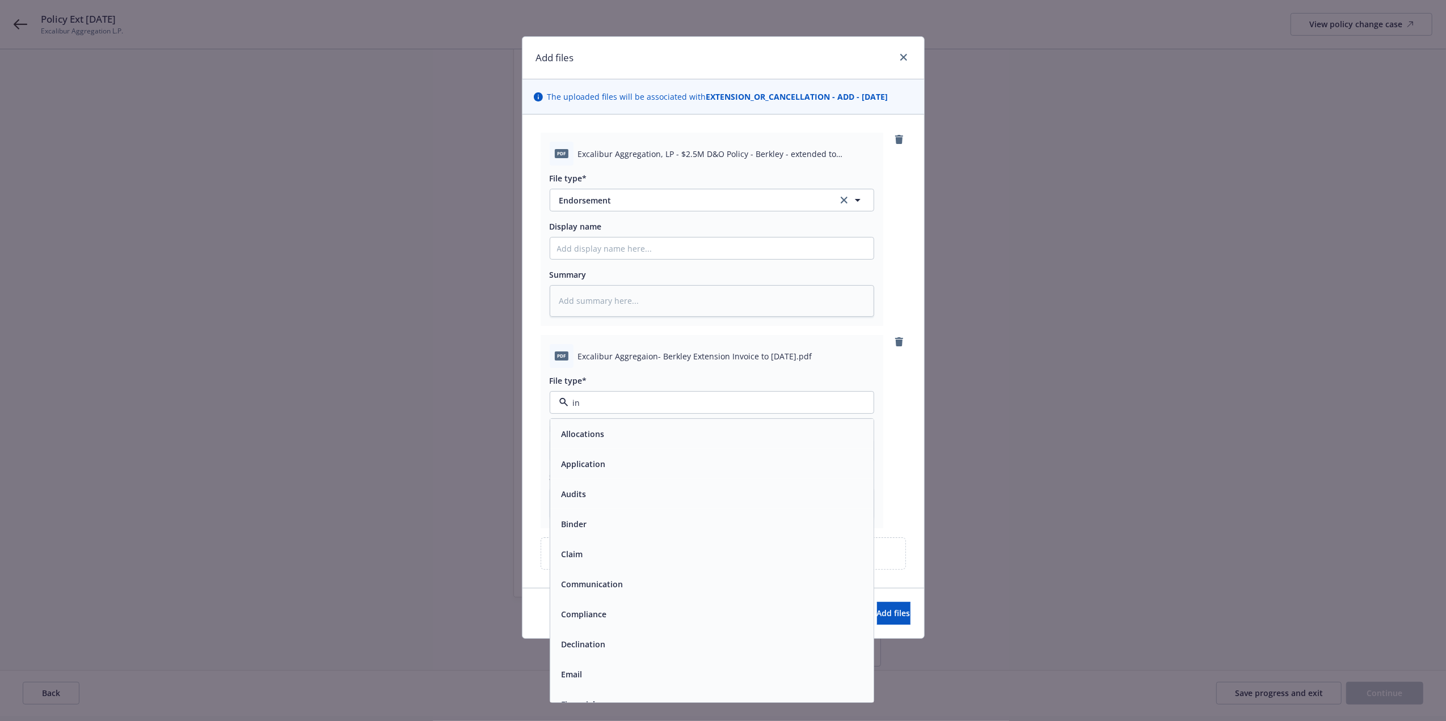
type input "inv"
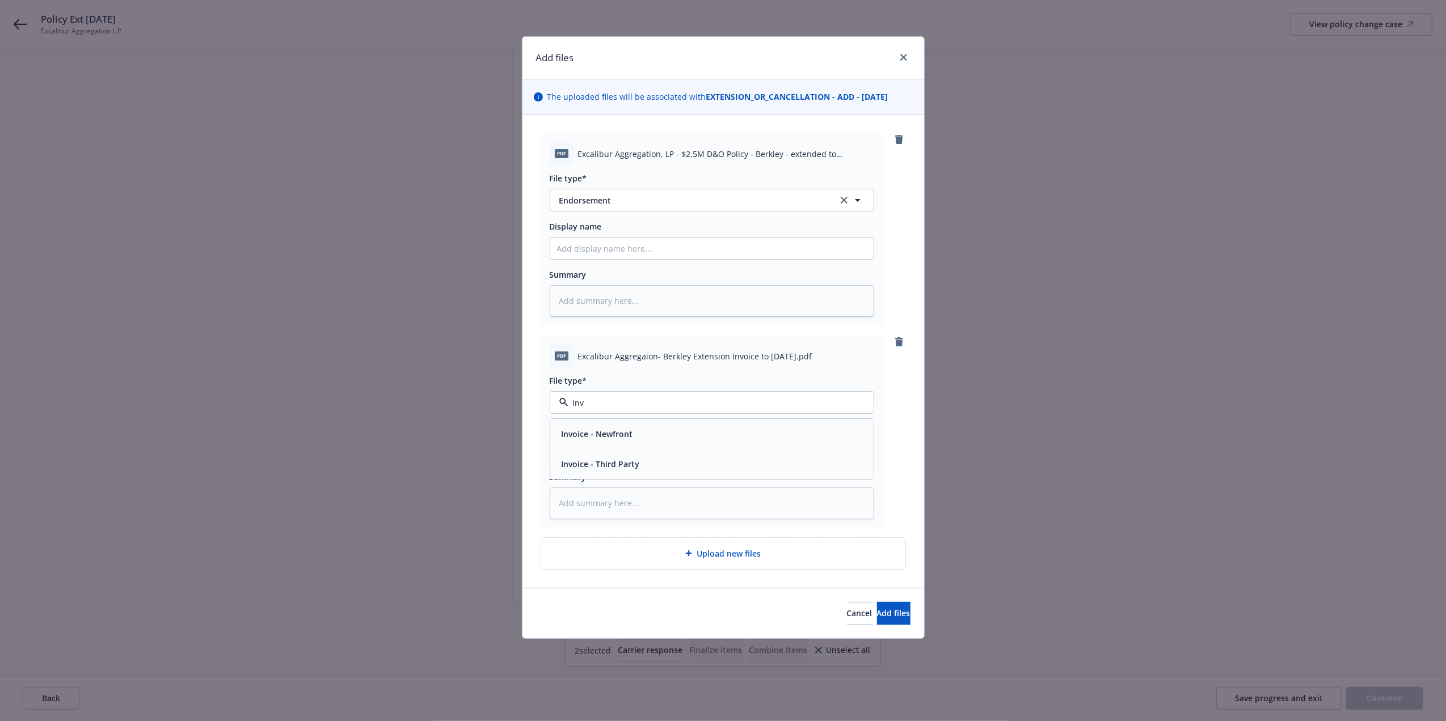
click at [670, 458] on div "Invoice - Third Party" at bounding box center [712, 464] width 310 height 16
click at [877, 616] on span "Add files" at bounding box center [893, 613] width 33 height 11
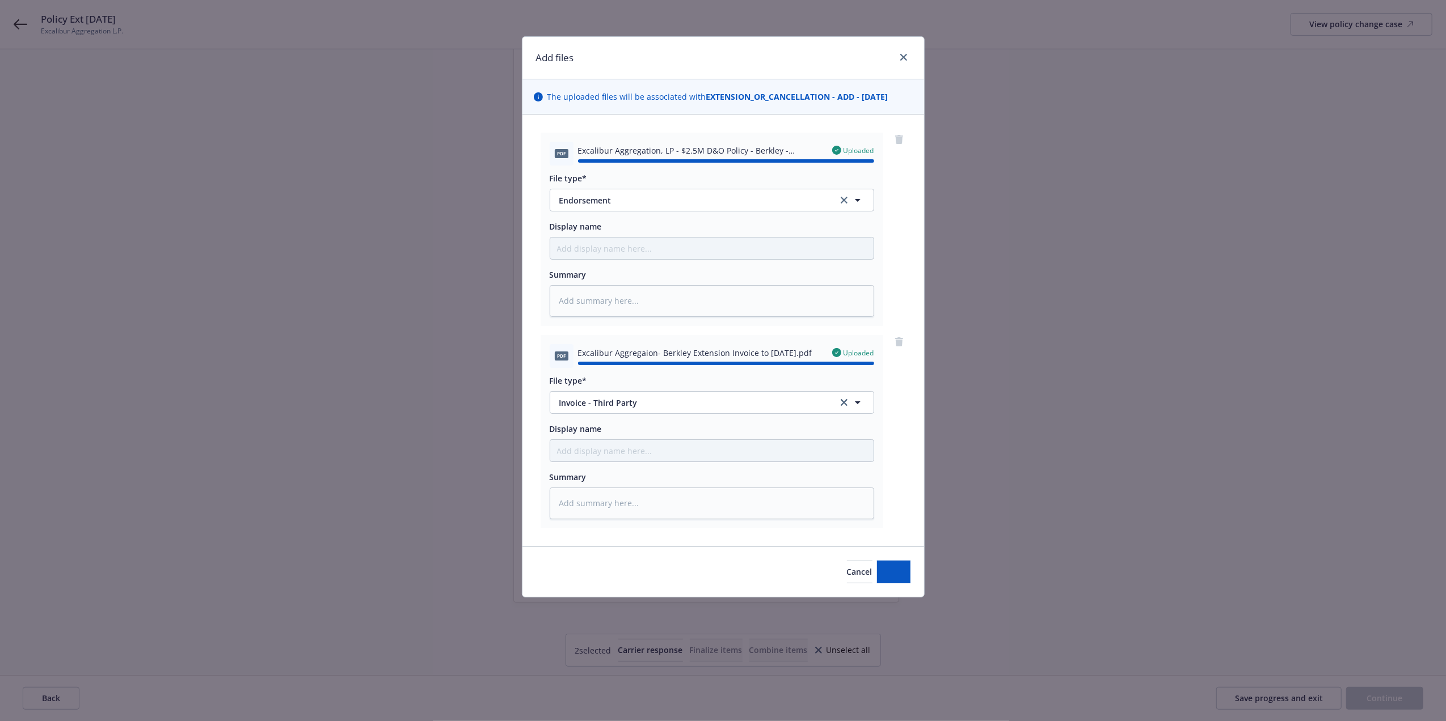
type textarea "x"
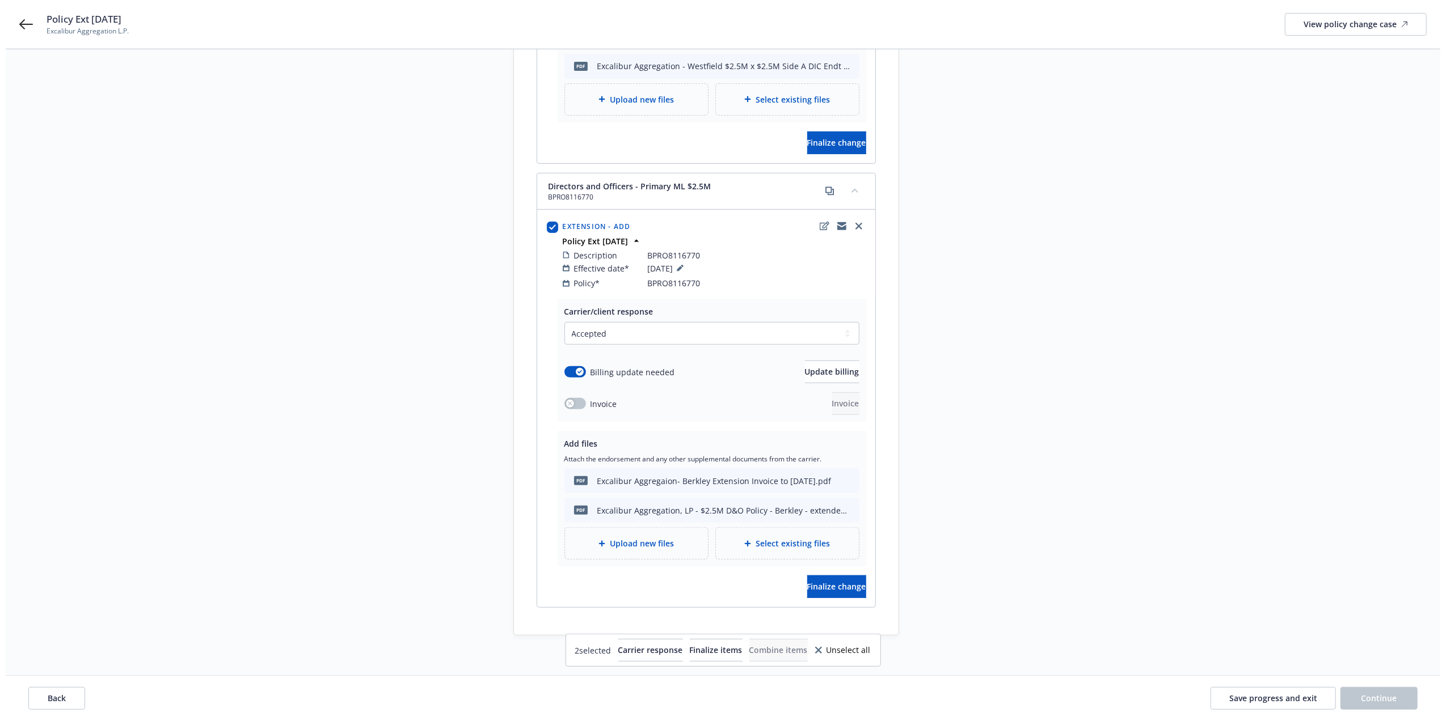
scroll to position [495, 0]
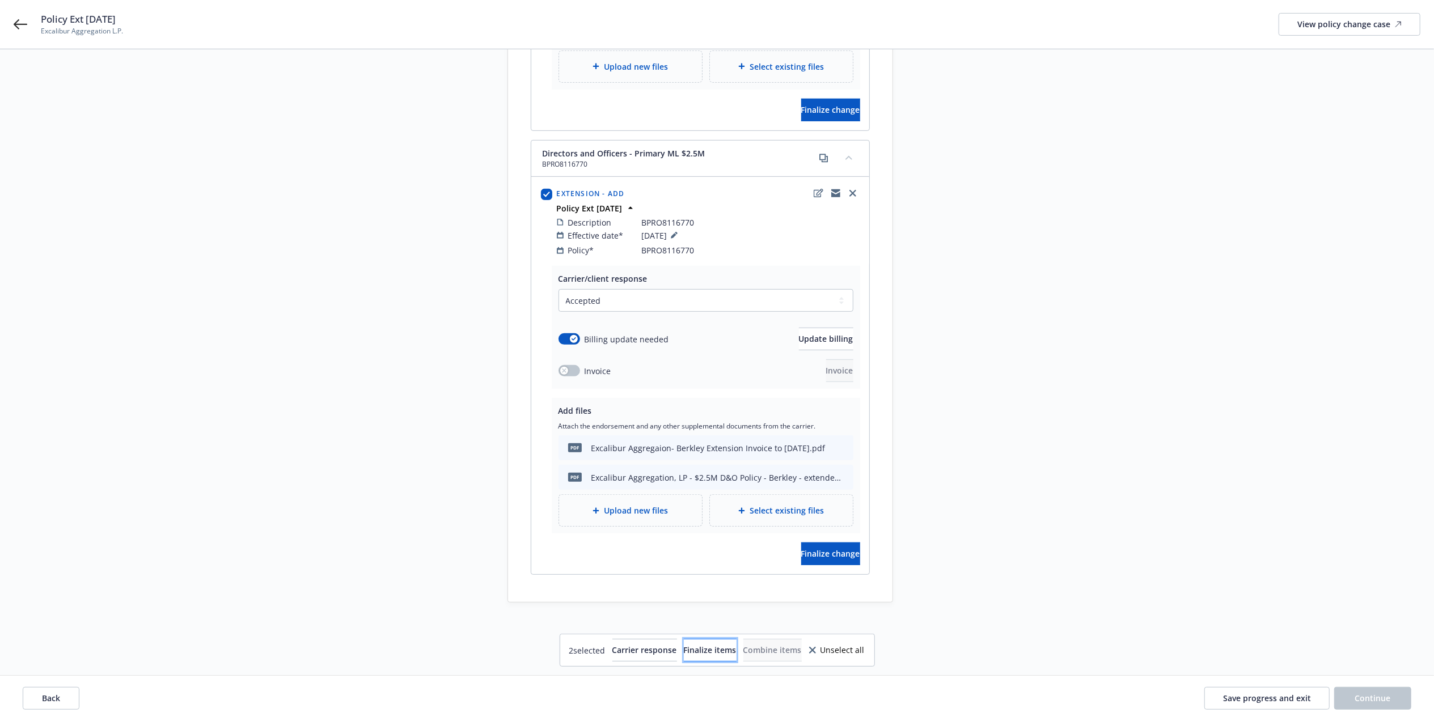
click at [720, 650] on span "Finalize items" at bounding box center [710, 650] width 53 height 11
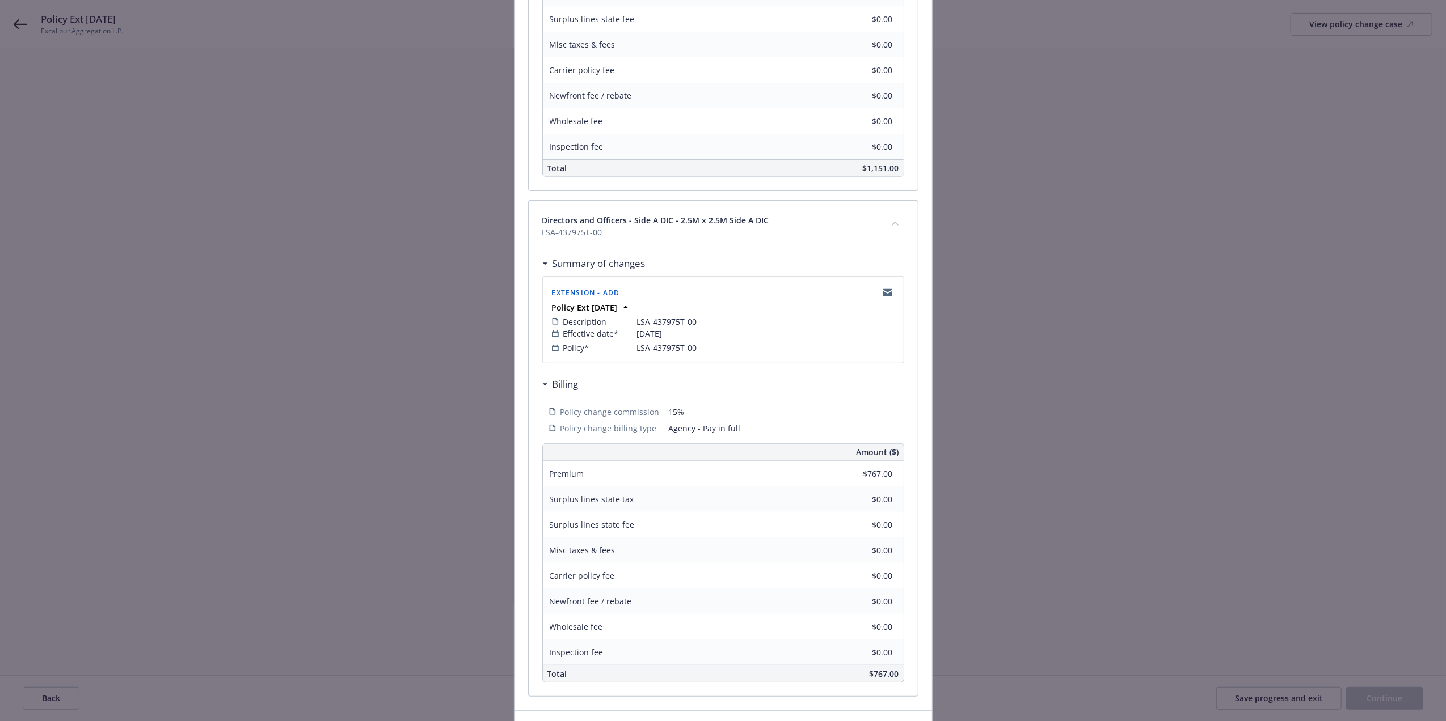
scroll to position [568, 0]
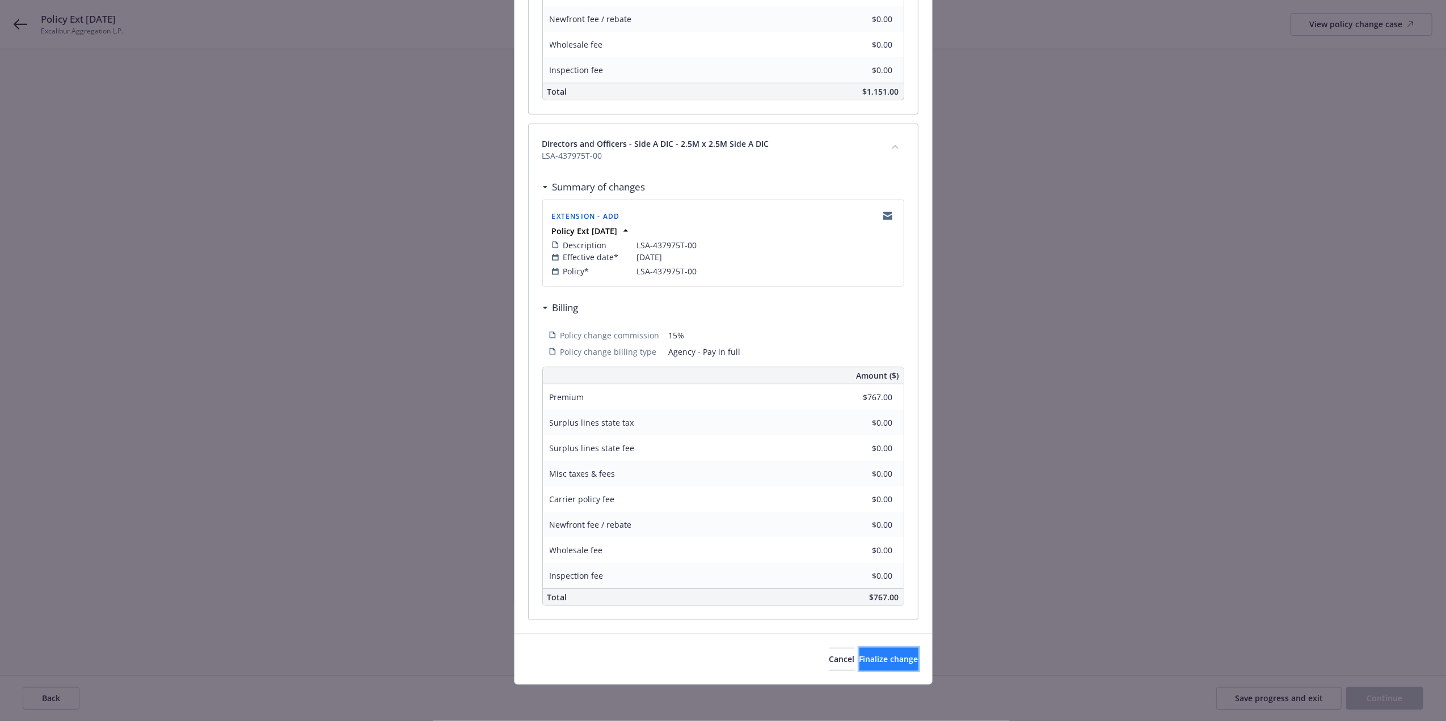
click at [859, 668] on button "Finalize change" at bounding box center [888, 659] width 59 height 23
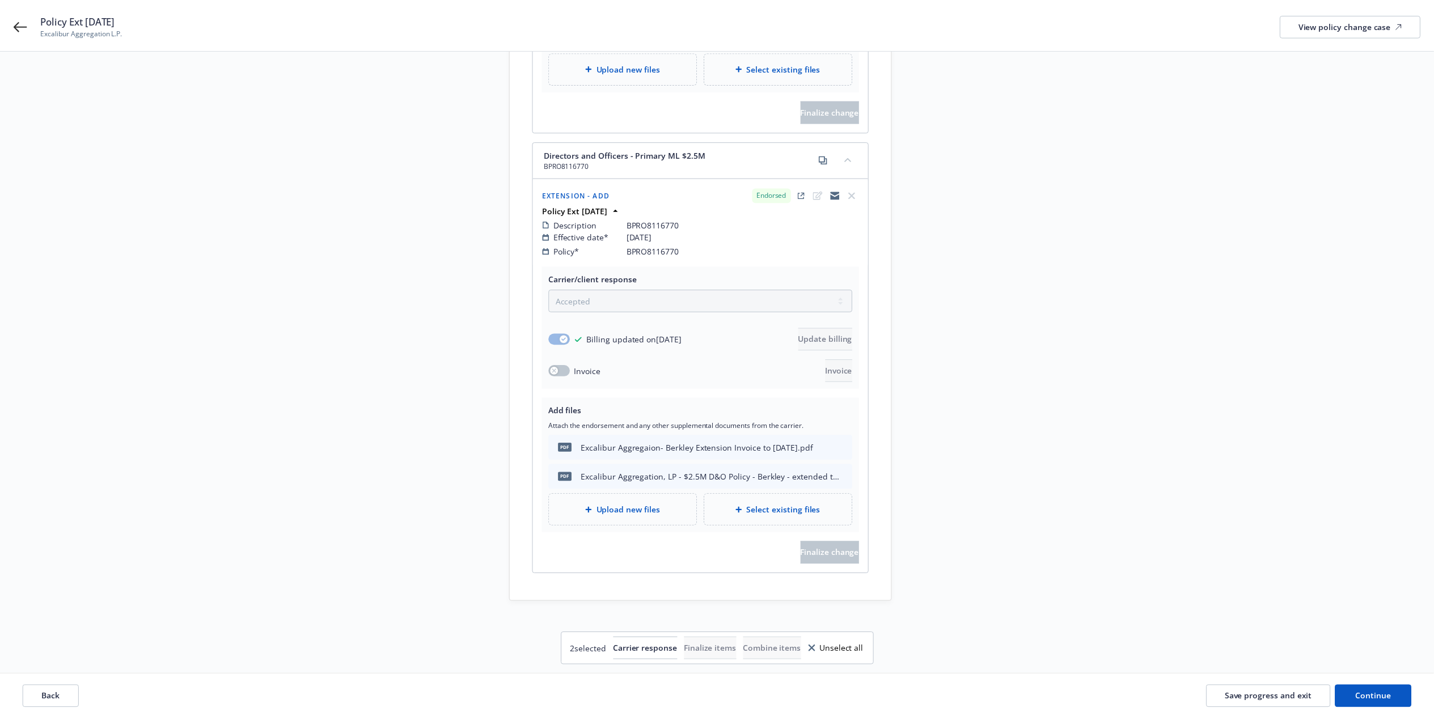
scroll to position [493, 0]
click at [1386, 698] on span "Continue" at bounding box center [1373, 698] width 36 height 11
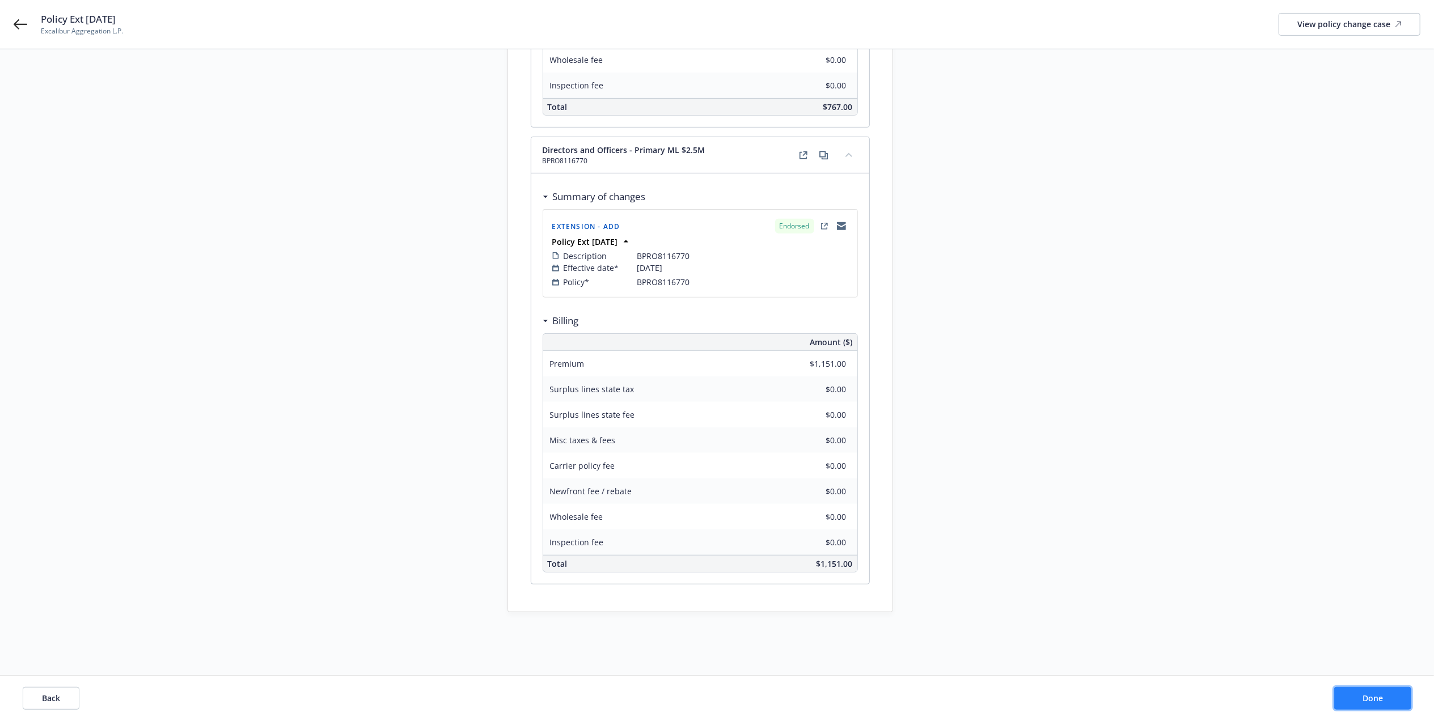
click at [1374, 699] on span "Done" at bounding box center [1373, 698] width 20 height 11
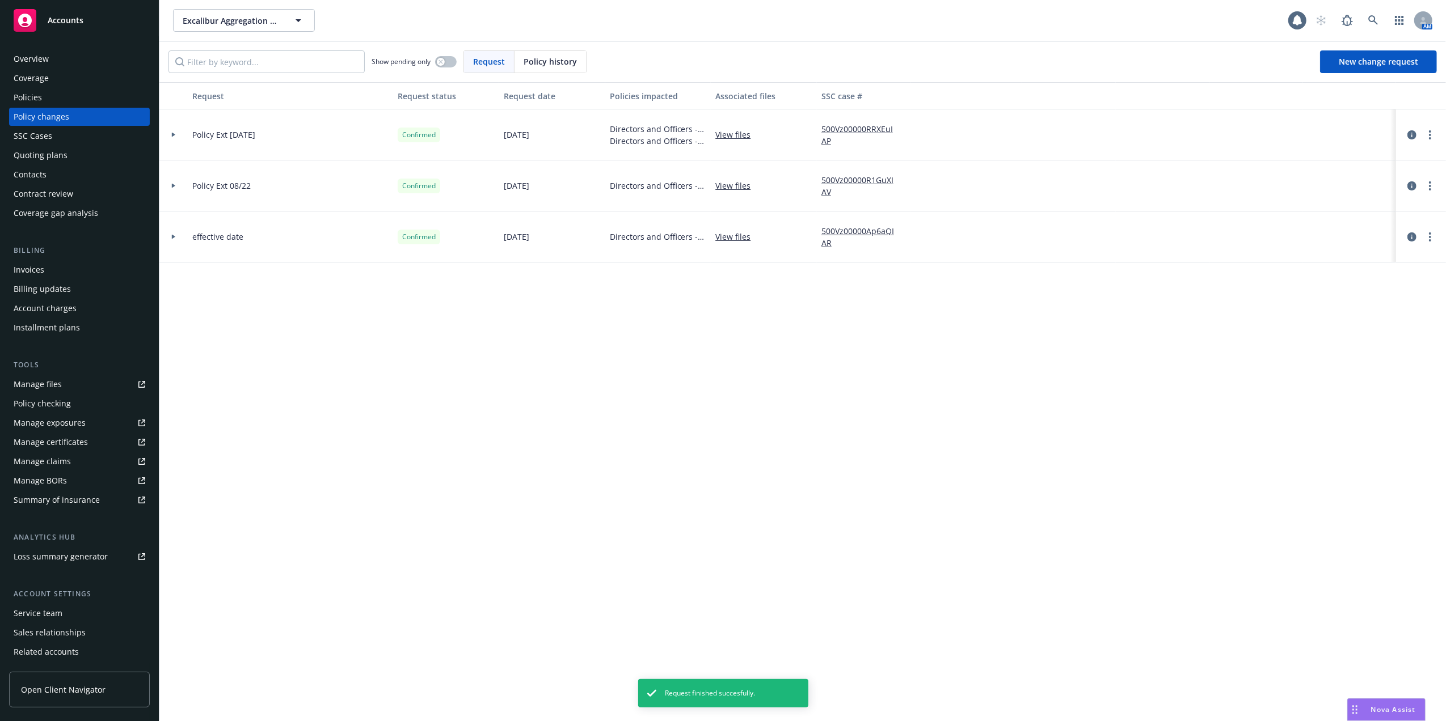
click at [47, 267] on div "Invoices" at bounding box center [80, 270] width 132 height 18
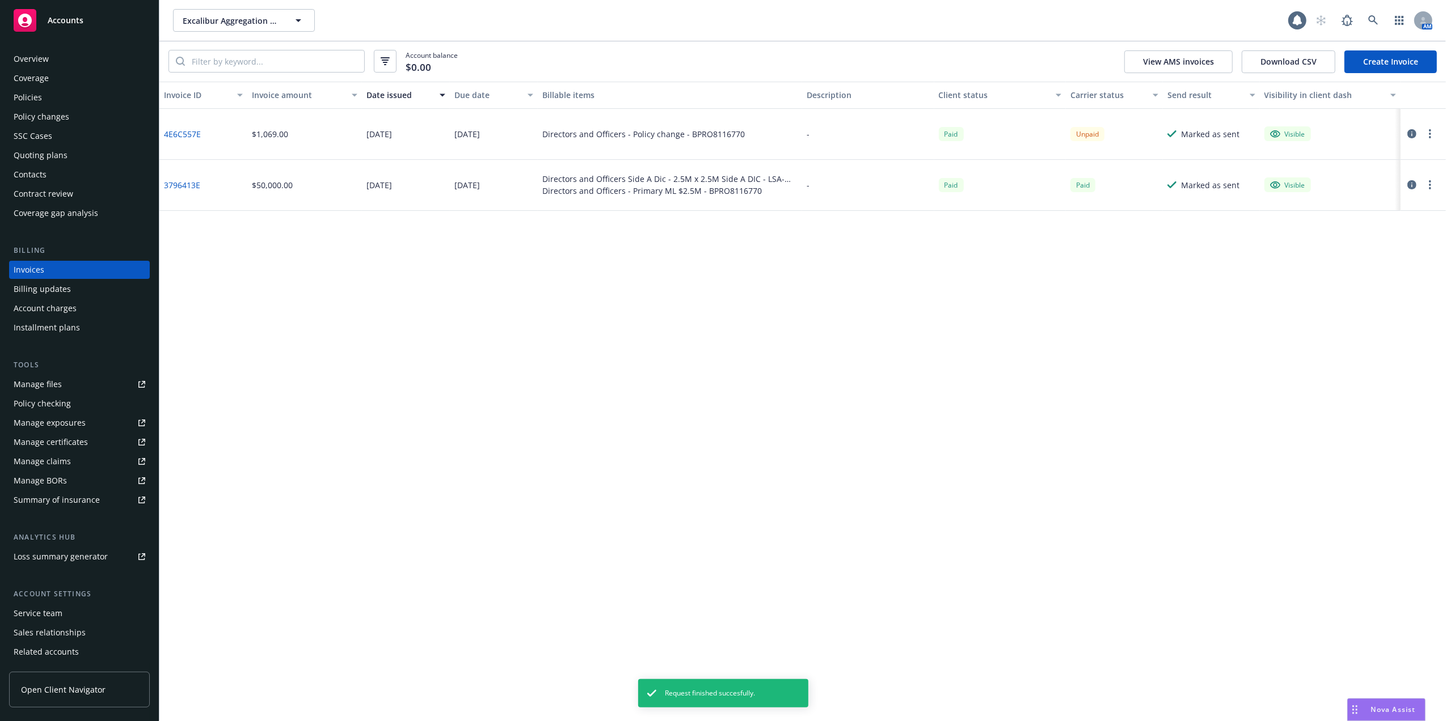
click at [1374, 66] on link "Create Invoice" at bounding box center [1390, 61] width 92 height 23
